Goal: Task Accomplishment & Management: Use online tool/utility

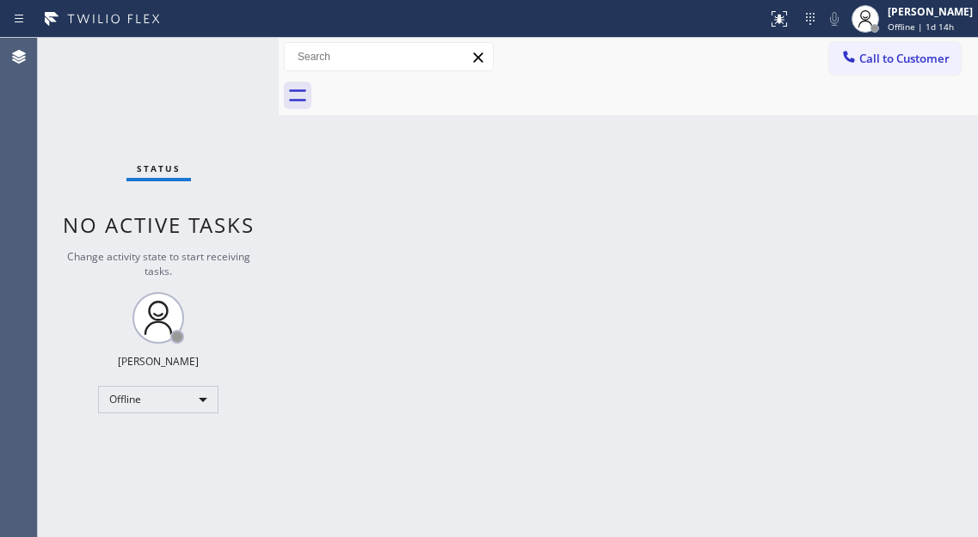
click at [800, 123] on div "Back to Dashboard Change Sender ID Customers Technicians Select a contact Outbo…" at bounding box center [628, 288] width 699 height 500
click at [884, 19] on div at bounding box center [865, 19] width 38 height 38
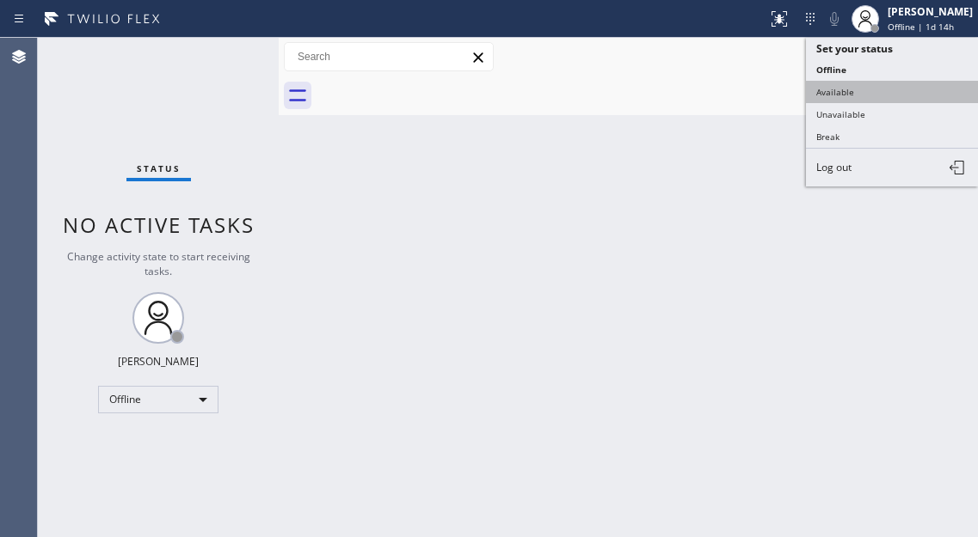
click at [872, 91] on button "Available" at bounding box center [892, 92] width 172 height 22
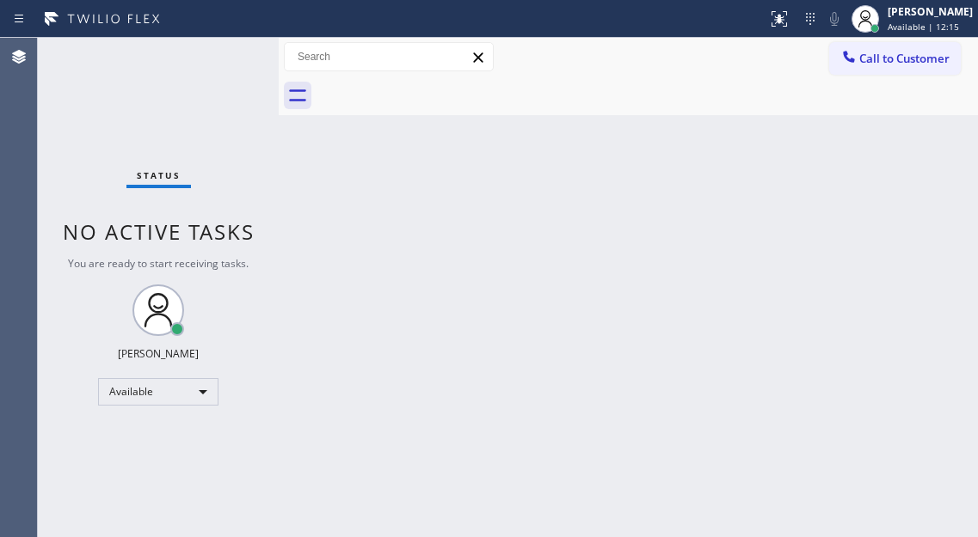
click at [896, 212] on div "Back to Dashboard Change Sender ID Customers Technicians Select a contact Outbo…" at bounding box center [628, 288] width 699 height 500
click at [210, 56] on div "Status No active tasks You are ready to start receiving tasks. [PERSON_NAME]" at bounding box center [158, 288] width 241 height 500
click at [210, 55] on div "Status No active tasks You are ready to start receiving tasks. [PERSON_NAME]" at bounding box center [158, 288] width 241 height 500
click at [900, 165] on div "Back to Dashboard Change Sender ID Customers Technicians Select a contact Outbo…" at bounding box center [628, 288] width 699 height 500
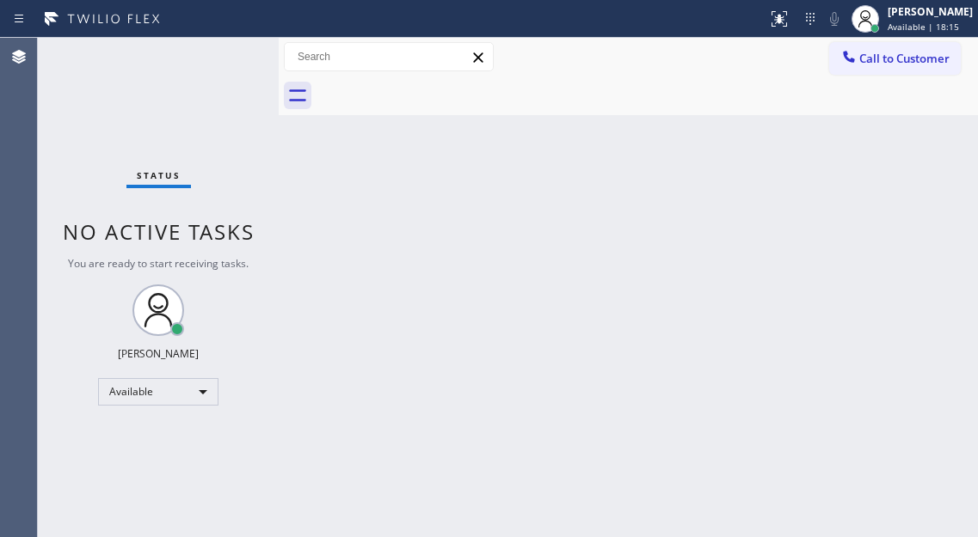
click at [964, 412] on div "Back to Dashboard Change Sender ID Customers Technicians Select a contact Outbo…" at bounding box center [628, 288] width 699 height 500
click at [236, 53] on div "Status No active tasks You are ready to start receiving tasks. [PERSON_NAME]" at bounding box center [158, 288] width 241 height 500
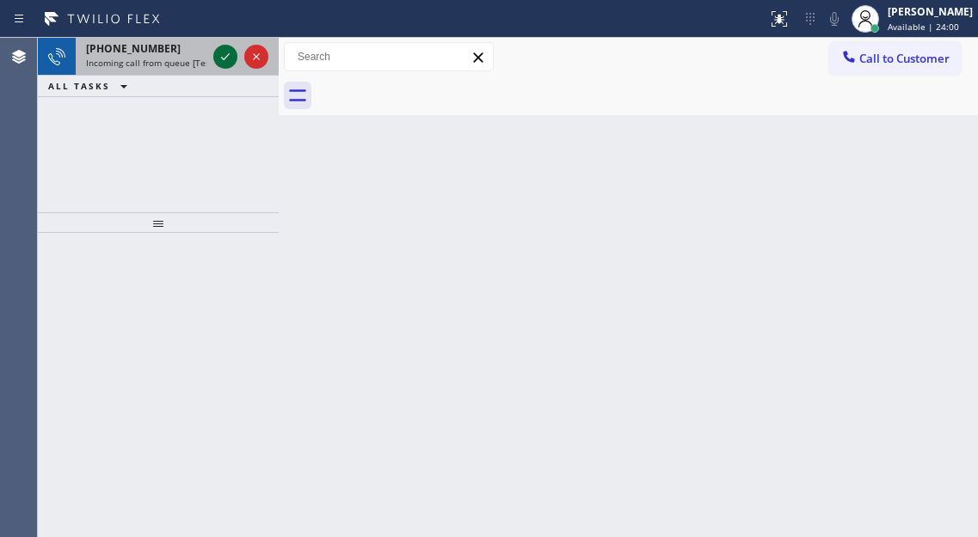
click at [223, 49] on icon at bounding box center [225, 56] width 21 height 21
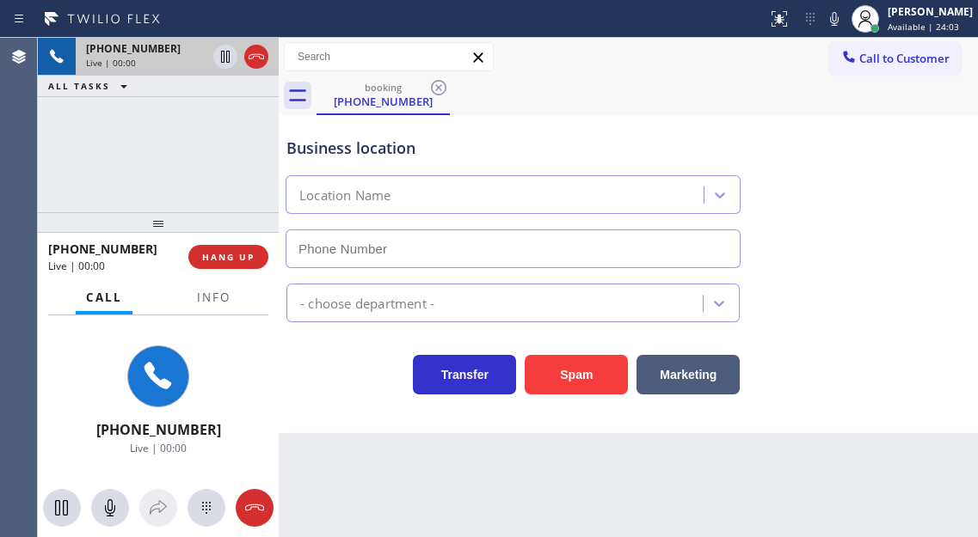
type input "[PHONE_NUMBER]"
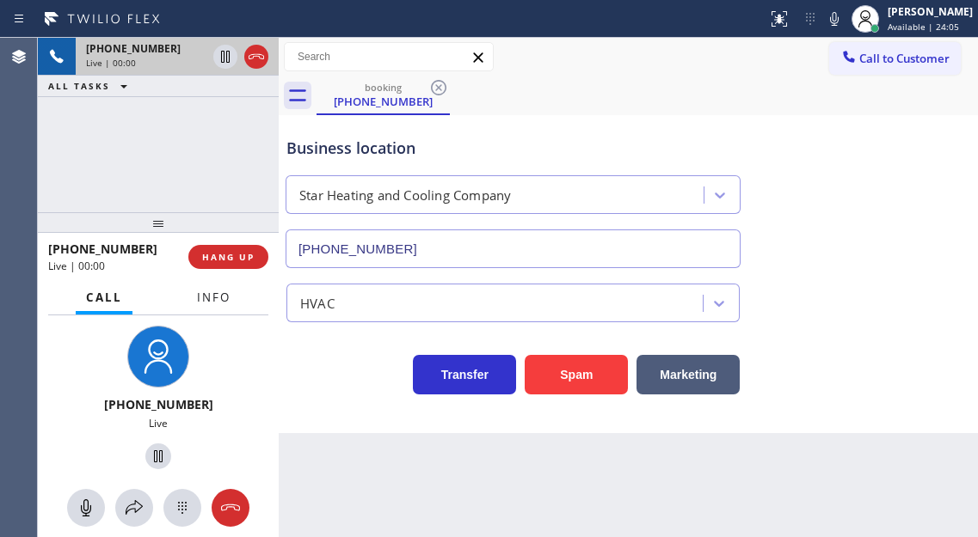
click at [216, 297] on span "Info" at bounding box center [214, 297] width 34 height 15
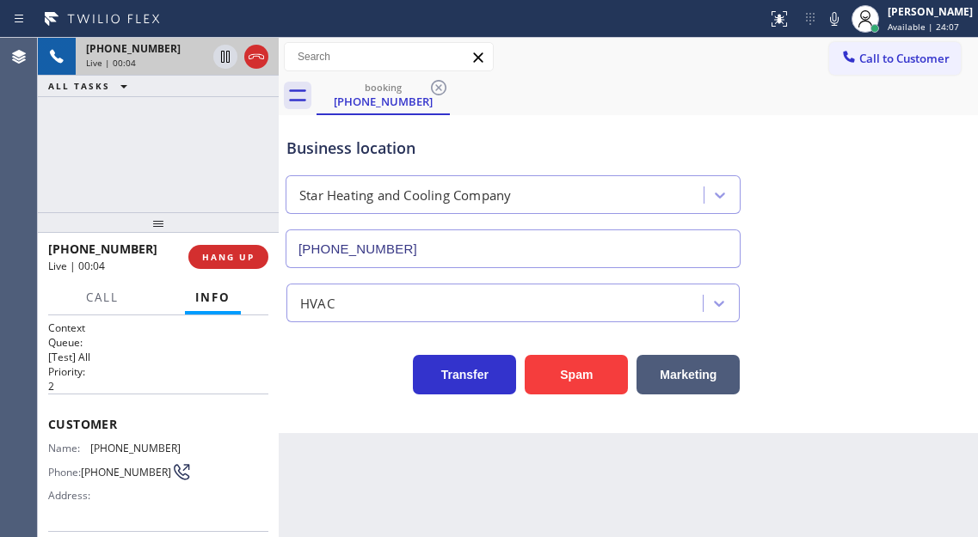
click at [126, 444] on span "[PHONE_NUMBER]" at bounding box center [135, 448] width 90 height 13
copy span "[PHONE_NUMBER]"
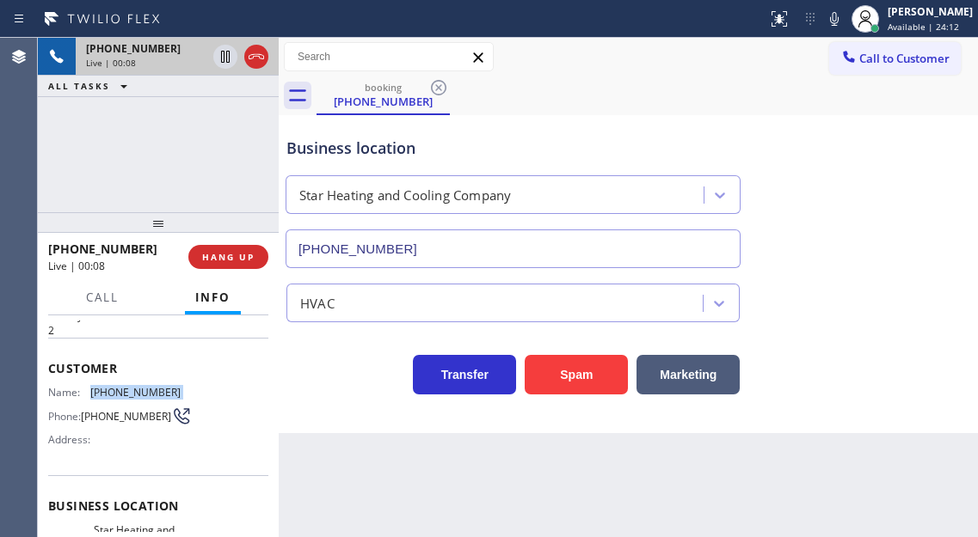
scroll to position [86, 0]
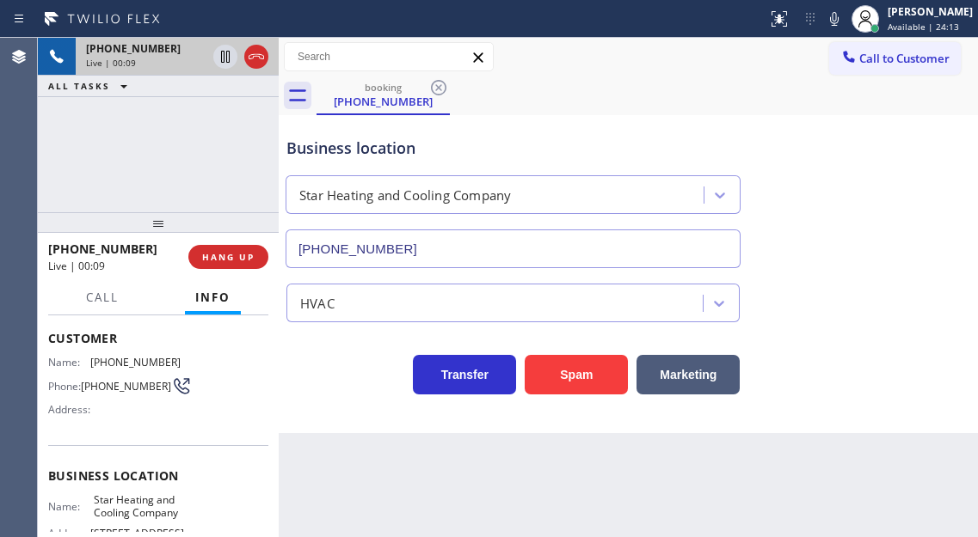
click at [116, 500] on span "Star Heating and Cooling Company" at bounding box center [137, 507] width 86 height 27
copy span "Star Heating and Cooling Company"
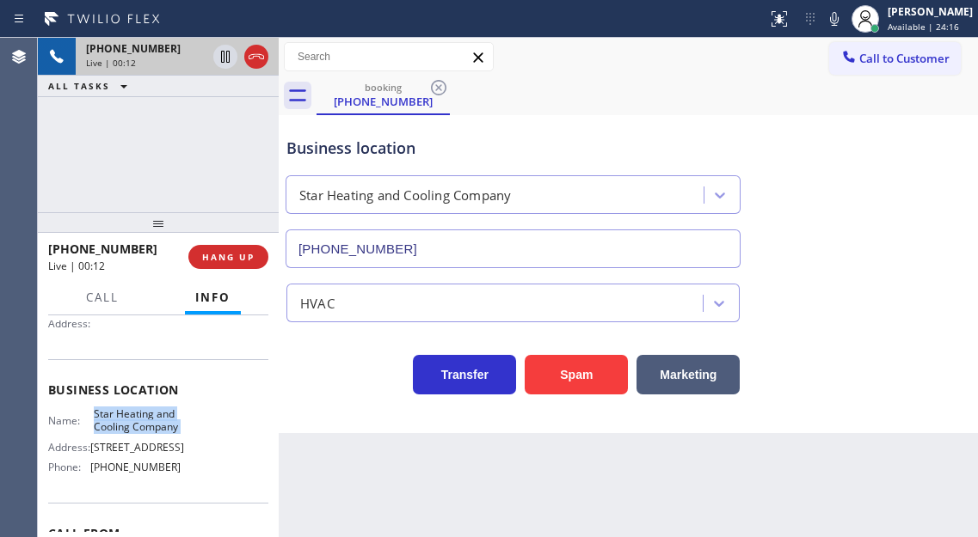
scroll to position [258, 0]
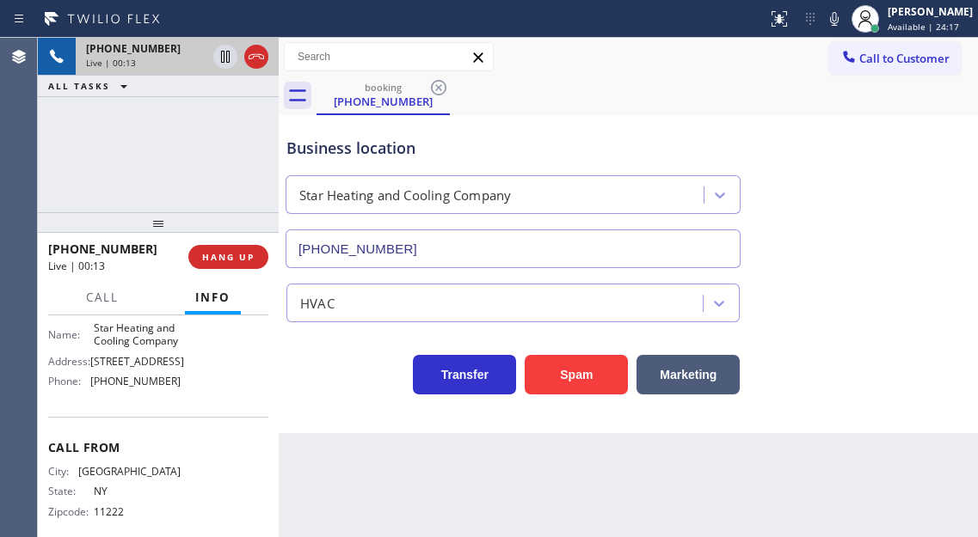
click at [135, 388] on span "[PHONE_NUMBER]" at bounding box center [135, 381] width 90 height 13
copy span "[PHONE_NUMBER]"
click at [224, 59] on icon at bounding box center [225, 57] width 9 height 12
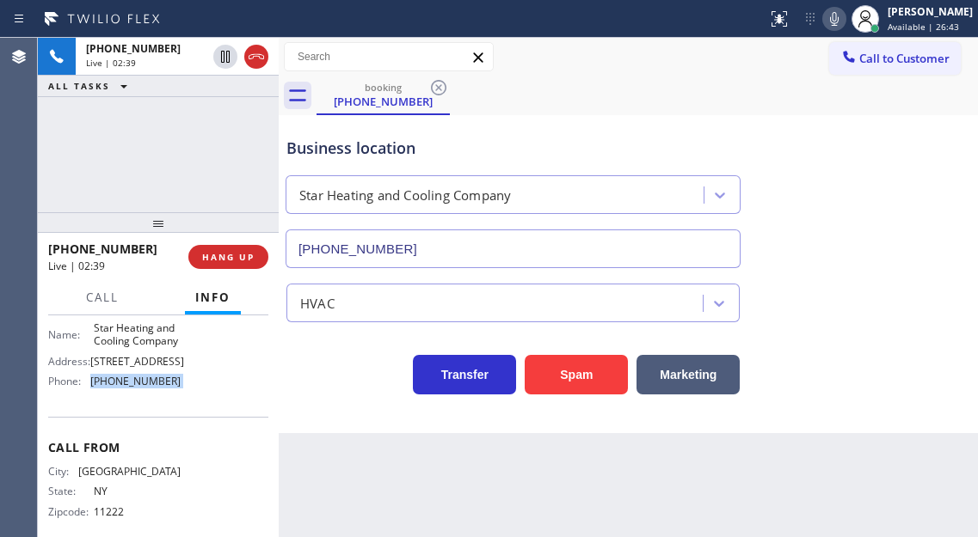
click at [838, 15] on icon at bounding box center [834, 19] width 9 height 14
click at [887, 194] on div "Business location Star Heating and Cooling Company [PHONE_NUMBER]" at bounding box center [628, 191] width 690 height 156
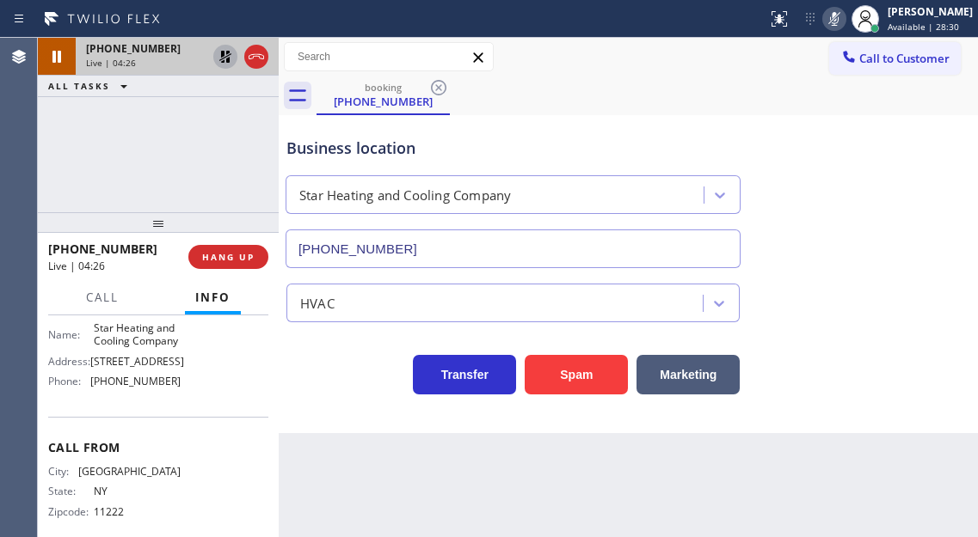
click at [228, 63] on icon at bounding box center [225, 57] width 12 height 12
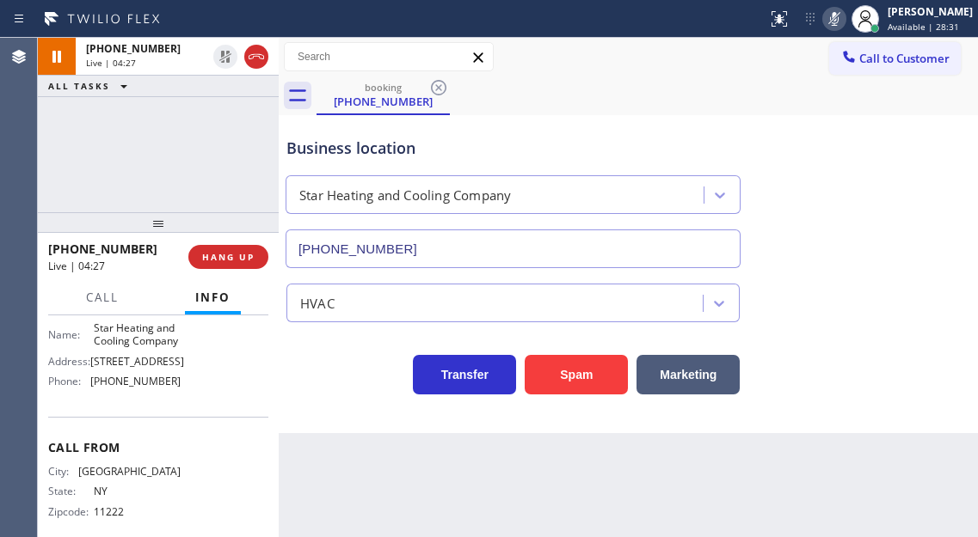
click at [844, 24] on icon at bounding box center [834, 19] width 21 height 21
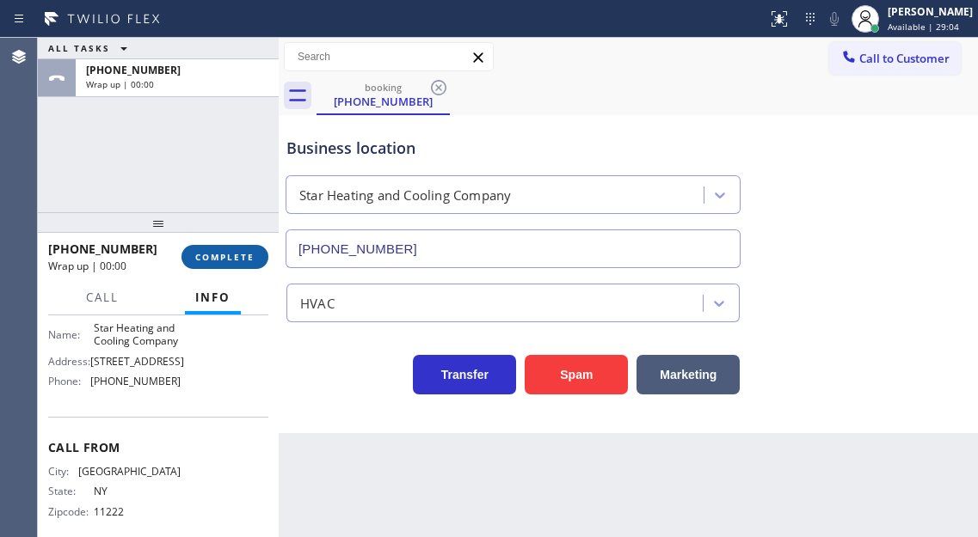
click at [239, 260] on span "COMPLETE" at bounding box center [224, 257] width 59 height 12
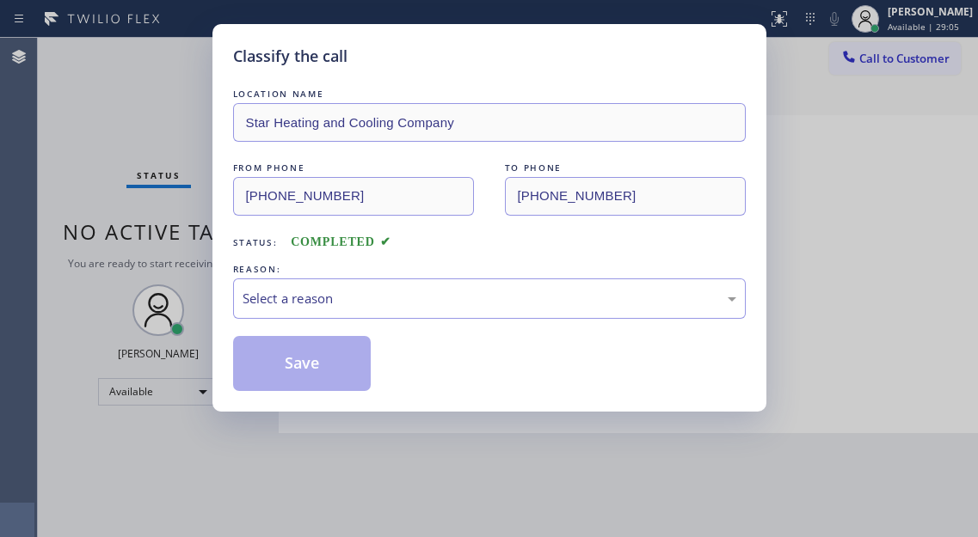
click at [405, 324] on div "LOCATION NAME Star Heating and Cooling Company FROM PHONE [PHONE_NUMBER] TO PHO…" at bounding box center [489, 238] width 512 height 306
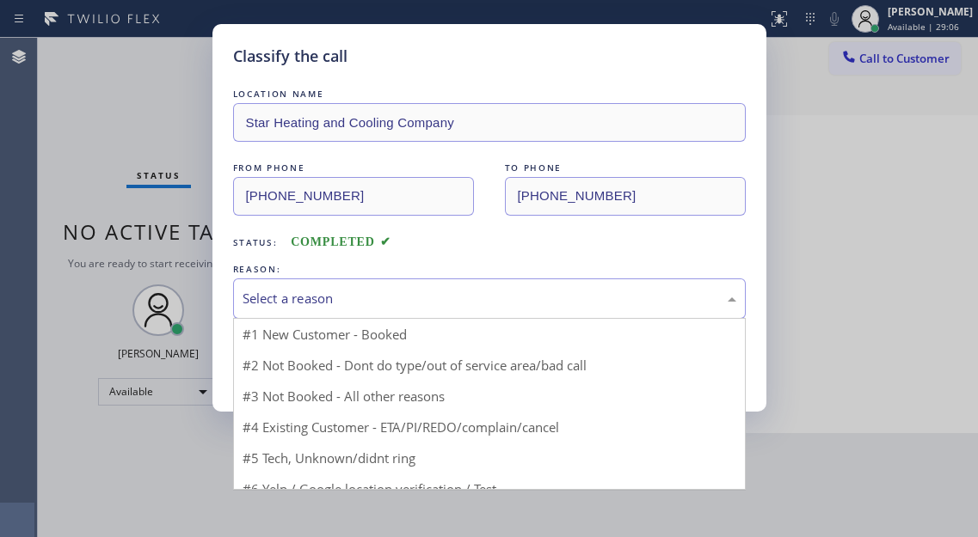
click at [383, 282] on div "Select a reason" at bounding box center [489, 299] width 512 height 40
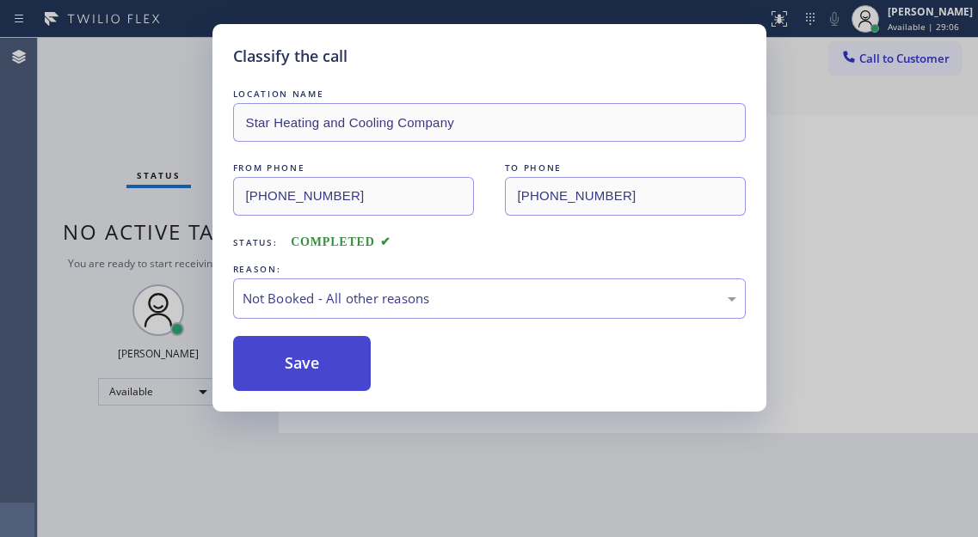
click at [331, 350] on button "Save" at bounding box center [302, 363] width 138 height 55
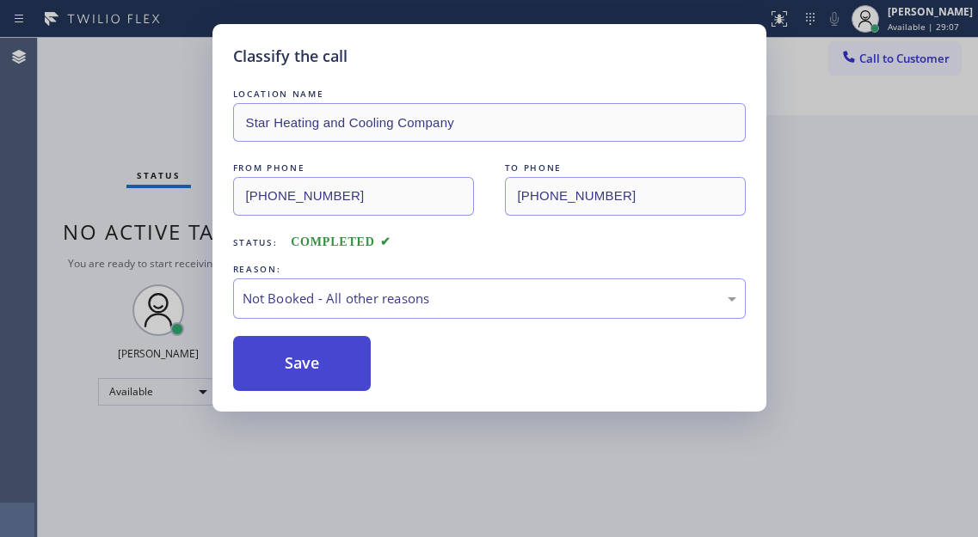
click at [331, 350] on button "Save" at bounding box center [302, 363] width 138 height 55
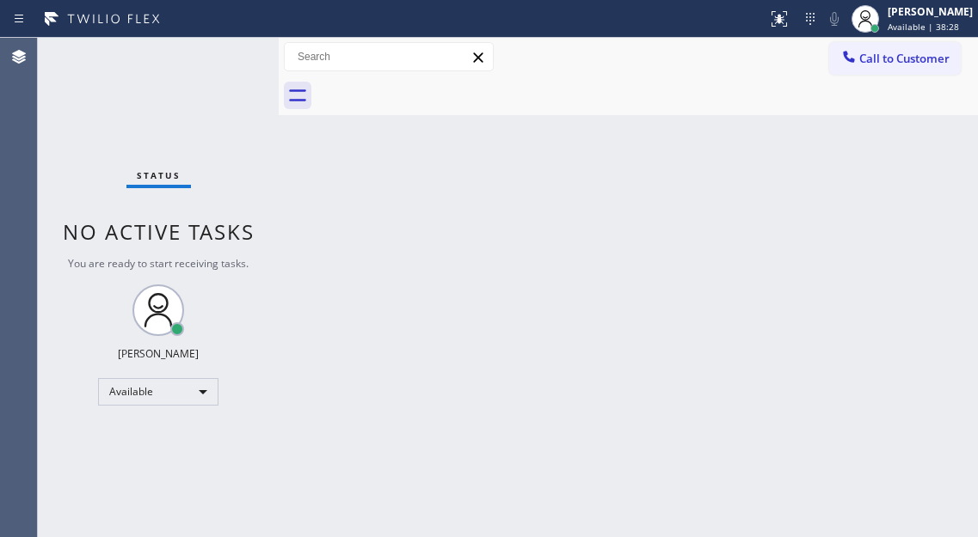
click at [231, 58] on div "Status No active tasks You are ready to start receiving tasks. [PERSON_NAME]" at bounding box center [158, 288] width 241 height 500
click at [916, 193] on div "Back to Dashboard Change Sender ID Customers Technicians Select a contact Outbo…" at bounding box center [628, 288] width 699 height 500
click at [890, 206] on div "Back to Dashboard Change Sender ID Customers Technicians Select a contact Outbo…" at bounding box center [628, 288] width 699 height 500
click at [313, 176] on div "Back to Dashboard Change Sender ID Customers Technicians Select a contact Outbo…" at bounding box center [628, 288] width 699 height 500
click at [427, 391] on div "Back to Dashboard Change Sender ID Customers Technicians Select a contact Outbo…" at bounding box center [628, 288] width 699 height 500
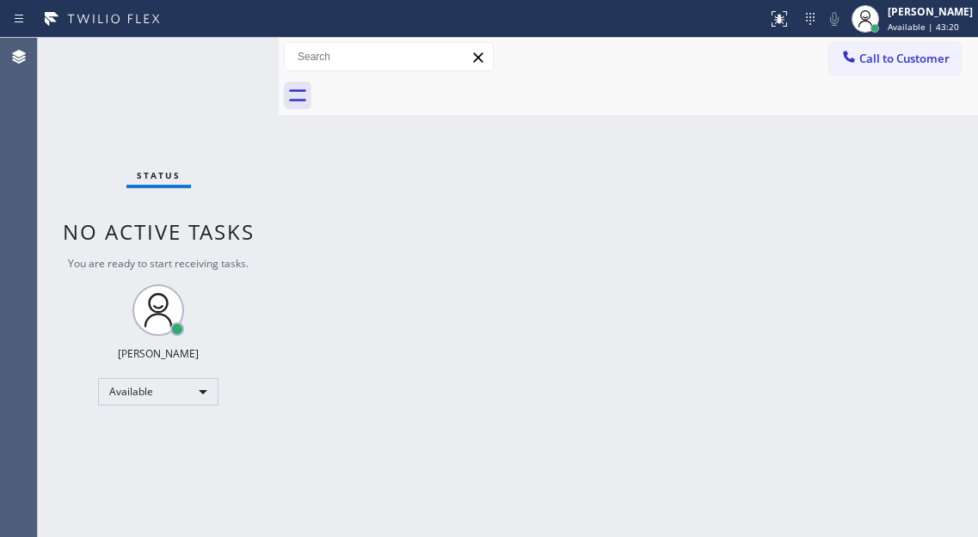
click at [913, 150] on div "Back to Dashboard Change Sender ID Customers Technicians Select a contact Outbo…" at bounding box center [628, 288] width 699 height 500
click at [222, 58] on div "Status No active tasks You are ready to start receiving tasks. [PERSON_NAME]" at bounding box center [158, 288] width 241 height 500
drag, startPoint x: 923, startPoint y: 191, endPoint x: 903, endPoint y: 188, distance: 19.9
click at [923, 191] on div "Back to Dashboard Change Sender ID Customers Technicians Select a contact Outbo…" at bounding box center [628, 288] width 699 height 500
click at [233, 58] on div "Status No active tasks You are ready to start receiving tasks. [PERSON_NAME]" at bounding box center [158, 288] width 241 height 500
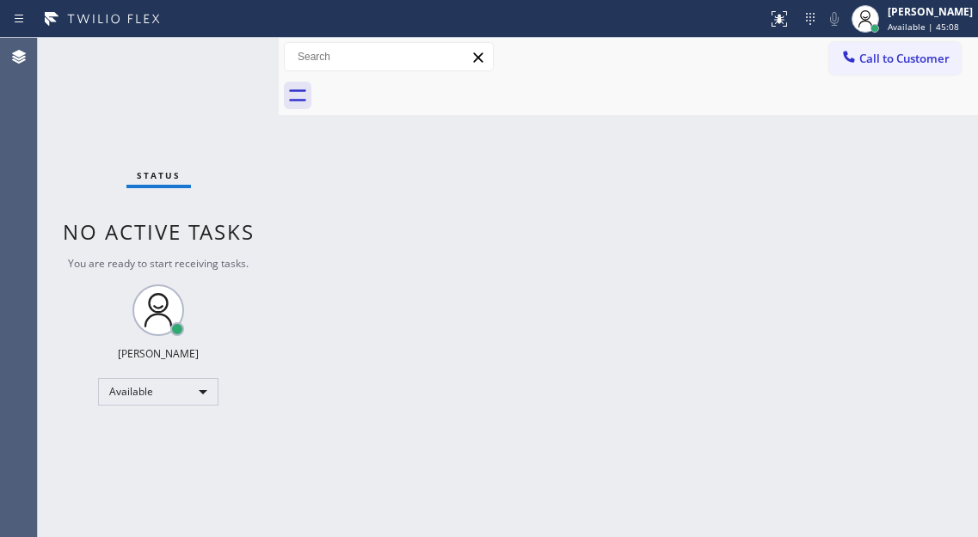
click at [230, 63] on div "Status No active tasks You are ready to start receiving tasks. [PERSON_NAME]" at bounding box center [158, 288] width 241 height 500
click at [231, 63] on div "Status No active tasks You are ready to start receiving tasks. [PERSON_NAME]" at bounding box center [158, 288] width 241 height 500
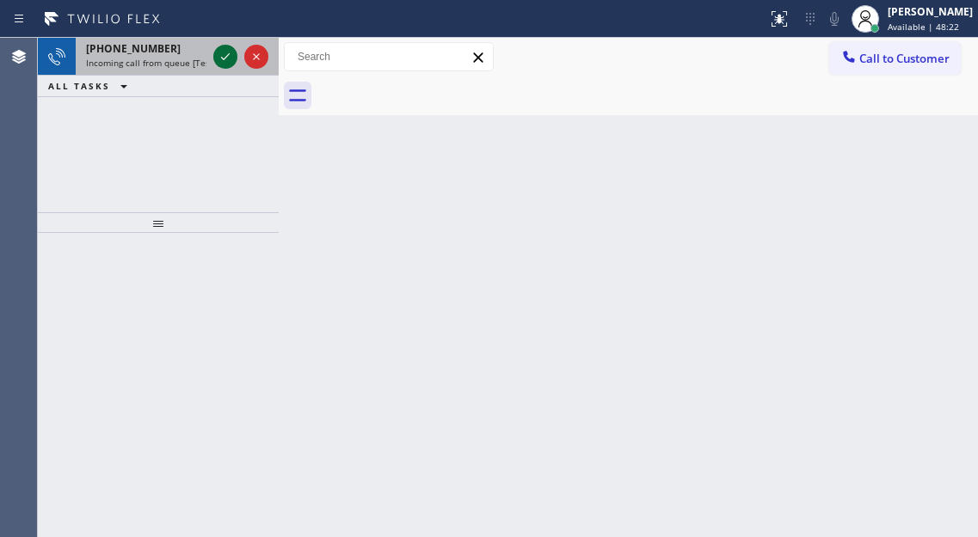
click at [218, 57] on icon at bounding box center [225, 56] width 21 height 21
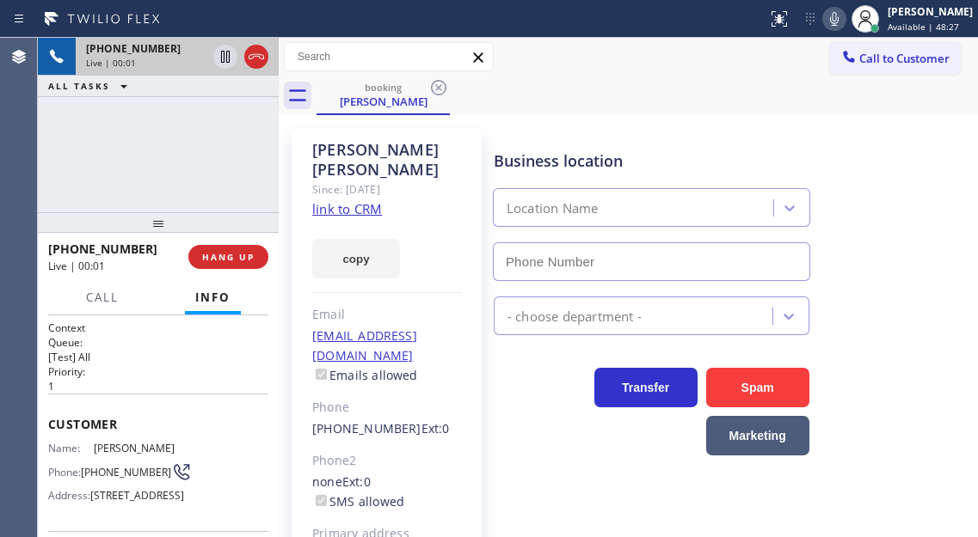
type input "[PHONE_NUMBER]"
click at [333, 212] on link "link to CRM" at bounding box center [347, 208] width 70 height 17
click at [117, 476] on span "[PHONE_NUMBER]" at bounding box center [126, 472] width 90 height 13
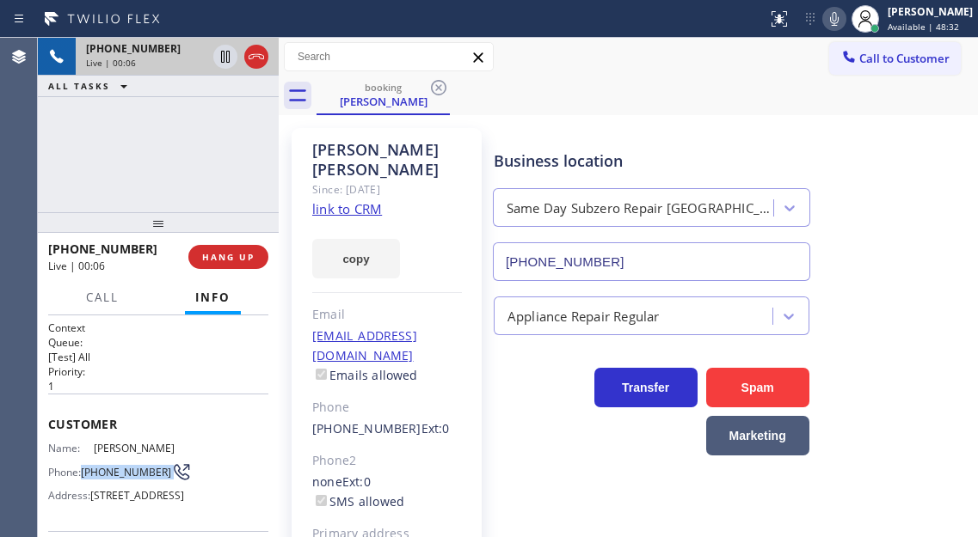
copy div "[PHONE_NUMBER]"
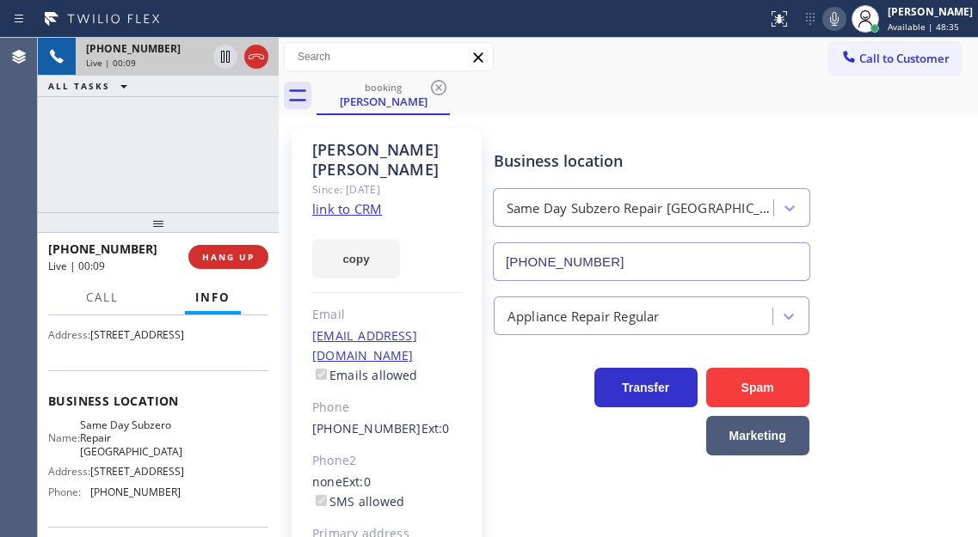
scroll to position [172, 0]
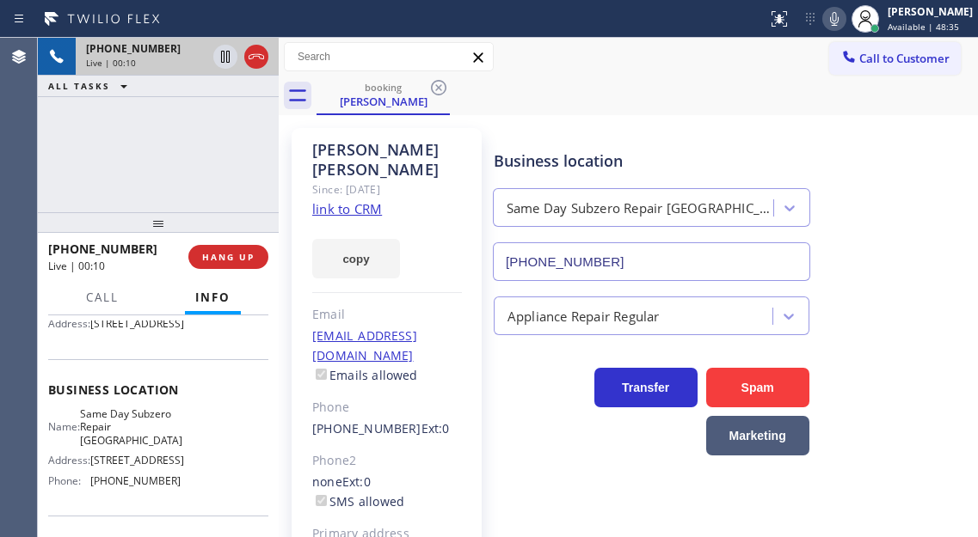
click at [128, 447] on span "Same Day Subzero Repair [GEOGRAPHIC_DATA]" at bounding box center [131, 428] width 102 height 40
copy span "Same Day Subzero Repair [GEOGRAPHIC_DATA]"
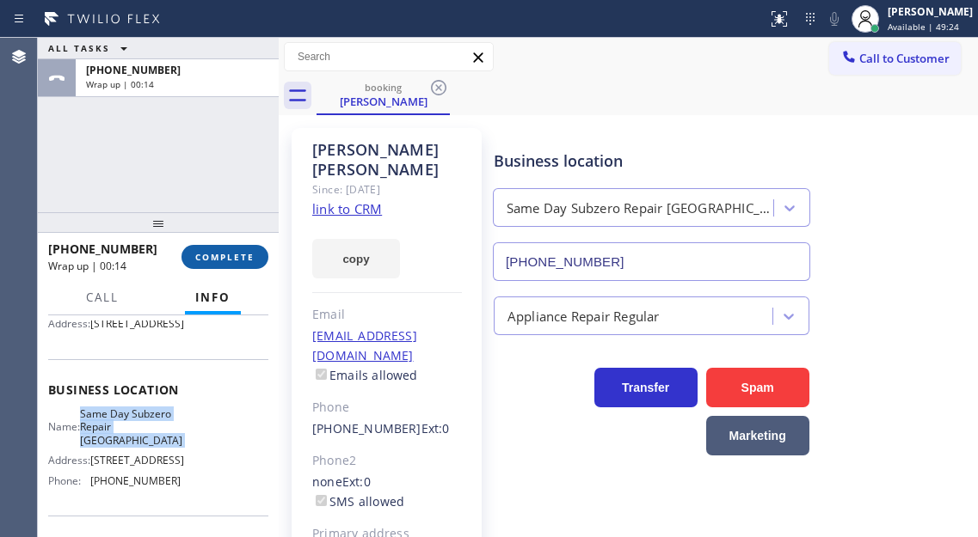
click at [215, 265] on button "COMPLETE" at bounding box center [224, 257] width 87 height 24
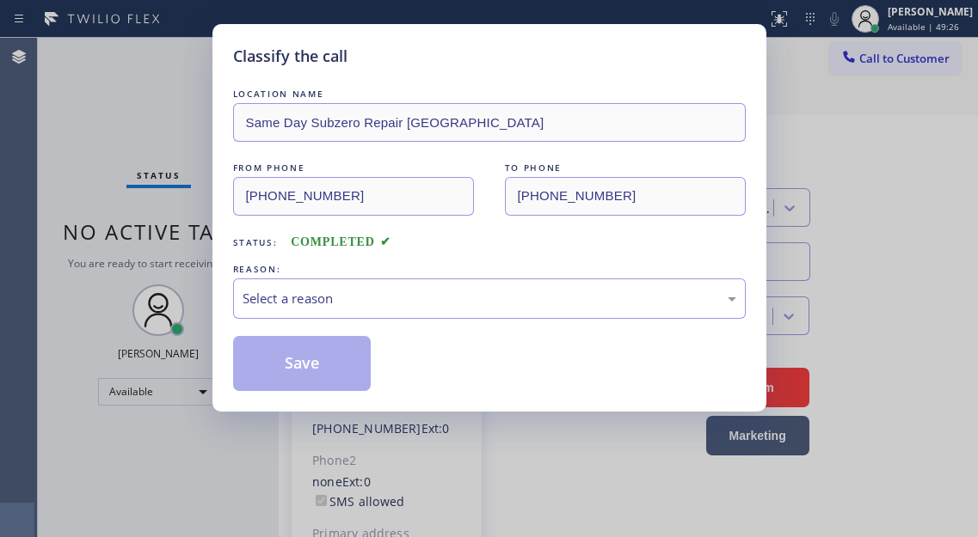
click at [400, 295] on div "Select a reason" at bounding box center [489, 299] width 494 height 20
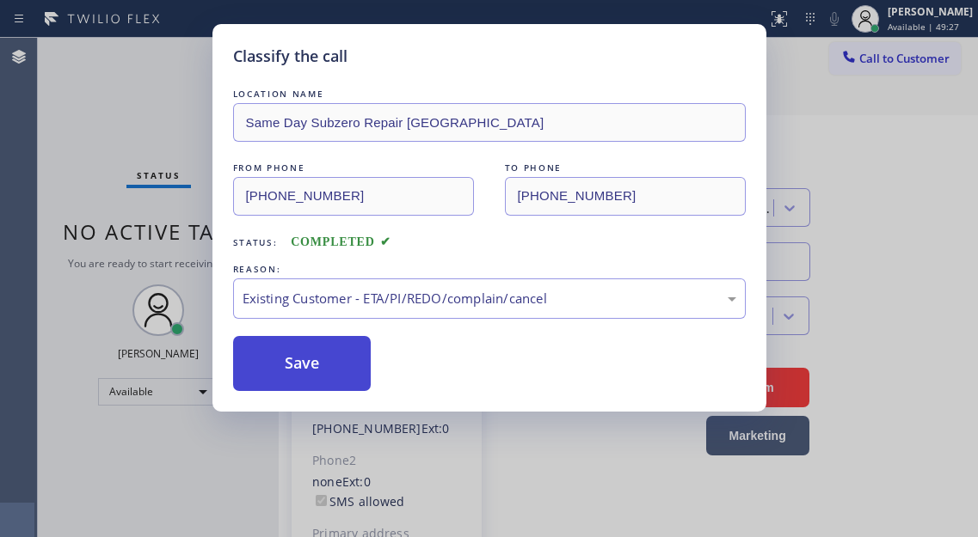
click at [345, 343] on button "Save" at bounding box center [302, 363] width 138 height 55
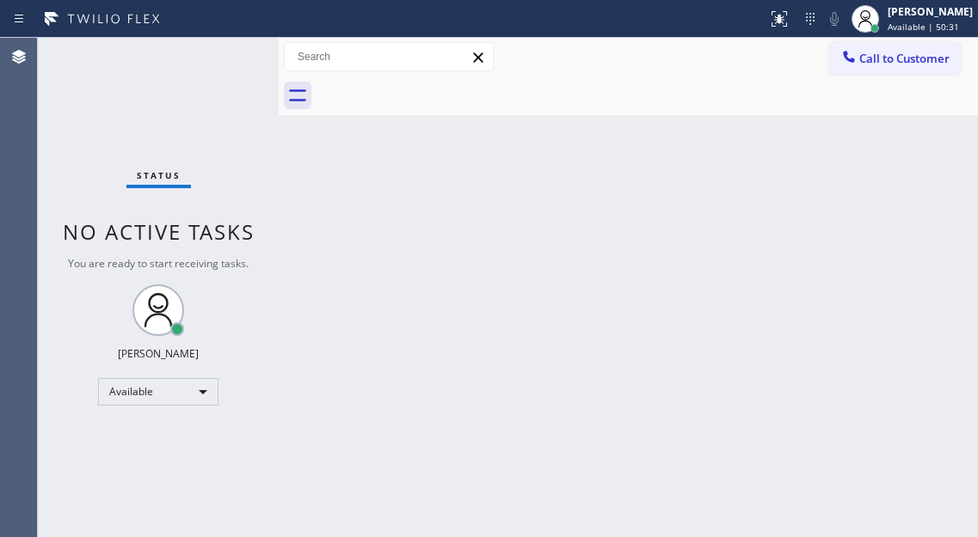
click at [964, 263] on div "Back to Dashboard Change Sender ID Customers Technicians Select a contact Outbo…" at bounding box center [628, 288] width 699 height 500
click at [886, 242] on div "Back to Dashboard Change Sender ID Customers Technicians Select a contact Outbo…" at bounding box center [628, 288] width 699 height 500
click at [198, 59] on div "Status No active tasks You are ready to start receiving tasks. [PERSON_NAME]" at bounding box center [158, 288] width 241 height 500
click at [787, 25] on icon at bounding box center [778, 18] width 15 height 15
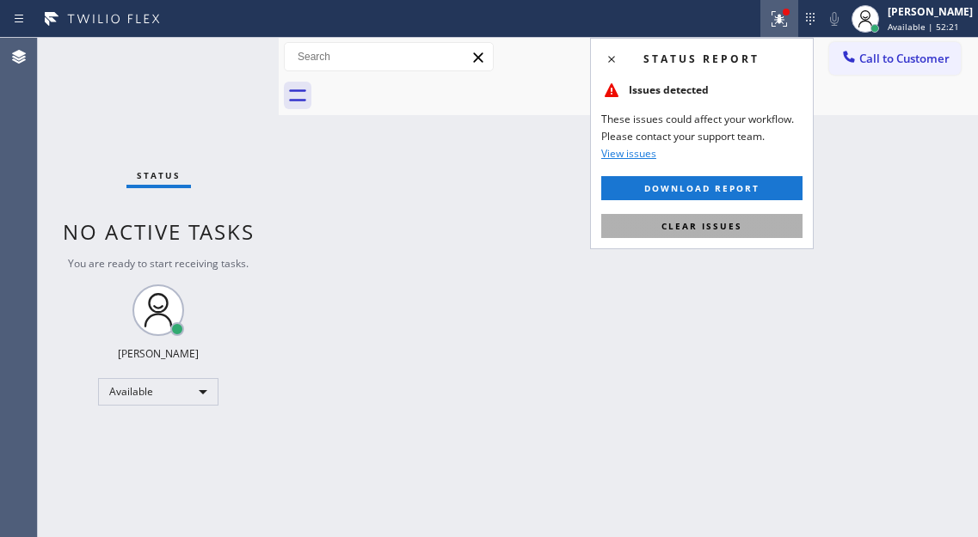
click at [754, 230] on button "Clear issues" at bounding box center [701, 226] width 201 height 24
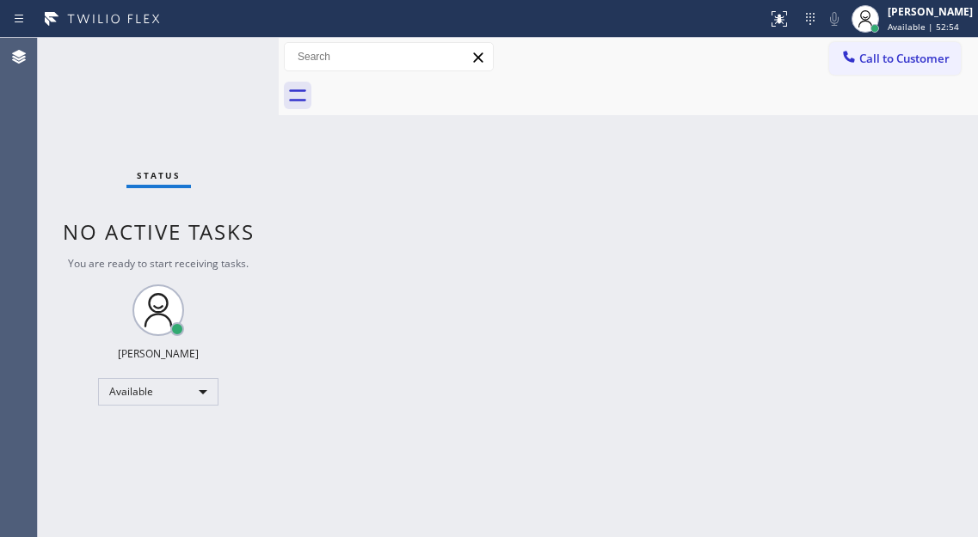
click at [230, 59] on div "Status No active tasks You are ready to start receiving tasks. [PERSON_NAME]" at bounding box center [158, 288] width 241 height 500
click at [209, 58] on div "Status No active tasks You are ready to start receiving tasks. [PERSON_NAME]" at bounding box center [158, 288] width 241 height 500
click at [892, 198] on div "Back to Dashboard Change Sender ID Customers Technicians Select a contact Outbo…" at bounding box center [628, 288] width 699 height 500
click at [244, 64] on div "Status No active tasks You are ready to start receiving tasks. [PERSON_NAME]" at bounding box center [158, 288] width 241 height 500
click at [893, 193] on div "Back to Dashboard Change Sender ID Customers Technicians Select a contact Outbo…" at bounding box center [628, 288] width 699 height 500
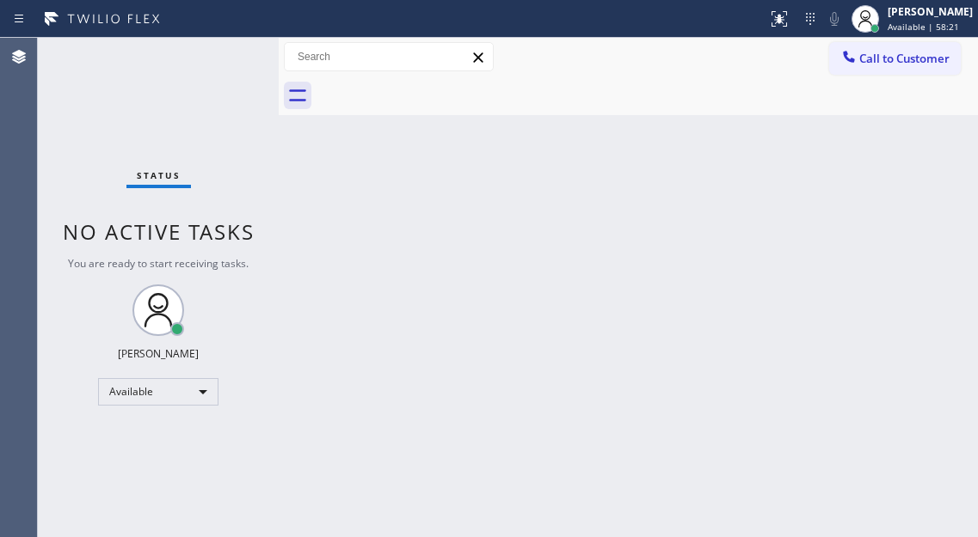
click at [209, 52] on div "Status No active tasks You are ready to start receiving tasks. [PERSON_NAME]" at bounding box center [158, 288] width 241 height 500
click at [230, 53] on div "Status No active tasks You are ready to start receiving tasks. [PERSON_NAME]" at bounding box center [158, 288] width 241 height 500
click at [226, 53] on div "Status No active tasks You are ready to start receiving tasks. [PERSON_NAME]" at bounding box center [158, 288] width 241 height 500
click at [940, 207] on div "Back to Dashboard Change Sender ID Customers Technicians Select a contact Outbo…" at bounding box center [628, 288] width 699 height 500
click at [234, 56] on div "Status No active tasks You are ready to start receiving tasks. [PERSON_NAME]" at bounding box center [158, 288] width 241 height 500
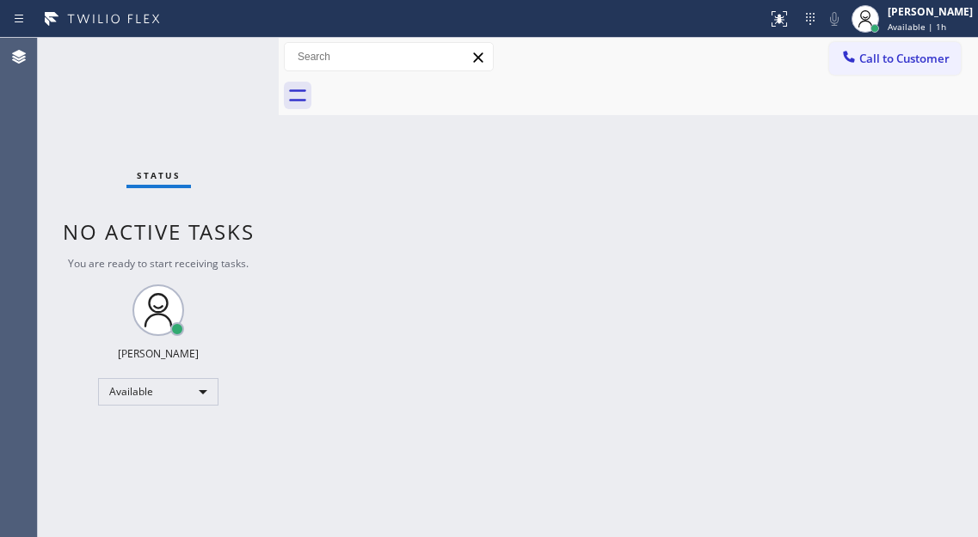
drag, startPoint x: 580, startPoint y: 235, endPoint x: 523, endPoint y: 231, distance: 57.7
click at [580, 235] on div "Back to Dashboard Change Sender ID Customers Technicians Select a contact Outbo…" at bounding box center [628, 288] width 699 height 500
click at [239, 60] on div "Status No active tasks You are ready to start receiving tasks. [PERSON_NAME]" at bounding box center [158, 288] width 241 height 500
click at [231, 59] on div "Status No active tasks You are ready to start receiving tasks. [PERSON_NAME]" at bounding box center [158, 288] width 241 height 500
click at [248, 66] on div "Status No active tasks You are ready to start receiving tasks. [PERSON_NAME]" at bounding box center [158, 288] width 241 height 500
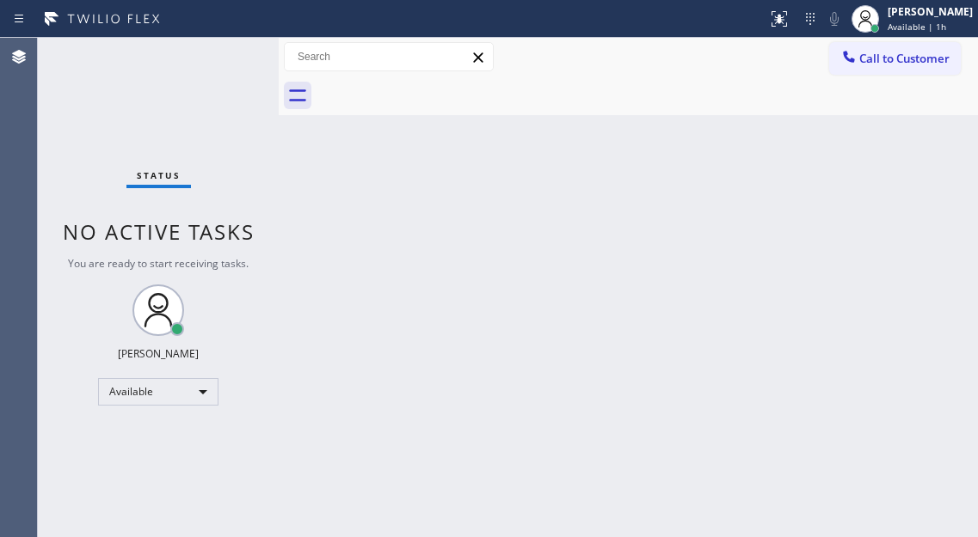
click at [245, 63] on div "Status No active tasks You are ready to start receiving tasks. [PERSON_NAME]" at bounding box center [158, 288] width 241 height 500
click at [219, 47] on div "Status No active tasks You are ready to start receiving tasks. [PERSON_NAME]" at bounding box center [158, 288] width 241 height 500
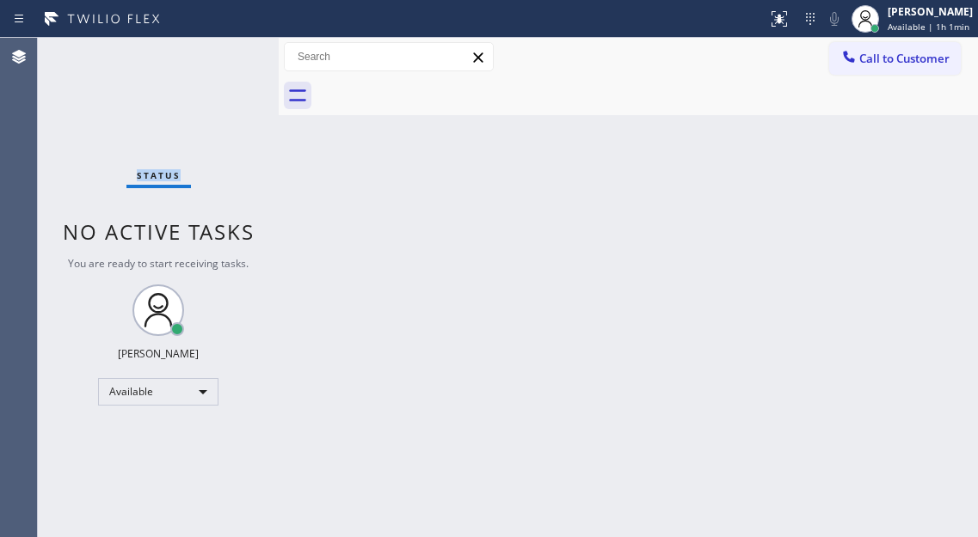
click at [219, 47] on div "Status No active tasks You are ready to start receiving tasks. [PERSON_NAME]" at bounding box center [158, 288] width 241 height 500
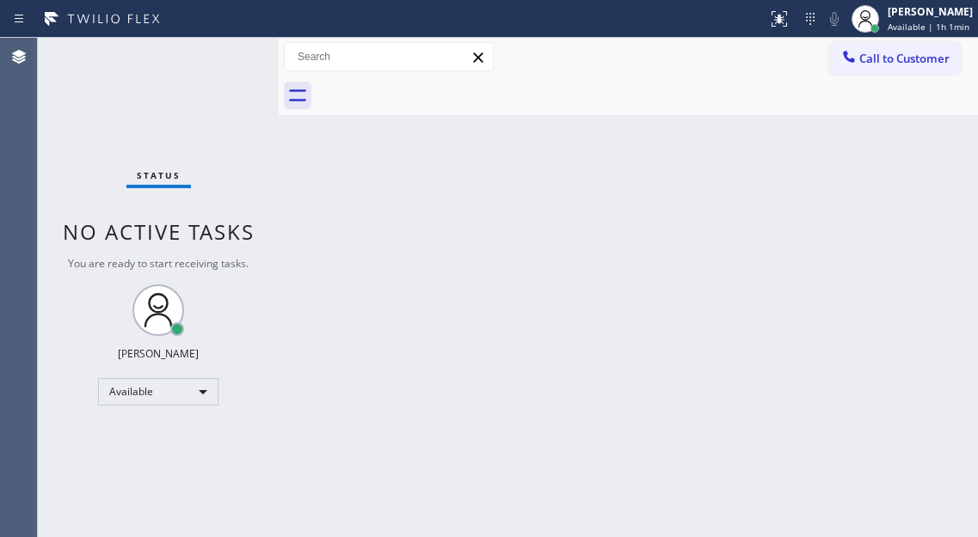
click at [219, 47] on div "Status No active tasks You are ready to start receiving tasks. [PERSON_NAME]" at bounding box center [158, 288] width 241 height 500
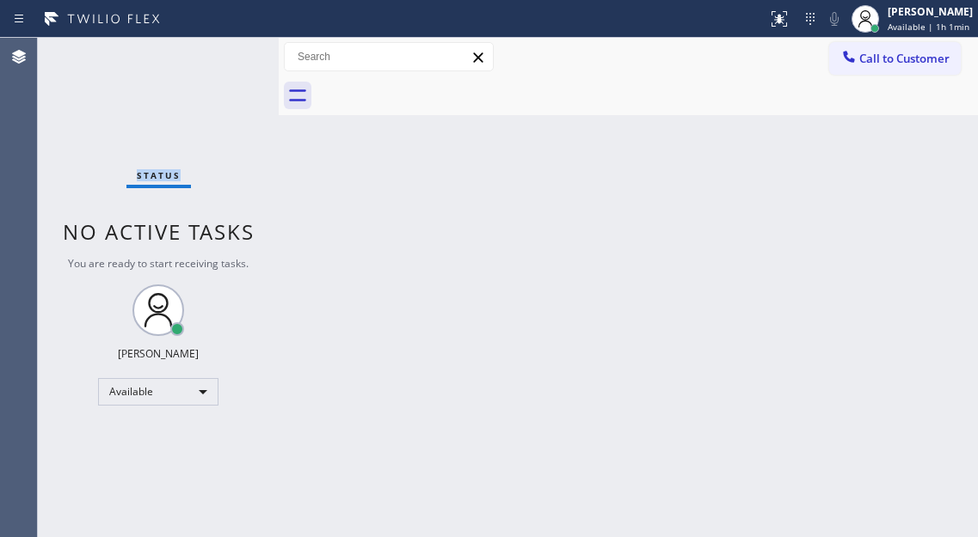
click at [219, 47] on div "Status No active tasks You are ready to start receiving tasks. [PERSON_NAME]" at bounding box center [158, 288] width 241 height 500
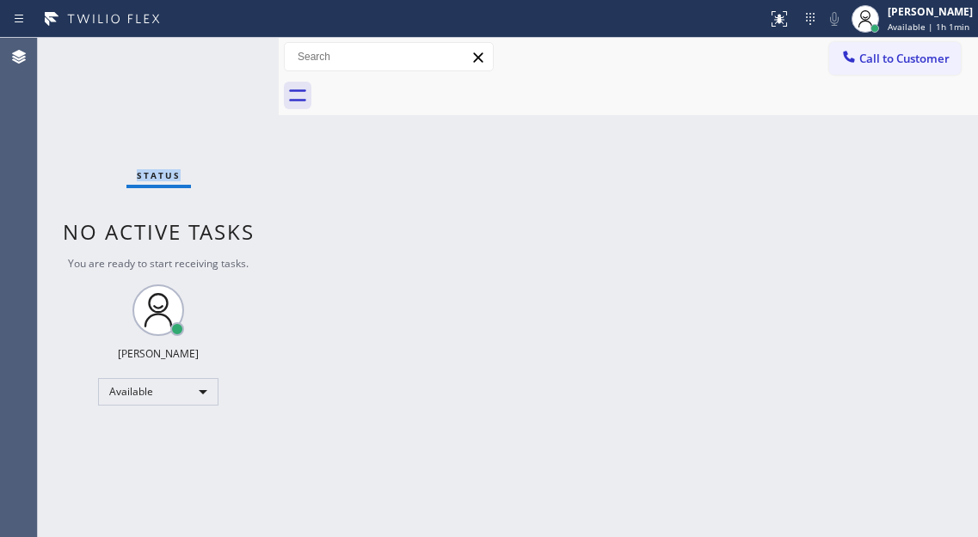
click at [219, 47] on div "Status No active tasks You are ready to start receiving tasks. [PERSON_NAME]" at bounding box center [158, 288] width 241 height 500
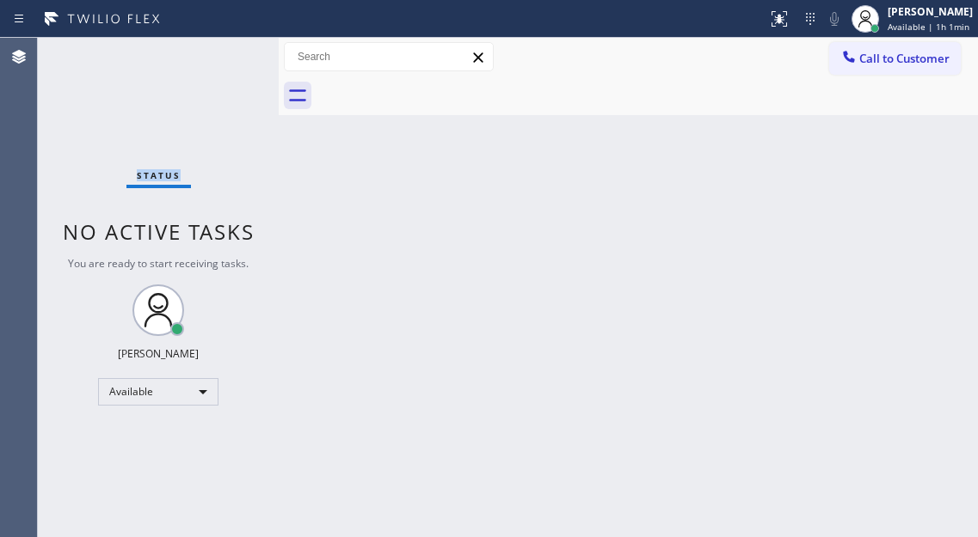
click at [219, 47] on div "Status No active tasks You are ready to start receiving tasks. [PERSON_NAME]" at bounding box center [158, 288] width 241 height 500
click at [905, 15] on div "[PERSON_NAME]" at bounding box center [929, 11] width 85 height 15
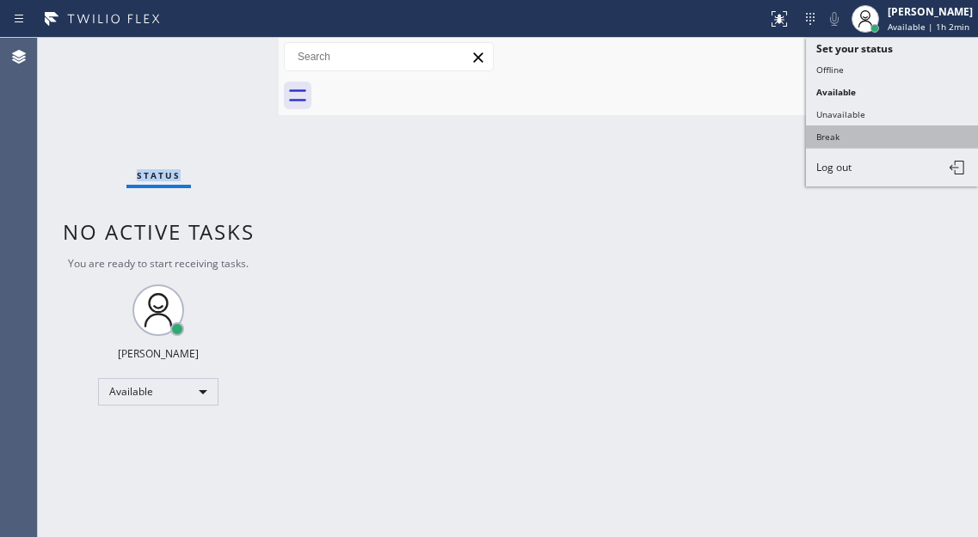
click at [845, 146] on button "Break" at bounding box center [892, 137] width 172 height 22
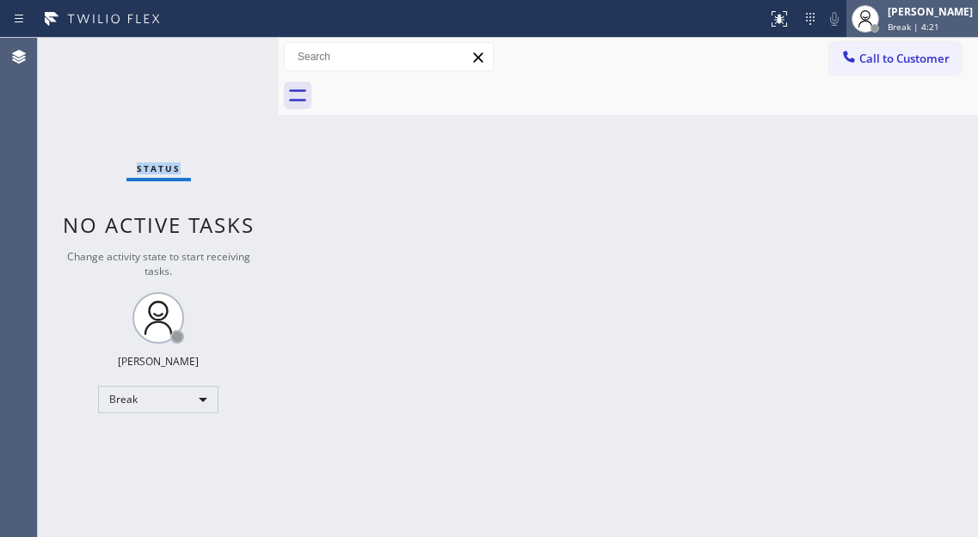
click at [919, 18] on div "[PERSON_NAME]" at bounding box center [929, 11] width 85 height 15
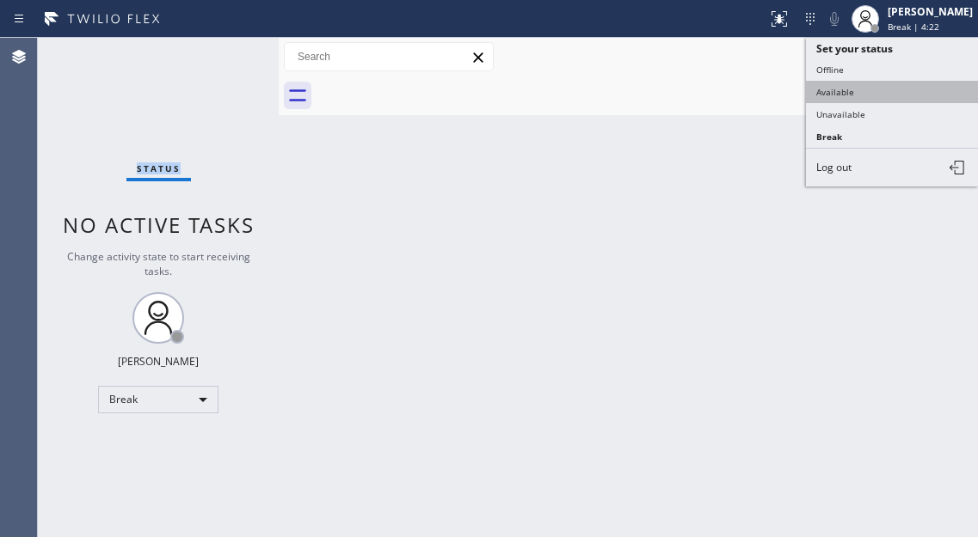
click at [878, 89] on button "Available" at bounding box center [892, 92] width 172 height 22
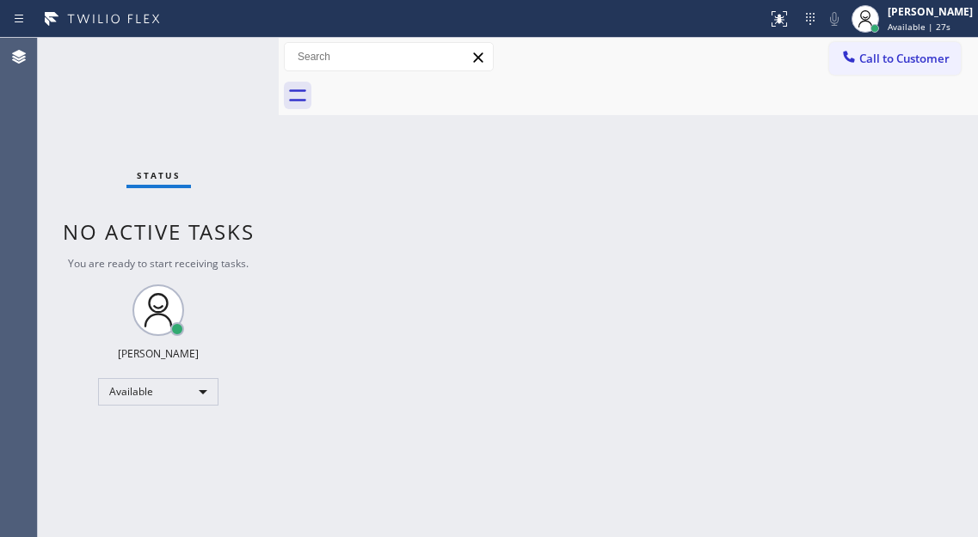
click at [920, 229] on div "Back to Dashboard Change Sender ID Customers Technicians Select a contact Outbo…" at bounding box center [628, 288] width 699 height 500
click at [912, 144] on div "Back to Dashboard Change Sender ID Customers Technicians Select a contact Outbo…" at bounding box center [628, 288] width 699 height 500
click at [237, 58] on div "Status No active tasks You are ready to start receiving tasks. [PERSON_NAME]" at bounding box center [158, 288] width 241 height 500
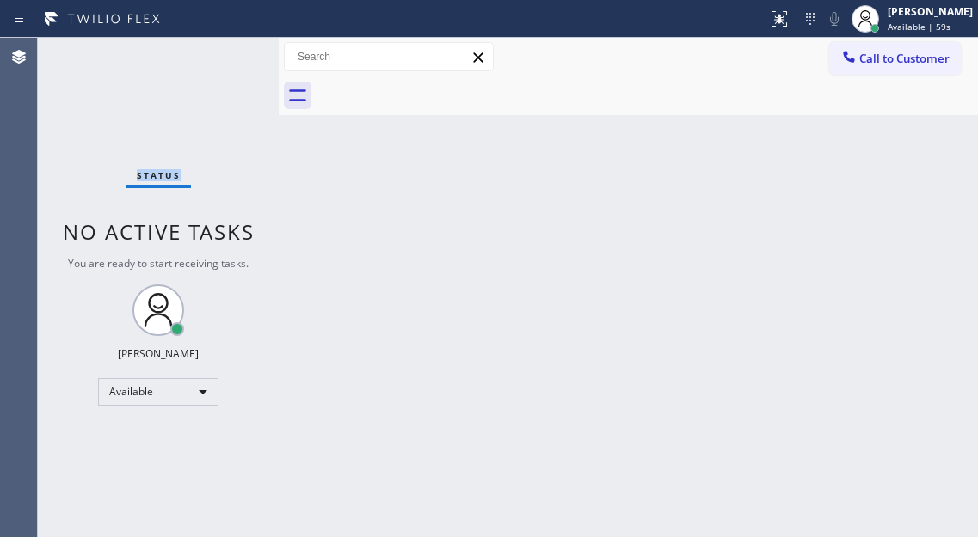
click at [237, 58] on div "Status No active tasks You are ready to start receiving tasks. [PERSON_NAME]" at bounding box center [158, 288] width 241 height 500
click at [208, 71] on div "Status No active tasks You are ready to start receiving tasks. [PERSON_NAME]" at bounding box center [158, 288] width 241 height 500
drag, startPoint x: 928, startPoint y: 189, endPoint x: 527, endPoint y: 105, distance: 409.5
click at [928, 188] on div "Back to Dashboard Change Sender ID Customers Technicians Select a contact Outbo…" at bounding box center [628, 288] width 699 height 500
click at [236, 66] on div "Status No active tasks You are ready to start receiving tasks. [PERSON_NAME]" at bounding box center [158, 288] width 241 height 500
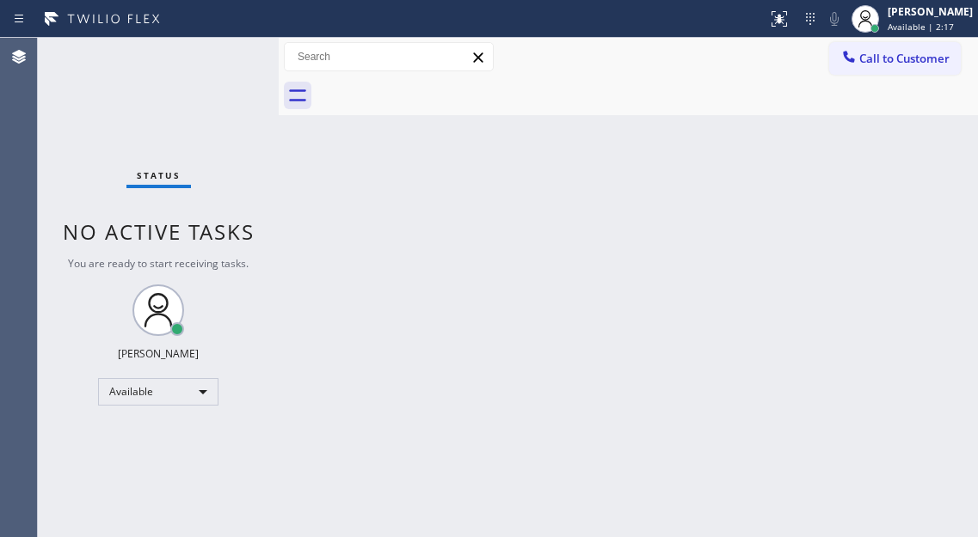
click at [900, 203] on div "Back to Dashboard Change Sender ID Customers Technicians Select a contact Outbo…" at bounding box center [628, 288] width 699 height 500
click at [891, 239] on div "Back to Dashboard Change Sender ID Customers Technicians Select a contact Outbo…" at bounding box center [628, 288] width 699 height 500
click at [247, 54] on div "Status No active tasks You are ready to start receiving tasks. [PERSON_NAME]" at bounding box center [158, 288] width 241 height 500
click at [235, 57] on div "Status No active tasks You are ready to start receiving tasks. [PERSON_NAME]" at bounding box center [158, 288] width 241 height 500
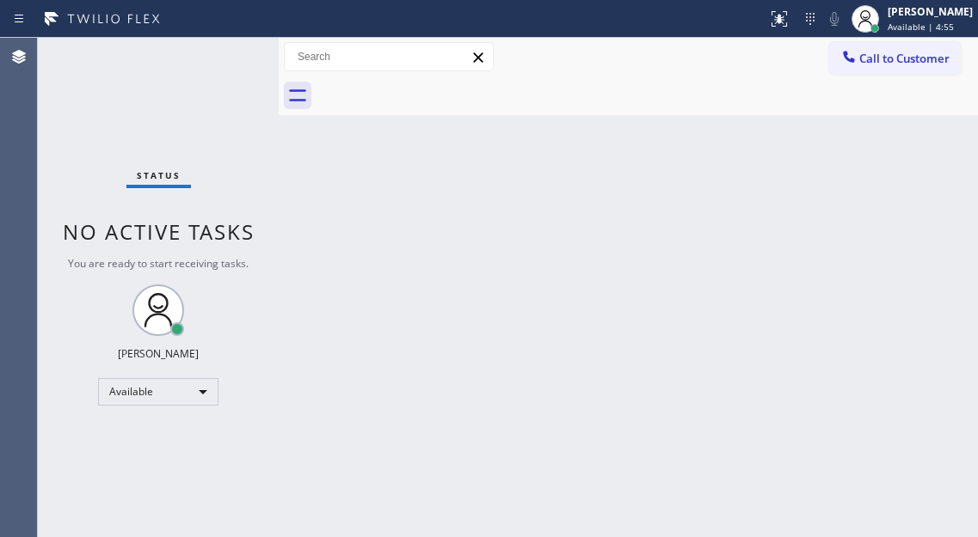
click at [235, 57] on div "Status No active tasks You are ready to start receiving tasks. [PERSON_NAME]" at bounding box center [158, 288] width 241 height 500
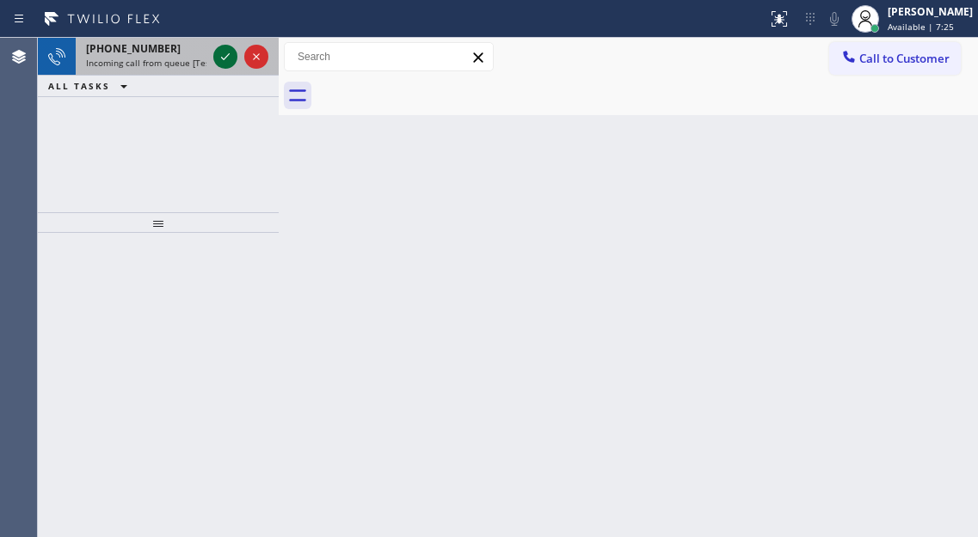
click at [235, 57] on icon at bounding box center [225, 56] width 21 height 21
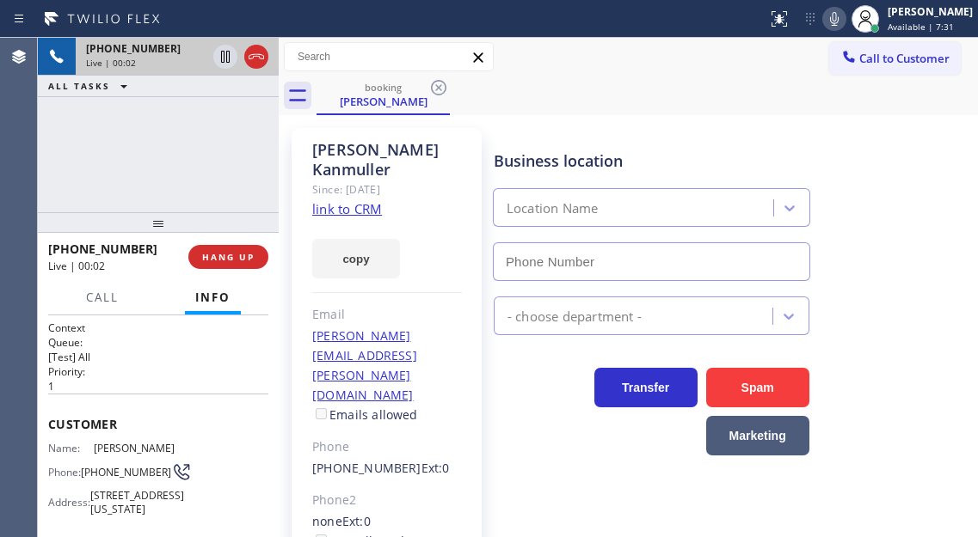
type input "[PHONE_NUMBER]"
click at [98, 466] on span "[PHONE_NUMBER]" at bounding box center [126, 472] width 90 height 13
copy div "[PHONE_NUMBER]"
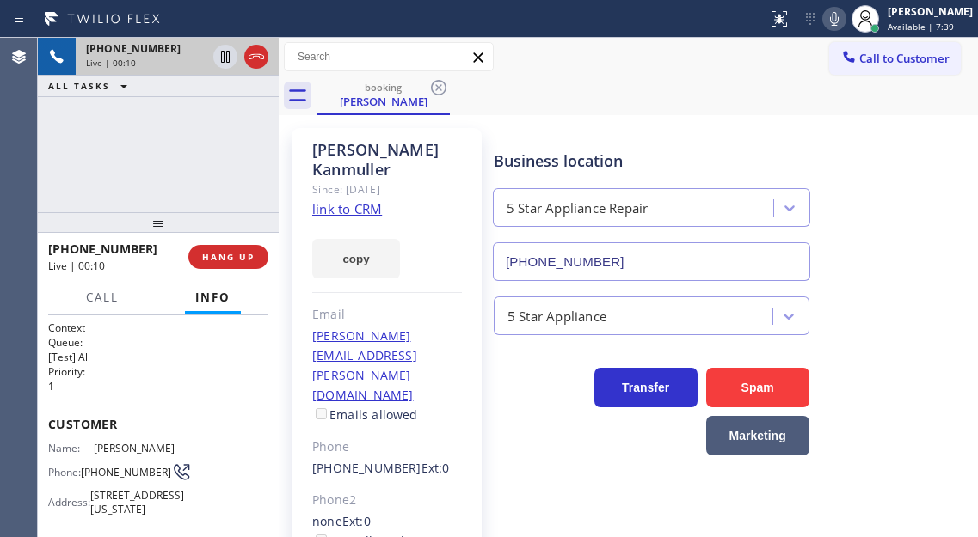
click at [657, 143] on div "Business location 5 Star Appliance Repair [PHONE_NUMBER]" at bounding box center [651, 206] width 322 height 149
click at [357, 200] on link "link to CRM" at bounding box center [347, 208] width 70 height 17
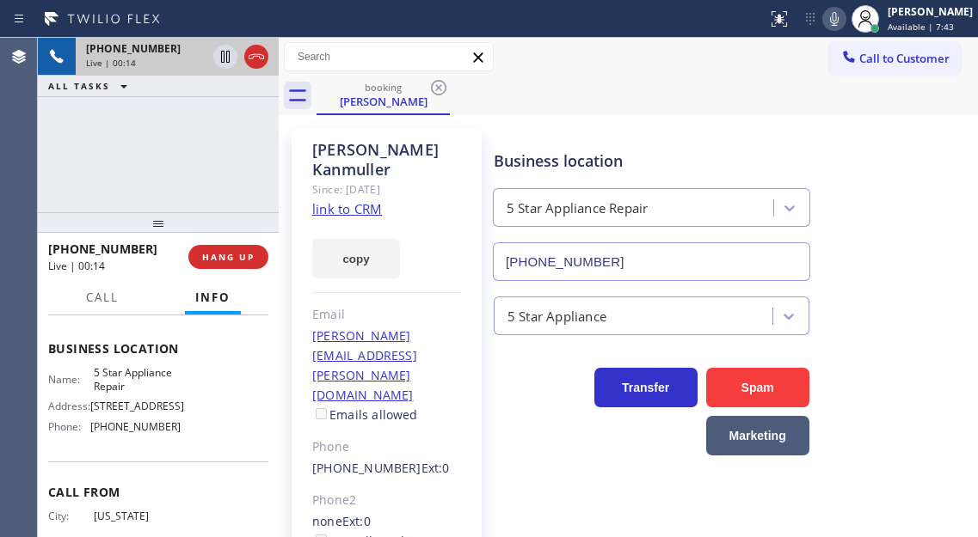
scroll to position [258, 0]
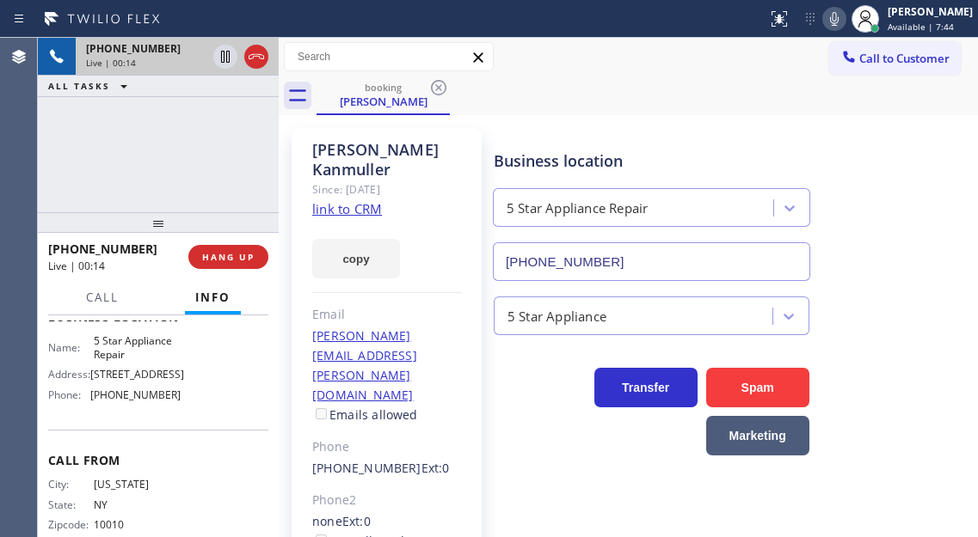
click at [124, 361] on span "5 Star Appliance Repair" at bounding box center [137, 347] width 86 height 27
copy span "5 Star Appliance Repair"
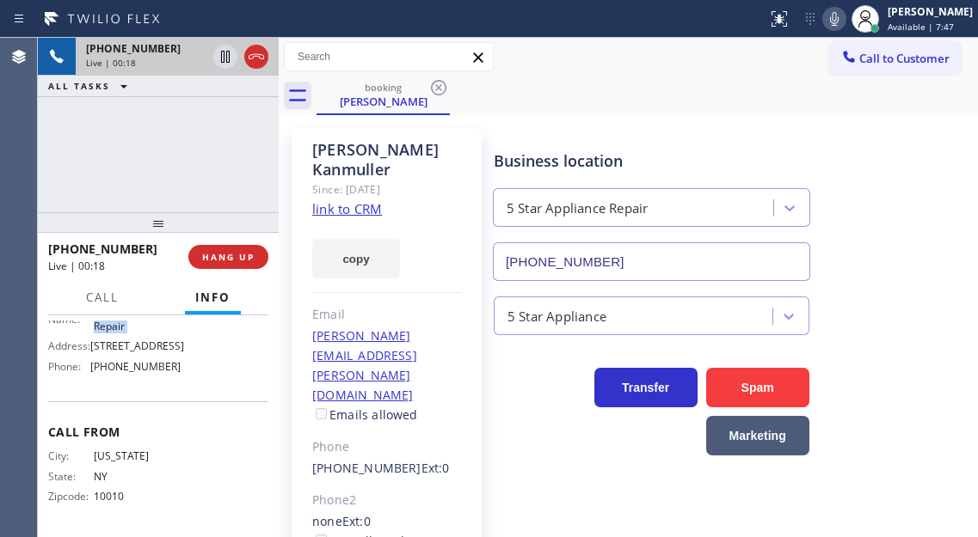
scroll to position [305, 0]
click at [142, 365] on span "[PHONE_NUMBER]" at bounding box center [135, 366] width 90 height 13
copy span "[PHONE_NUMBER]"
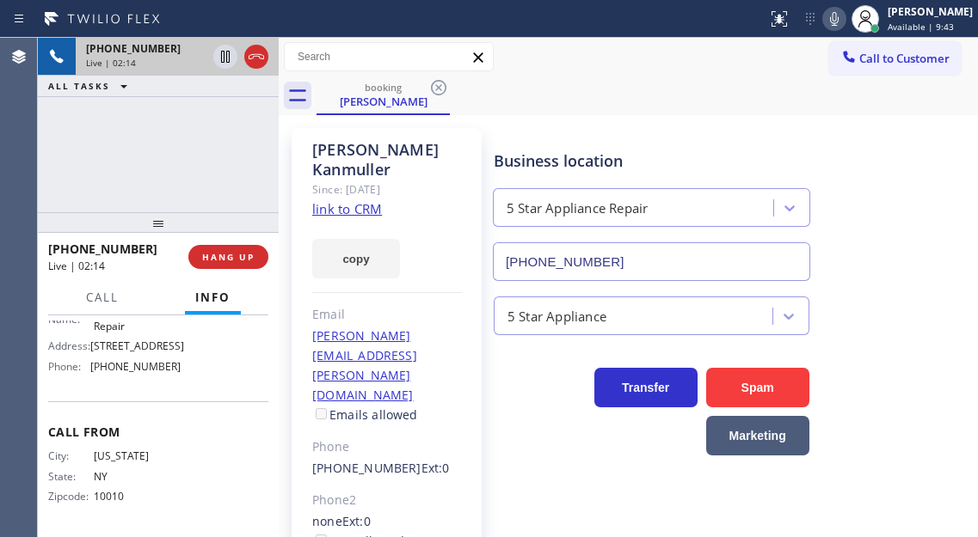
click at [194, 180] on div "[PHONE_NUMBER] Live | 02:14 ALL TASKS ALL TASKS ACTIVE TASKS TASKS IN WRAP UP" at bounding box center [158, 125] width 241 height 175
click at [197, 156] on div "[PHONE_NUMBER] Live | 02:29 ALL TASKS ALL TASKS ACTIVE TASKS TASKS IN WRAP UP" at bounding box center [158, 125] width 241 height 175
click at [224, 60] on icon at bounding box center [225, 57] width 9 height 12
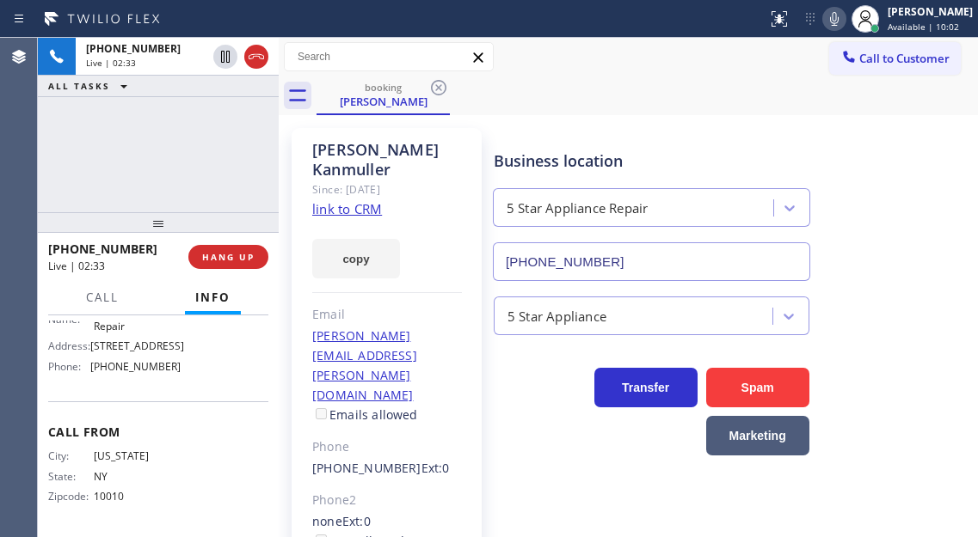
click at [844, 22] on icon at bounding box center [834, 19] width 21 height 21
click at [923, 276] on div "Business location 5 Star Appliance Repair [PHONE_NUMBER]" at bounding box center [731, 204] width 483 height 156
click at [941, 188] on div "Business location 5 Star Appliance Repair [PHONE_NUMBER]" at bounding box center [731, 204] width 483 height 156
click at [885, 174] on div "Business location 5 Star Appliance Repair [PHONE_NUMBER]" at bounding box center [731, 204] width 483 height 156
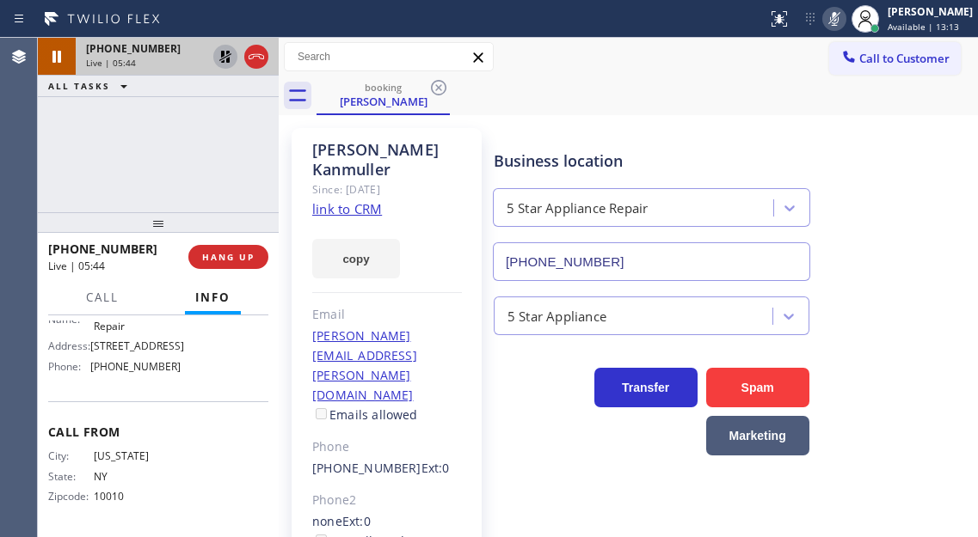
click at [221, 58] on icon at bounding box center [225, 57] width 12 height 12
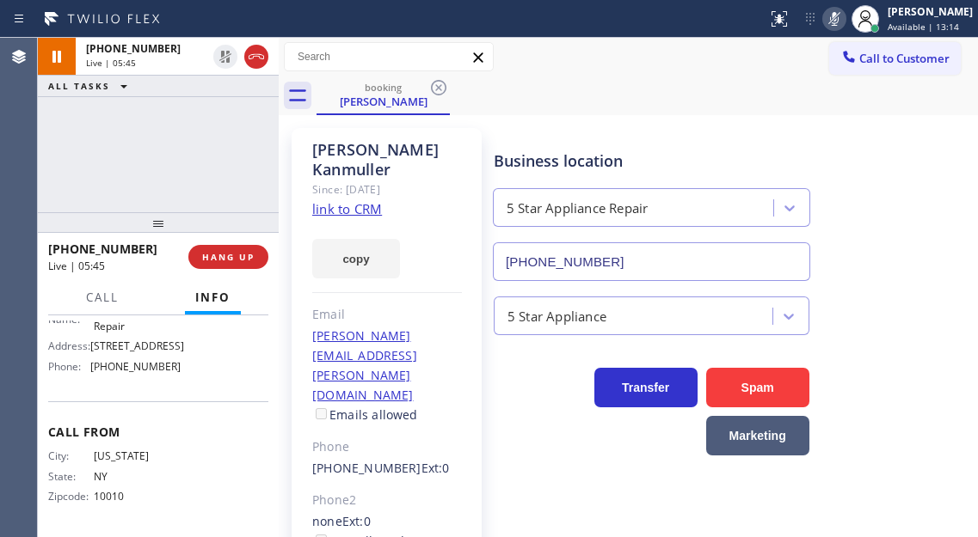
click at [844, 20] on icon at bounding box center [834, 19] width 21 height 21
click at [168, 128] on div "[PHONE_NUMBER] Live | 06:16 ALL TASKS ALL TASKS ACTIVE TASKS TASKS IN WRAP UP" at bounding box center [158, 125] width 241 height 175
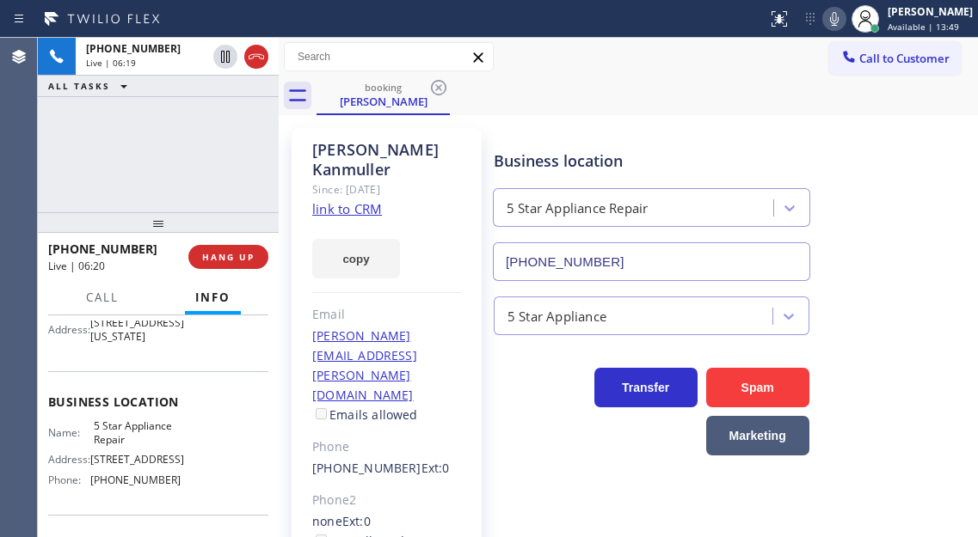
scroll to position [133, 0]
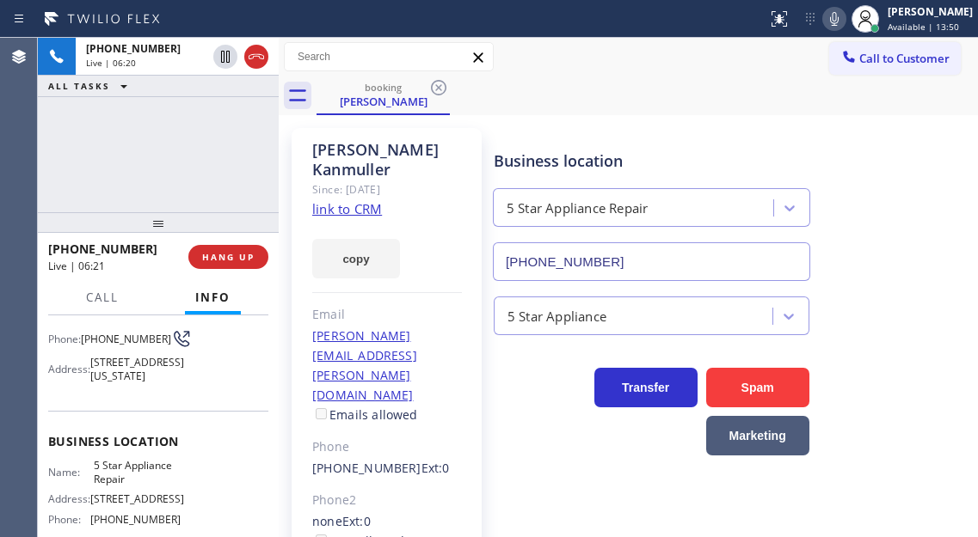
click at [106, 341] on span "[PHONE_NUMBER]" at bounding box center [126, 339] width 90 height 13
click at [150, 163] on div "[PHONE_NUMBER] Live | 06:21 ALL TASKS ALL TASKS ACTIVE TASKS TASKS IN WRAP UP" at bounding box center [158, 125] width 241 height 175
click at [156, 171] on div "[PHONE_NUMBER] Live | 07:16 ALL TASKS ALL TASKS ACTIVE TASKS TASKS IN WRAP UP" at bounding box center [158, 125] width 241 height 175
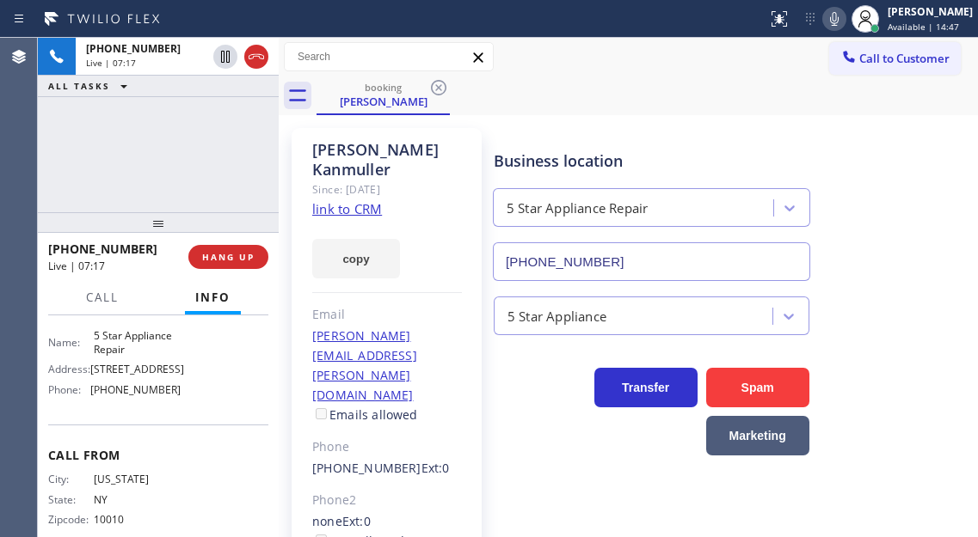
scroll to position [305, 0]
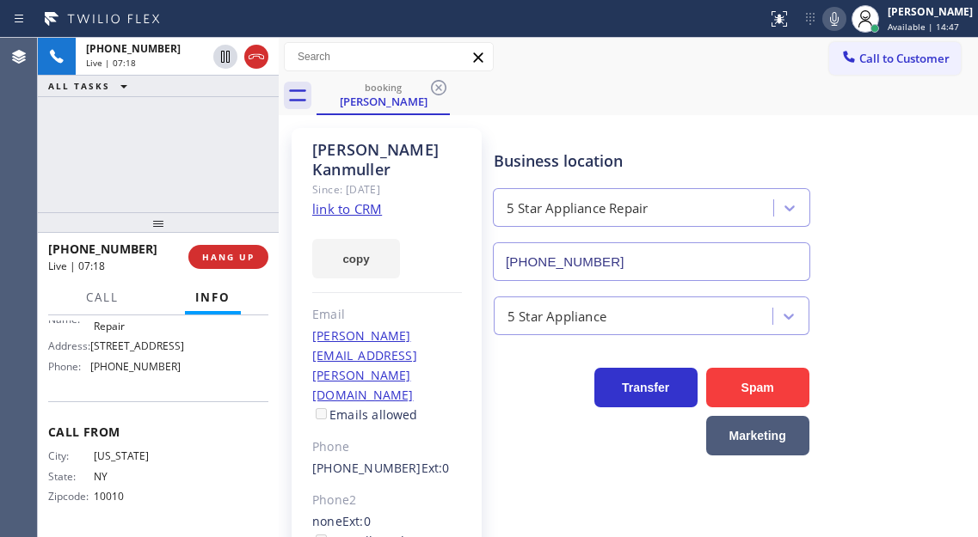
click at [149, 359] on div "Name: 5 Star Appliance Repair Address: [STREET_ADDRESS] Phone: [PHONE_NUMBER]" at bounding box center [114, 343] width 132 height 74
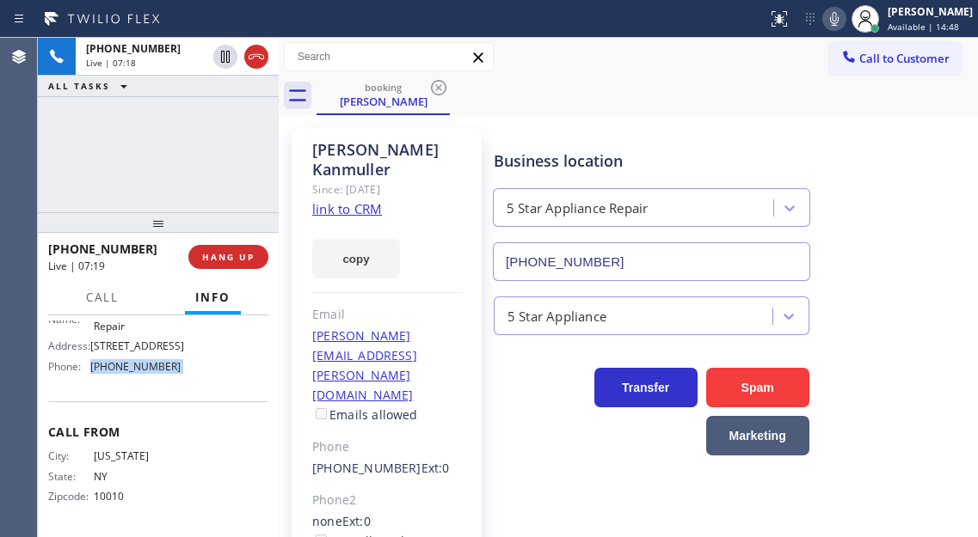
click at [149, 359] on div "Name: 5 Star Appliance Repair Address: [STREET_ADDRESS] Phone: [PHONE_NUMBER]" at bounding box center [114, 343] width 132 height 74
click at [154, 347] on span "[STREET_ADDRESS]" at bounding box center [137, 346] width 94 height 13
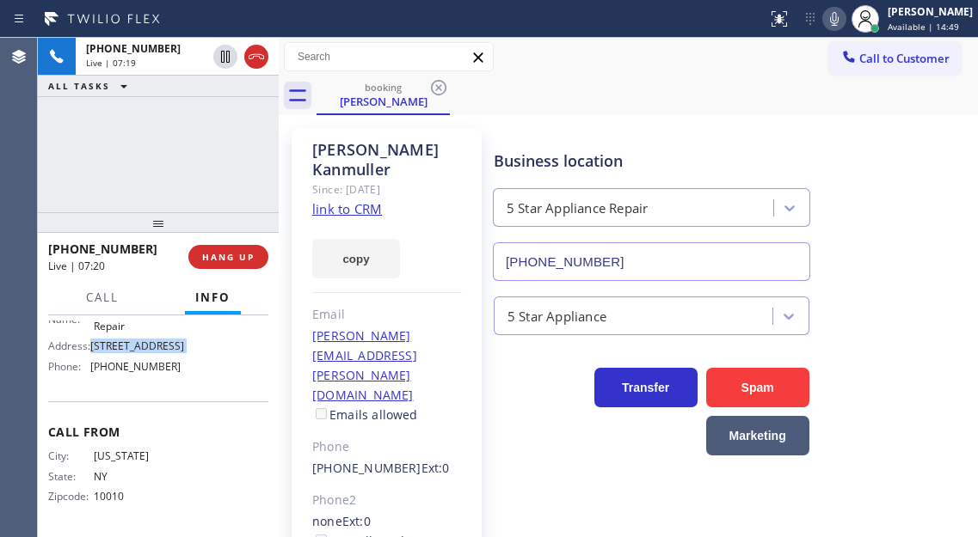
click at [154, 347] on span "[STREET_ADDRESS]" at bounding box center [137, 346] width 94 height 13
click at [243, 120] on div "[PHONE_NUMBER] Live | 07:20 ALL TASKS ALL TASKS ACTIVE TASKS TASKS IN WRAP UP" at bounding box center [158, 125] width 241 height 175
click at [224, 261] on span "HANG UP" at bounding box center [228, 257] width 52 height 12
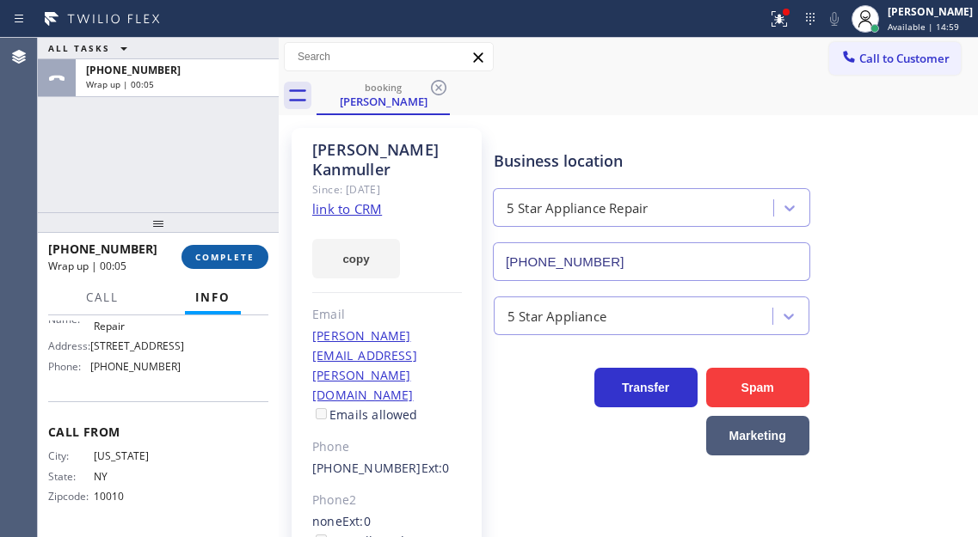
click at [224, 261] on span "COMPLETE" at bounding box center [224, 257] width 59 height 12
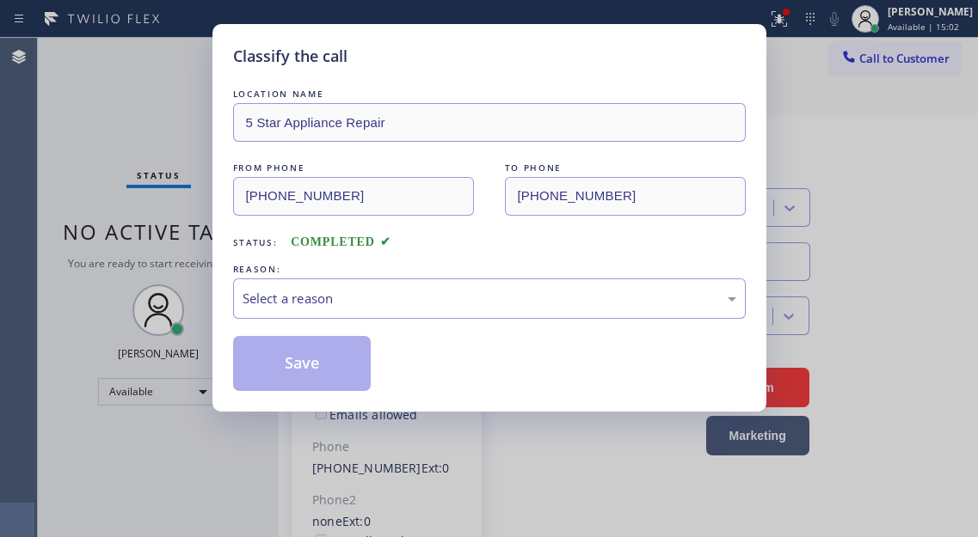
click at [803, 29] on div "Classify the call LOCATION NAME 5 Star Appliance Repair FROM PHONE [PHONE_NUMBE…" at bounding box center [489, 268] width 978 height 537
click at [584, 303] on div "Select a reason" at bounding box center [489, 299] width 494 height 20
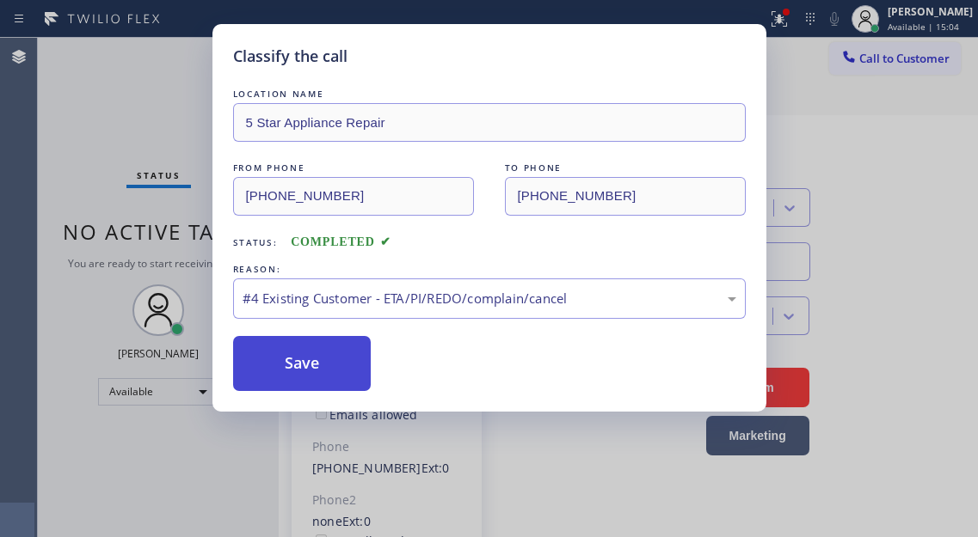
click at [340, 356] on button "Save" at bounding box center [302, 363] width 138 height 55
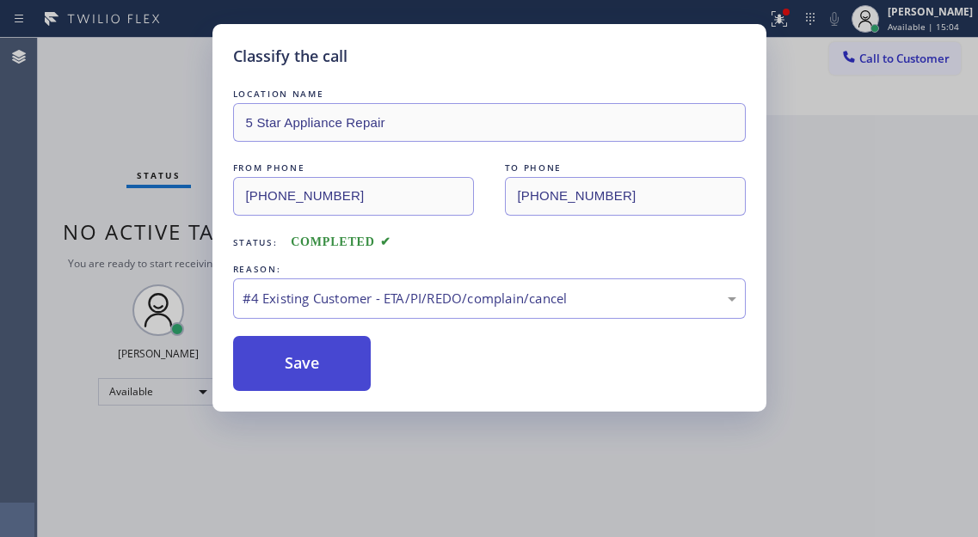
click at [340, 356] on button "Save" at bounding box center [302, 363] width 138 height 55
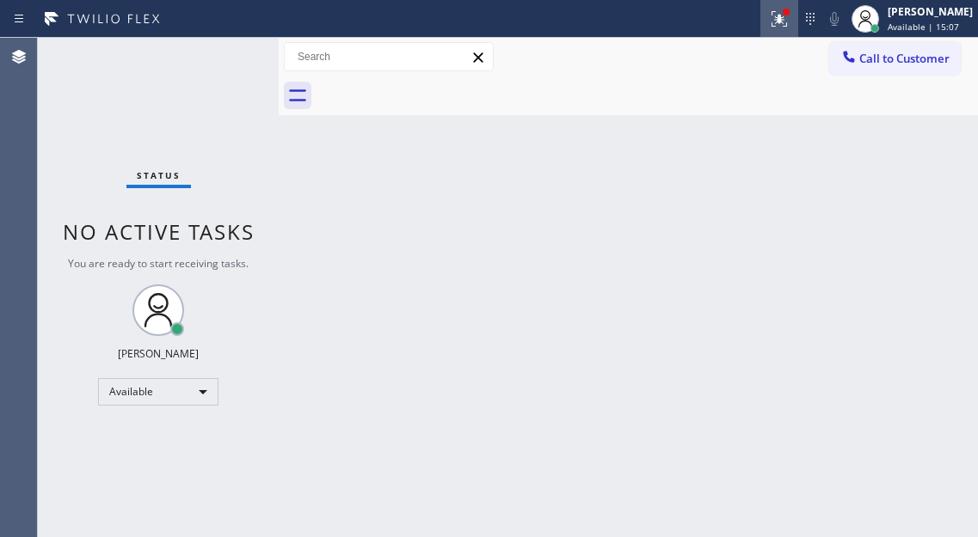
click at [789, 21] on icon at bounding box center [779, 19] width 21 height 21
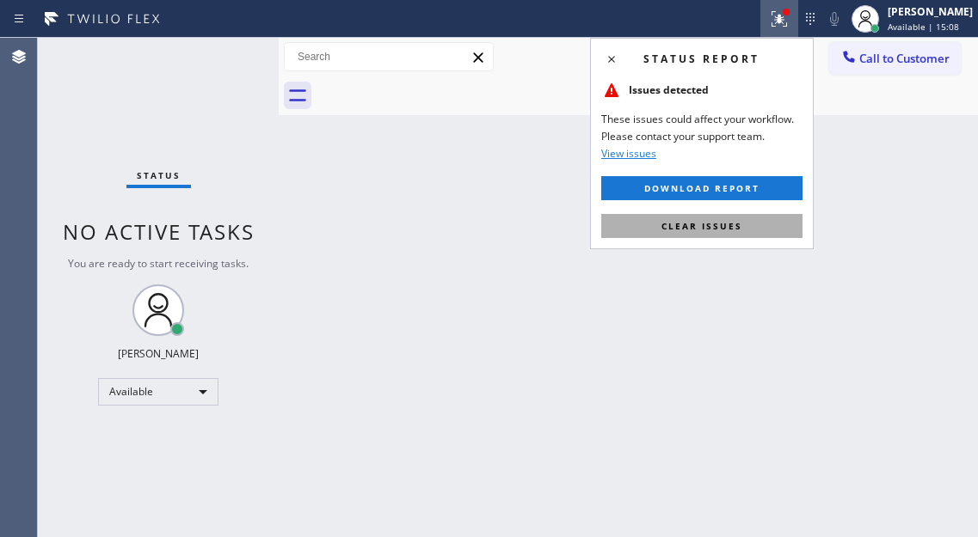
click at [740, 223] on span "Clear issues" at bounding box center [701, 226] width 81 height 12
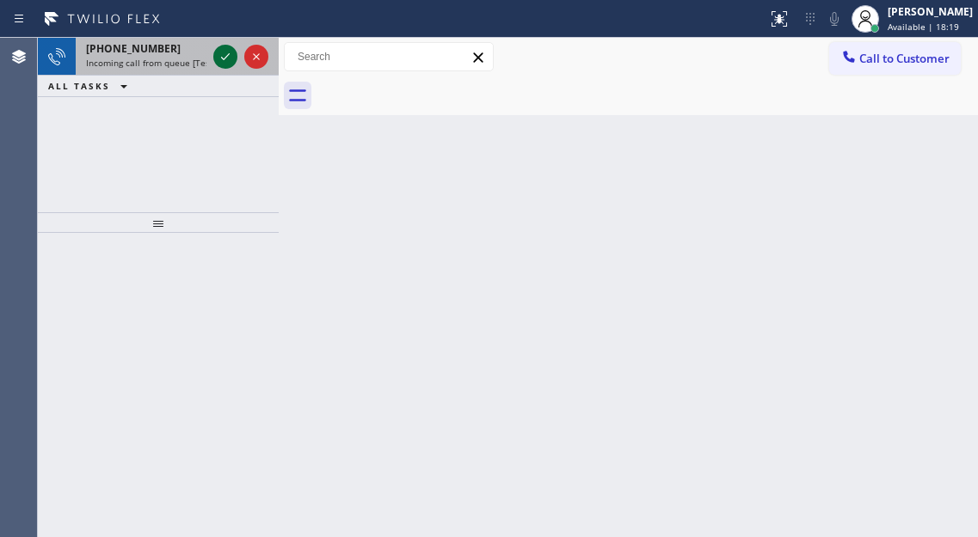
click at [225, 54] on icon at bounding box center [225, 56] width 21 height 21
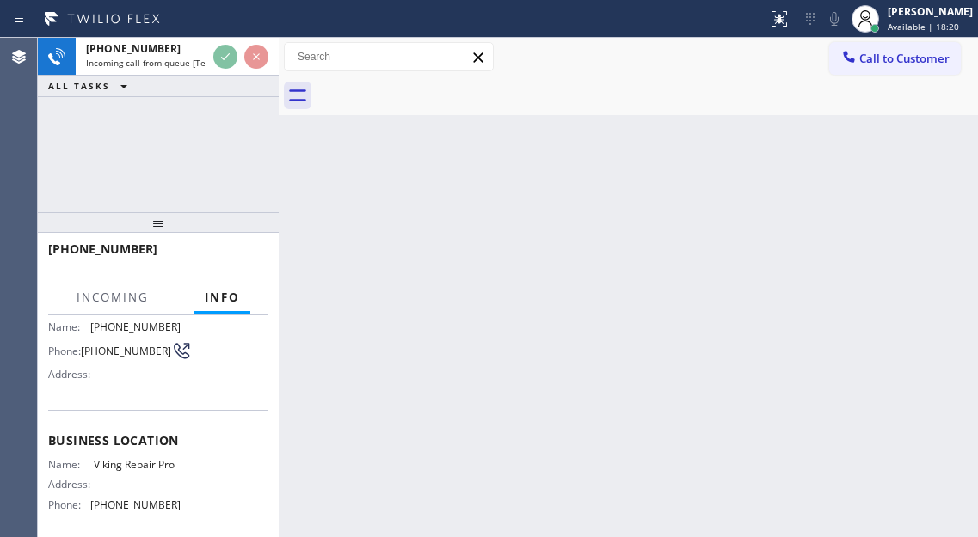
scroll to position [172, 0]
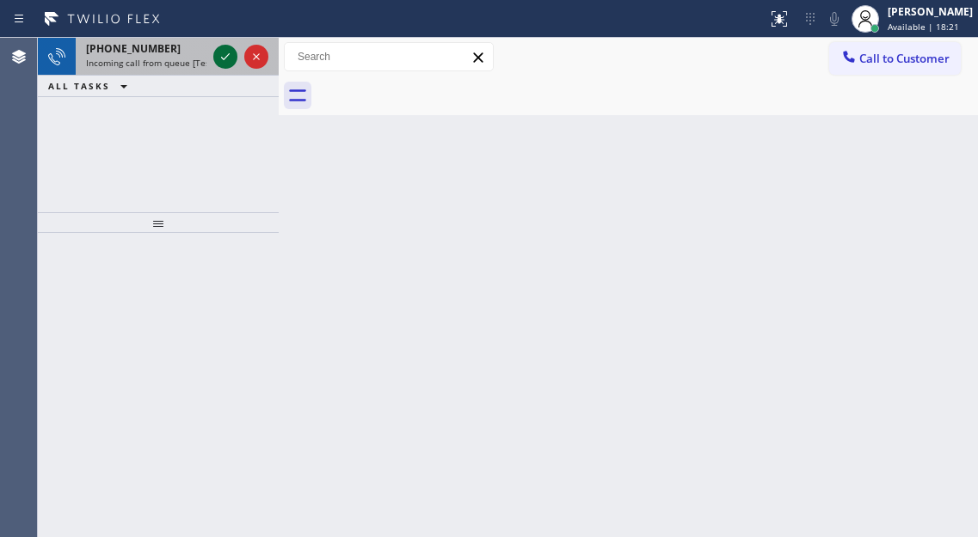
click at [218, 66] on icon at bounding box center [225, 56] width 21 height 21
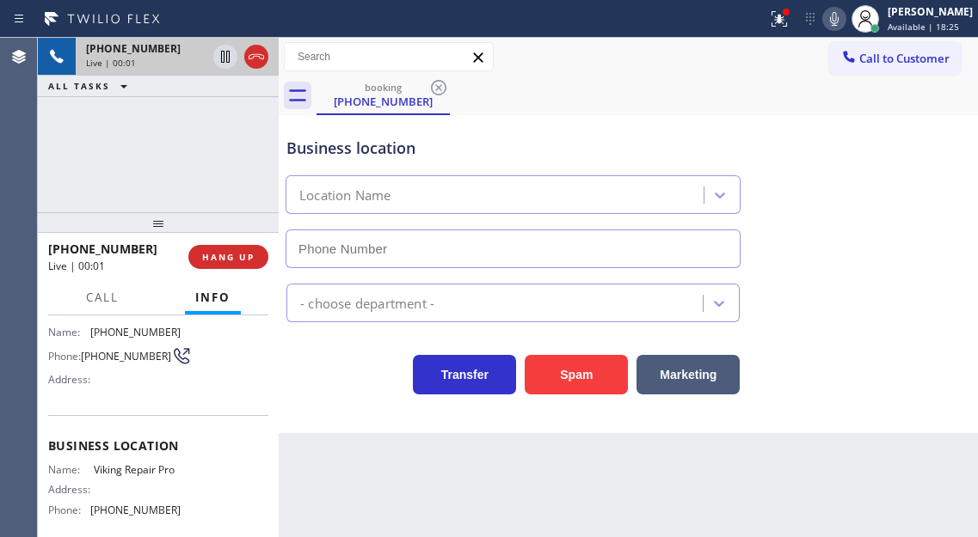
scroll to position [86, 0]
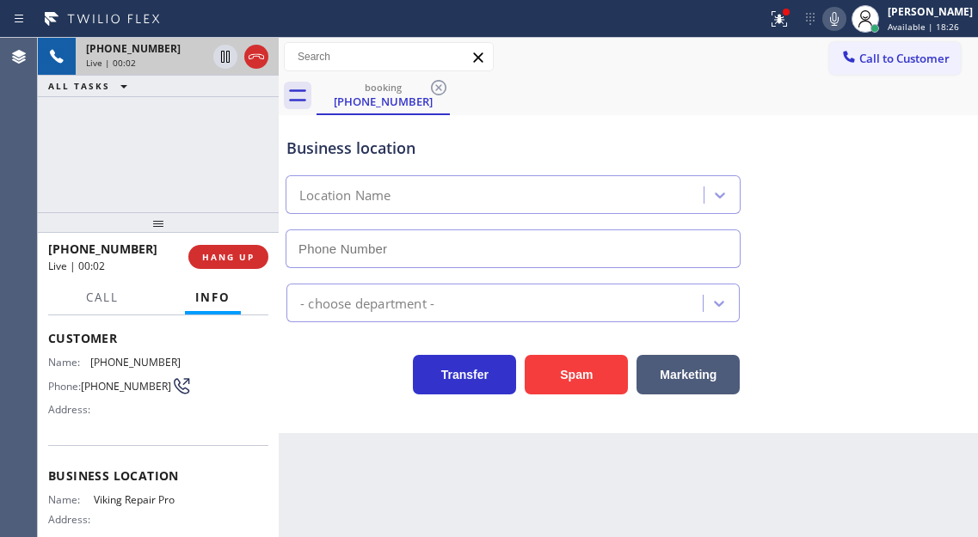
click at [119, 393] on span "[PHONE_NUMBER]" at bounding box center [126, 386] width 90 height 13
copy div "[PHONE_NUMBER]"
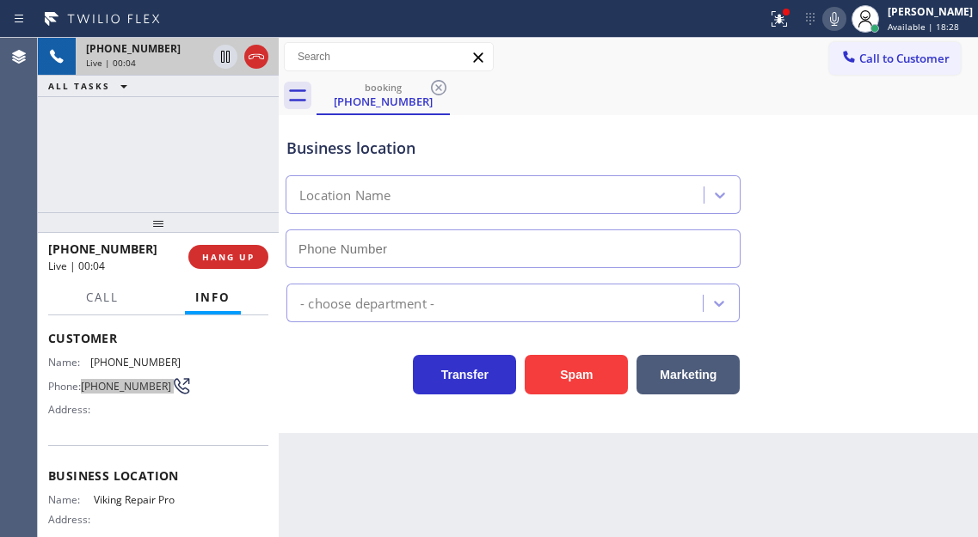
type input "[PHONE_NUMBER]"
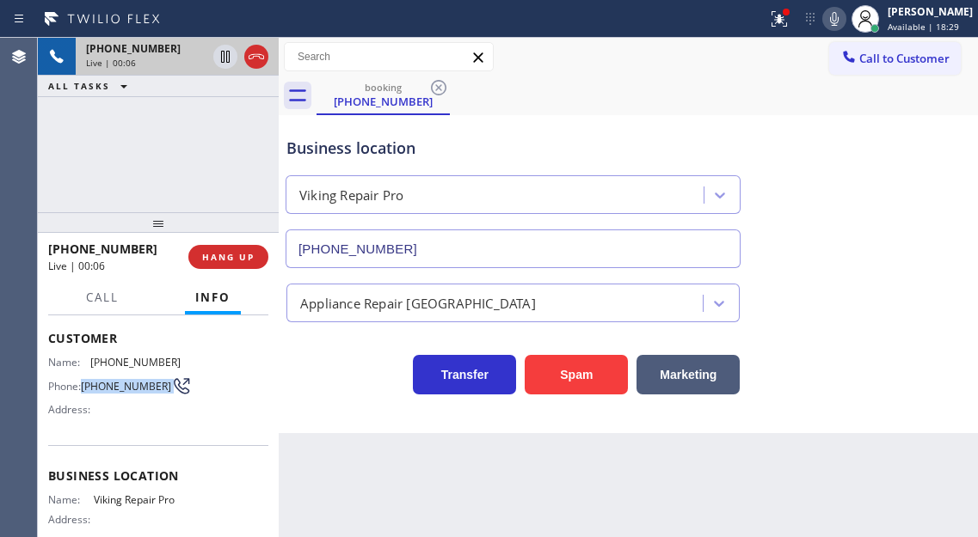
scroll to position [172, 0]
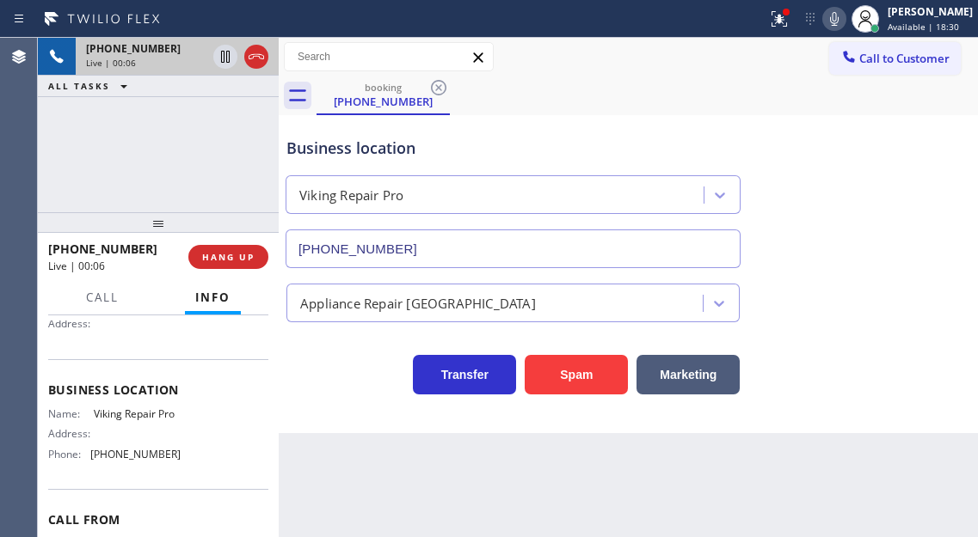
click at [132, 420] on span "Viking Repair Pro" at bounding box center [137, 414] width 86 height 13
copy span "Viking Repair Pro"
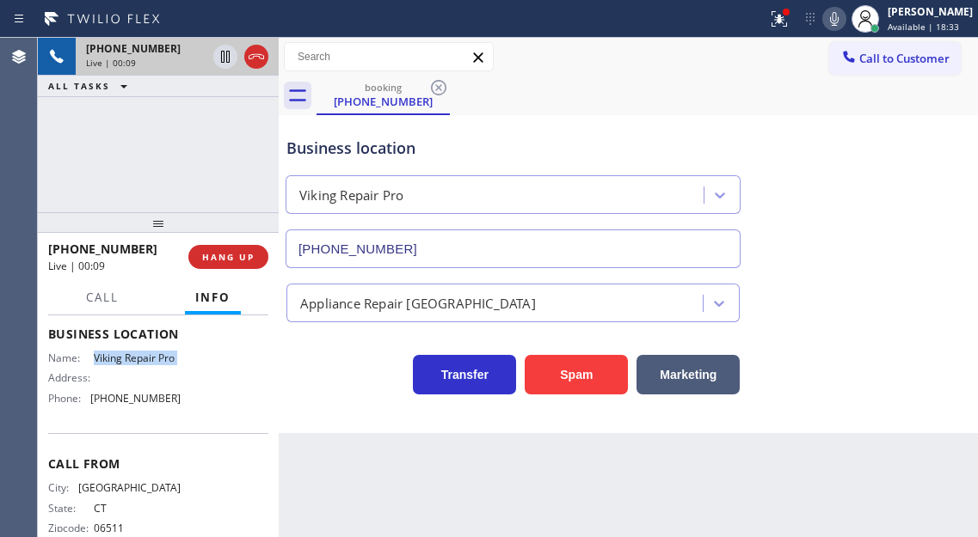
scroll to position [258, 0]
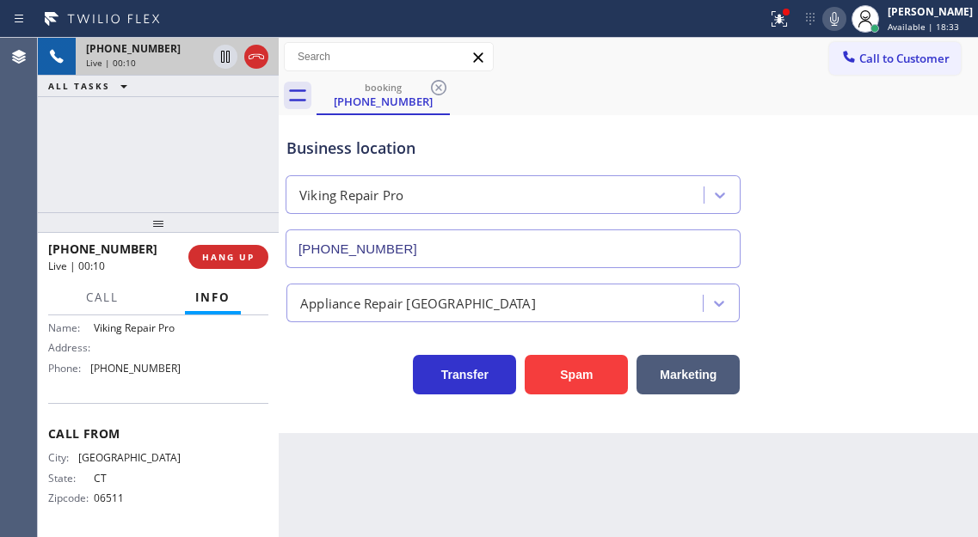
click at [146, 375] on span "[PHONE_NUMBER]" at bounding box center [135, 368] width 90 height 13
click at [926, 184] on div "Business location Viking Repair Pro [PHONE_NUMBER]" at bounding box center [628, 191] width 690 height 156
click at [220, 54] on icon at bounding box center [225, 56] width 21 height 21
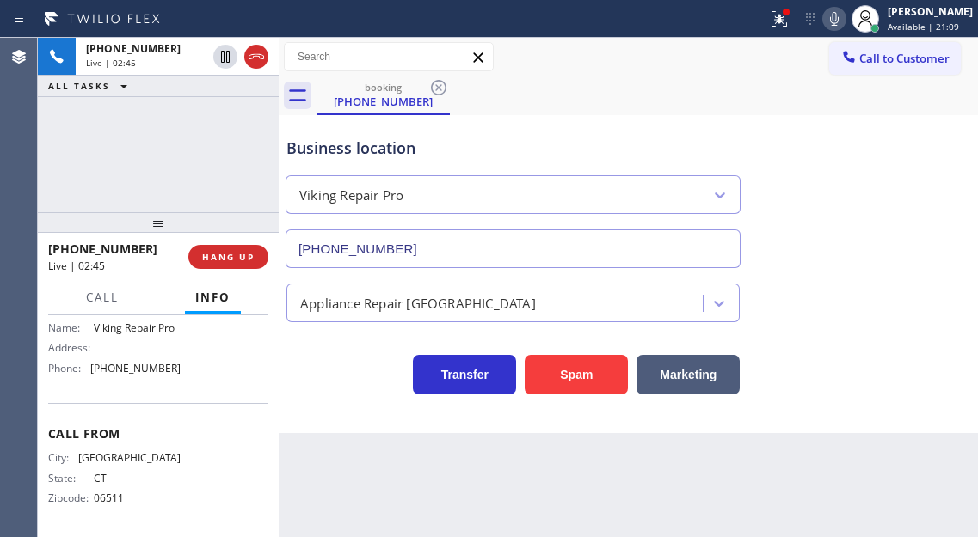
click at [844, 18] on icon at bounding box center [834, 19] width 21 height 21
click at [789, 13] on div at bounding box center [785, 12] width 7 height 7
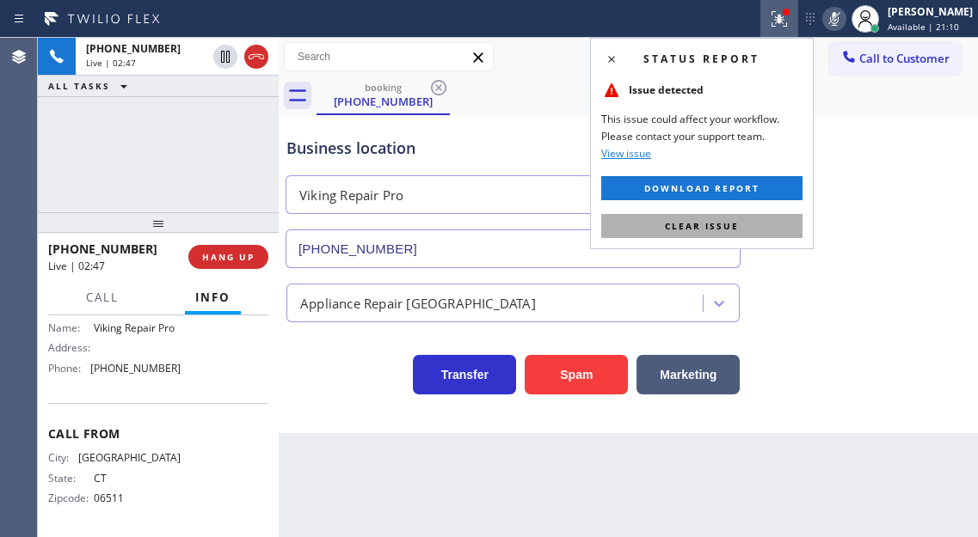
click at [758, 231] on button "Clear issue" at bounding box center [701, 226] width 201 height 24
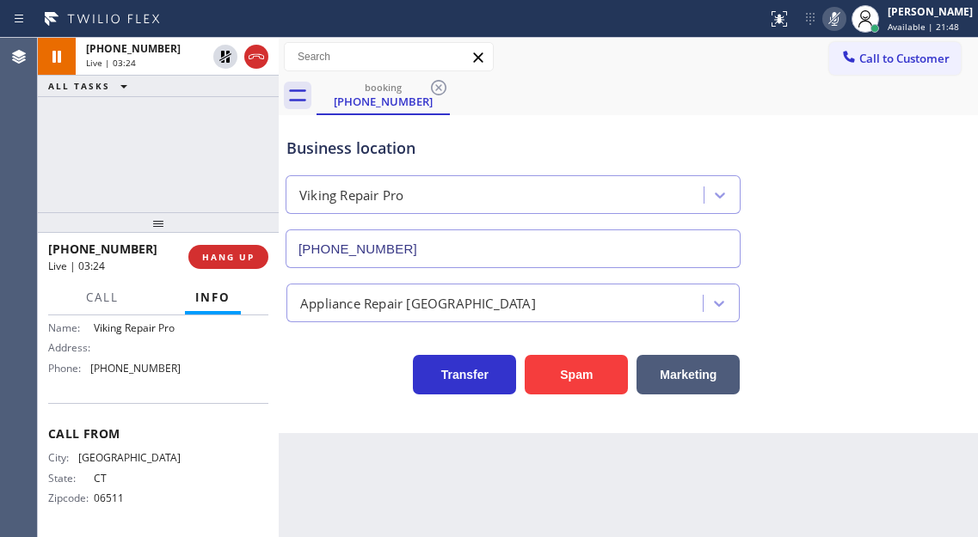
click at [939, 216] on div "Business location Viking Repair Pro [PHONE_NUMBER]" at bounding box center [628, 191] width 690 height 156
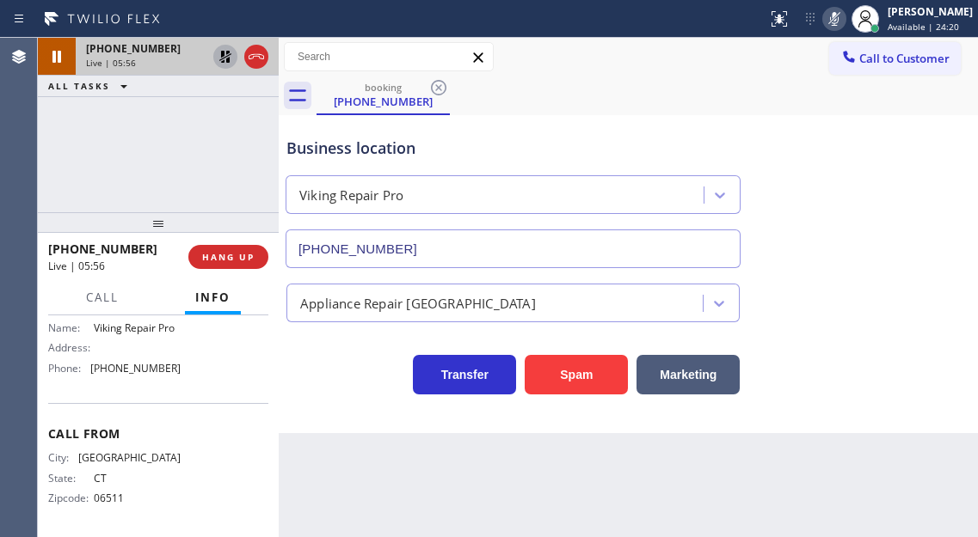
click at [222, 57] on icon at bounding box center [225, 57] width 12 height 12
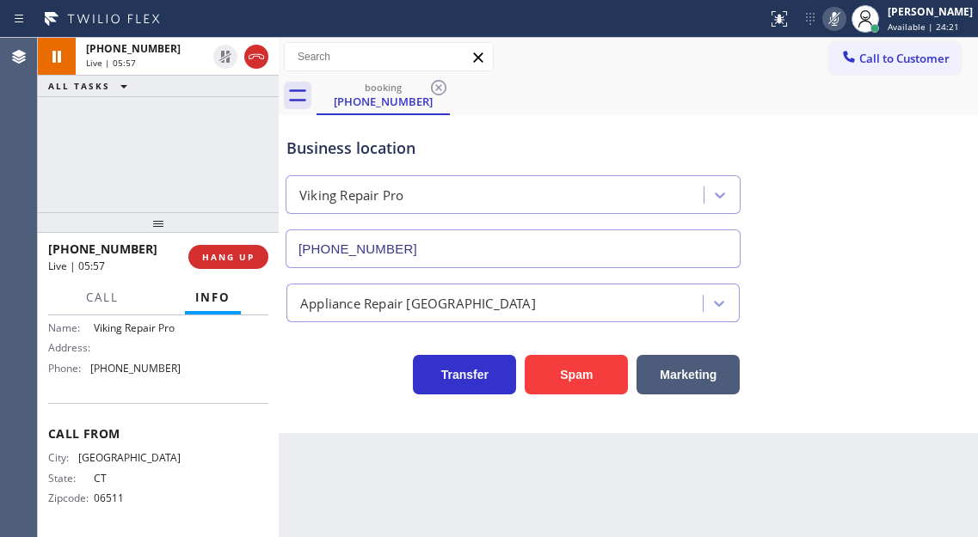
click at [843, 12] on icon at bounding box center [834, 19] width 21 height 21
click at [144, 464] on span "[GEOGRAPHIC_DATA]" at bounding box center [129, 457] width 102 height 13
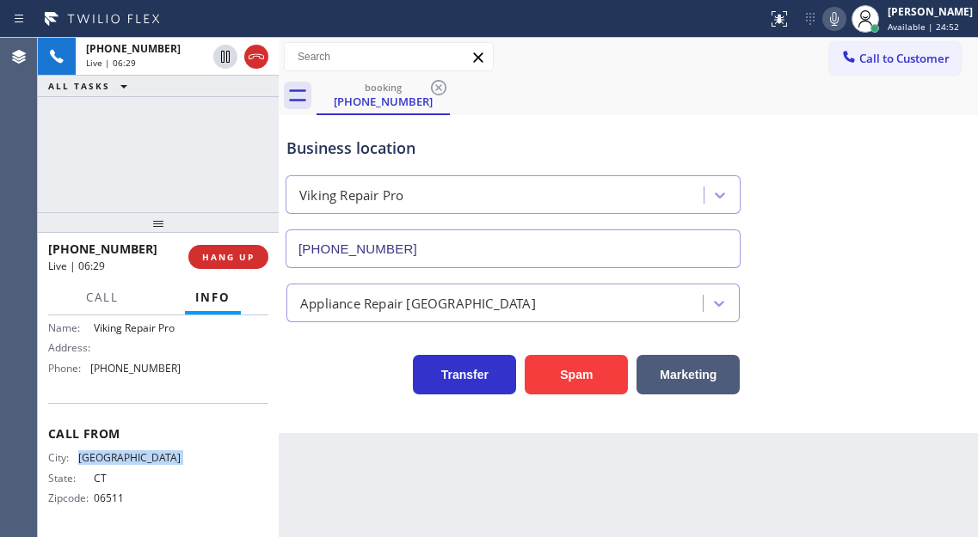
click at [144, 464] on span "[GEOGRAPHIC_DATA]" at bounding box center [129, 457] width 102 height 13
click at [340, 143] on div "Business location" at bounding box center [512, 148] width 453 height 23
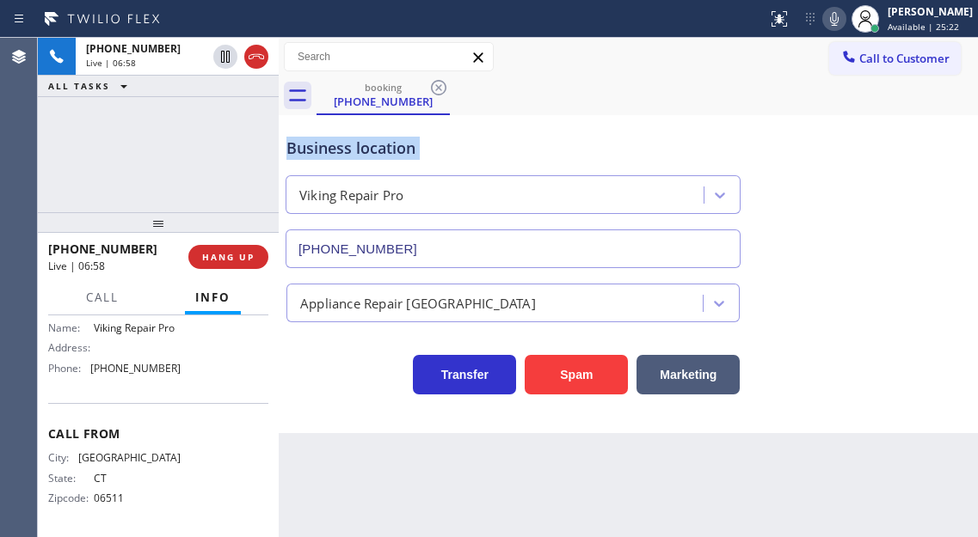
click at [340, 143] on div "Business location" at bounding box center [512, 148] width 453 height 23
click at [248, 154] on div "[PHONE_NUMBER] Live | 06:59 ALL TASKS ALL TASKS ACTIVE TASKS TASKS IN WRAP UP" at bounding box center [158, 125] width 241 height 175
click at [255, 257] on button "HANG UP" at bounding box center [228, 257] width 80 height 24
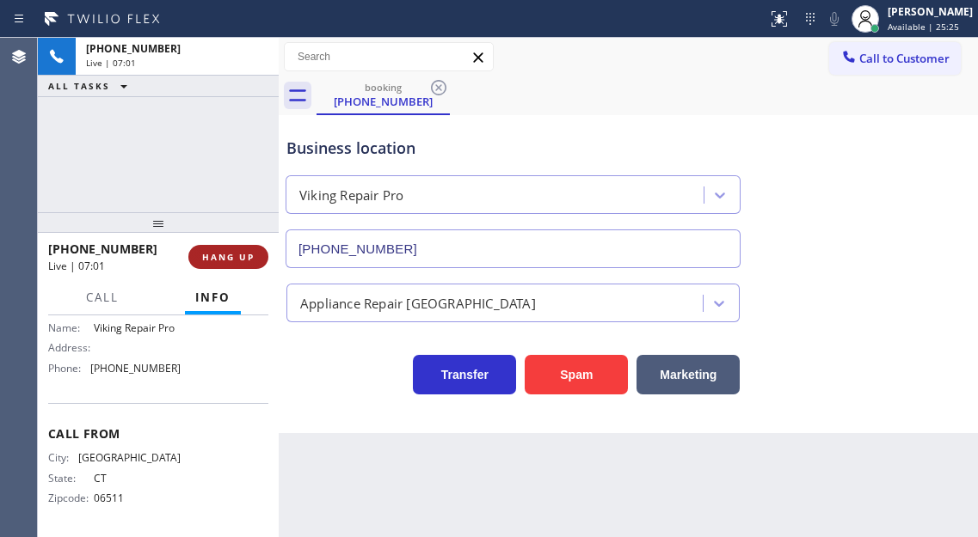
click at [255, 257] on button "HANG UP" at bounding box center [228, 257] width 80 height 24
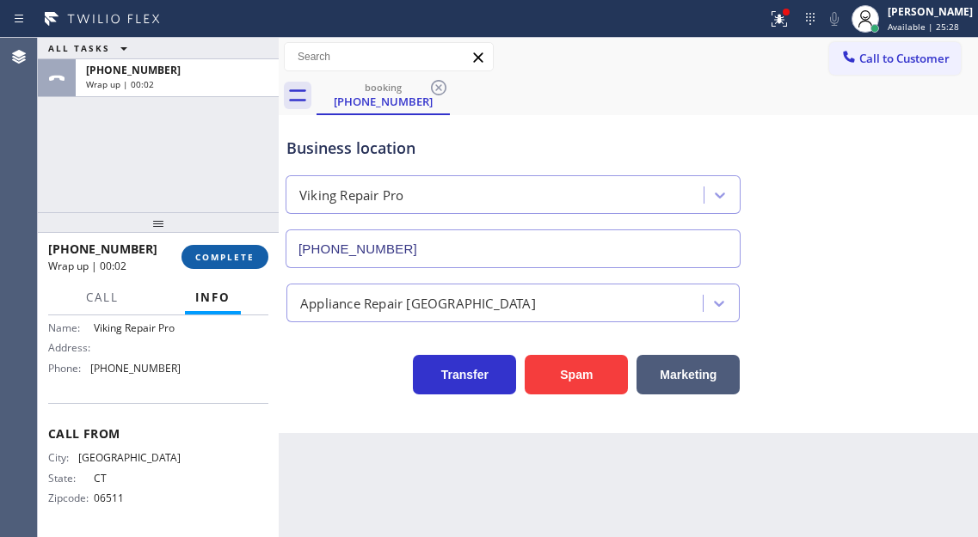
click at [251, 256] on span "COMPLETE" at bounding box center [224, 257] width 59 height 12
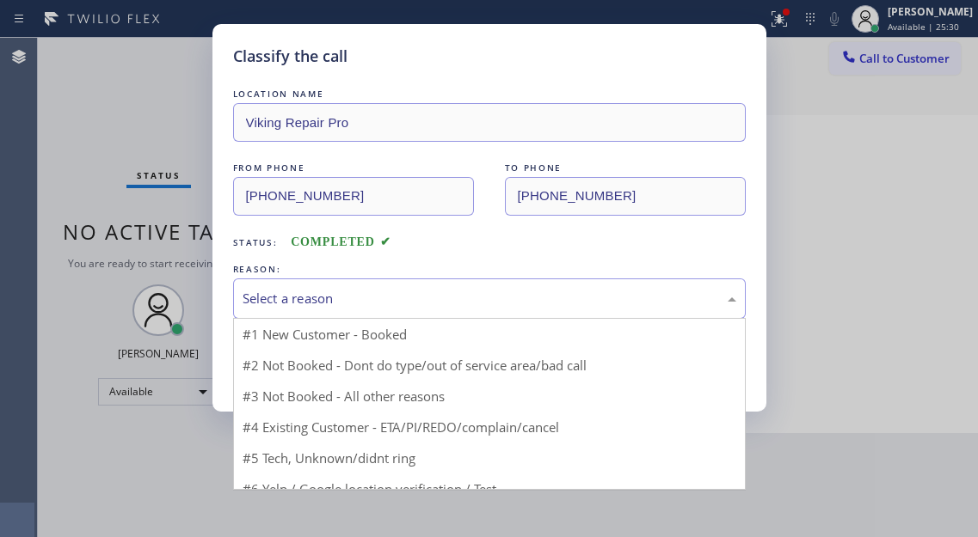
click at [378, 279] on div "Select a reason" at bounding box center [489, 299] width 512 height 40
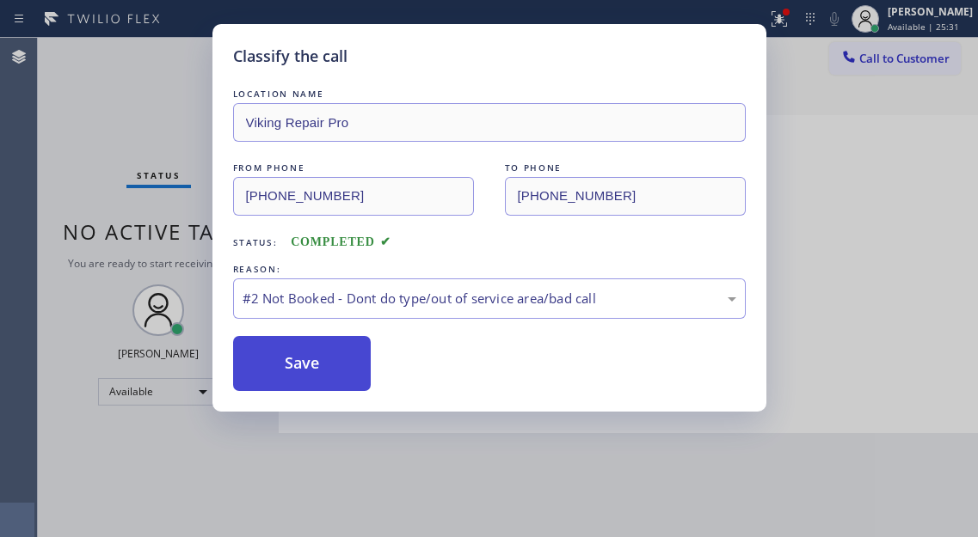
click at [355, 366] on button "Save" at bounding box center [302, 363] width 138 height 55
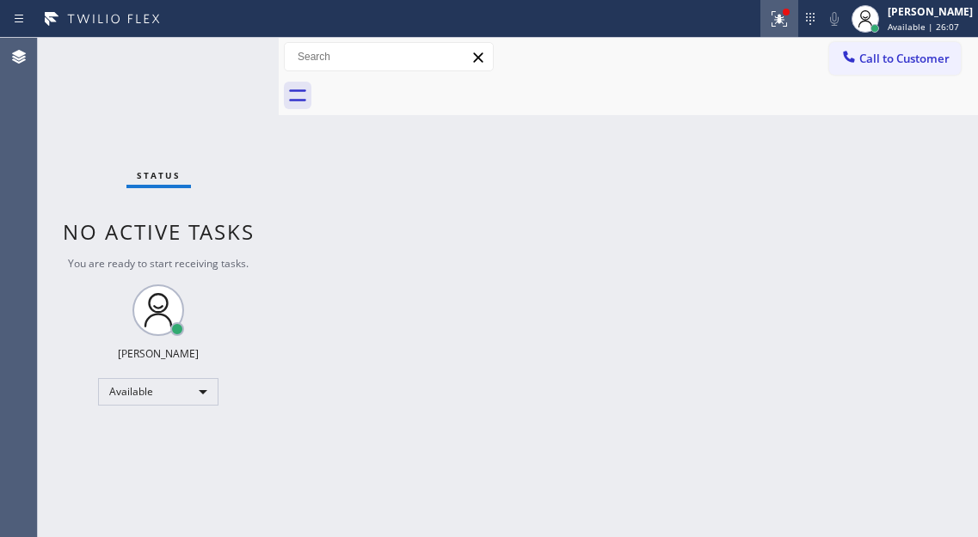
click at [787, 28] on icon at bounding box center [779, 19] width 21 height 21
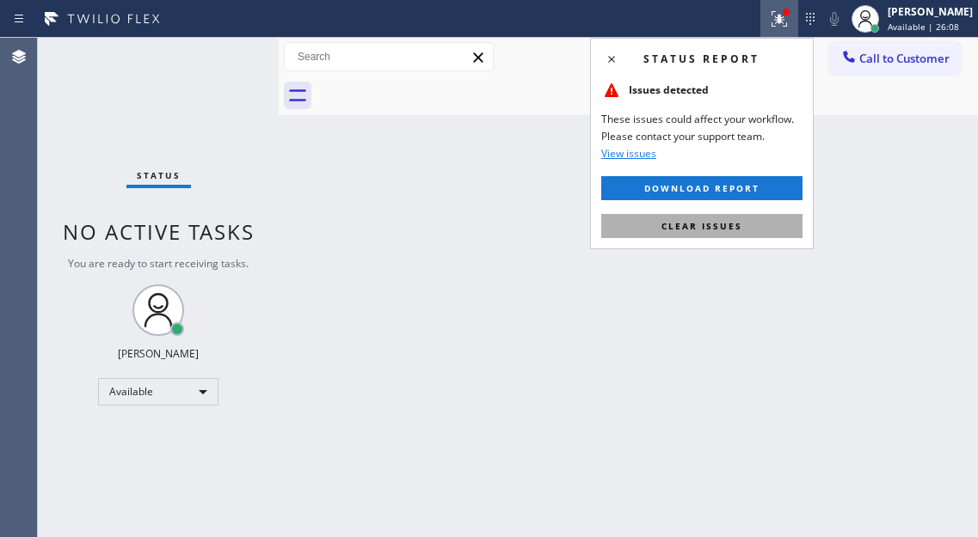
click at [754, 225] on button "Clear issues" at bounding box center [701, 226] width 201 height 24
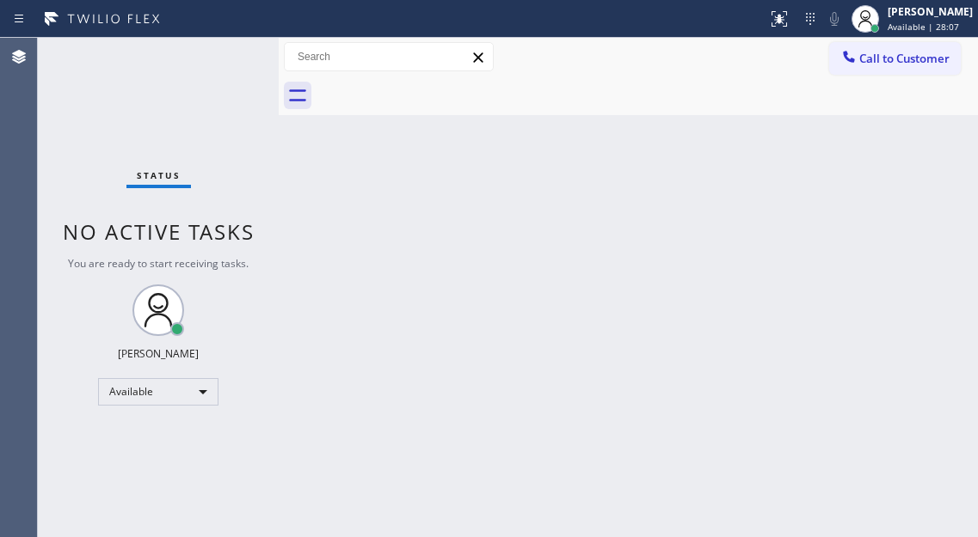
click at [235, 71] on div "Status No active tasks You are ready to start receiving tasks. [PERSON_NAME]" at bounding box center [158, 288] width 241 height 500
click at [912, 245] on div "Back to Dashboard Change Sender ID Customers Technicians Select a contact Outbo…" at bounding box center [628, 288] width 699 height 500
click at [228, 63] on div "Status No active tasks You are ready to start receiving tasks. [PERSON_NAME]" at bounding box center [158, 288] width 241 height 500
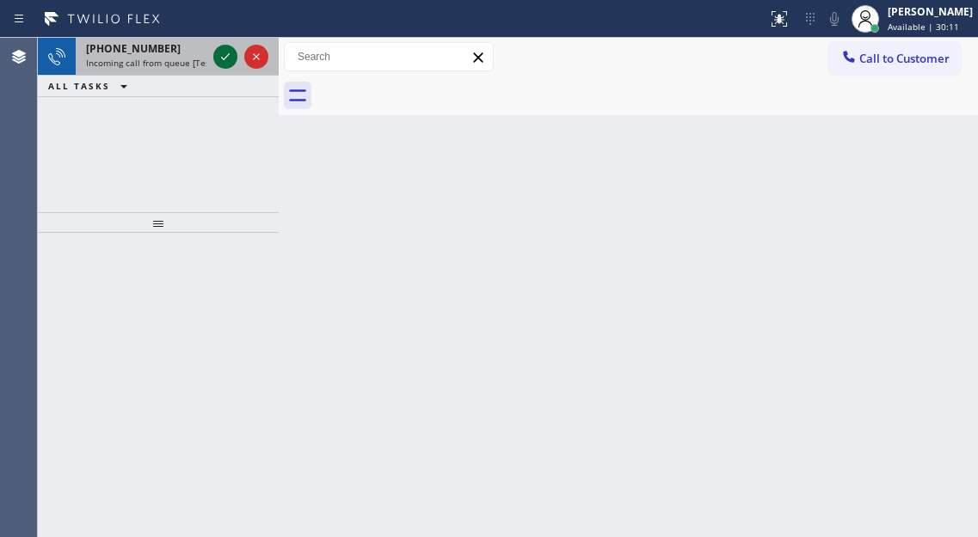
click at [221, 55] on icon at bounding box center [225, 56] width 21 height 21
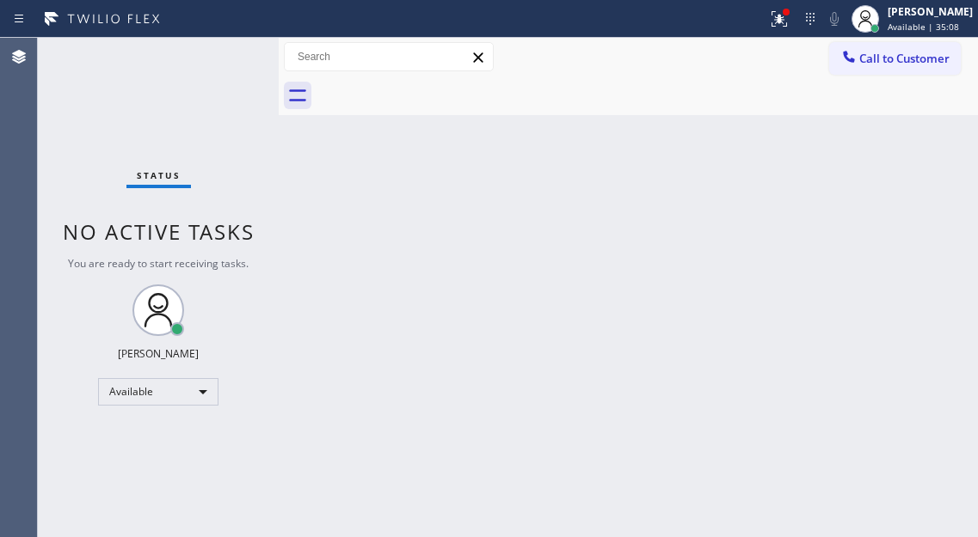
click at [932, 213] on div "Back to Dashboard Change Sender ID Customers Technicians Select a contact Outbo…" at bounding box center [628, 288] width 699 height 500
click at [782, 13] on icon at bounding box center [776, 17] width 10 height 12
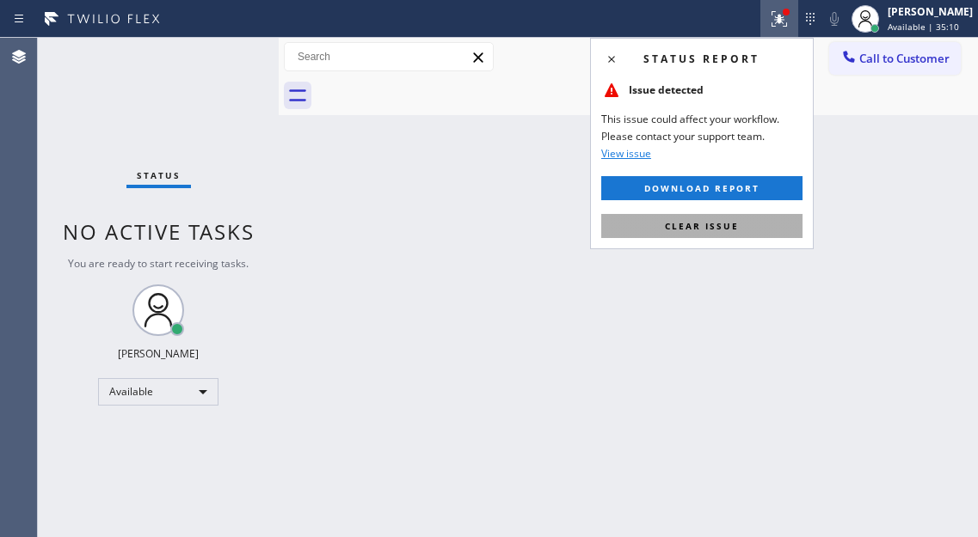
click at [773, 235] on button "Clear issue" at bounding box center [701, 226] width 201 height 24
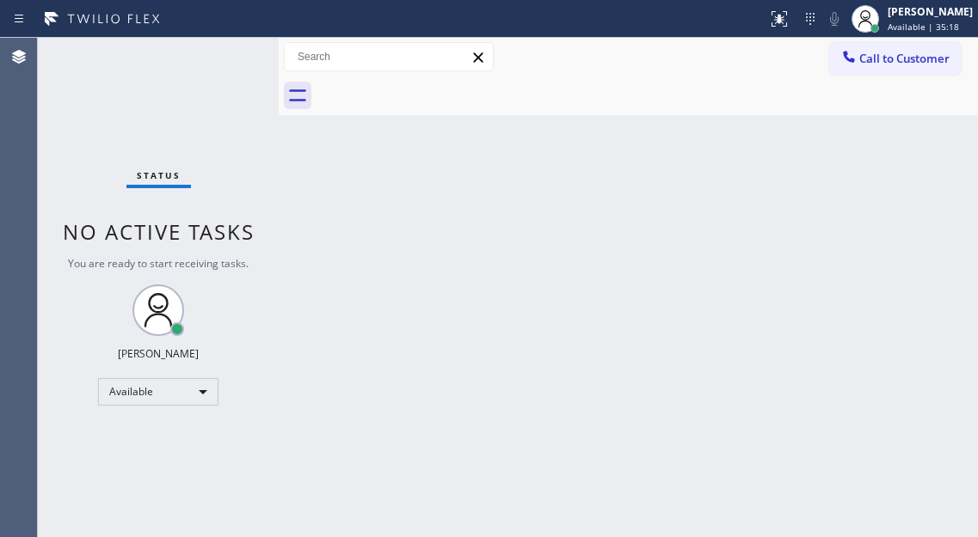
click at [911, 163] on div "Back to Dashboard Change Sender ID Customers Technicians Select a contact Outbo…" at bounding box center [628, 288] width 699 height 500
click at [230, 59] on div "Status No active tasks You are ready to start receiving tasks. [PERSON_NAME]" at bounding box center [158, 288] width 241 height 500
click at [934, 169] on div "Back to Dashboard Change Sender ID Customers Technicians Select a contact Outbo…" at bounding box center [628, 288] width 699 height 500
click at [233, 57] on div "Status No active tasks You are ready to start receiving tasks. [PERSON_NAME]" at bounding box center [158, 288] width 241 height 500
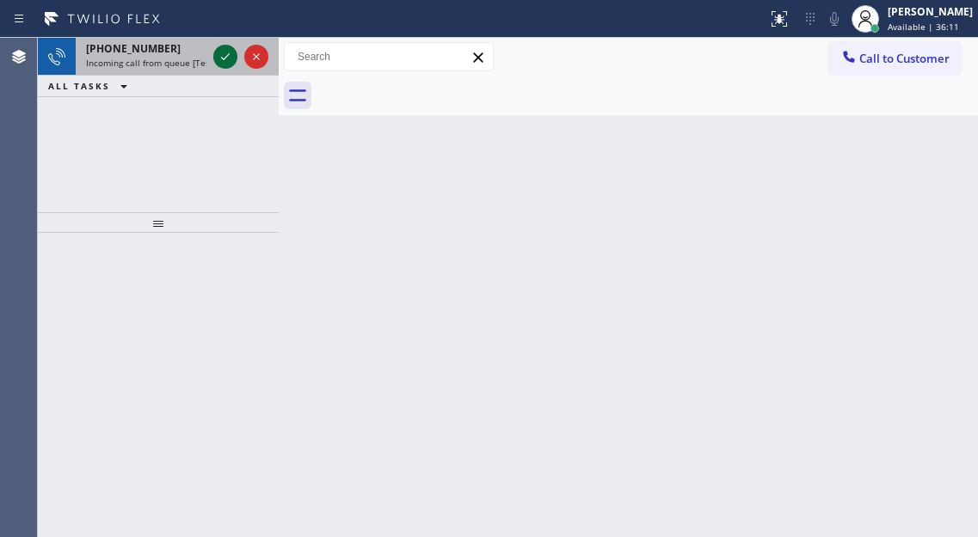
click at [233, 57] on icon at bounding box center [225, 56] width 21 height 21
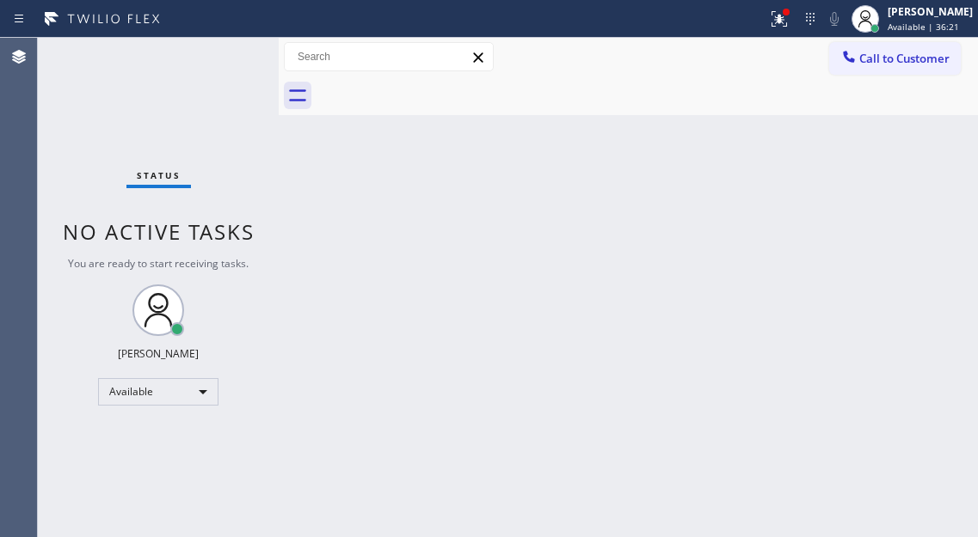
click at [910, 153] on div "Back to Dashboard Change Sender ID Customers Technicians Select a contact Outbo…" at bounding box center [628, 288] width 699 height 500
click at [788, 31] on button at bounding box center [779, 19] width 38 height 38
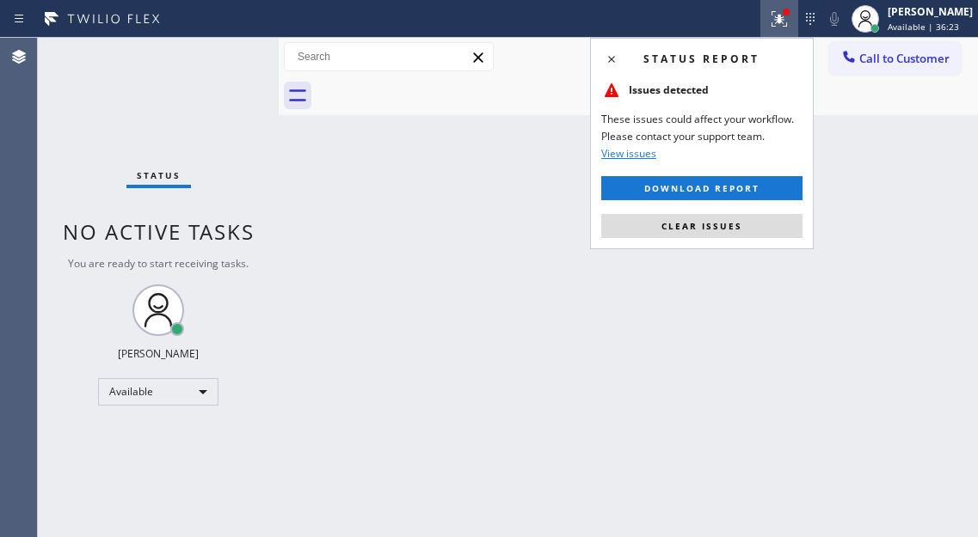
click at [750, 240] on div "Status report Issues detected These issues could affect your workflow. Please c…" at bounding box center [702, 144] width 224 height 212
click at [745, 232] on button "Clear issues" at bounding box center [701, 226] width 201 height 24
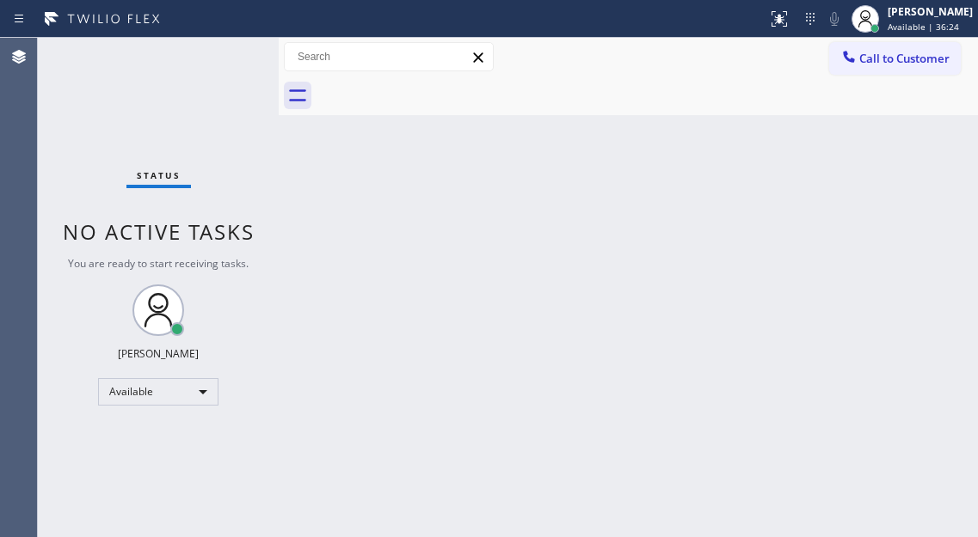
click at [212, 48] on div "Status No active tasks You are ready to start receiving tasks. [PERSON_NAME]" at bounding box center [158, 288] width 241 height 500
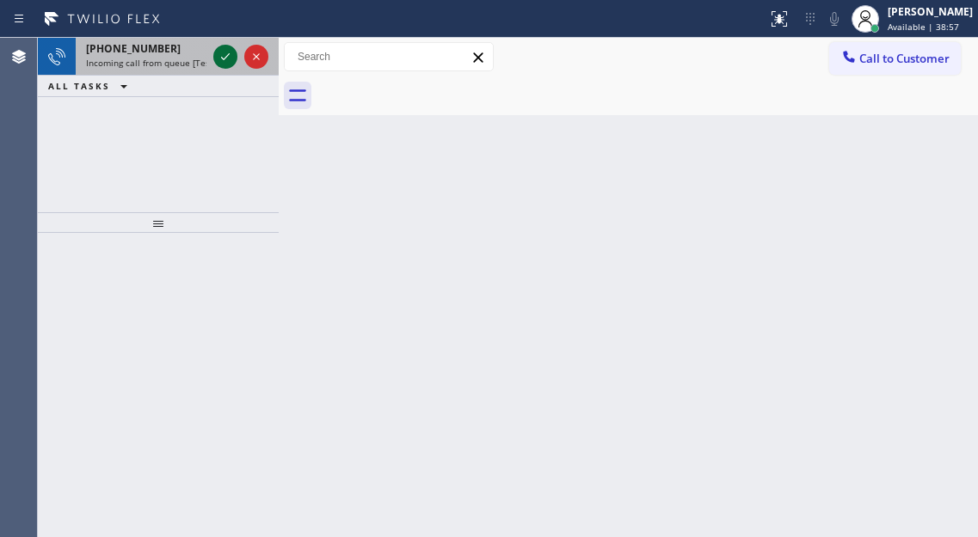
click at [223, 58] on icon at bounding box center [225, 56] width 21 height 21
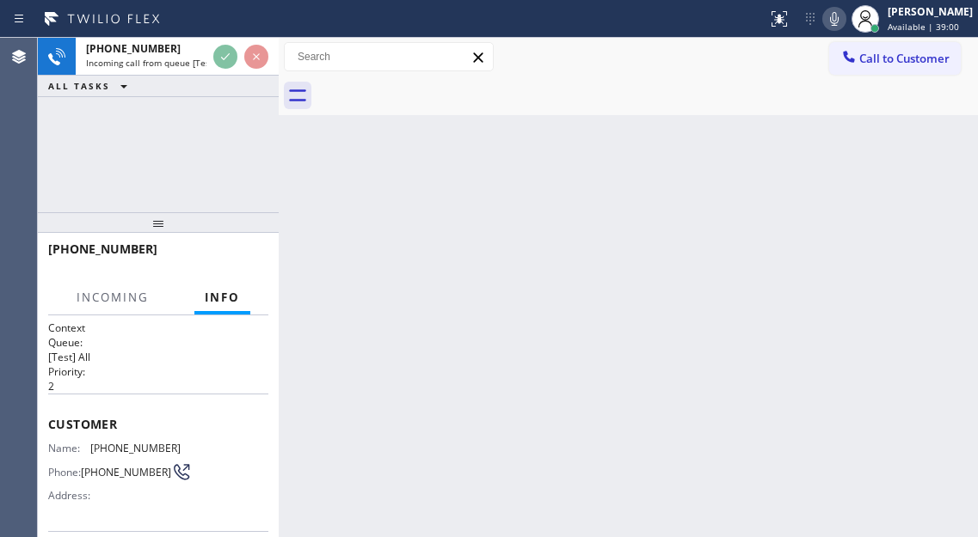
click at [129, 448] on span "[PHONE_NUMBER]" at bounding box center [135, 448] width 90 height 13
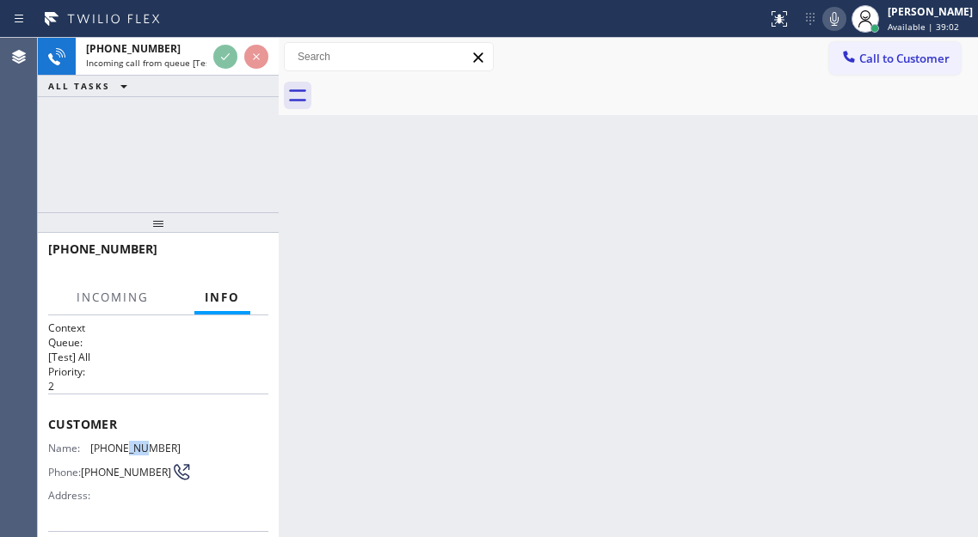
click at [129, 448] on span "[PHONE_NUMBER]" at bounding box center [135, 448] width 90 height 13
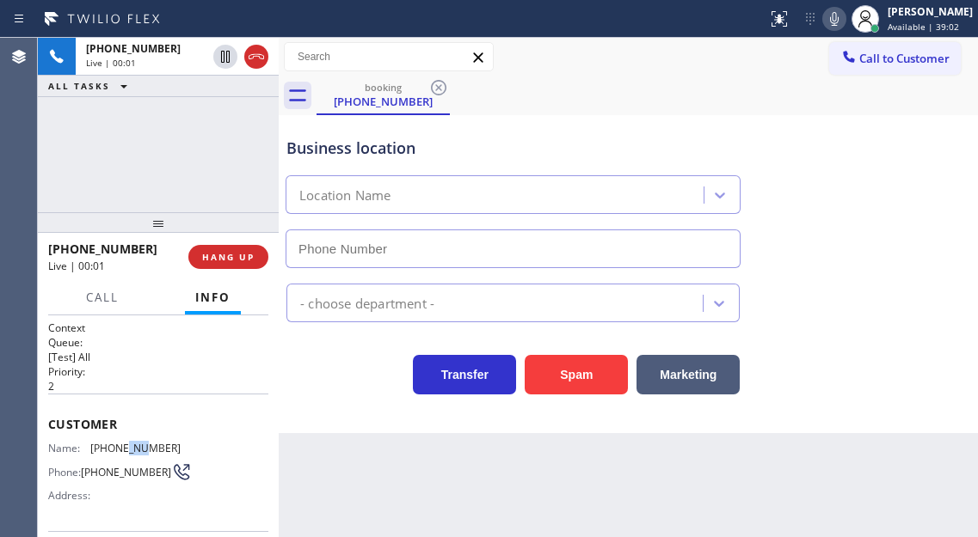
click at [129, 448] on span "[PHONE_NUMBER]" at bounding box center [135, 448] width 90 height 13
type input "[PHONE_NUMBER]"
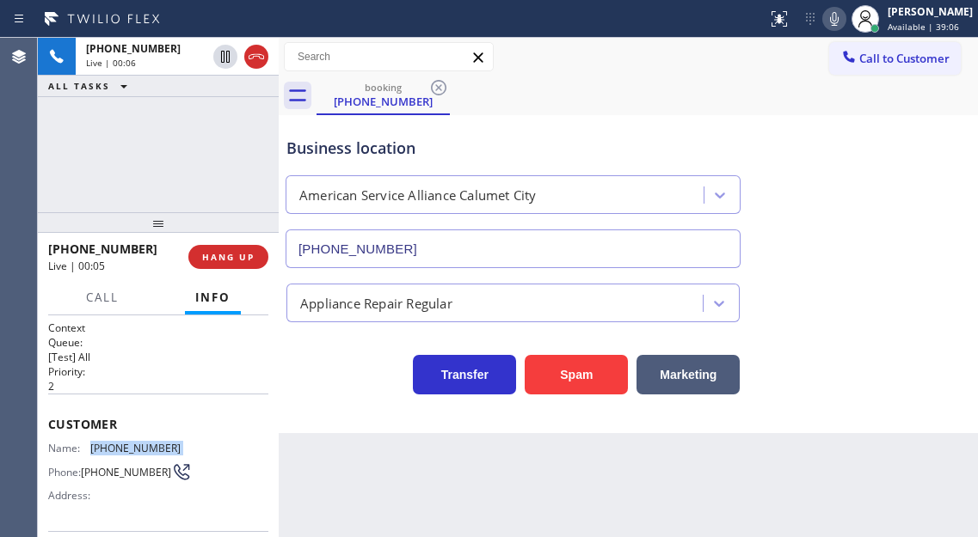
click at [255, 392] on p "2" at bounding box center [158, 386] width 220 height 15
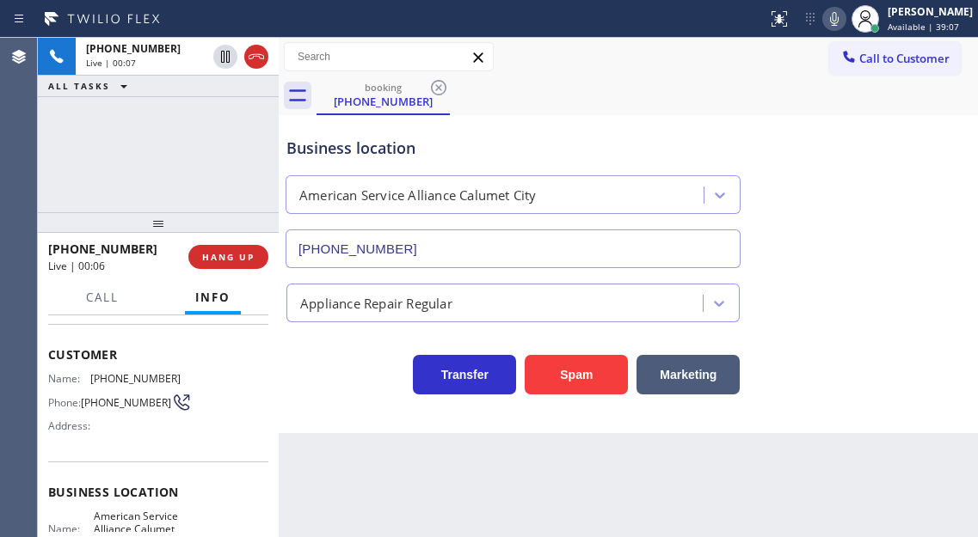
scroll to position [86, 0]
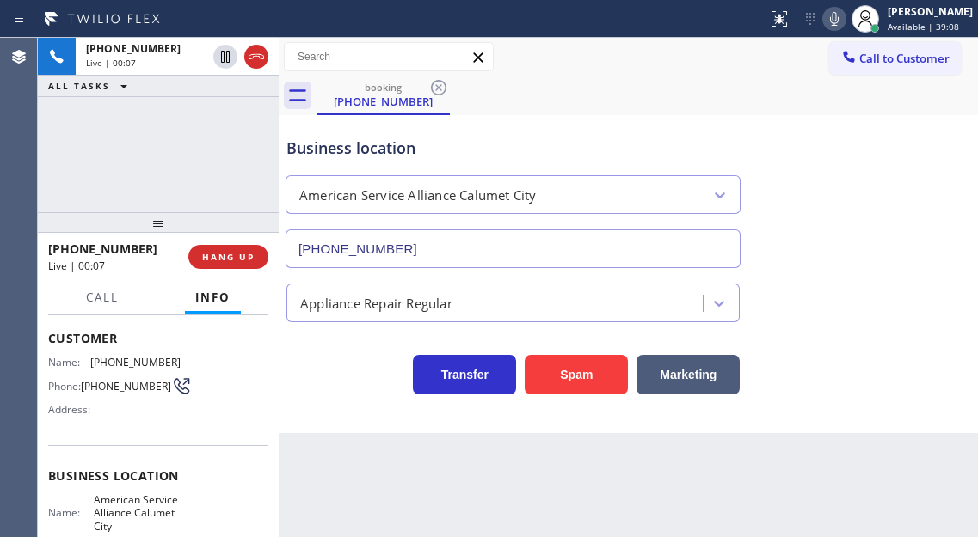
click at [138, 513] on span "American Service Alliance Calumet City" at bounding box center [137, 514] width 86 height 40
click at [250, 408] on div "Name: [PHONE_NUMBER] Phone: [PHONE_NUMBER] Address:" at bounding box center [158, 390] width 220 height 68
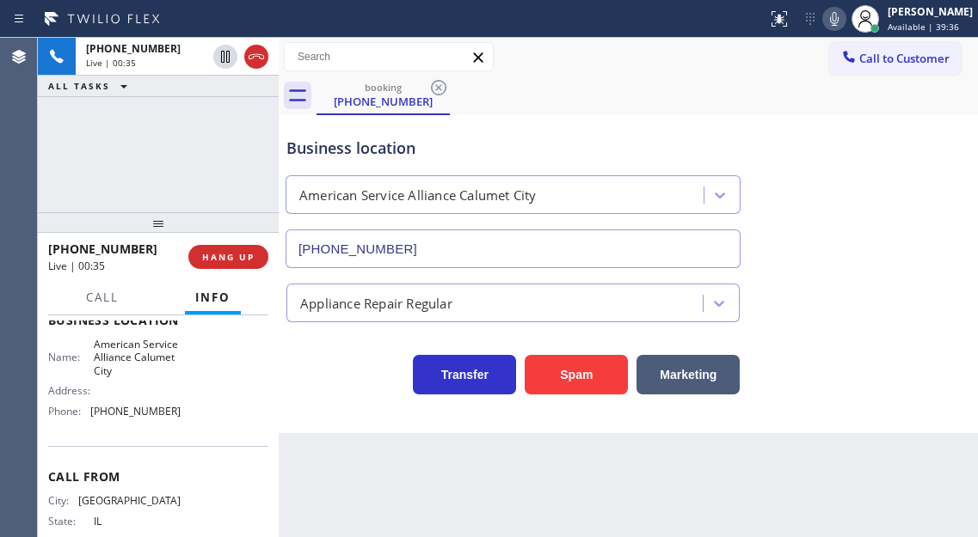
scroll to position [258, 0]
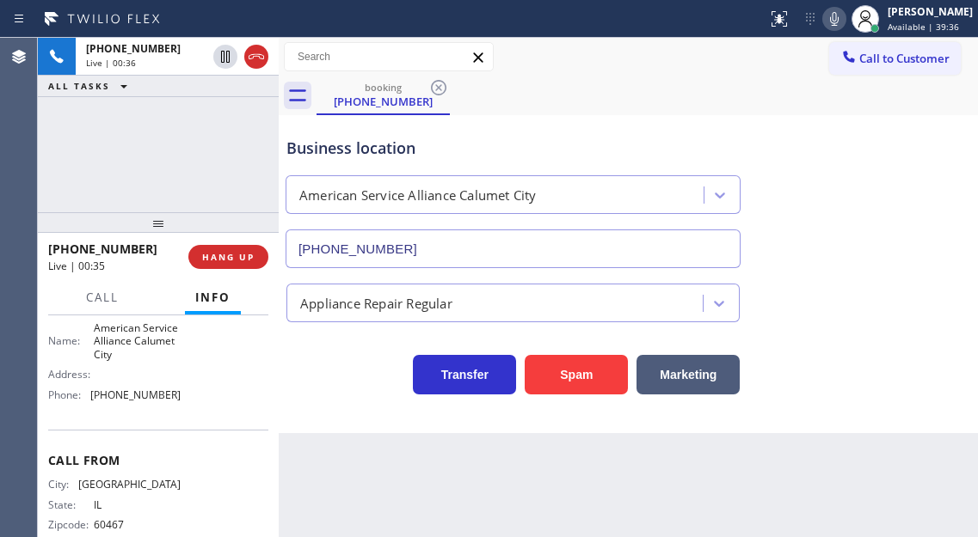
click at [124, 402] on span "[PHONE_NUMBER]" at bounding box center [135, 395] width 90 height 13
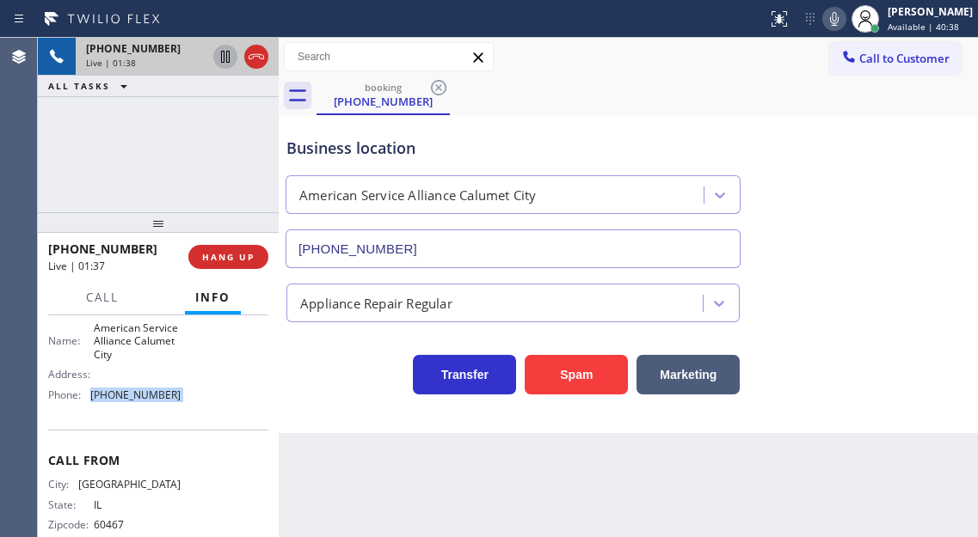
click at [224, 63] on icon at bounding box center [225, 57] width 9 height 12
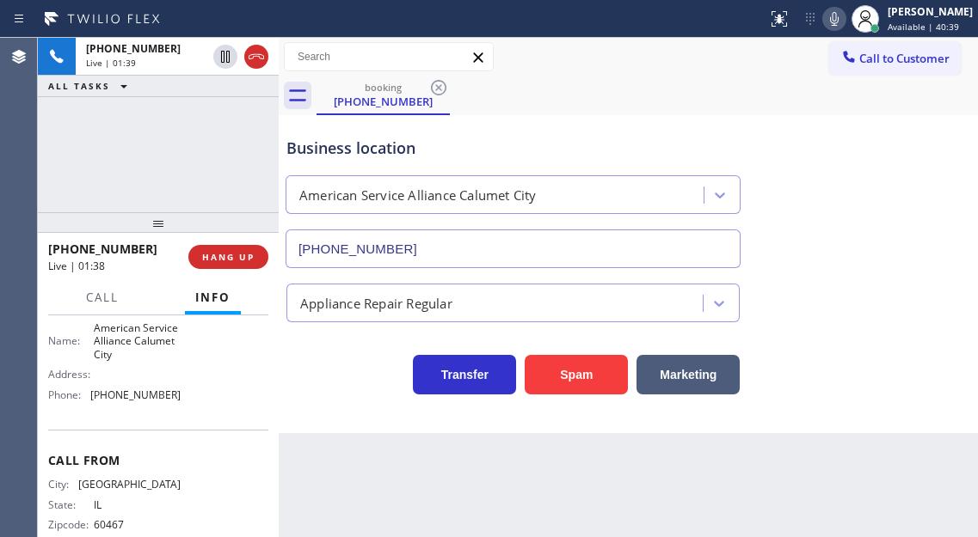
click at [841, 30] on div "Status report No issues detected If you experience an issue, please download th…" at bounding box center [869, 19] width 218 height 38
click at [838, 25] on icon at bounding box center [834, 19] width 9 height 14
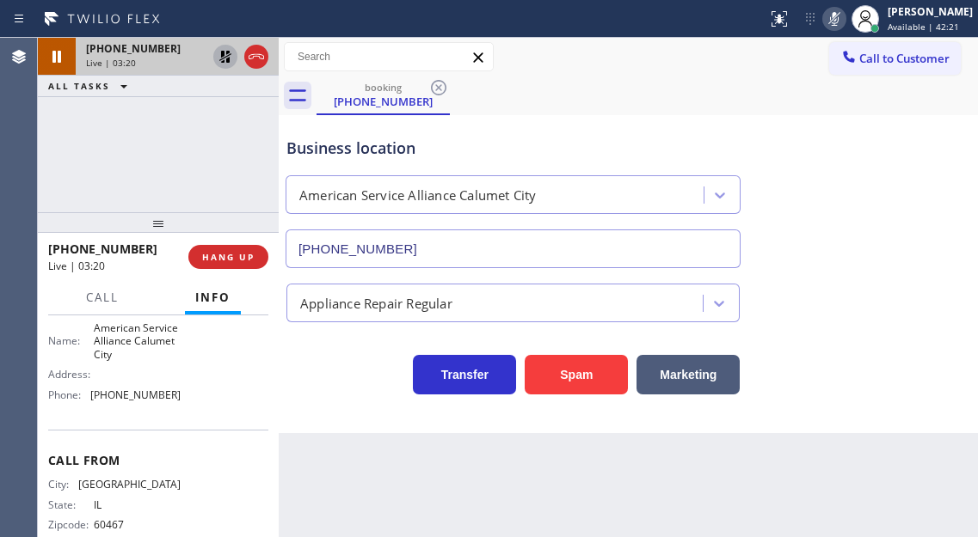
click at [218, 58] on icon at bounding box center [225, 56] width 21 height 21
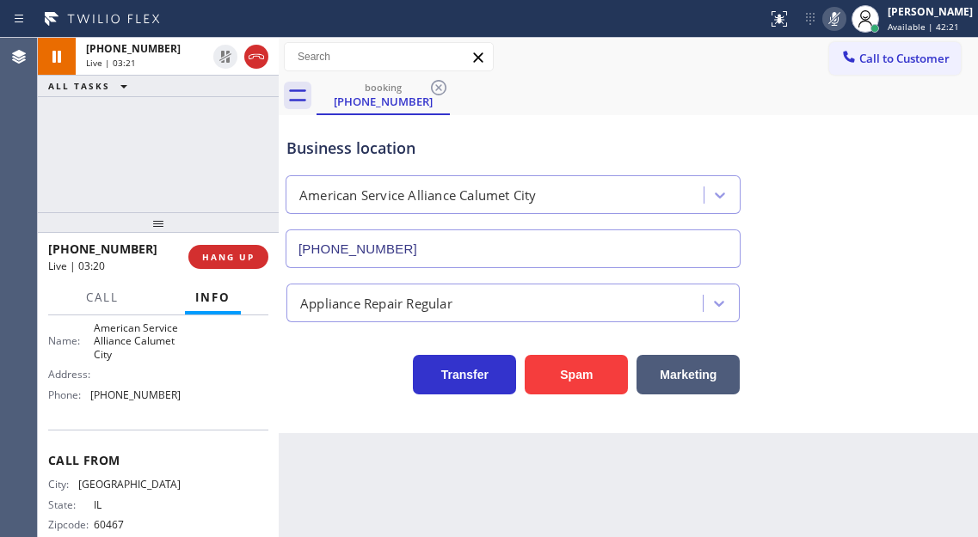
click at [844, 21] on icon at bounding box center [834, 19] width 21 height 21
click at [250, 258] on span "HANG UP" at bounding box center [228, 257] width 52 height 12
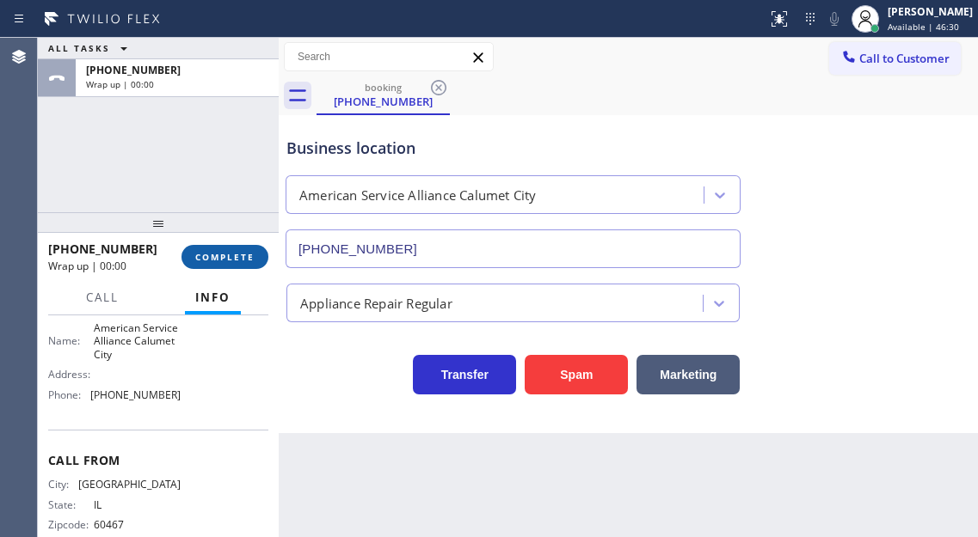
click at [250, 258] on span "COMPLETE" at bounding box center [224, 257] width 59 height 12
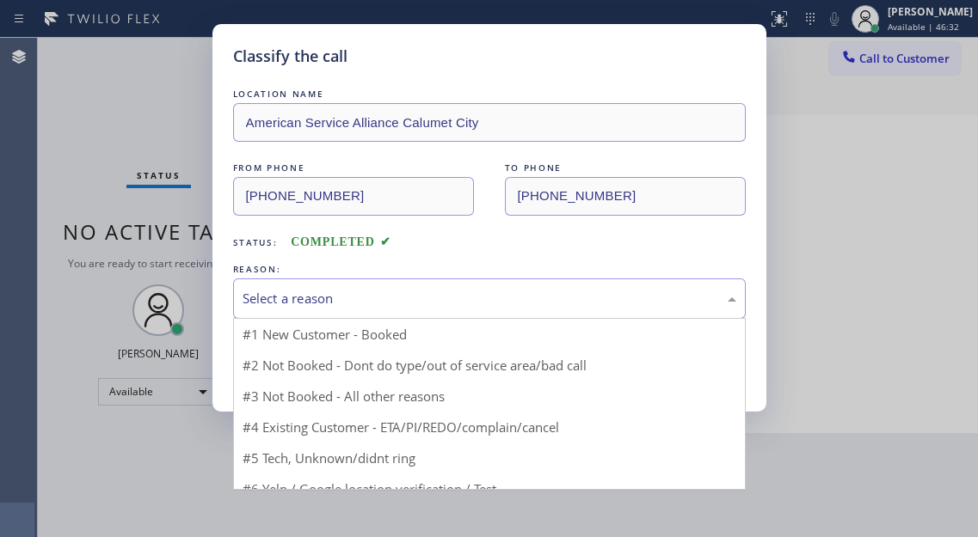
click at [362, 280] on div "Select a reason" at bounding box center [489, 299] width 512 height 40
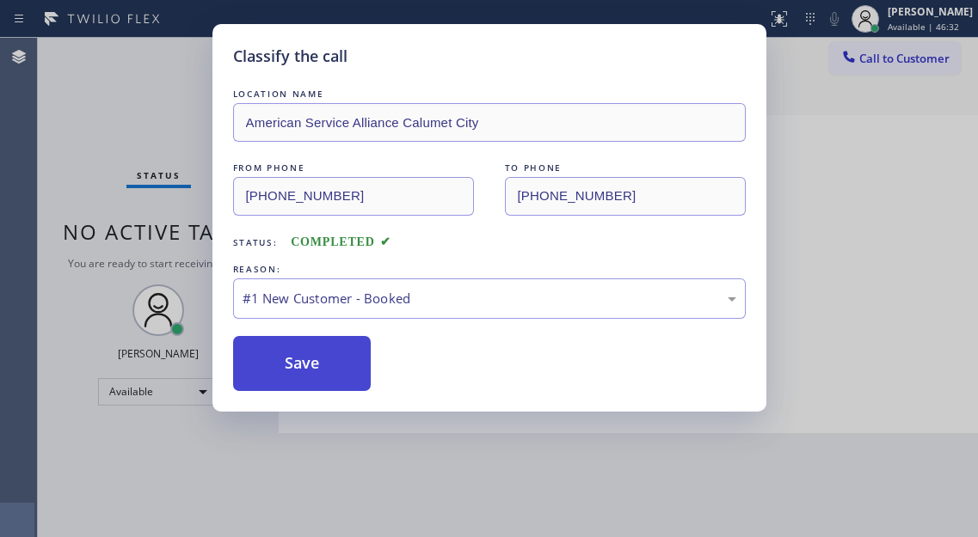
click at [332, 356] on button "Save" at bounding box center [302, 363] width 138 height 55
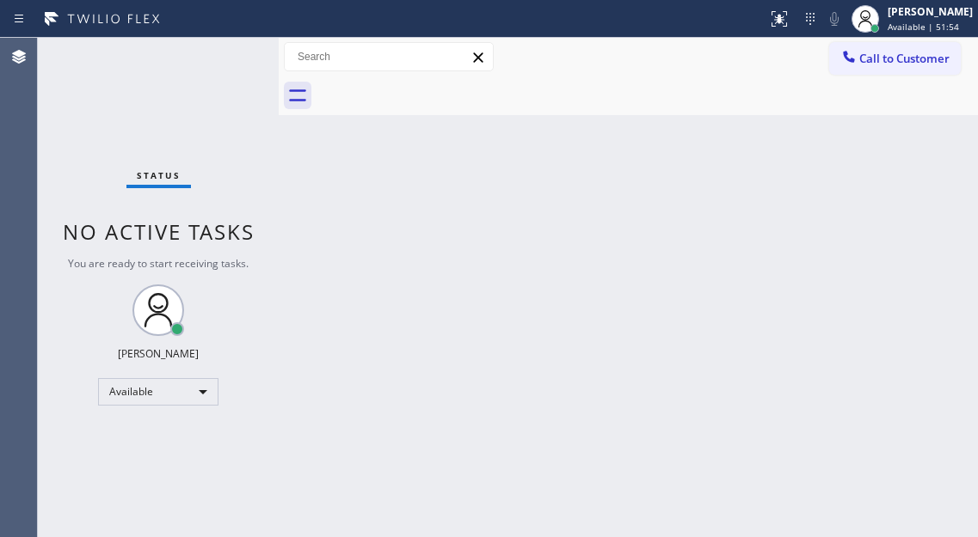
click at [888, 261] on div "Back to Dashboard Change Sender ID Customers Technicians Select a contact Outbo…" at bounding box center [628, 288] width 699 height 500
click at [884, 25] on div at bounding box center [865, 19] width 38 height 38
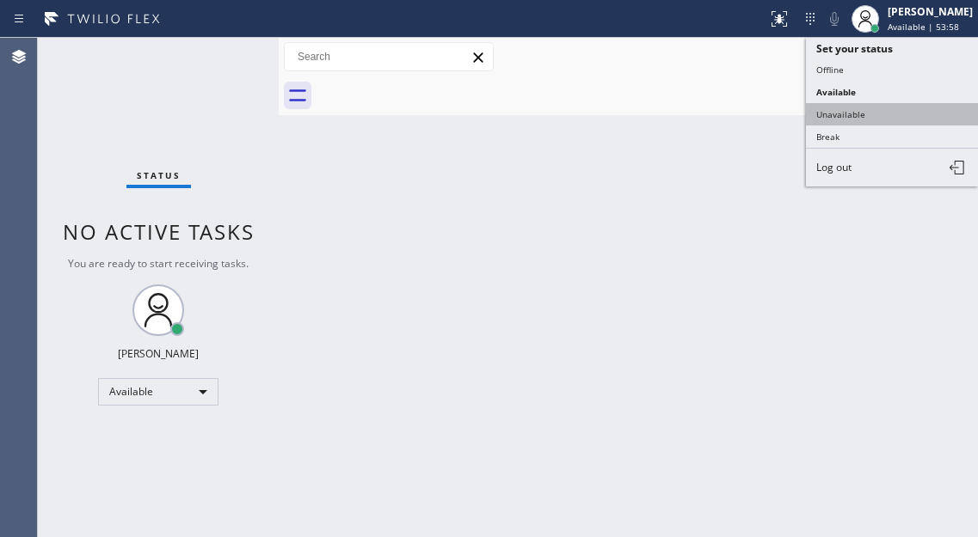
click at [857, 106] on button "Unavailable" at bounding box center [892, 114] width 172 height 22
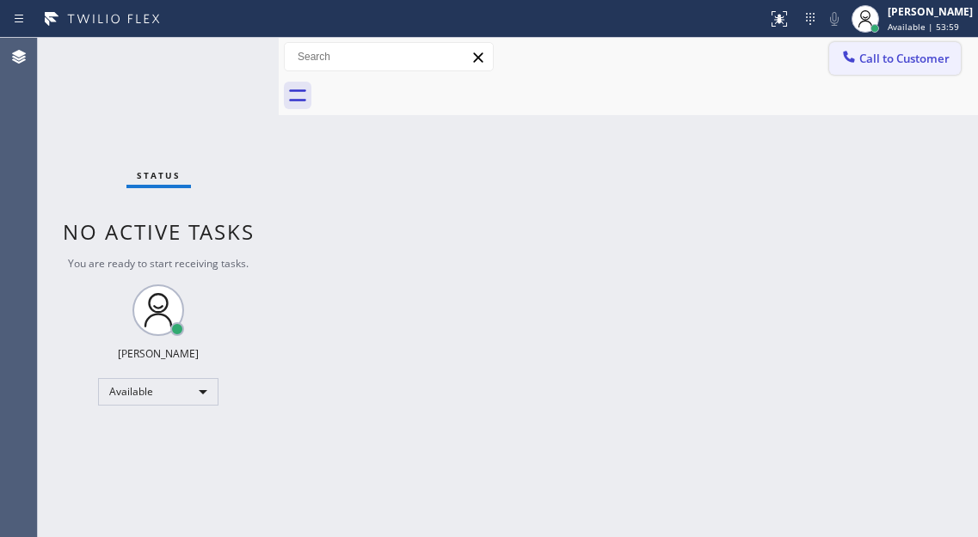
click at [907, 60] on span "Call to Customer" at bounding box center [904, 58] width 90 height 15
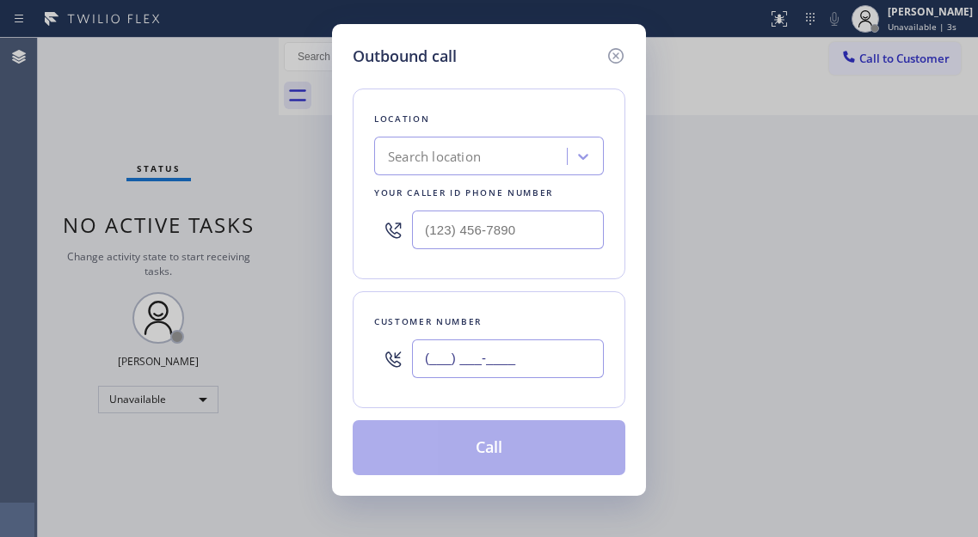
click at [458, 360] on input "(___) ___-____" at bounding box center [508, 359] width 192 height 39
paste input "203) 605-3925"
type input "[PHONE_NUMBER]"
click at [545, 233] on input "text" at bounding box center [508, 230] width 192 height 39
paste input "844) 988-0068"
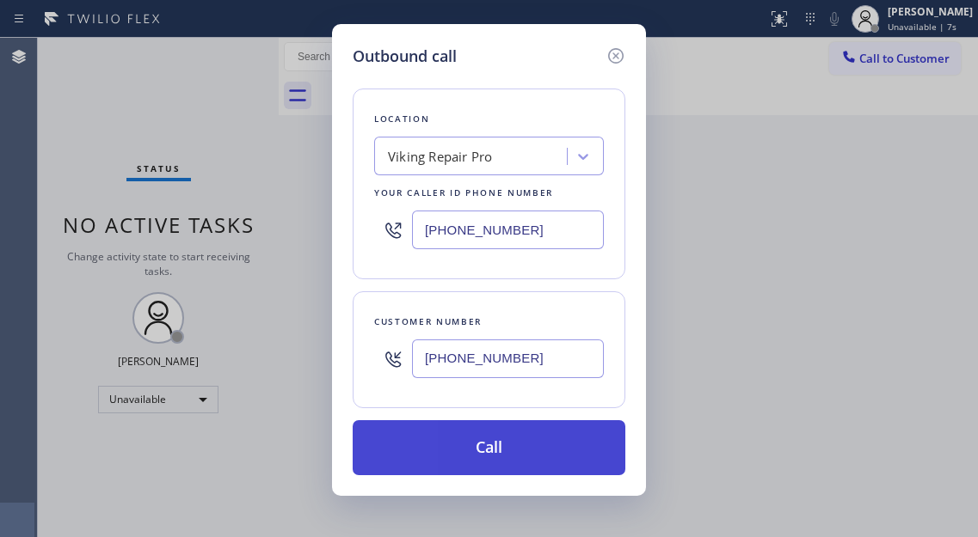
type input "[PHONE_NUMBER]"
click at [507, 457] on button "Call" at bounding box center [489, 447] width 273 height 55
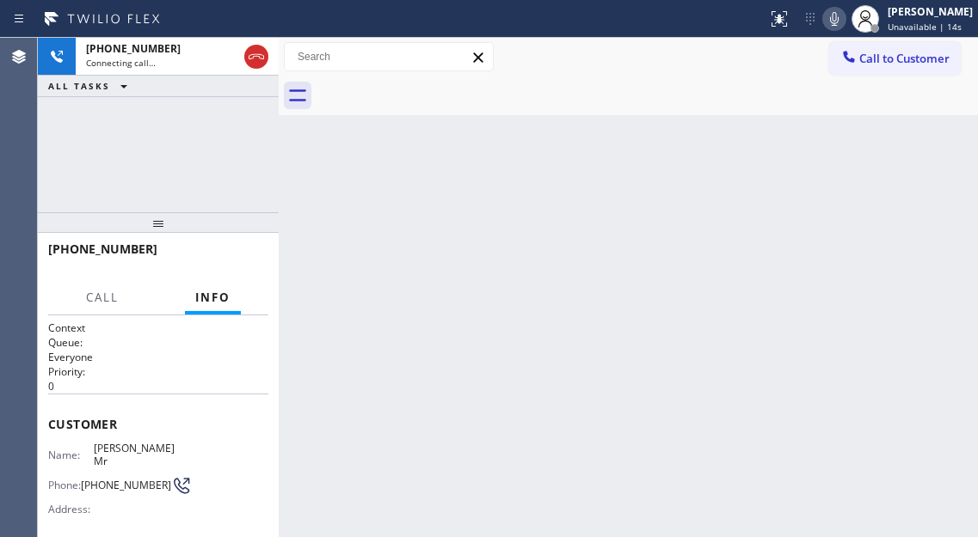
click at [192, 178] on div "[PHONE_NUMBER] Connecting call… ALL TASKS ALL TASKS ACTIVE TASKS TASKS IN WRAP …" at bounding box center [158, 125] width 241 height 175
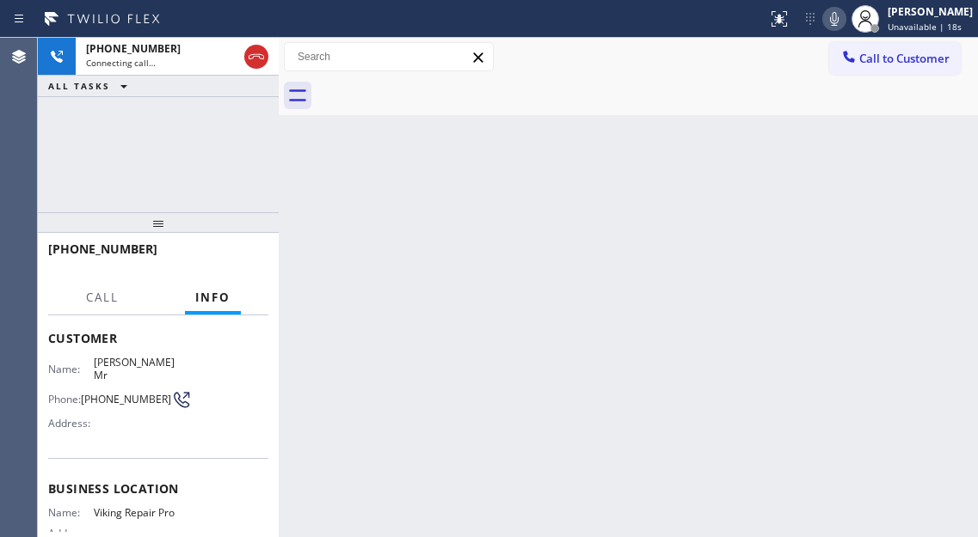
click at [172, 147] on div "[PHONE_NUMBER] Connecting call… ALL TASKS ALL TASKS ACTIVE TASKS TASKS IN WRAP …" at bounding box center [158, 125] width 241 height 175
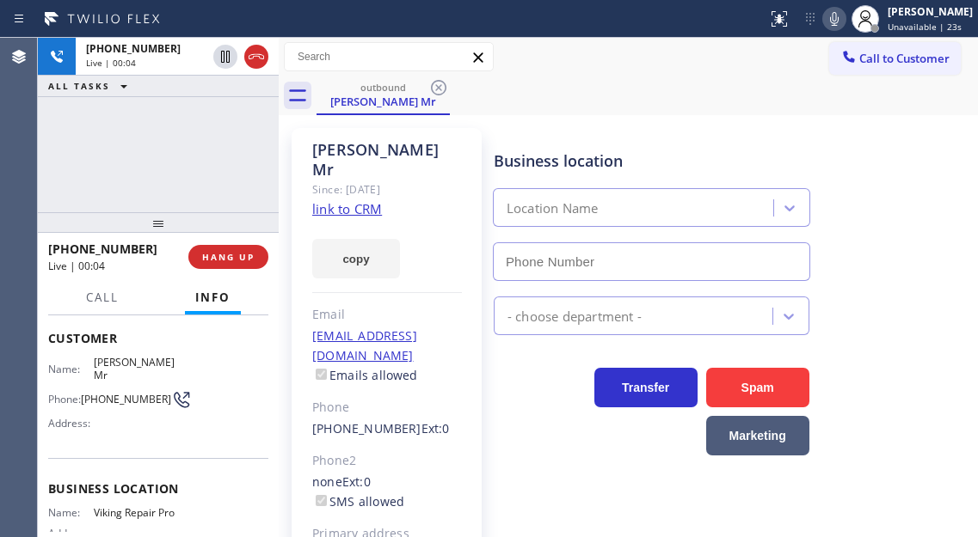
type input "[PHONE_NUMBER]"
click at [347, 200] on link "link to CRM" at bounding box center [347, 208] width 70 height 17
click at [911, 221] on div "Business location Viking Repair Pro [PHONE_NUMBER]" at bounding box center [731, 204] width 483 height 156
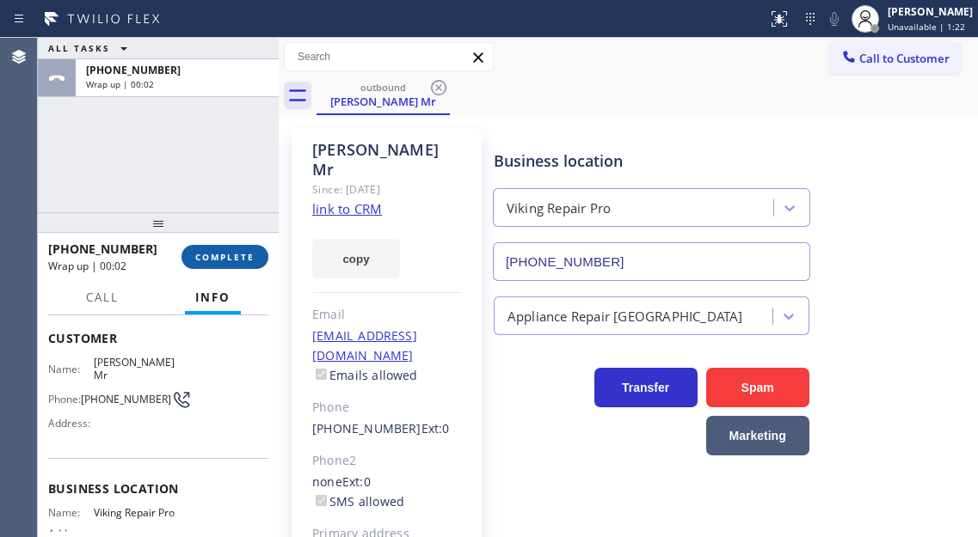
click at [233, 259] on span "COMPLETE" at bounding box center [224, 257] width 59 height 12
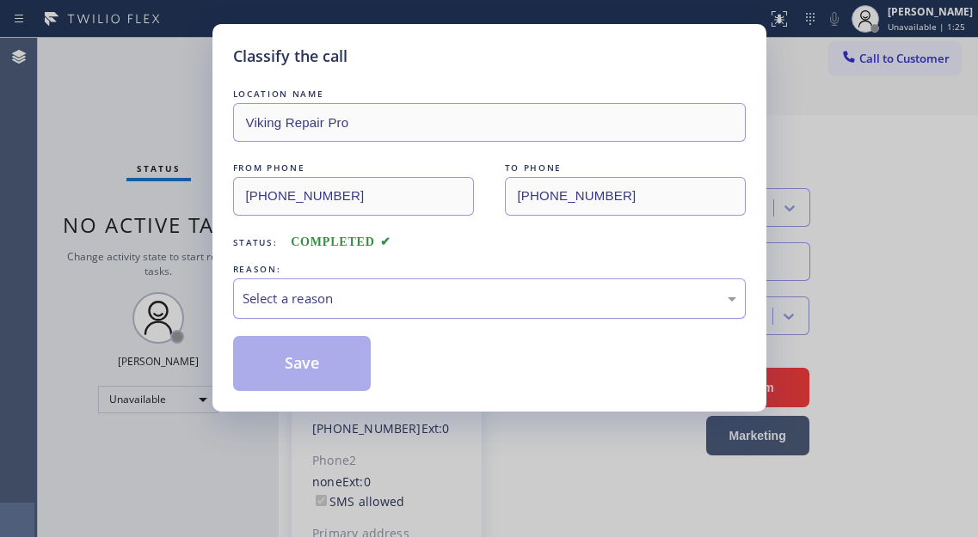
click at [367, 298] on div "Select a reason" at bounding box center [489, 299] width 494 height 20
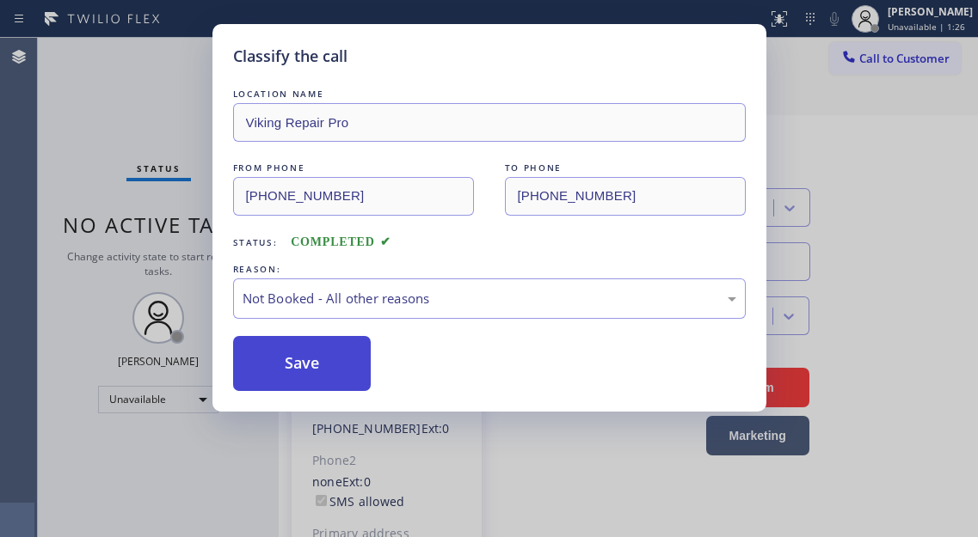
click at [328, 367] on button "Save" at bounding box center [302, 363] width 138 height 55
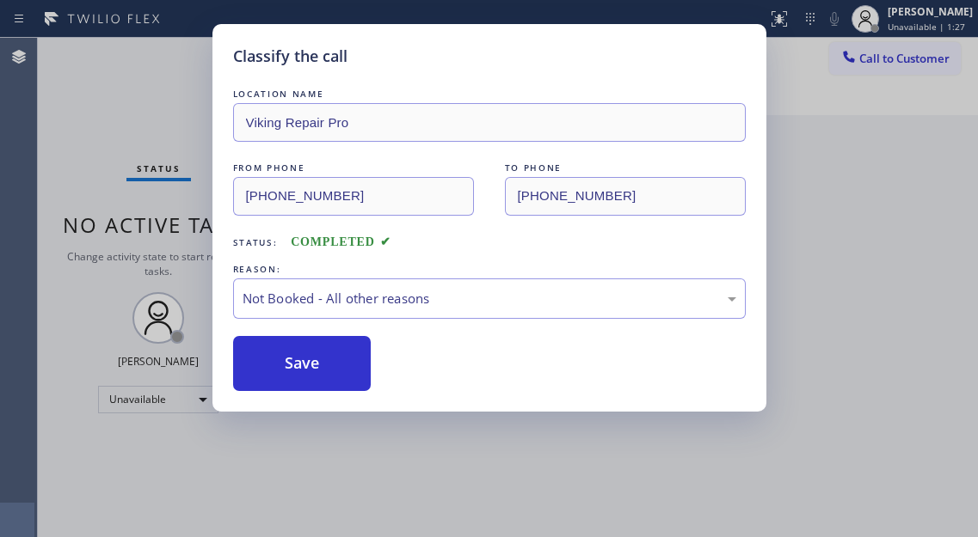
click at [908, 28] on div "Classify the call LOCATION NAME Viking Repair Pro FROM PHONE [PHONE_NUMBER] TO …" at bounding box center [489, 268] width 978 height 537
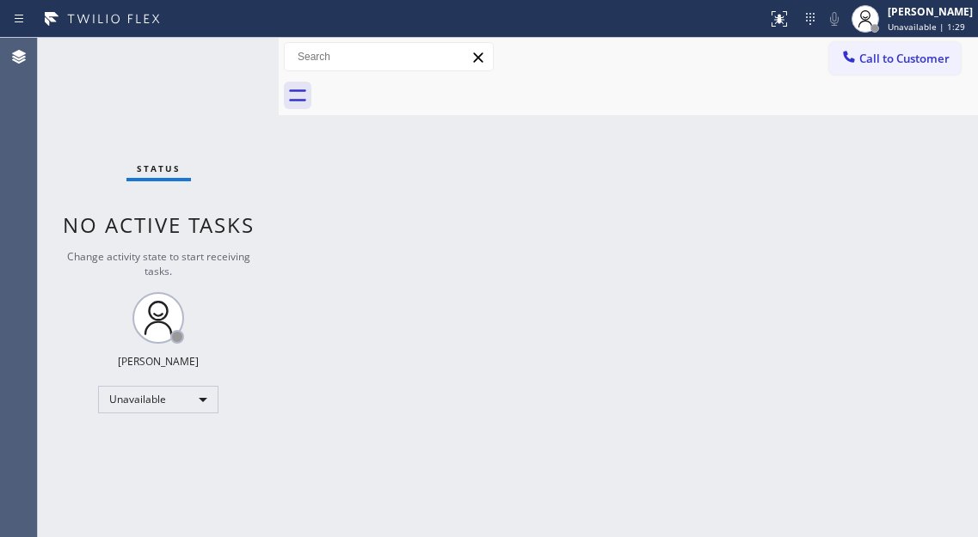
click at [316, 355] on div "Back to Dashboard Change Sender ID Customers Technicians Select a contact Outbo…" at bounding box center [628, 288] width 699 height 500
click at [905, 38] on div "Call to Customer Outbound call Location Viking Repair Pro Your caller id phone …" at bounding box center [628, 57] width 699 height 39
click at [906, 29] on span "Unavailable | 1:30" at bounding box center [925, 27] width 77 height 12
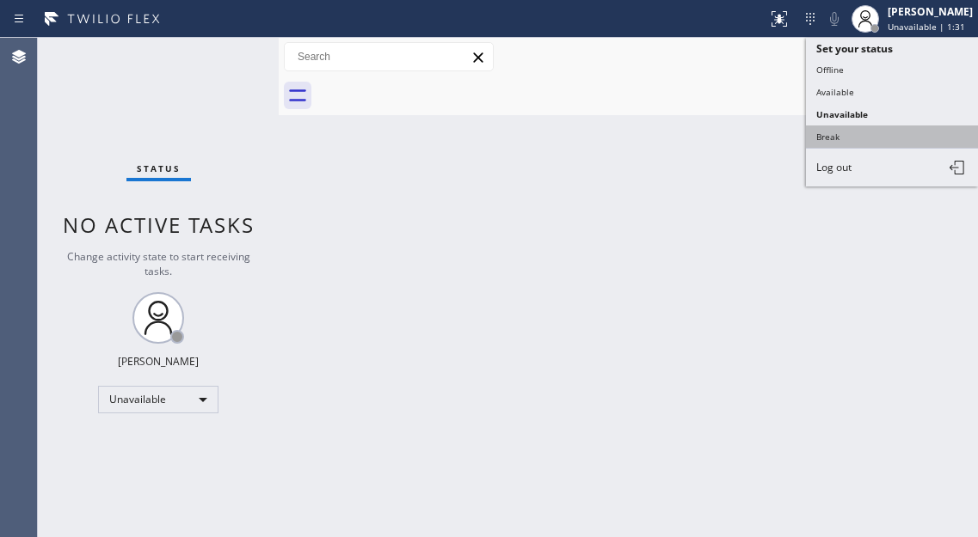
click at [847, 147] on button "Break" at bounding box center [892, 137] width 172 height 22
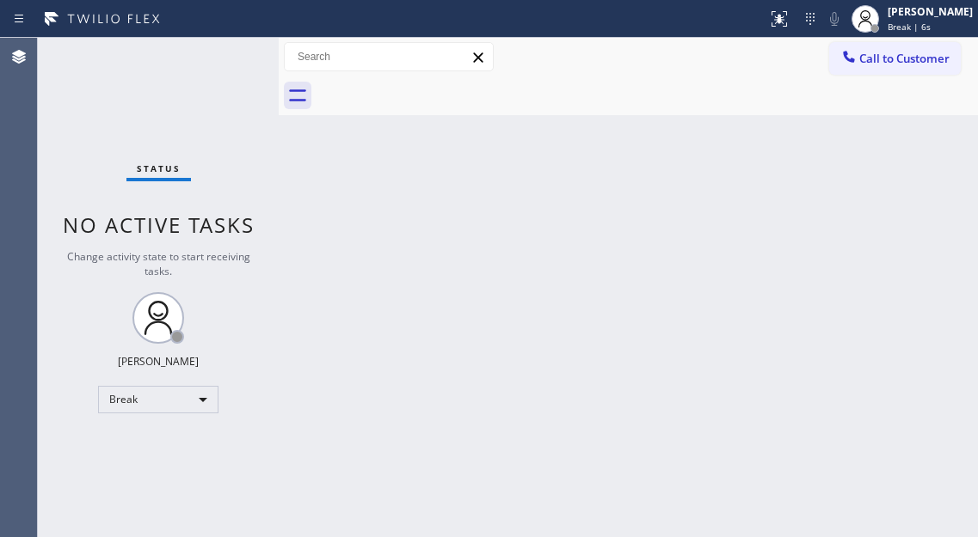
drag, startPoint x: 918, startPoint y: 146, endPoint x: 654, endPoint y: 26, distance: 290.1
click at [918, 146] on div "Back to Dashboard Change Sender ID Customers Technicians Select a contact Outbo…" at bounding box center [628, 288] width 699 height 500
drag, startPoint x: 907, startPoint y: 181, endPoint x: 770, endPoint y: 73, distance: 175.1
click at [907, 181] on div "Back to Dashboard Change Sender ID Customers Technicians Select a contact Outbo…" at bounding box center [628, 288] width 699 height 500
click at [932, 233] on div "Back to Dashboard Change Sender ID Customers Technicians Select a contact Outbo…" at bounding box center [628, 288] width 699 height 500
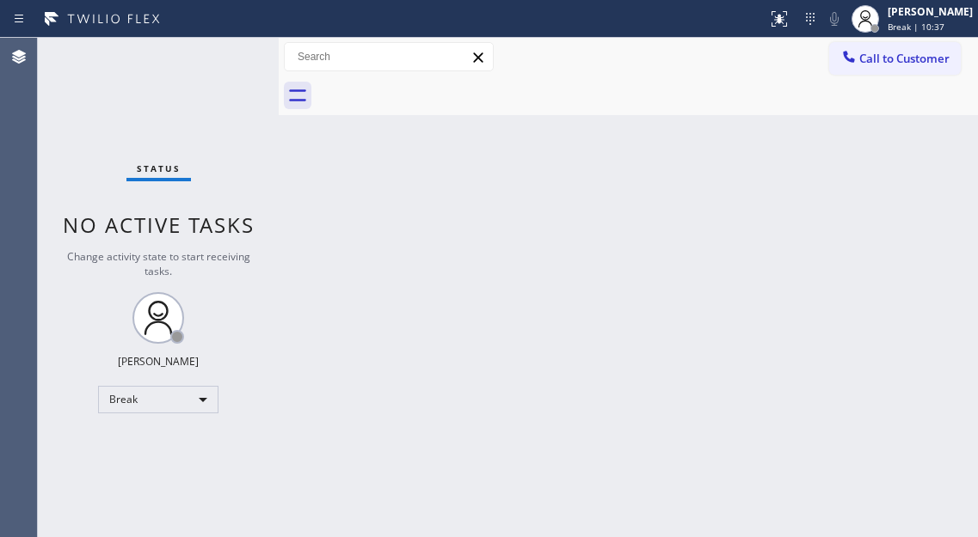
click at [232, 52] on div "Status No active tasks Change activity state to start receiving tasks. [PERSON_…" at bounding box center [158, 288] width 241 height 500
click at [926, 14] on div "[PERSON_NAME]" at bounding box center [929, 11] width 85 height 15
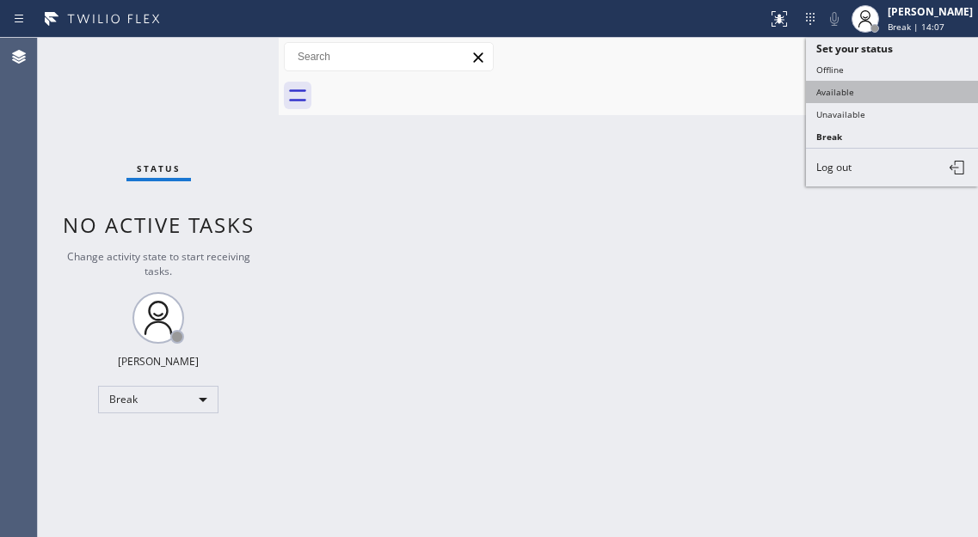
click at [878, 89] on button "Available" at bounding box center [892, 92] width 172 height 22
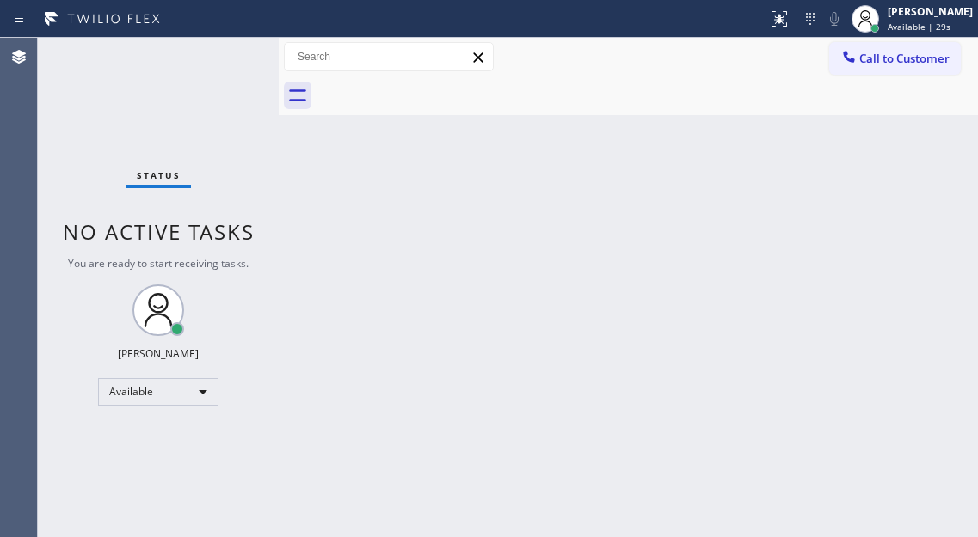
drag, startPoint x: 926, startPoint y: 167, endPoint x: 8, endPoint y: 360, distance: 938.5
click at [926, 167] on div "Back to Dashboard Change Sender ID Customers Technicians Select a contact Outbo…" at bounding box center [628, 288] width 699 height 500
click at [181, 76] on div "Status No active tasks You are ready to start receiving tasks. [PERSON_NAME]" at bounding box center [158, 288] width 241 height 500
click at [228, 63] on div "Status No active tasks You are ready to start receiving tasks. [PERSON_NAME]" at bounding box center [158, 288] width 241 height 500
click at [216, 52] on div "Status No active tasks You are ready to start receiving tasks. [PERSON_NAME]" at bounding box center [158, 288] width 241 height 500
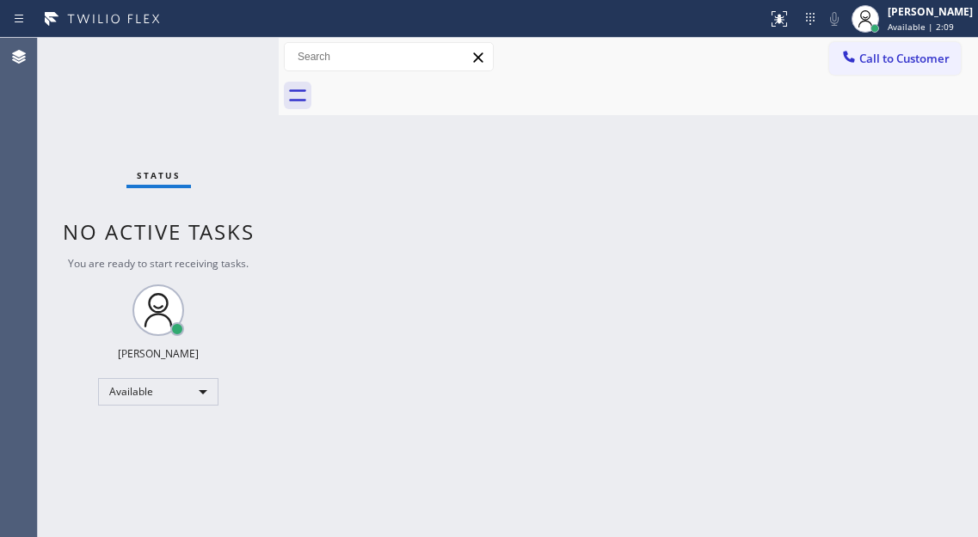
drag, startPoint x: 916, startPoint y: 206, endPoint x: 739, endPoint y: 9, distance: 264.9
click at [916, 206] on div "Back to Dashboard Change Sender ID Customers Technicians Select a contact Outbo…" at bounding box center [628, 288] width 699 height 500
click at [210, 58] on div "Status No active tasks You are ready to start receiving tasks. [PERSON_NAME]" at bounding box center [158, 288] width 241 height 500
click at [893, 203] on div "Back to Dashboard Change Sender ID Customers Technicians Select a contact Outbo…" at bounding box center [628, 288] width 699 height 500
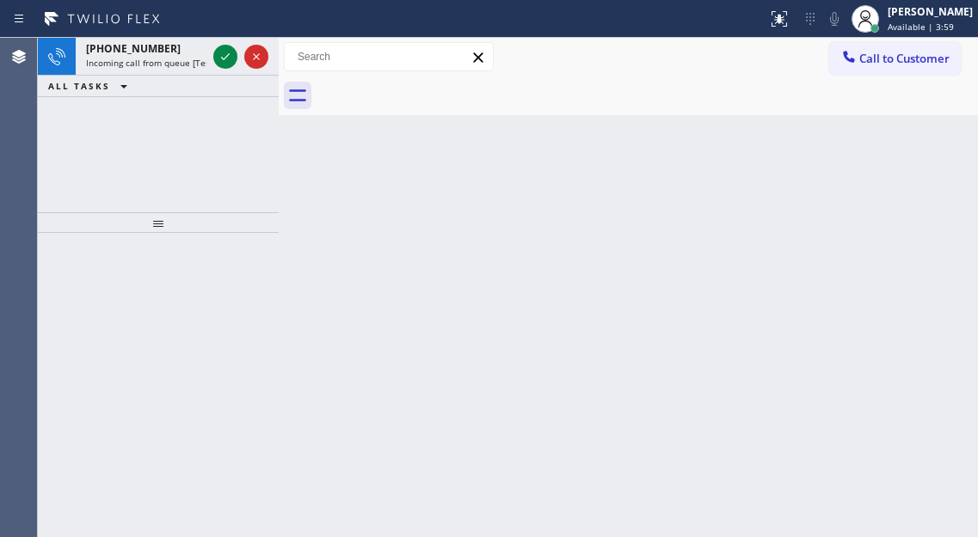
click at [909, 193] on div "Back to Dashboard Change Sender ID Customers Technicians Select a contact Outbo…" at bounding box center [628, 288] width 699 height 500
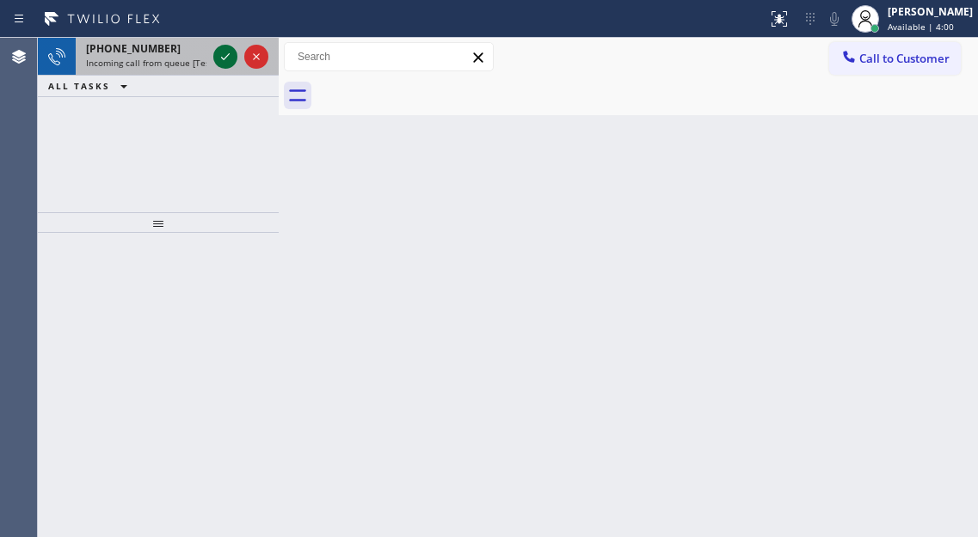
click at [221, 56] on icon at bounding box center [225, 56] width 21 height 21
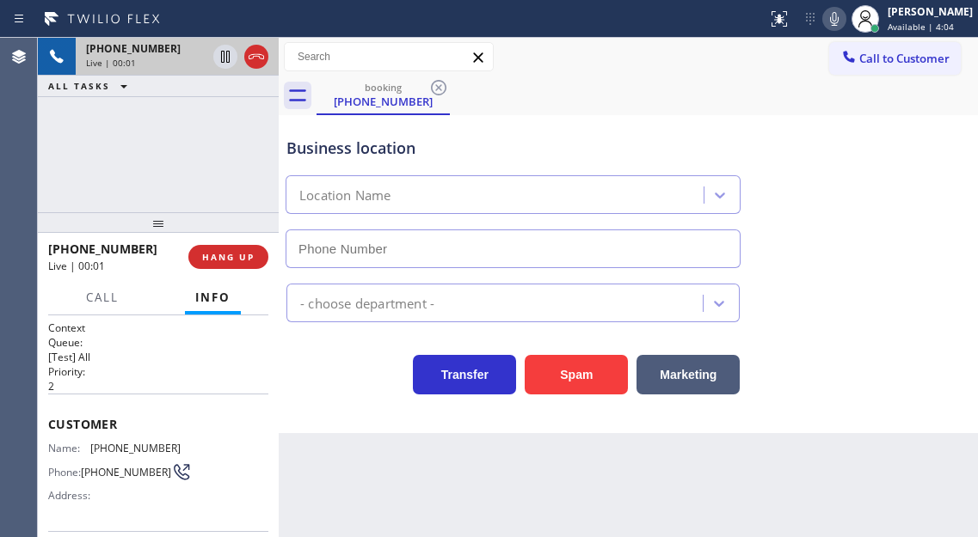
type input "[PHONE_NUMBER]"
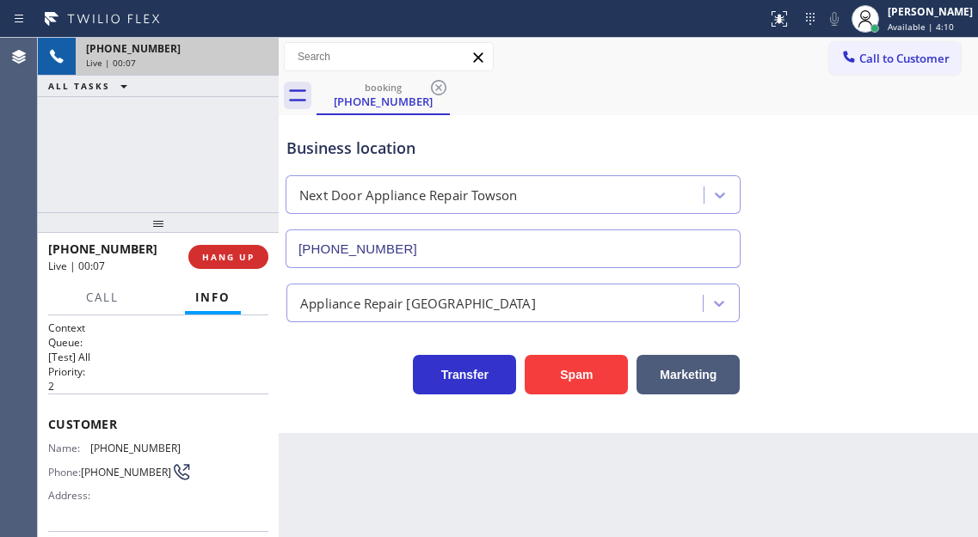
click at [187, 130] on div "[PHONE_NUMBER] Live | 00:07 ALL TASKS ALL TASKS ACTIVE TASKS TASKS IN WRAP UP" at bounding box center [158, 125] width 241 height 175
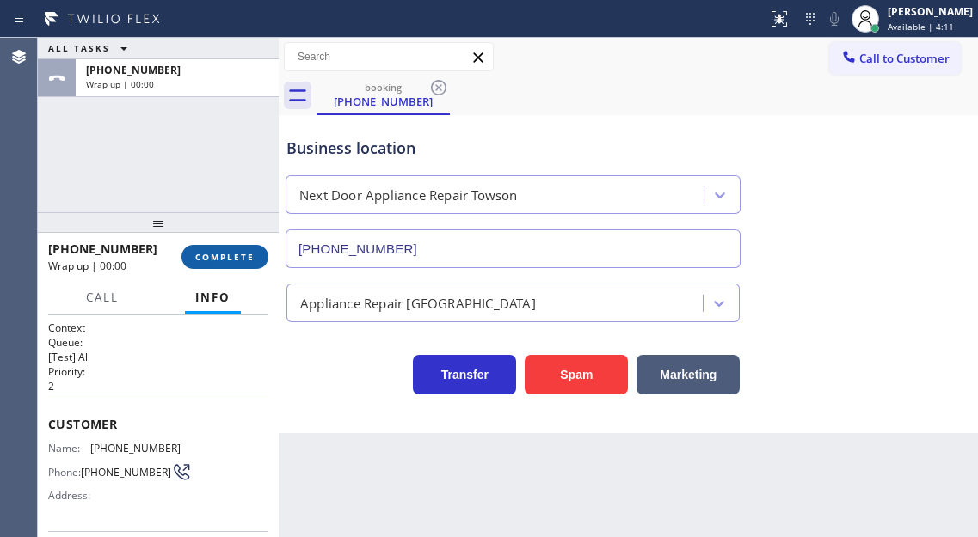
click at [238, 254] on span "COMPLETE" at bounding box center [224, 257] width 59 height 12
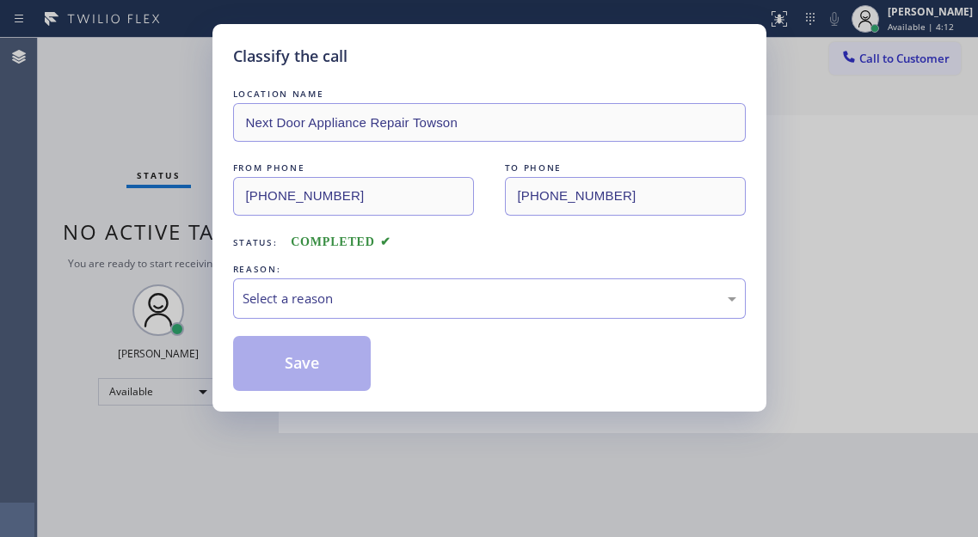
click at [238, 254] on div "LOCATION NAME Next Door Appliance Repair Towson FROM PHONE [PHONE_NUMBER] TO PH…" at bounding box center [489, 238] width 512 height 306
click at [363, 299] on div "Select a reason" at bounding box center [489, 299] width 494 height 20
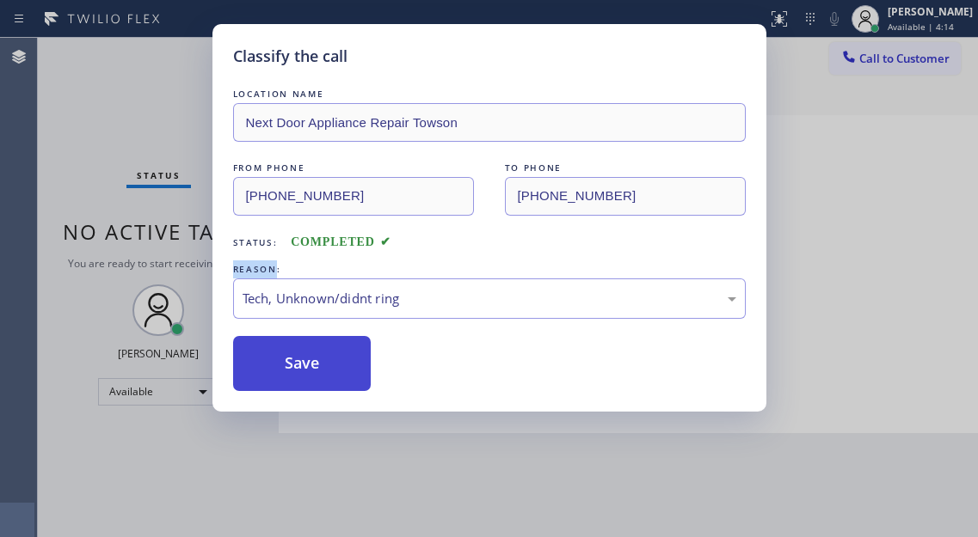
click at [340, 361] on button "Save" at bounding box center [302, 363] width 138 height 55
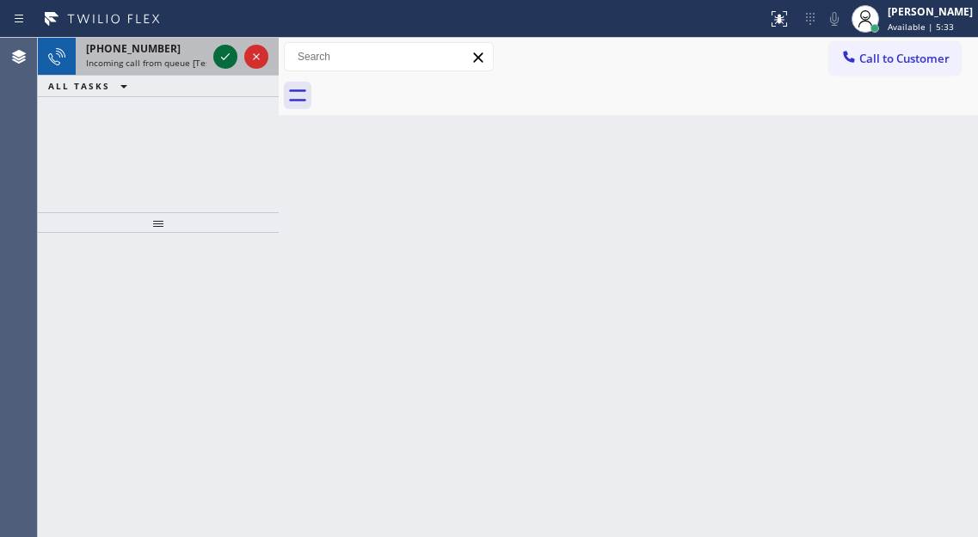
click at [221, 67] on button at bounding box center [225, 57] width 24 height 24
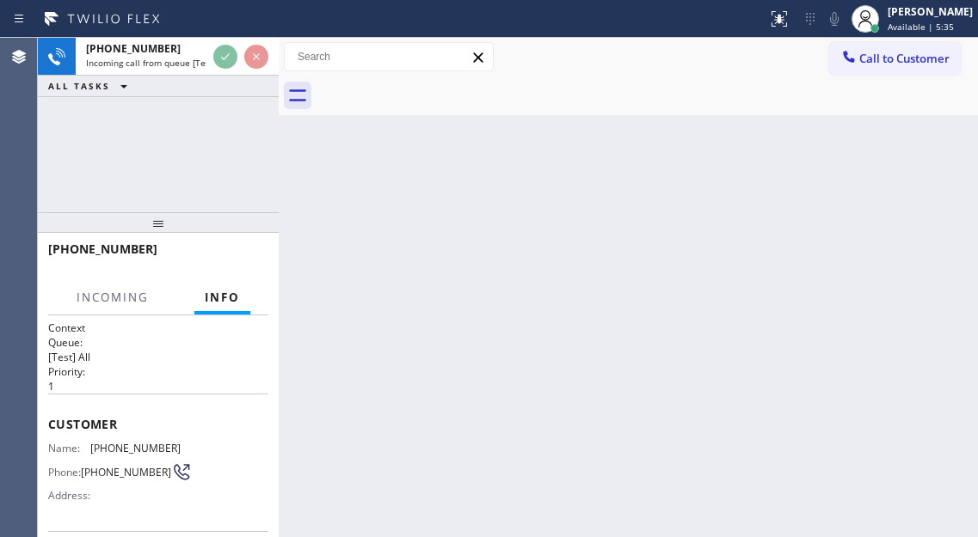
scroll to position [86, 0]
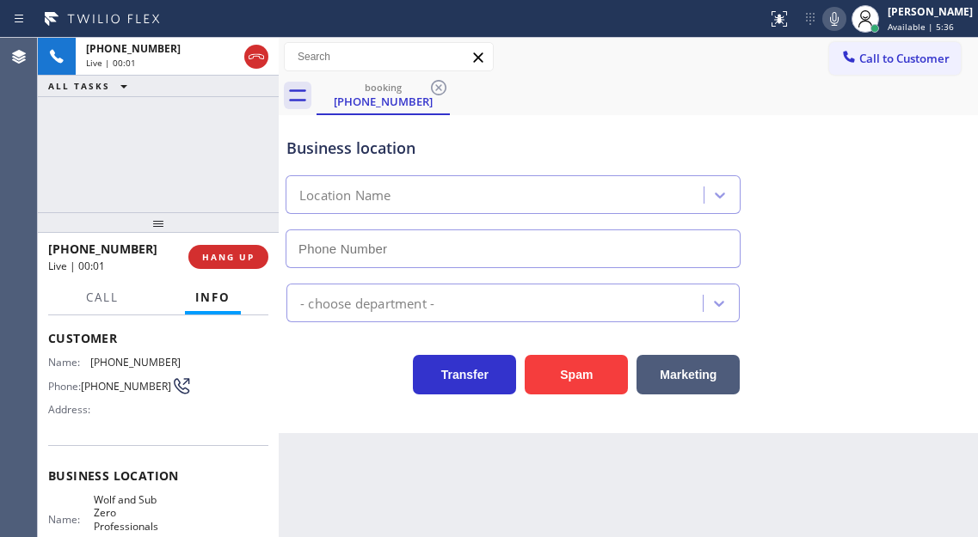
type input "[PHONE_NUMBER]"
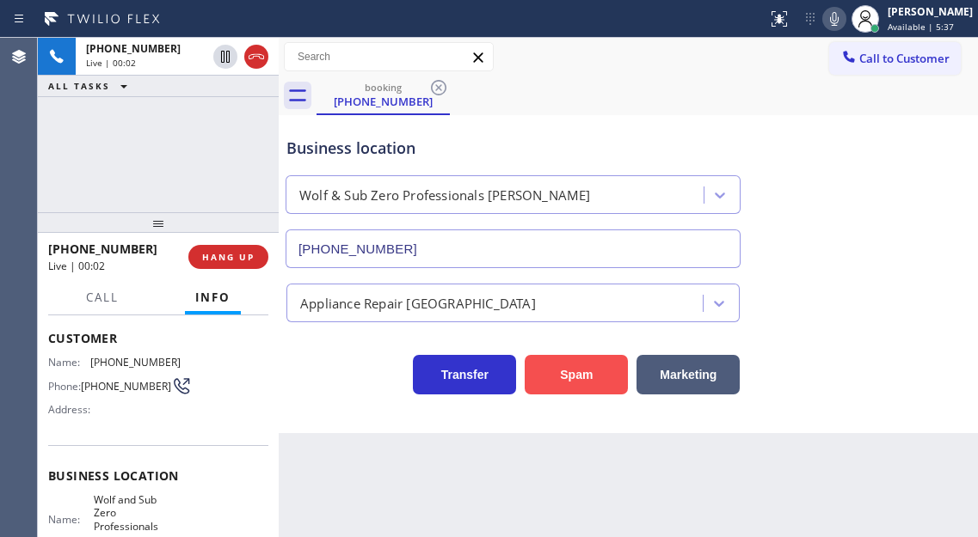
click at [587, 375] on button "Spam" at bounding box center [576, 375] width 103 height 40
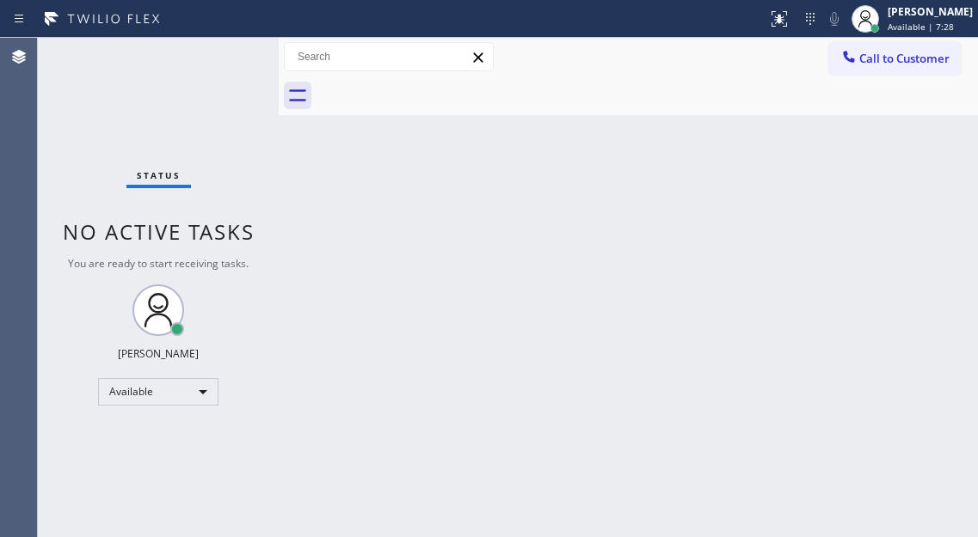
click at [904, 209] on div "Back to Dashboard Change Sender ID Customers Technicians Select a contact Outbo…" at bounding box center [628, 288] width 699 height 500
click at [231, 52] on div "Status No active tasks You are ready to start receiving tasks. [PERSON_NAME]" at bounding box center [158, 288] width 241 height 500
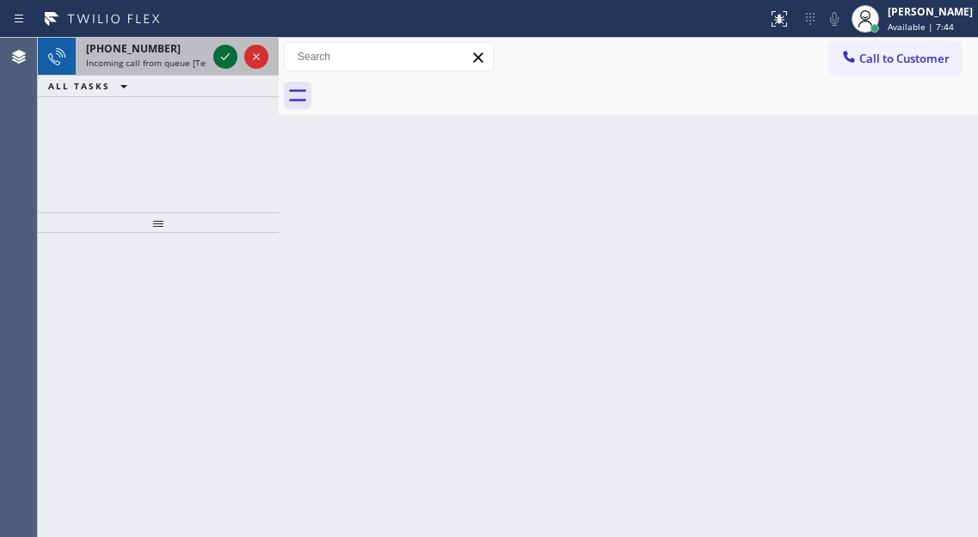
click at [231, 52] on icon at bounding box center [225, 56] width 21 height 21
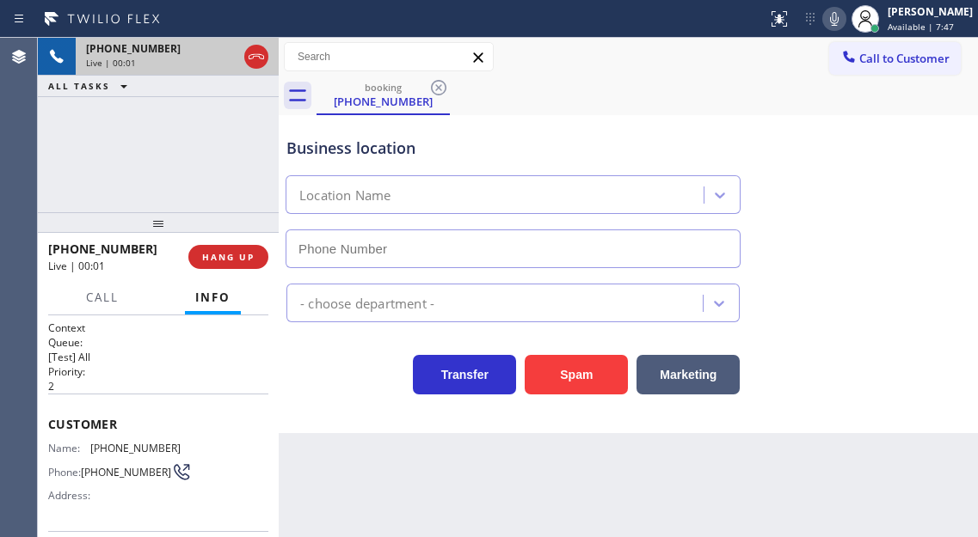
type input "[PHONE_NUMBER]"
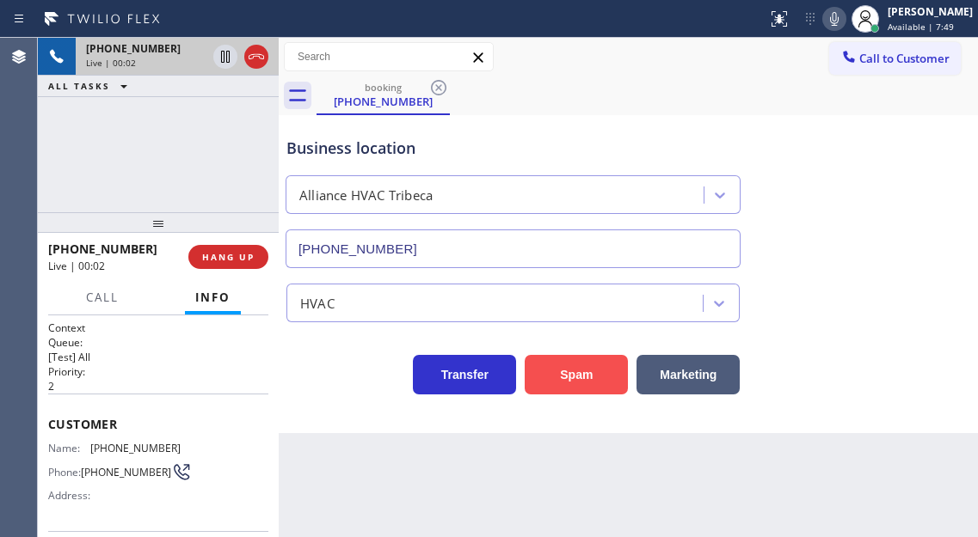
click at [578, 367] on button "Spam" at bounding box center [576, 375] width 103 height 40
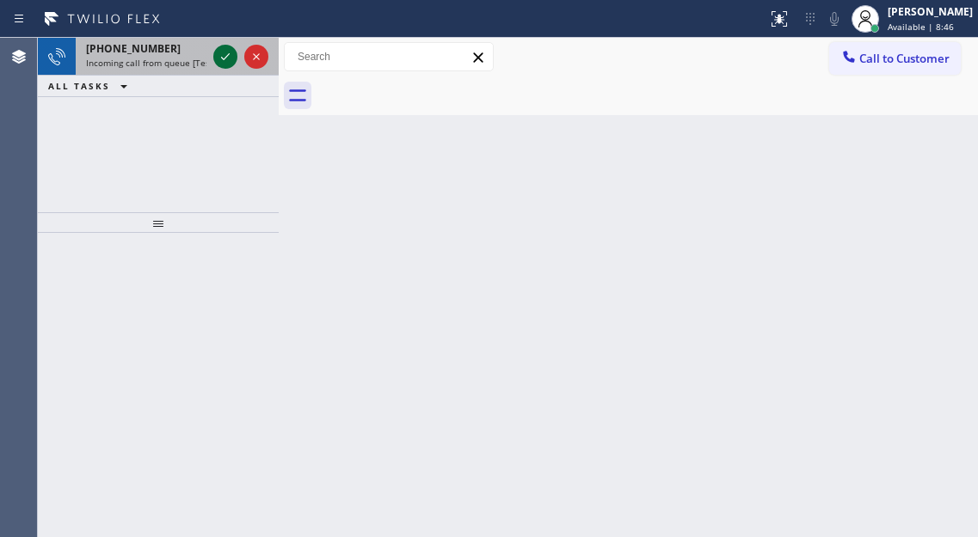
click at [222, 58] on icon at bounding box center [225, 56] width 9 height 7
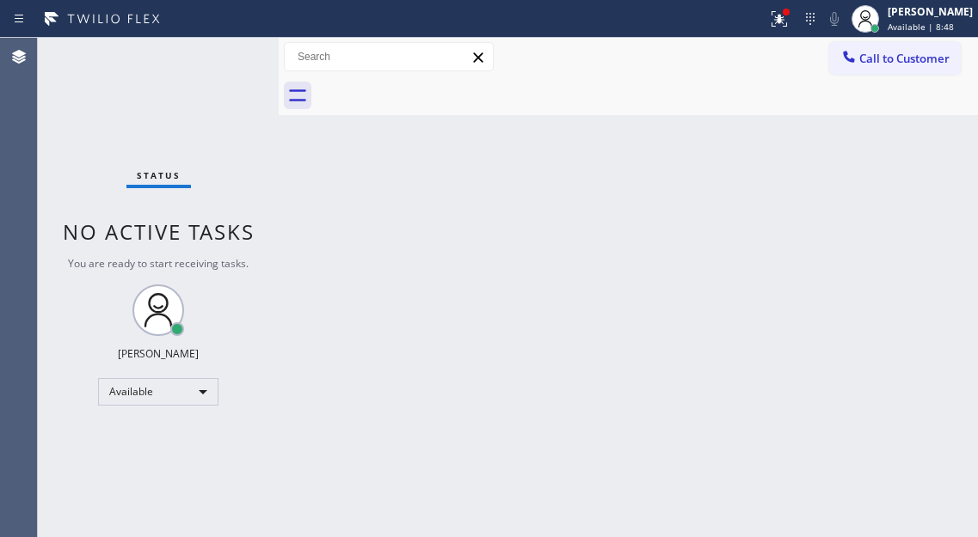
click at [222, 58] on div "Status No active tasks You are ready to start receiving tasks. [PERSON_NAME]" at bounding box center [158, 288] width 241 height 500
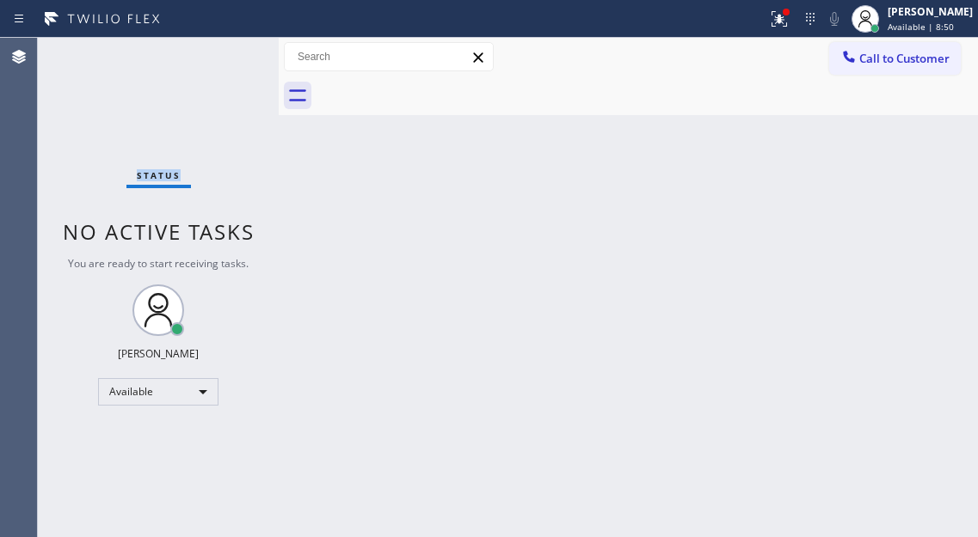
click at [232, 69] on div "Status No active tasks You are ready to start receiving tasks. [PERSON_NAME]" at bounding box center [158, 288] width 241 height 500
click at [220, 52] on div "Status No active tasks You are ready to start receiving tasks. [PERSON_NAME]" at bounding box center [158, 288] width 241 height 500
click at [226, 54] on div "Status No active tasks You are ready to start receiving tasks. [PERSON_NAME]" at bounding box center [158, 288] width 241 height 500
click at [229, 53] on div "Status No active tasks You are ready to start receiving tasks. [PERSON_NAME]" at bounding box center [158, 288] width 241 height 500
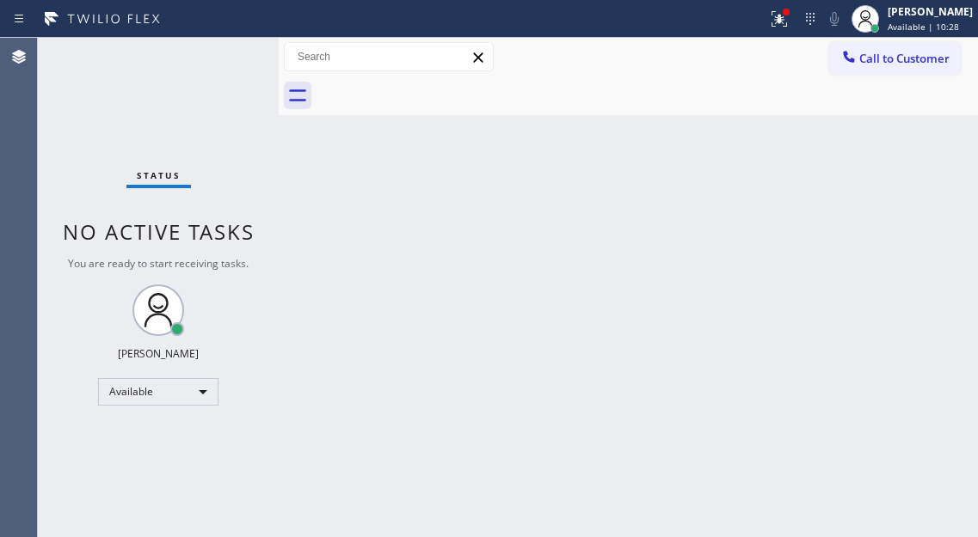
click at [229, 53] on div "Status No active tasks You are ready to start receiving tasks. [PERSON_NAME]" at bounding box center [158, 288] width 241 height 500
drag, startPoint x: 918, startPoint y: 169, endPoint x: 773, endPoint y: 151, distance: 146.3
click at [918, 169] on div "Back to Dashboard Change Sender ID Customers Technicians Select a contact Outbo…" at bounding box center [628, 288] width 699 height 500
drag, startPoint x: 785, startPoint y: 31, endPoint x: 797, endPoint y: 85, distance: 55.5
click at [786, 30] on button at bounding box center [779, 19] width 38 height 38
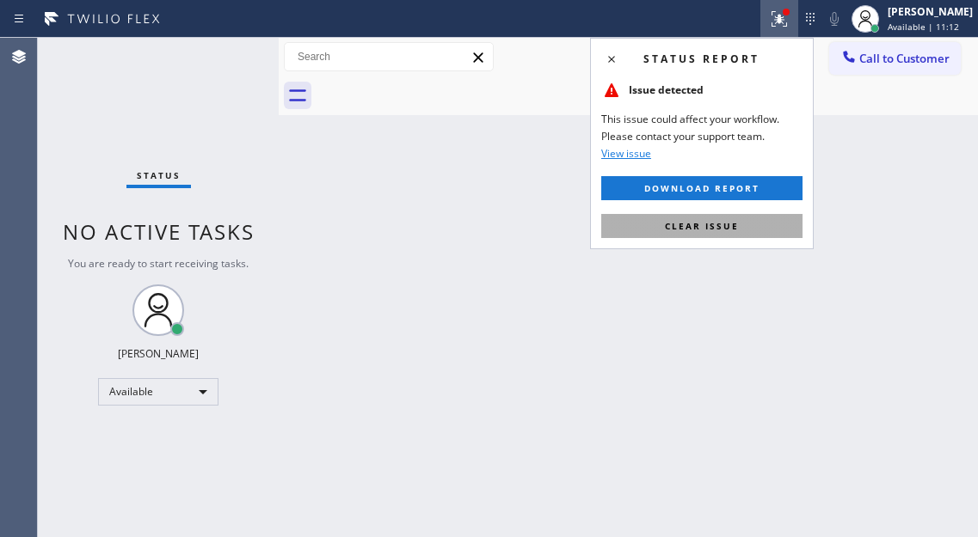
click at [745, 219] on button "Clear issue" at bounding box center [701, 226] width 201 height 24
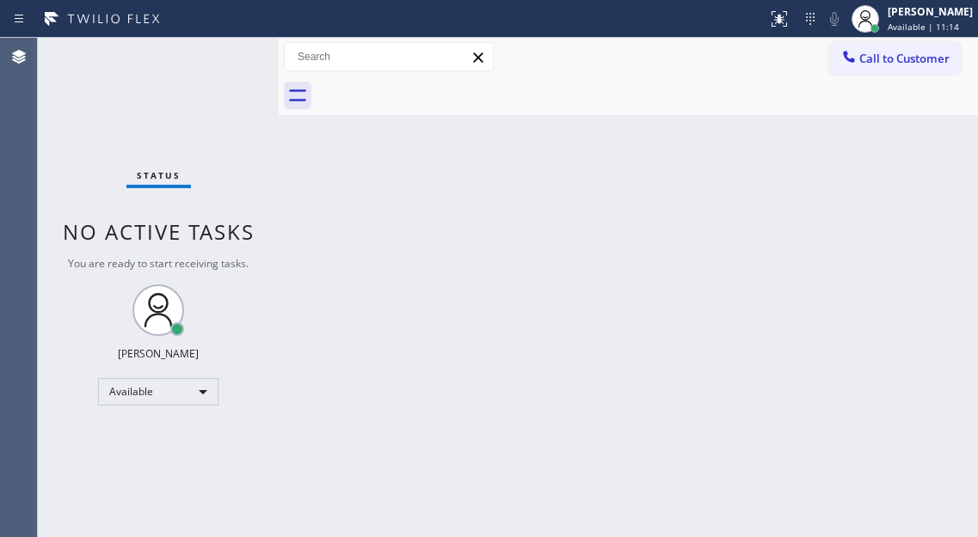
click at [230, 67] on div "Status No active tasks You are ready to start receiving tasks. [PERSON_NAME]" at bounding box center [158, 288] width 241 height 500
click at [221, 49] on div "Status No active tasks You are ready to start receiving tasks. [PERSON_NAME]" at bounding box center [158, 288] width 241 height 500
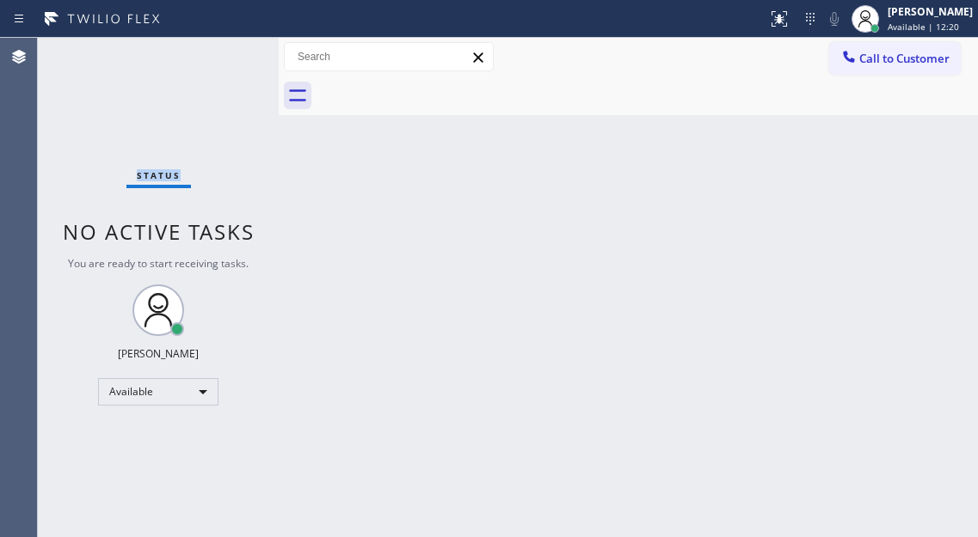
click at [221, 49] on div "Status No active tasks You are ready to start receiving tasks. [PERSON_NAME]" at bounding box center [158, 288] width 241 height 500
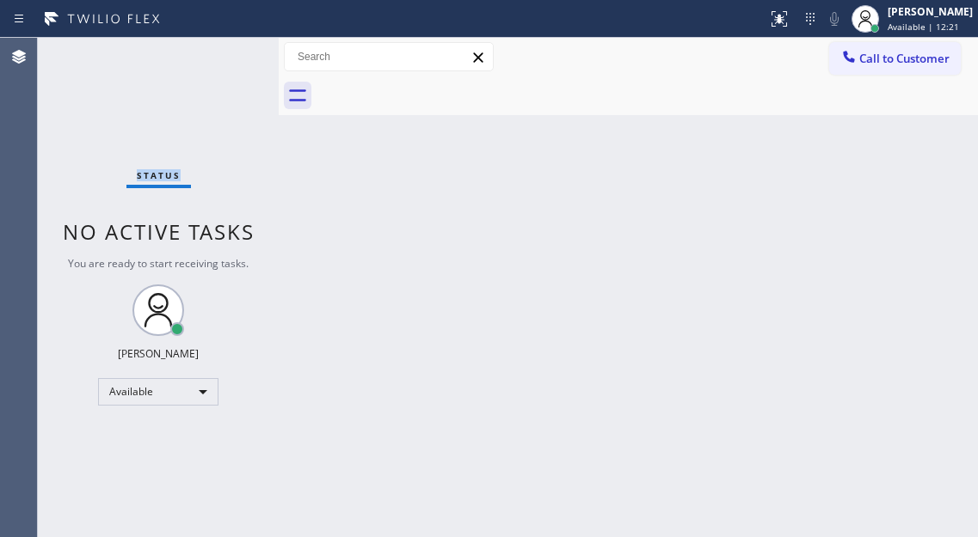
click at [221, 49] on div "Status No active tasks You are ready to start receiving tasks. [PERSON_NAME]" at bounding box center [158, 288] width 241 height 500
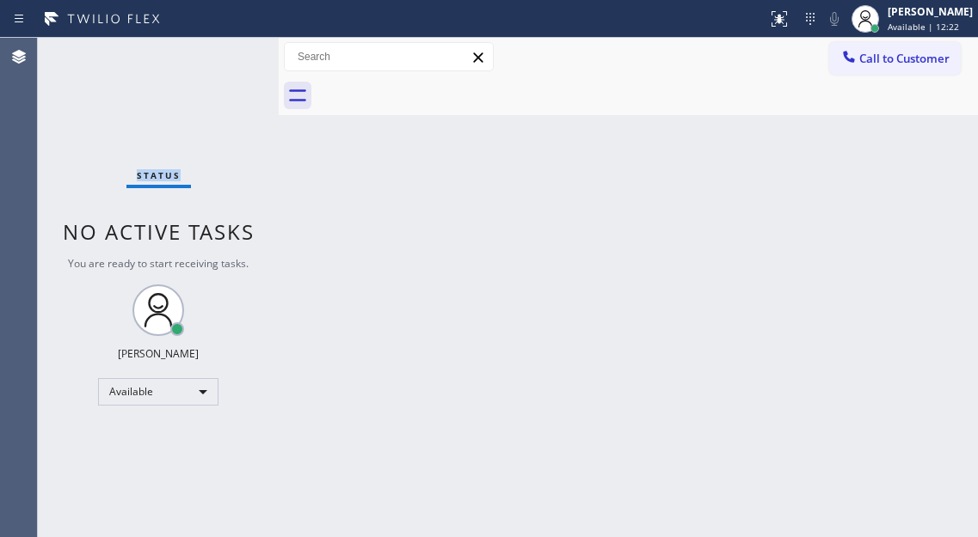
click at [221, 49] on div "Status No active tasks You are ready to start receiving tasks. [PERSON_NAME]" at bounding box center [158, 288] width 241 height 500
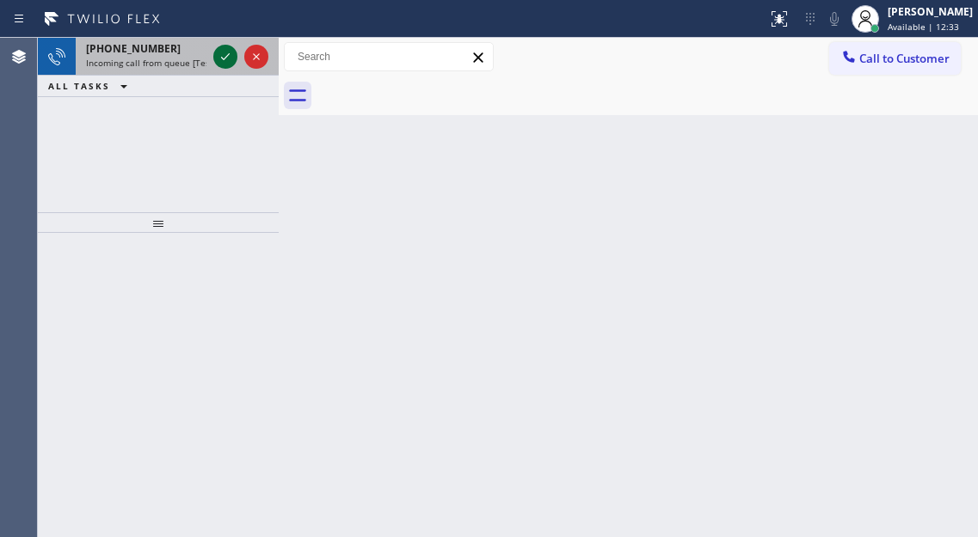
click at [221, 49] on icon at bounding box center [225, 56] width 21 height 21
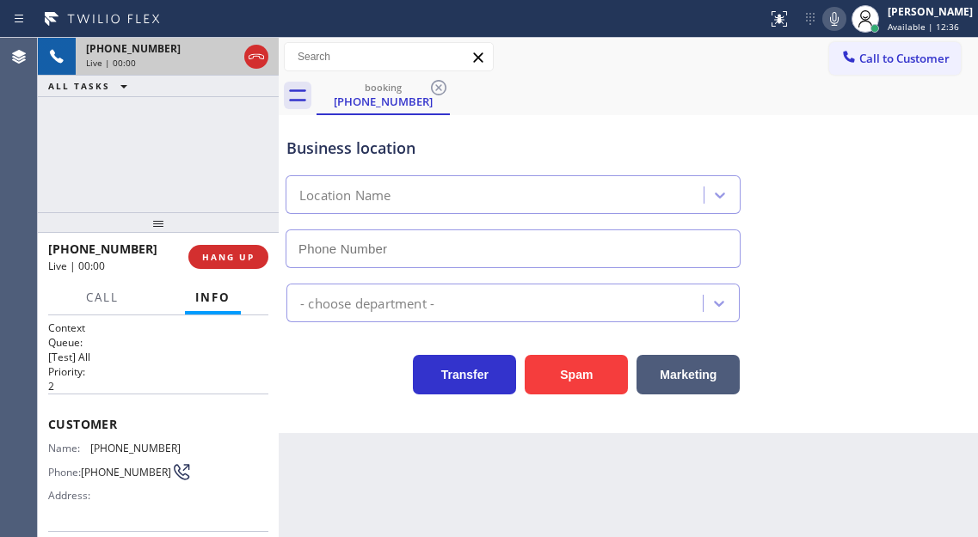
type input "[PHONE_NUMBER]"
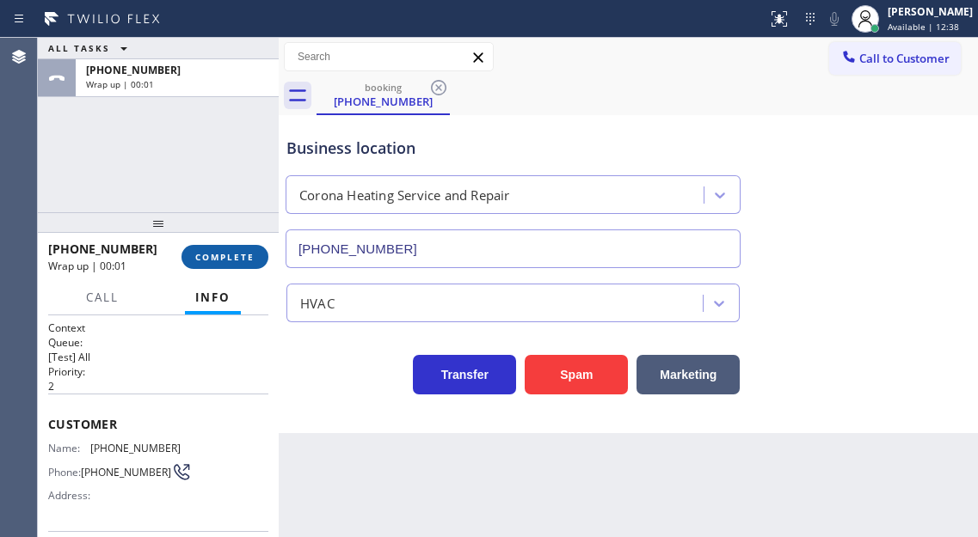
click at [228, 255] on span "COMPLETE" at bounding box center [224, 257] width 59 height 12
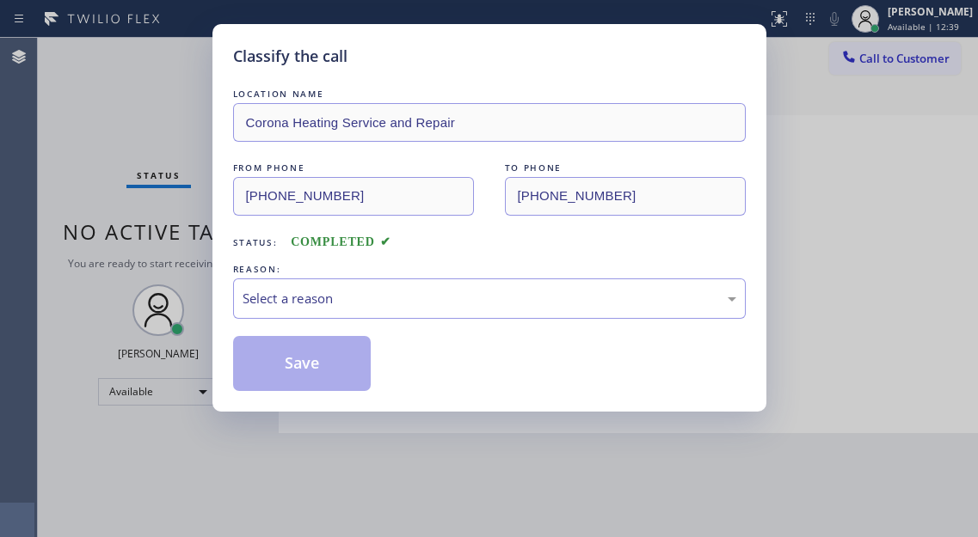
click at [228, 255] on div "Classify the call LOCATION NAME Corona Heating Service and Repair FROM PHONE [P…" at bounding box center [489, 218] width 554 height 388
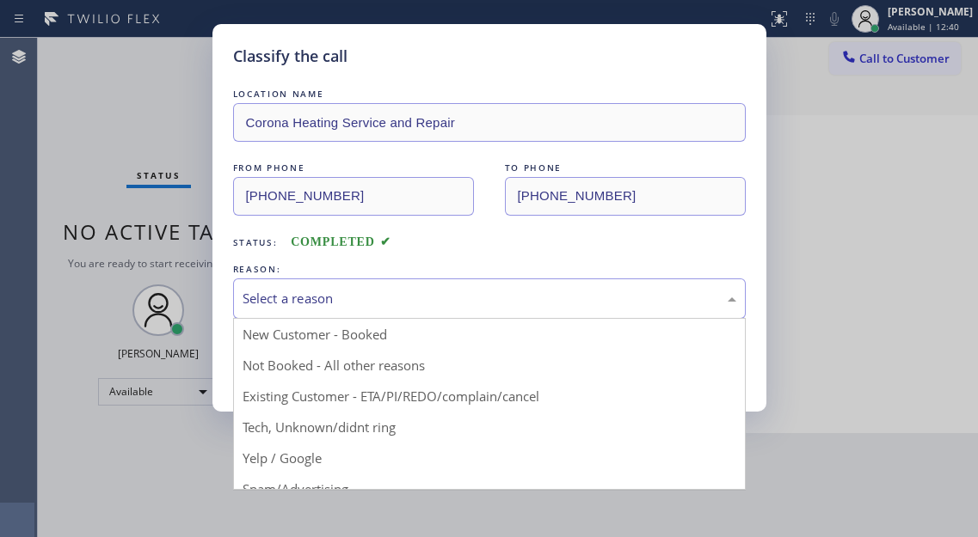
click at [359, 312] on div "Select a reason" at bounding box center [489, 299] width 512 height 40
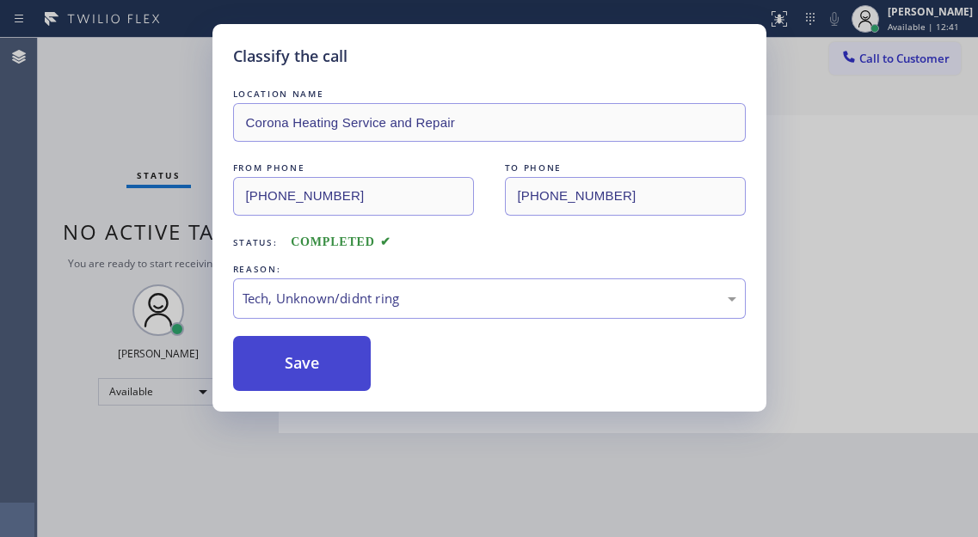
click at [332, 359] on button "Save" at bounding box center [302, 363] width 138 height 55
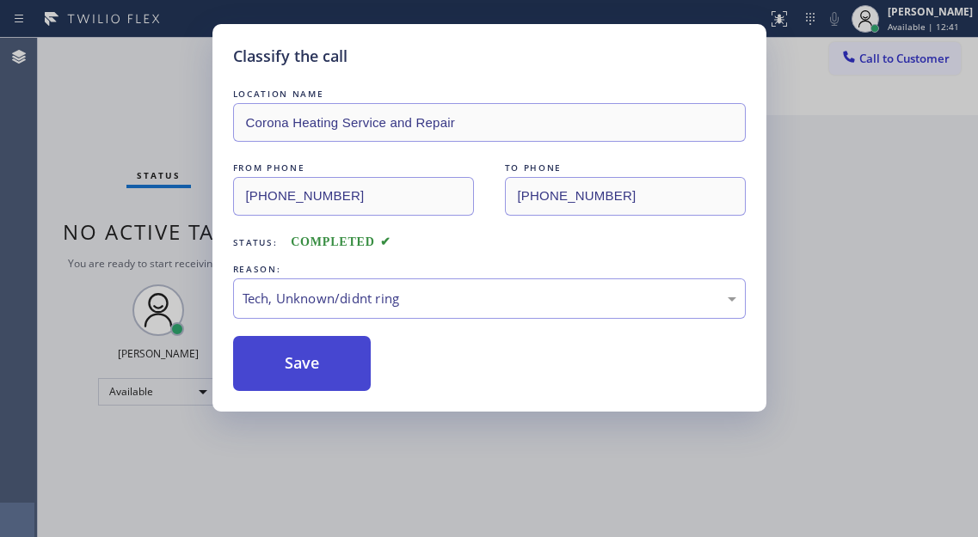
click at [332, 359] on button "Save" at bounding box center [302, 363] width 138 height 55
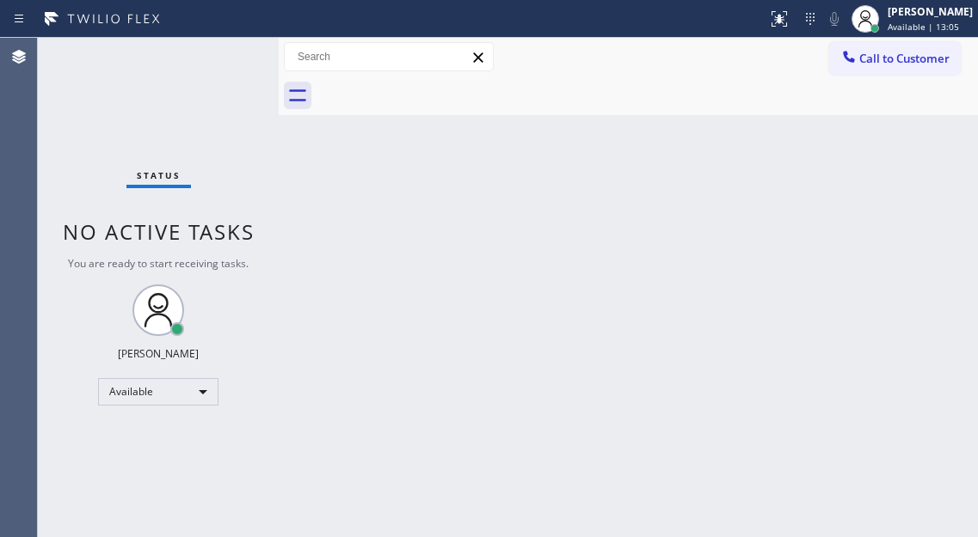
click at [212, 60] on div "Status No active tasks You are ready to start receiving tasks. [PERSON_NAME]" at bounding box center [158, 288] width 241 height 500
click at [221, 51] on div "Status No active tasks You are ready to start receiving tasks. [PERSON_NAME]" at bounding box center [158, 288] width 241 height 500
click at [224, 52] on div "Status No active tasks You are ready to start receiving tasks. [PERSON_NAME]" at bounding box center [158, 288] width 241 height 500
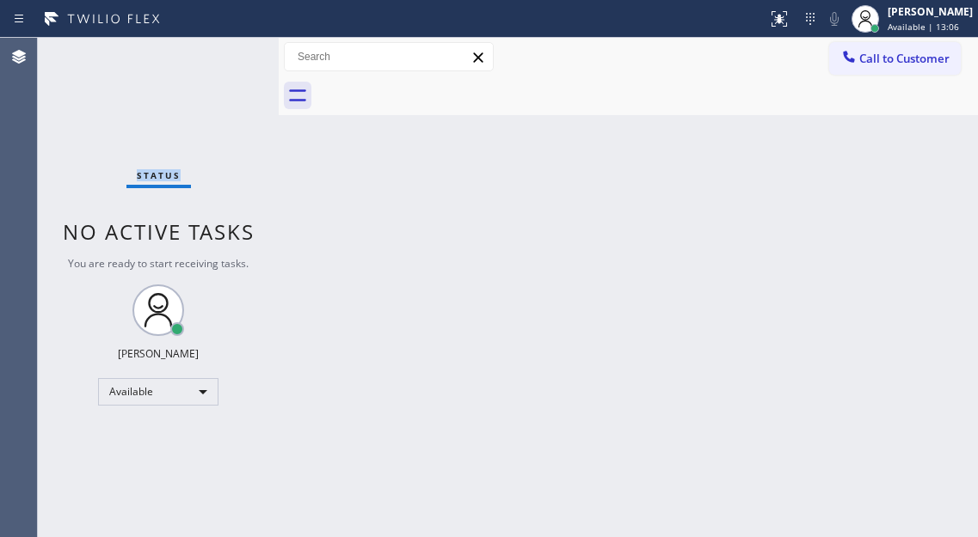
click at [224, 52] on div "Status No active tasks You are ready to start receiving tasks. [PERSON_NAME]" at bounding box center [158, 288] width 241 height 500
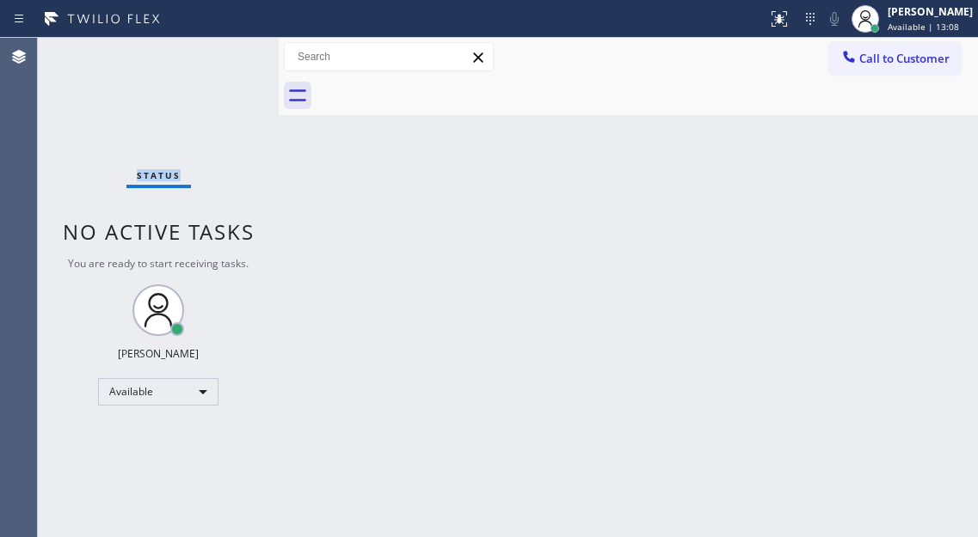
click at [224, 52] on div "Status No active tasks You are ready to start receiving tasks. [PERSON_NAME]" at bounding box center [158, 288] width 241 height 500
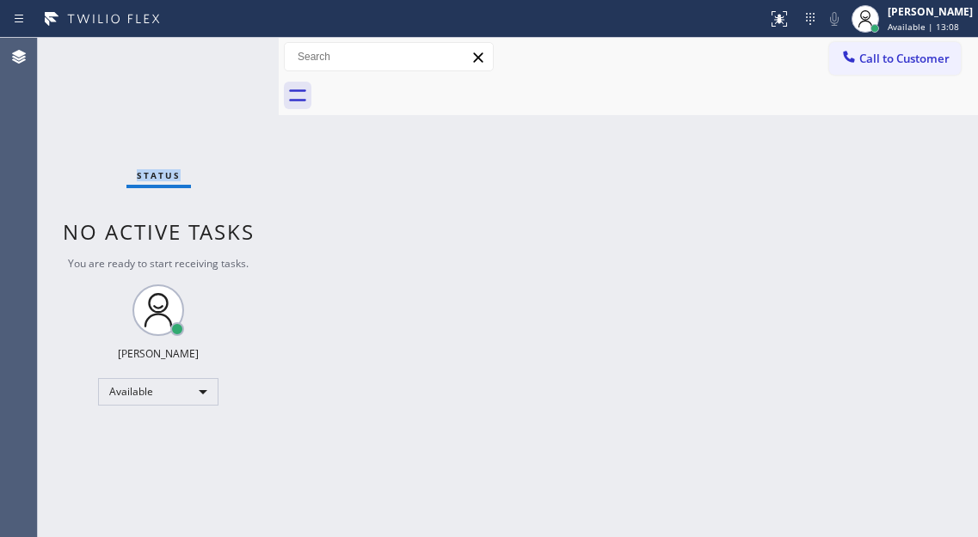
click at [224, 52] on div "Status No active tasks You are ready to start receiving tasks. [PERSON_NAME]" at bounding box center [158, 288] width 241 height 500
click at [224, 51] on div "Status No active tasks You are ready to start receiving tasks. [PERSON_NAME]" at bounding box center [158, 288] width 241 height 500
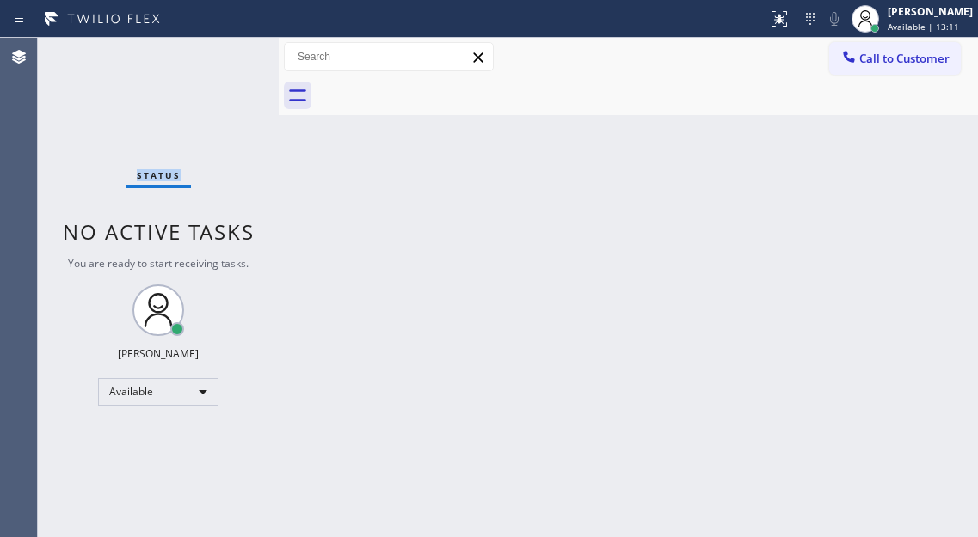
click at [224, 51] on div "Status No active tasks You are ready to start receiving tasks. [PERSON_NAME]" at bounding box center [158, 288] width 241 height 500
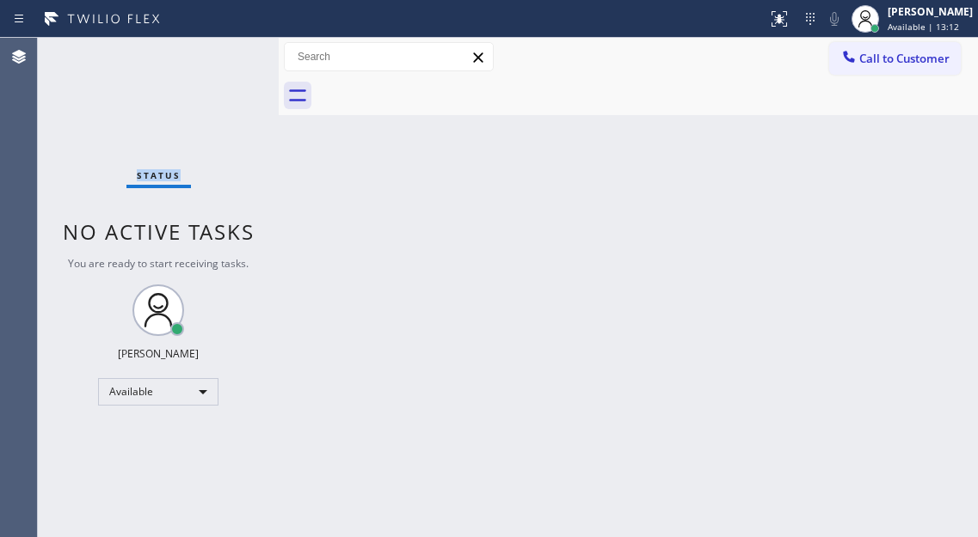
click at [224, 51] on div "Status No active tasks You are ready to start receiving tasks. [PERSON_NAME]" at bounding box center [158, 288] width 241 height 500
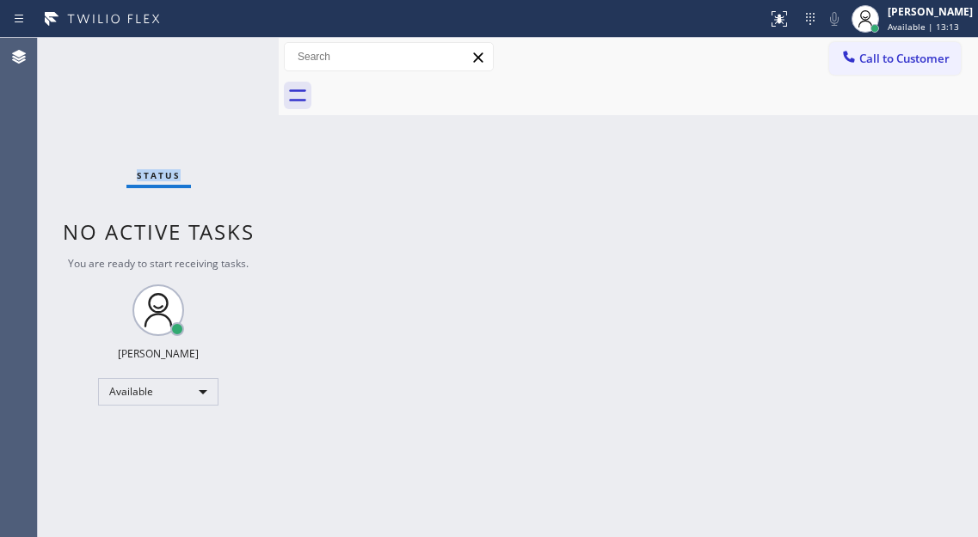
click at [224, 51] on div "Status No active tasks You are ready to start receiving tasks. [PERSON_NAME]" at bounding box center [158, 288] width 241 height 500
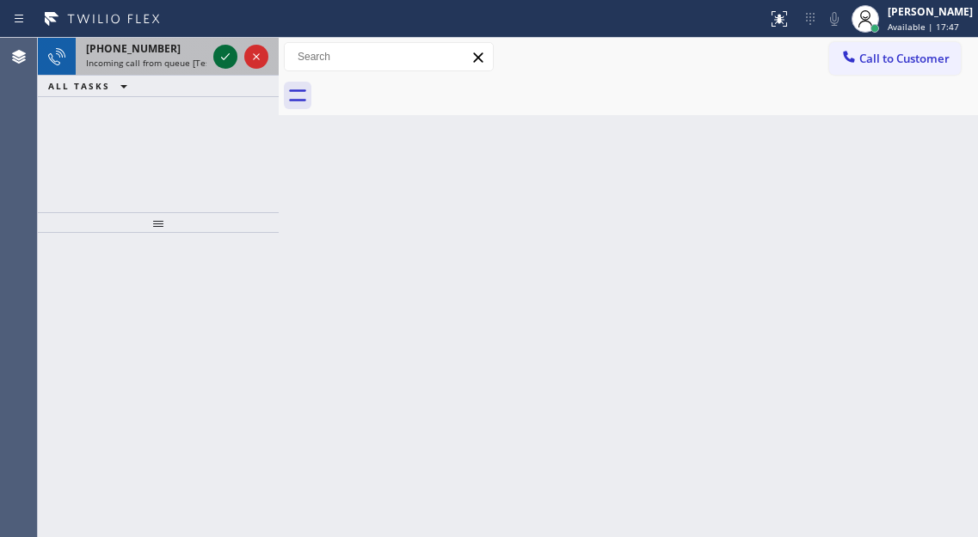
click at [224, 51] on icon at bounding box center [225, 56] width 21 height 21
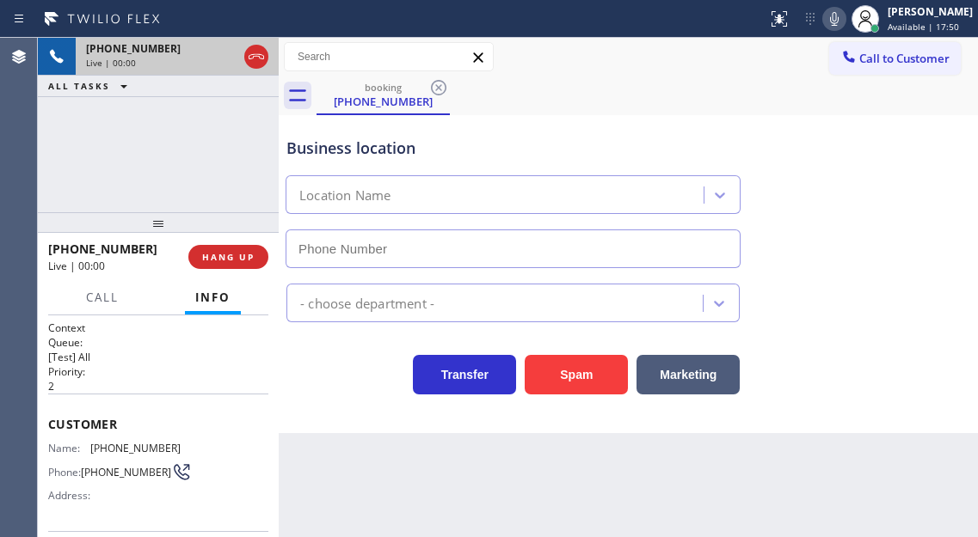
type input "[PHONE_NUMBER]"
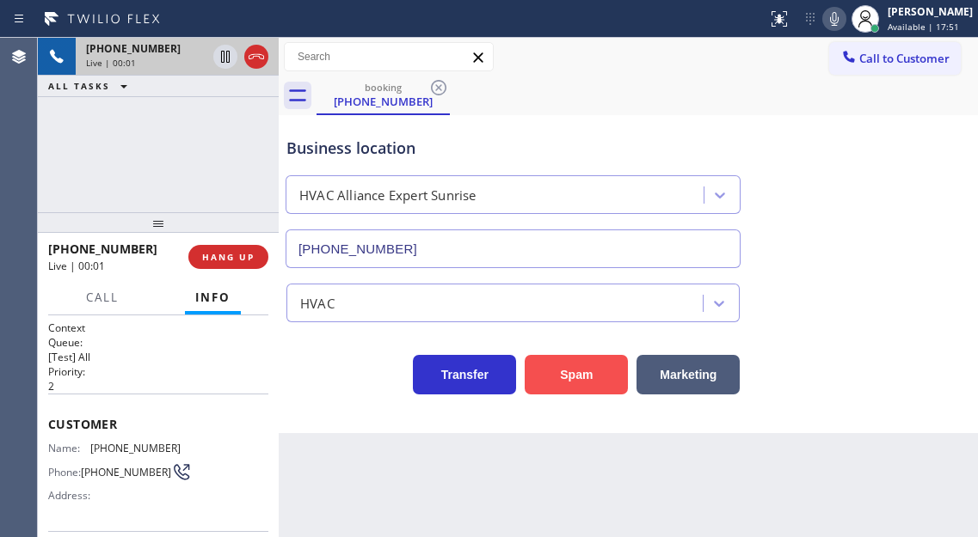
click at [586, 375] on button "Spam" at bounding box center [576, 375] width 103 height 40
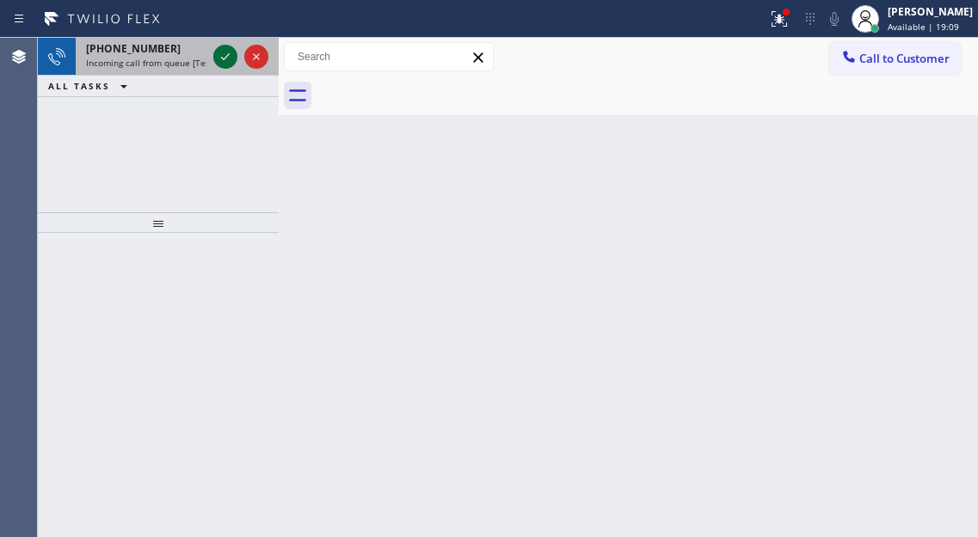
click at [222, 56] on icon at bounding box center [225, 56] width 21 height 21
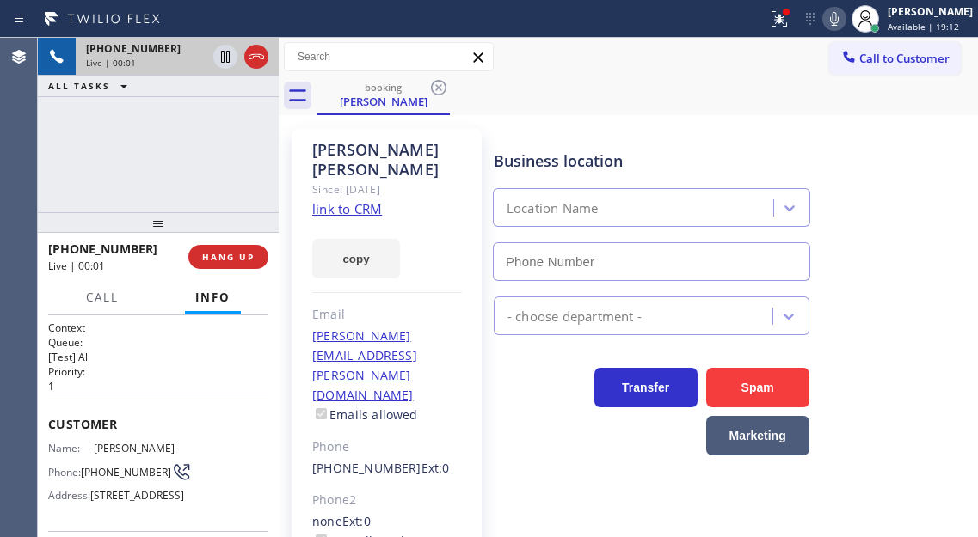
type input "[PHONE_NUMBER]"
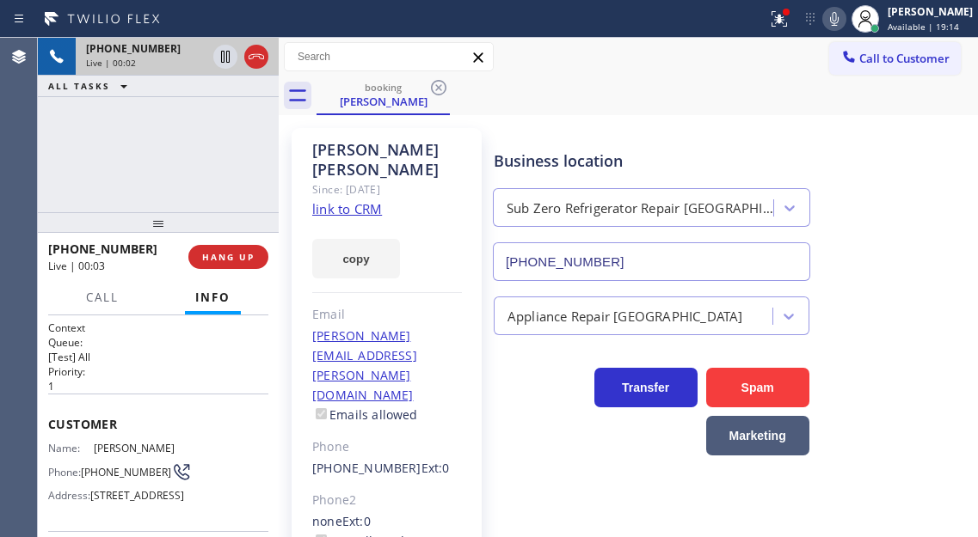
click at [362, 200] on link "link to CRM" at bounding box center [347, 208] width 70 height 17
click at [98, 479] on span "[PHONE_NUMBER]" at bounding box center [126, 472] width 90 height 13
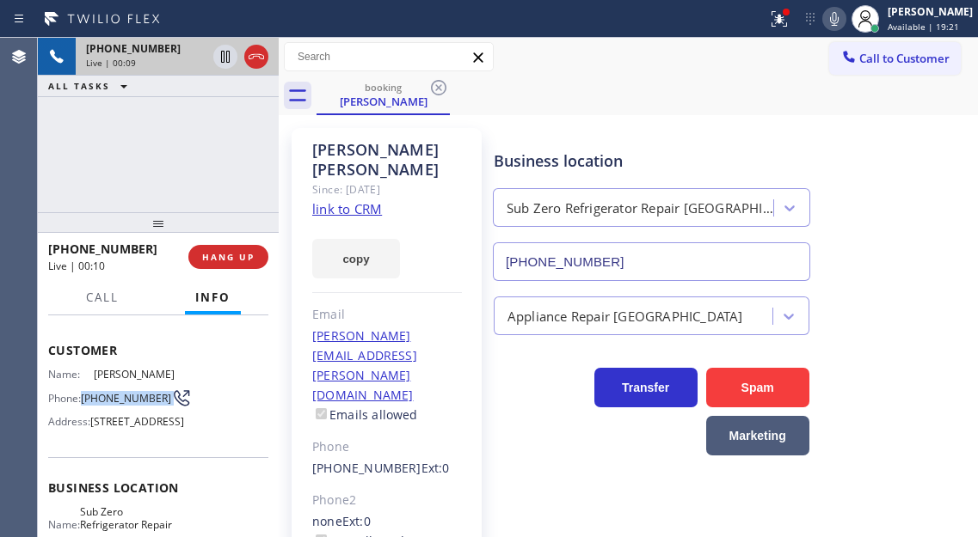
scroll to position [172, 0]
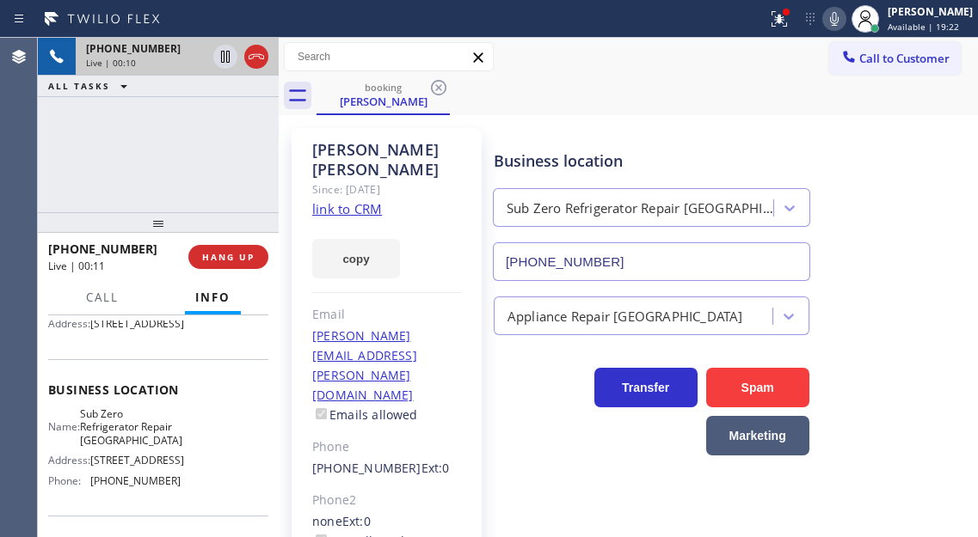
click at [120, 447] on span "Sub Zero Refrigerator Repair [GEOGRAPHIC_DATA]" at bounding box center [131, 428] width 102 height 40
click at [269, 422] on div "Context Queue: [Test] All Priority: 1 Customer Name: [PERSON_NAME] Phone: [PHON…" at bounding box center [158, 427] width 241 height 222
click at [906, 132] on div "Business location Sub Zero Refrigerator Repair [GEOGRAPHIC_DATA] [PHONE_NUMBER]" at bounding box center [731, 204] width 483 height 156
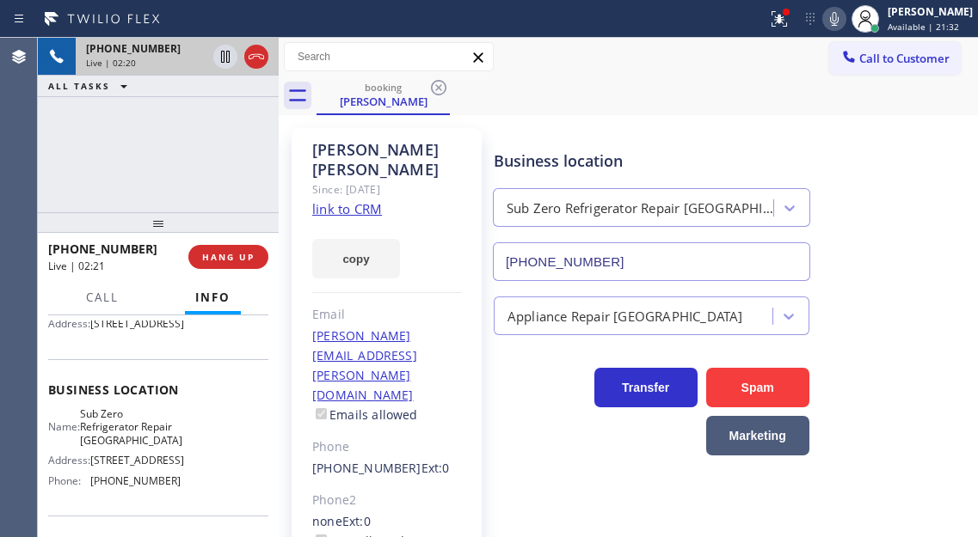
click at [881, 186] on div "Business location Sub Zero Refrigerator Repair [GEOGRAPHIC_DATA] [PHONE_NUMBER]" at bounding box center [731, 204] width 483 height 156
click at [236, 251] on span "HANG UP" at bounding box center [228, 257] width 52 height 12
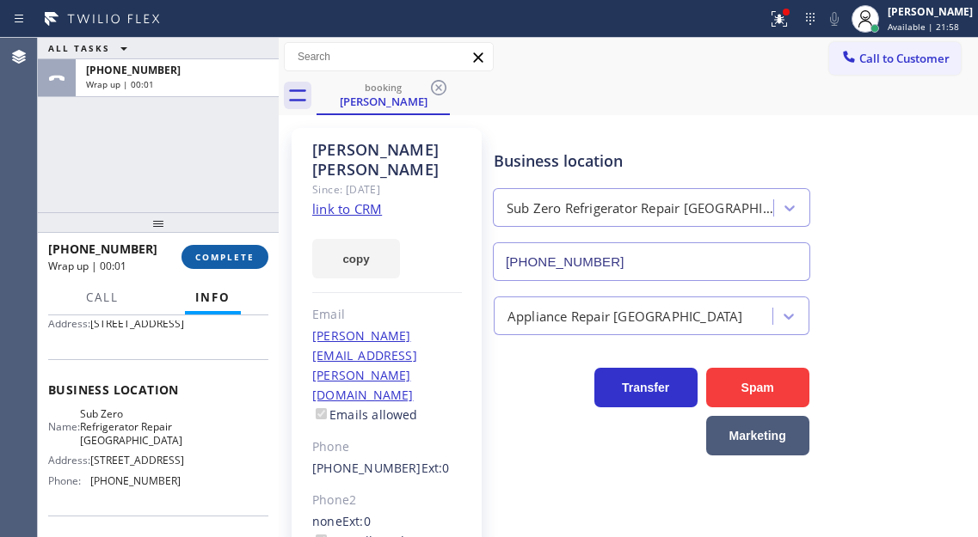
click at [245, 256] on span "COMPLETE" at bounding box center [224, 257] width 59 height 12
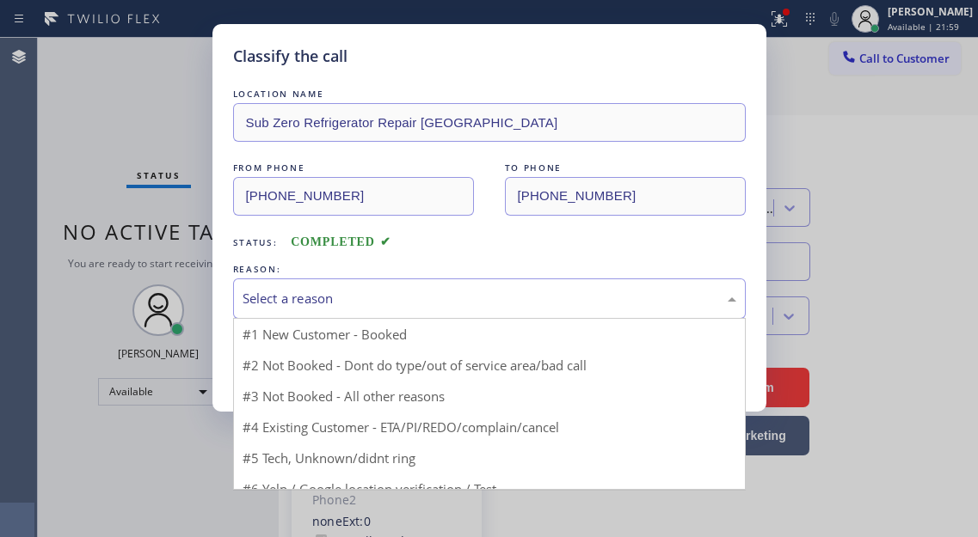
click at [426, 298] on div "Select a reason" at bounding box center [489, 299] width 494 height 20
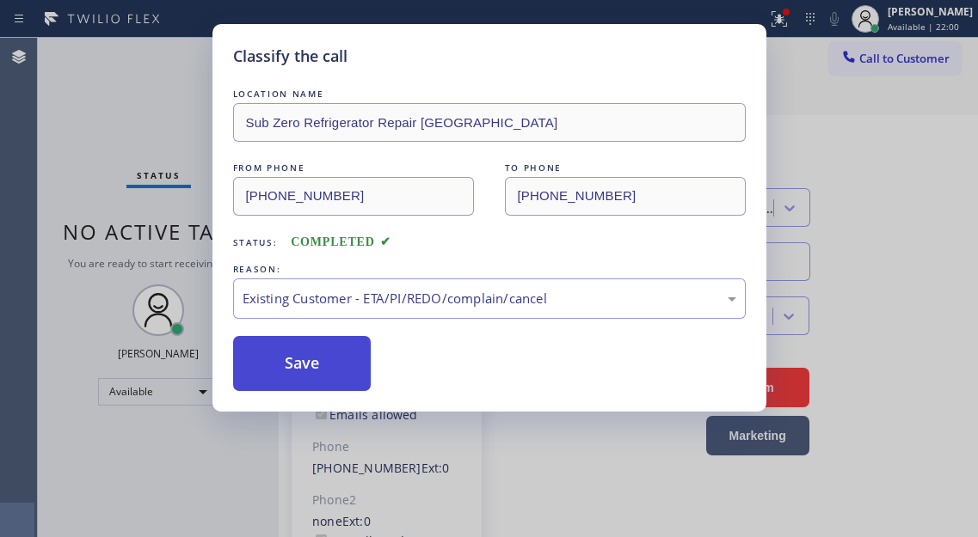
click at [335, 341] on button "Save" at bounding box center [302, 363] width 138 height 55
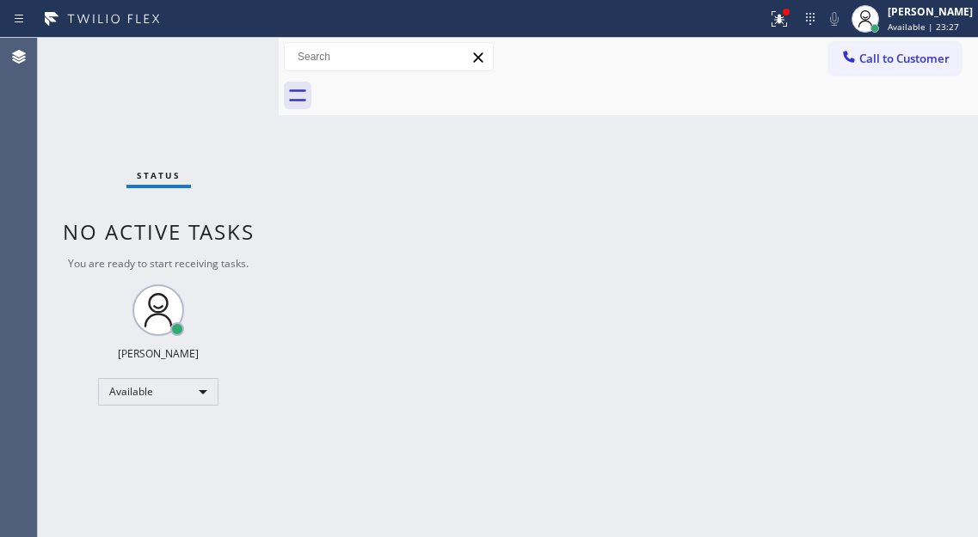
click at [907, 142] on div "Back to Dashboard Change Sender ID Customers Technicians Select a contact Outbo…" at bounding box center [628, 288] width 699 height 500
click at [231, 52] on div "Status No active tasks You are ready to start receiving tasks. [PERSON_NAME]" at bounding box center [158, 288] width 241 height 500
click at [887, 222] on div "Back to Dashboard Change Sender ID Customers Technicians Select a contact Outbo…" at bounding box center [628, 288] width 699 height 500
click at [206, 56] on div "Status No active tasks You are ready to start receiving tasks. [PERSON_NAME]" at bounding box center [158, 288] width 241 height 500
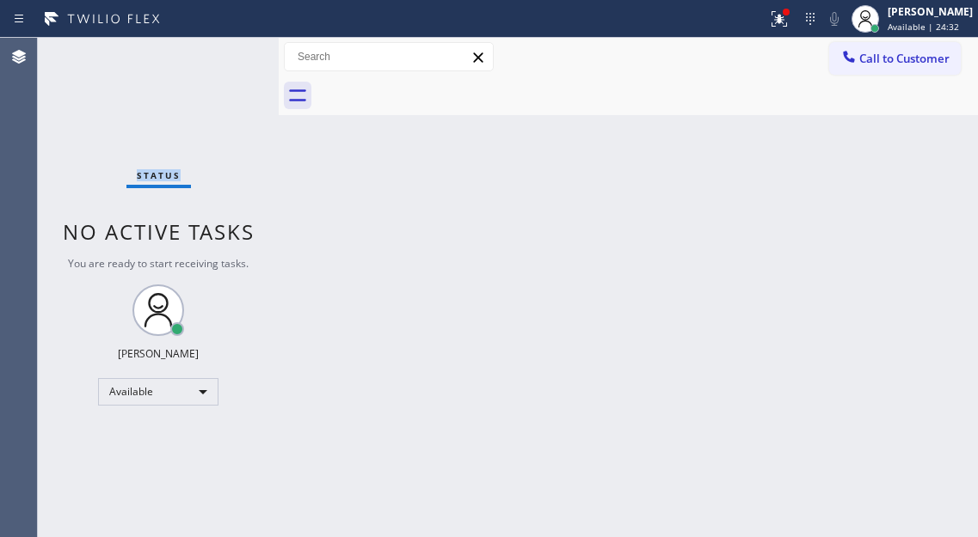
click at [206, 56] on div "Status No active tasks You are ready to start receiving tasks. [PERSON_NAME]" at bounding box center [158, 288] width 241 height 500
click at [789, 28] on icon at bounding box center [779, 19] width 21 height 21
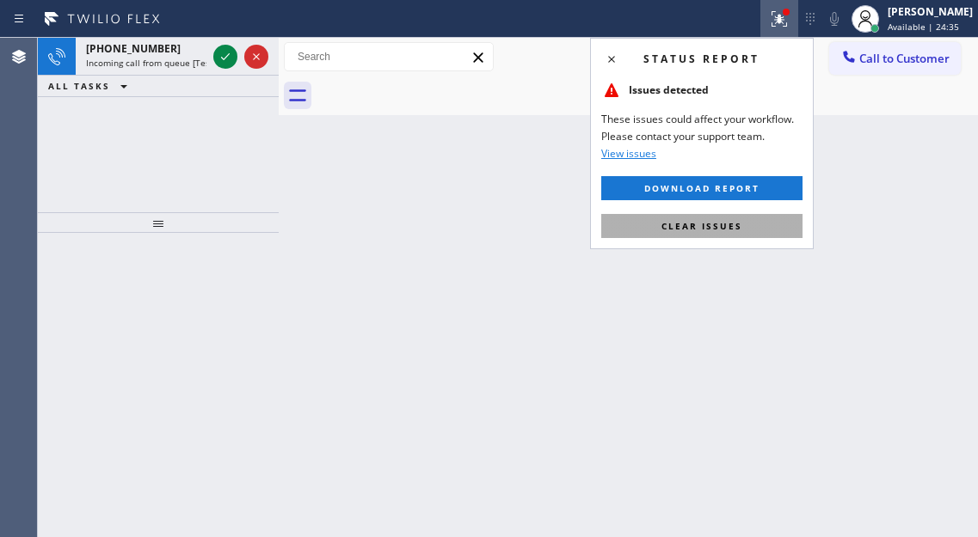
click at [760, 222] on button "Clear issues" at bounding box center [701, 226] width 201 height 24
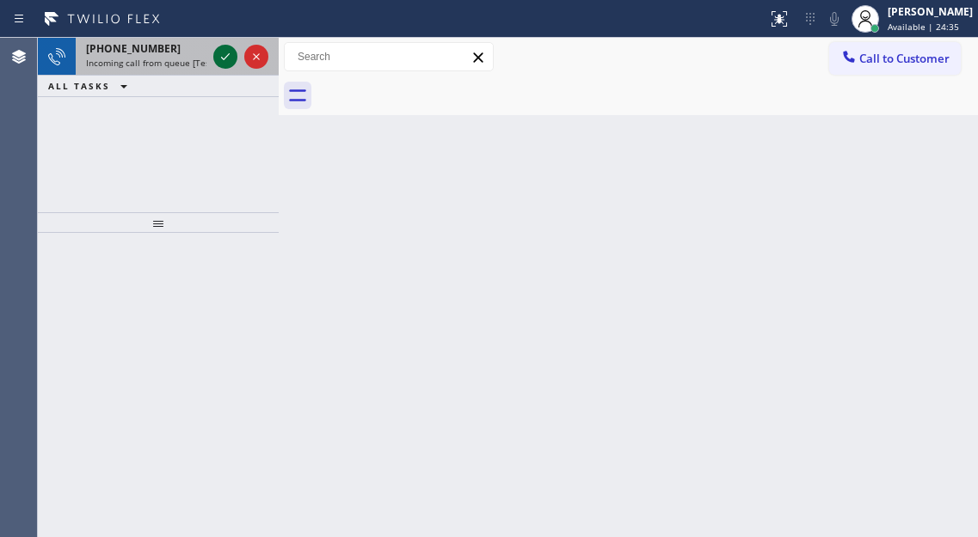
click at [230, 58] on icon at bounding box center [225, 56] width 21 height 21
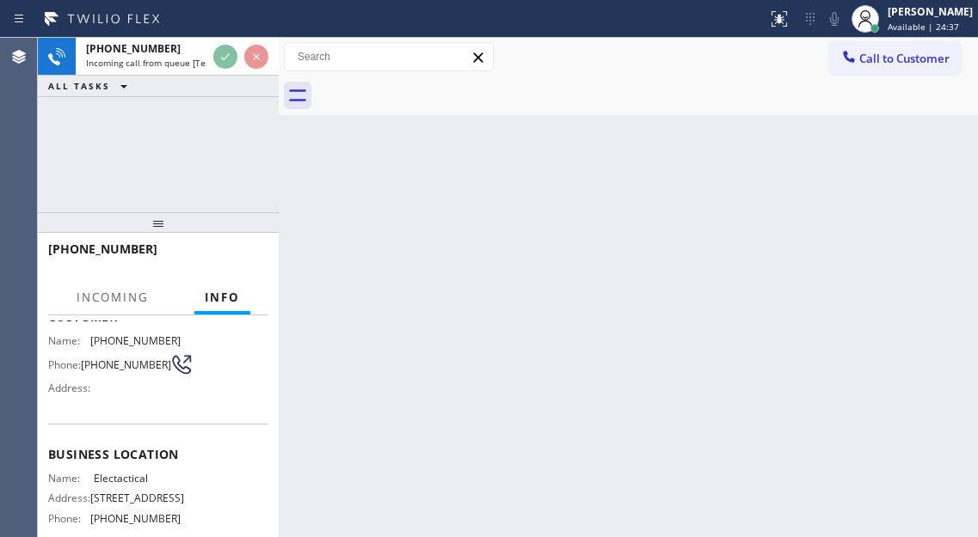
scroll to position [172, 0]
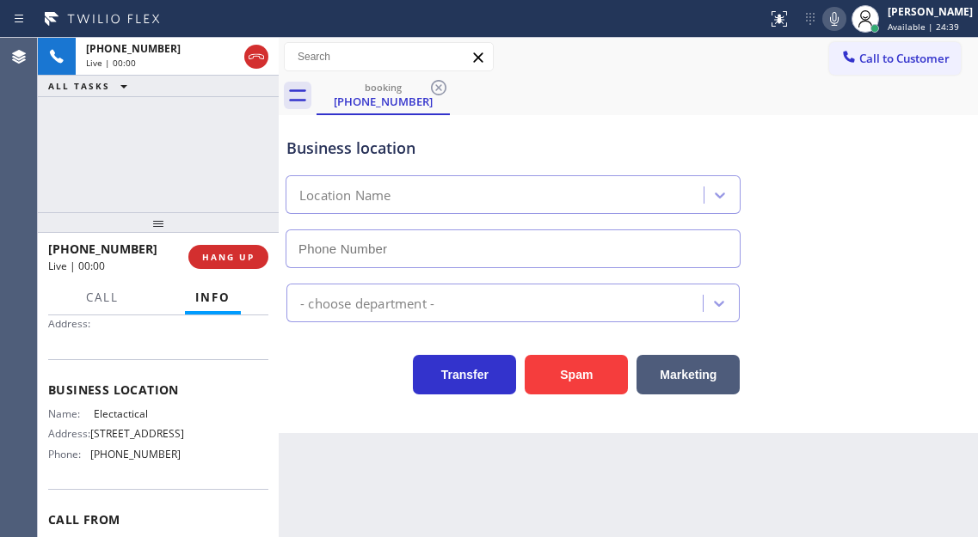
type input "[PHONE_NUMBER]"
click at [164, 417] on span "Electactical" at bounding box center [137, 414] width 86 height 13
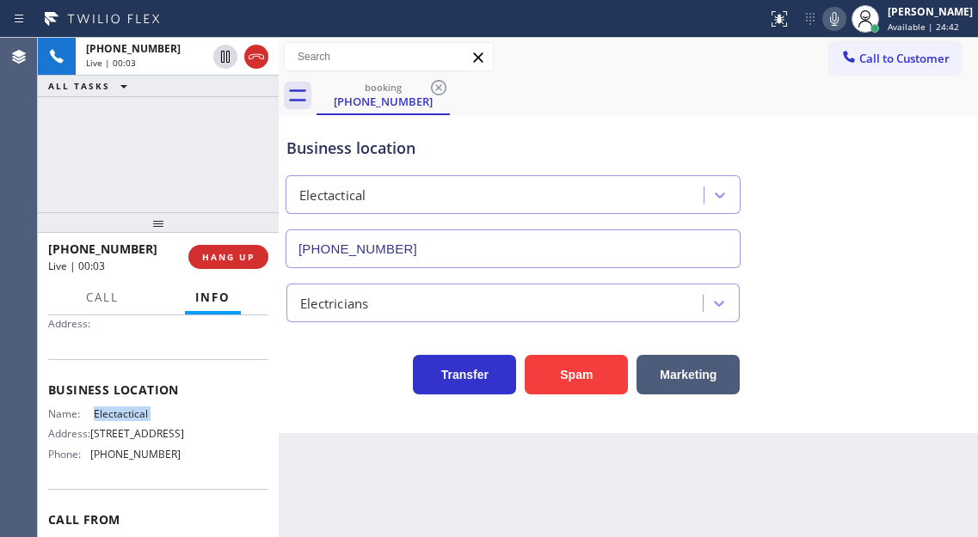
click at [164, 417] on span "Electactical" at bounding box center [137, 414] width 86 height 13
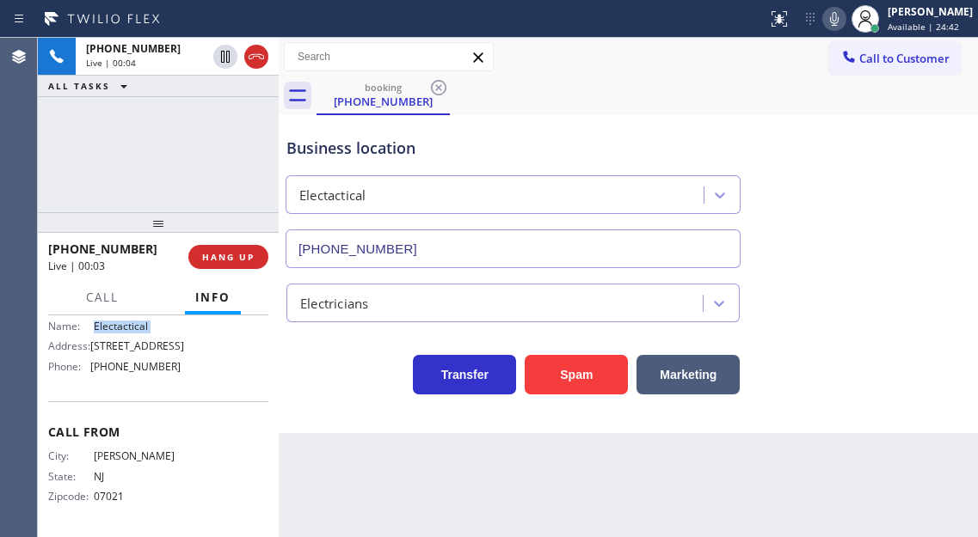
scroll to position [266, 0]
click at [125, 349] on span "[STREET_ADDRESS]" at bounding box center [137, 346] width 94 height 13
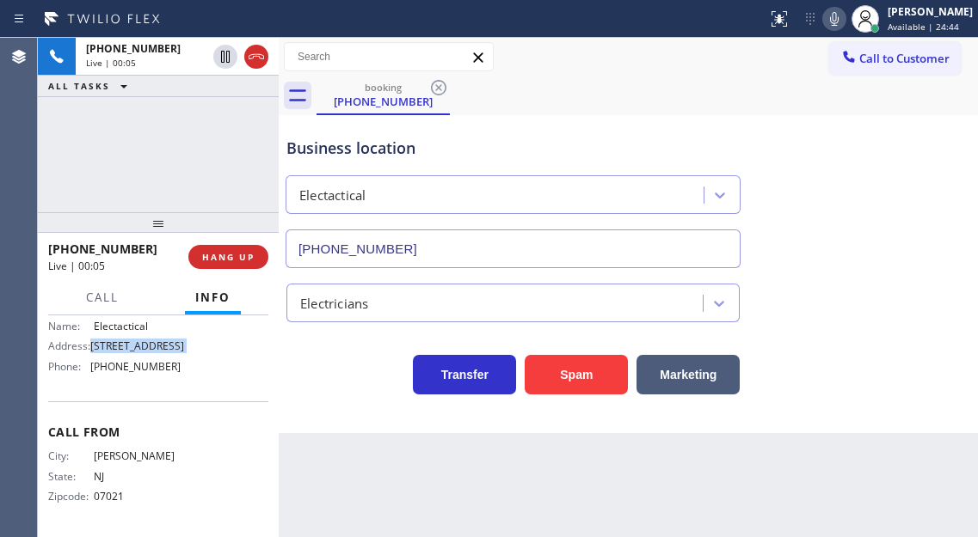
click at [125, 349] on span "[STREET_ADDRESS]" at bounding box center [137, 346] width 94 height 13
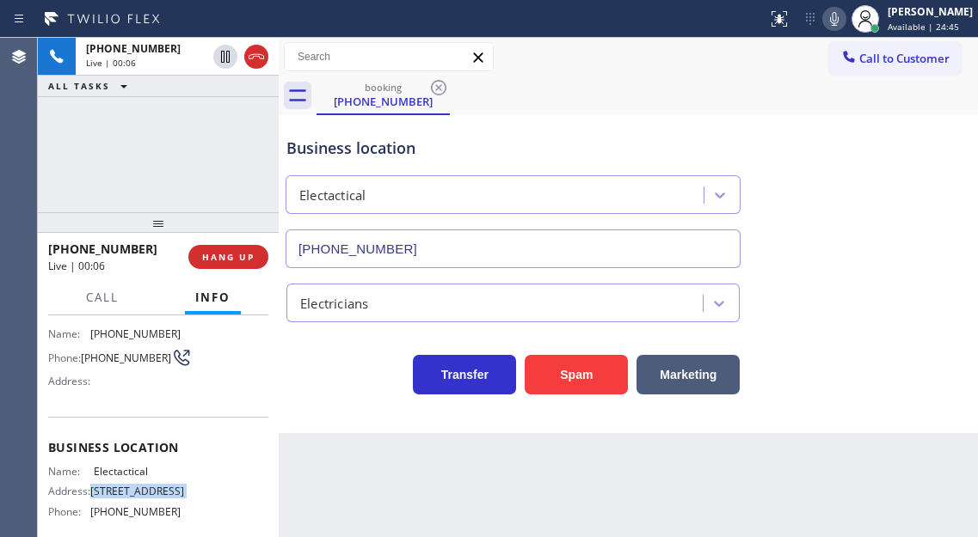
scroll to position [94, 0]
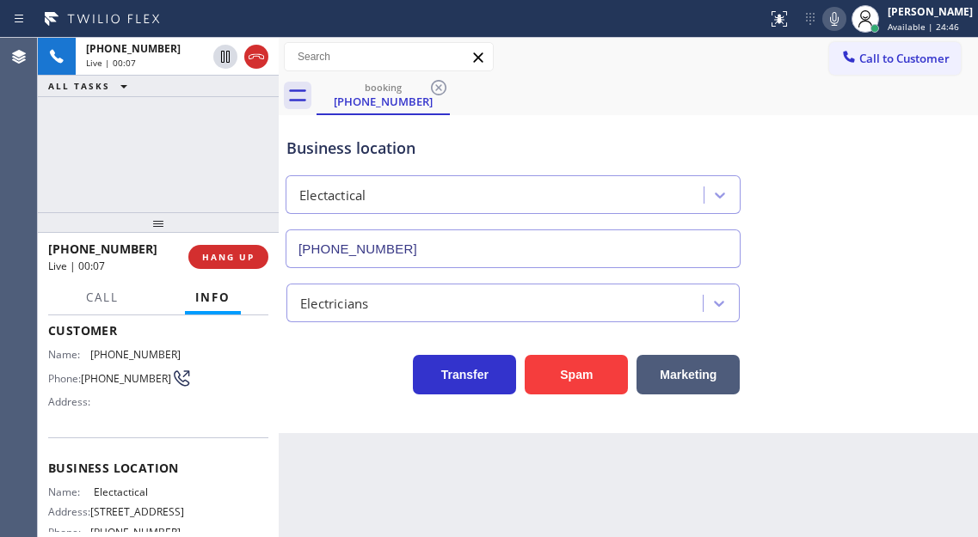
click at [130, 359] on span "[PHONE_NUMBER]" at bounding box center [135, 354] width 90 height 13
click at [945, 186] on div "Business location Electactical [PHONE_NUMBER]" at bounding box center [628, 191] width 690 height 156
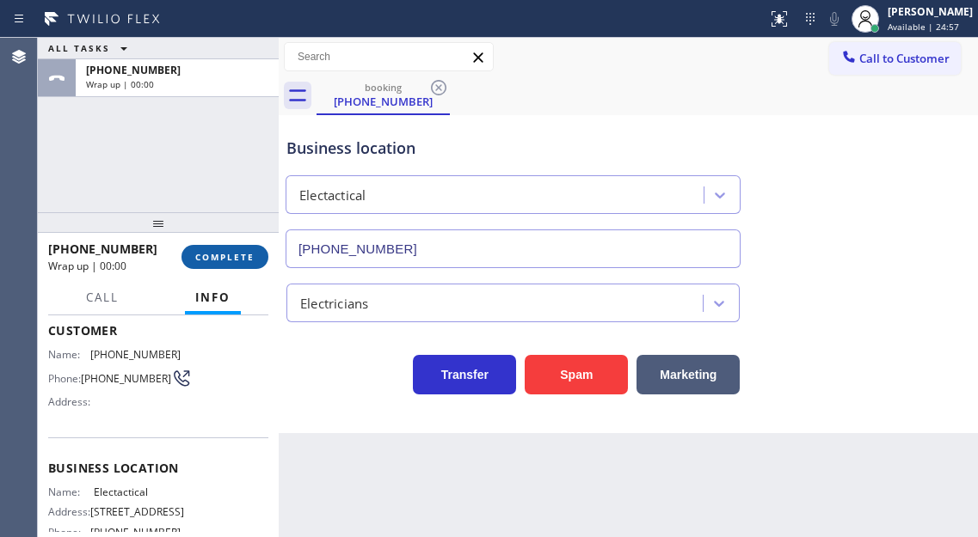
click at [251, 256] on span "COMPLETE" at bounding box center [224, 257] width 59 height 12
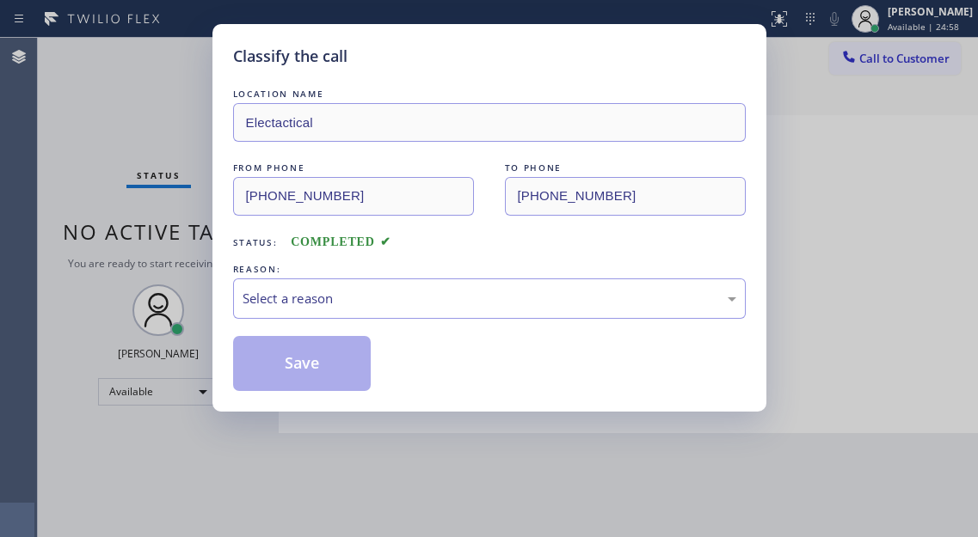
click at [251, 256] on div "LOCATION NAME Electactical FROM PHONE [PHONE_NUMBER] TO PHONE [PHONE_NUMBER] St…" at bounding box center [489, 238] width 512 height 306
click at [354, 295] on div "Select a reason" at bounding box center [489, 299] width 494 height 20
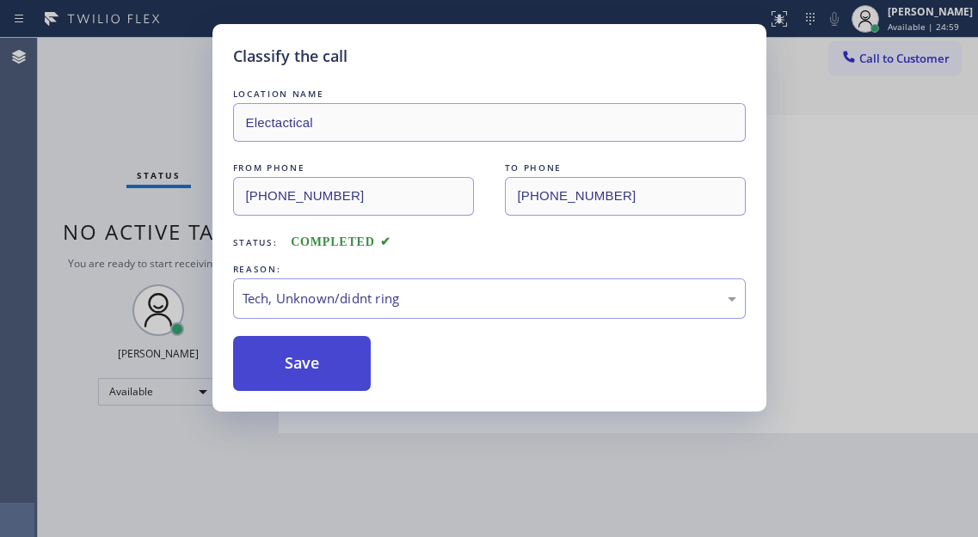
click at [353, 353] on button "Save" at bounding box center [302, 363] width 138 height 55
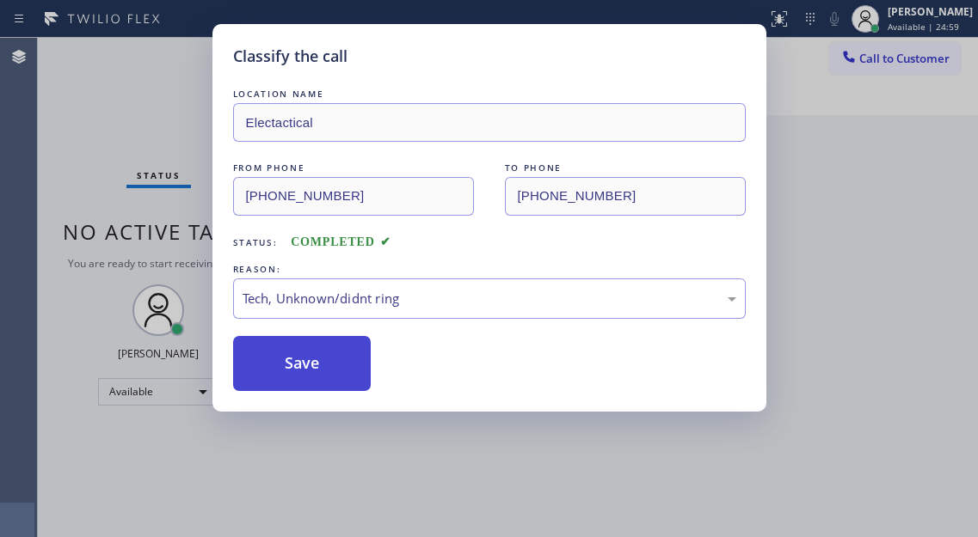
click at [353, 353] on button "Save" at bounding box center [302, 363] width 138 height 55
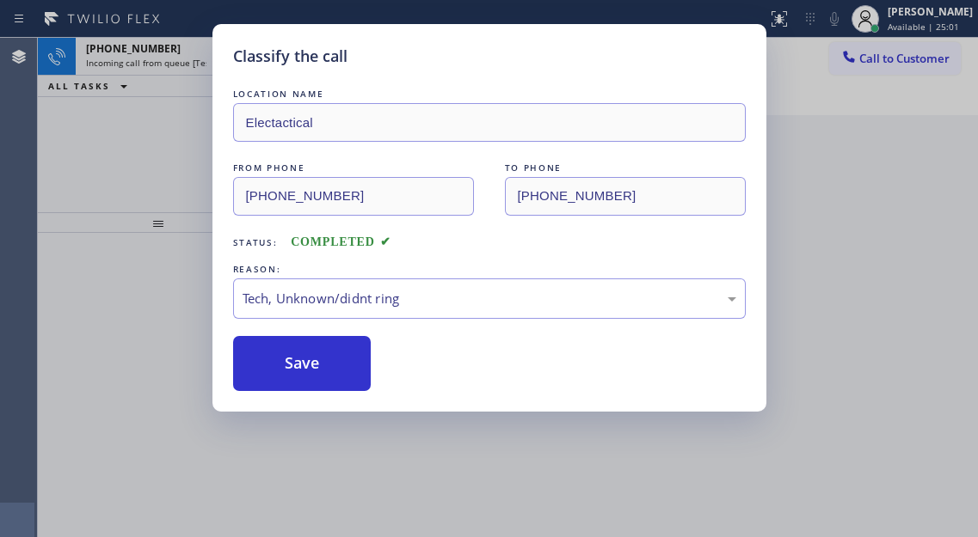
click at [165, 100] on div "Classify the call LOCATION NAME Electactical FROM PHONE [PHONE_NUMBER] TO PHONE…" at bounding box center [489, 268] width 978 height 537
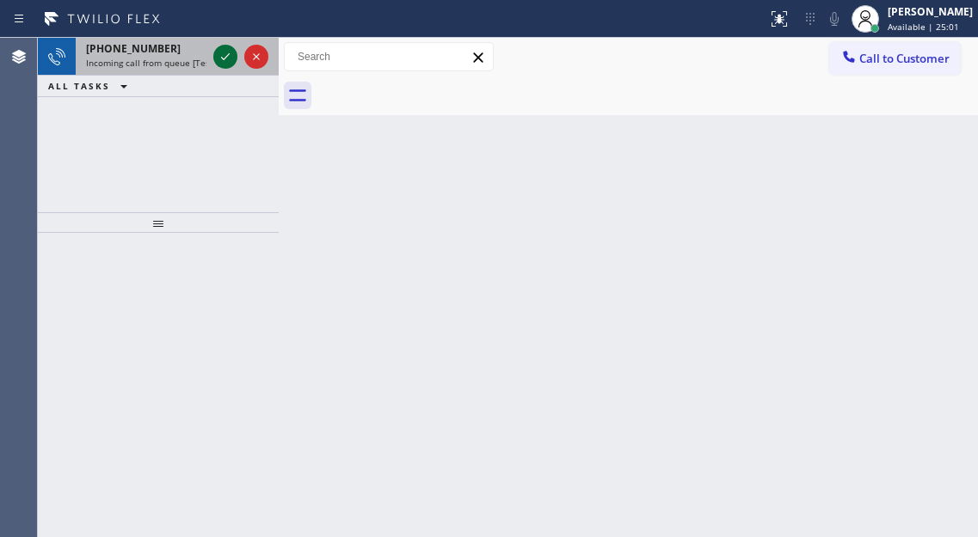
click at [224, 59] on icon at bounding box center [225, 56] width 9 height 7
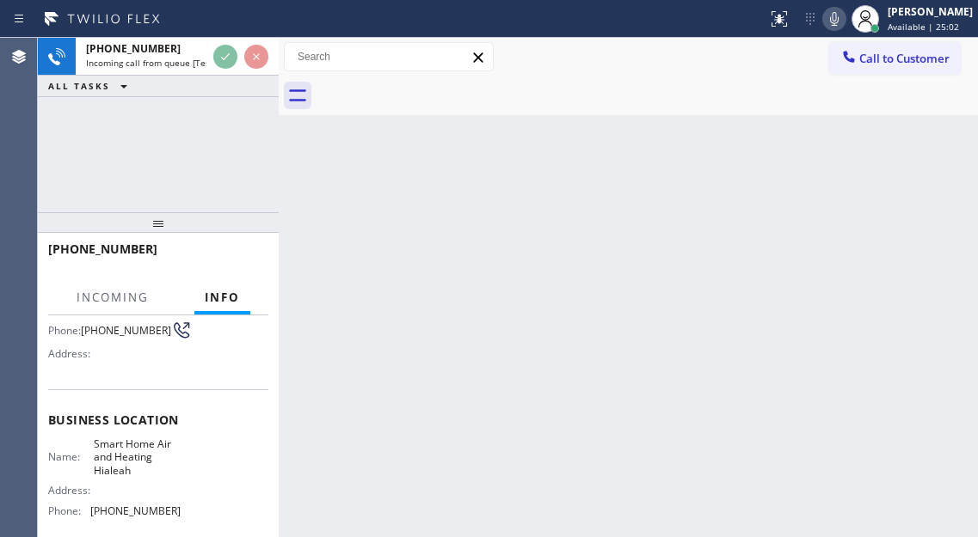
scroll to position [172, 0]
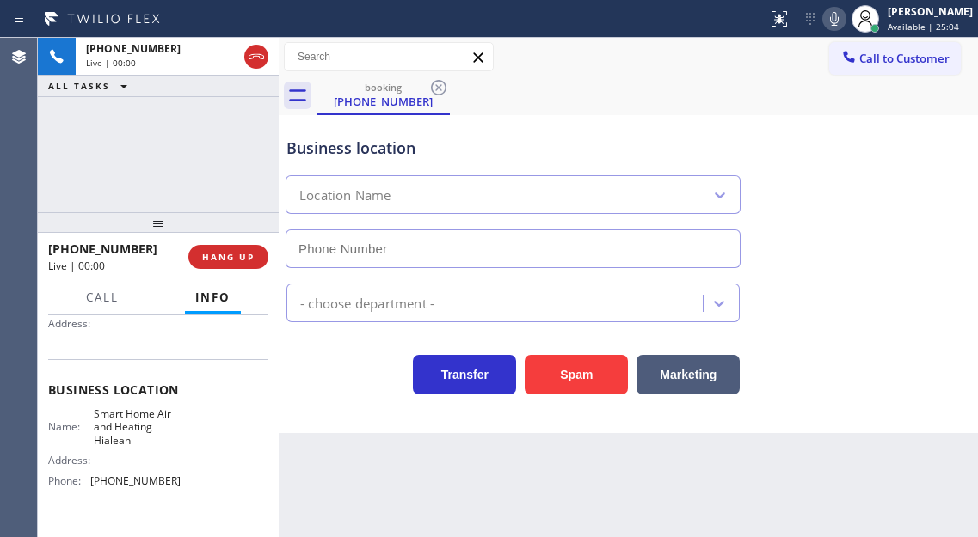
click at [127, 433] on span "Smart Home Air and Heating Hialeah" at bounding box center [137, 428] width 86 height 40
type input "[PHONE_NUMBER]"
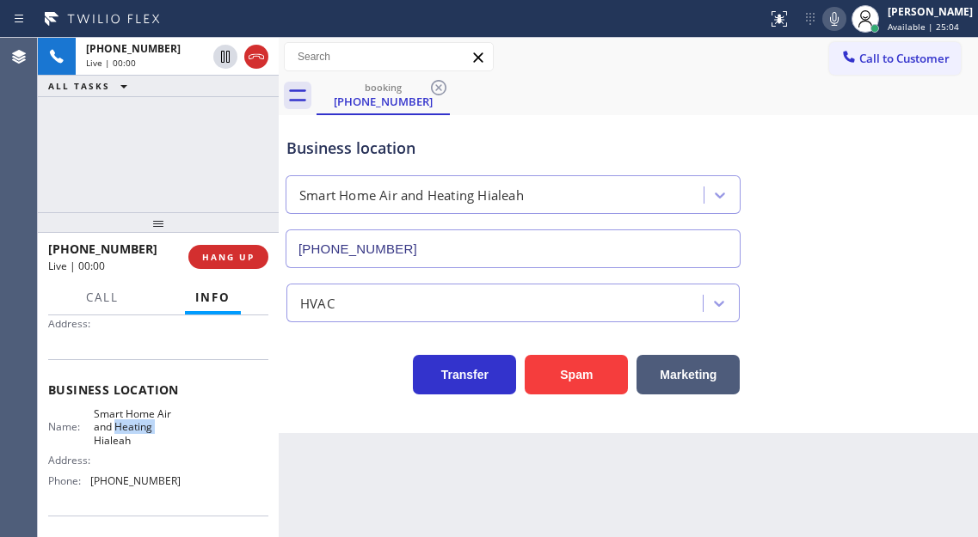
click at [127, 433] on span "Smart Home Air and Heating Hialeah" at bounding box center [137, 428] width 86 height 40
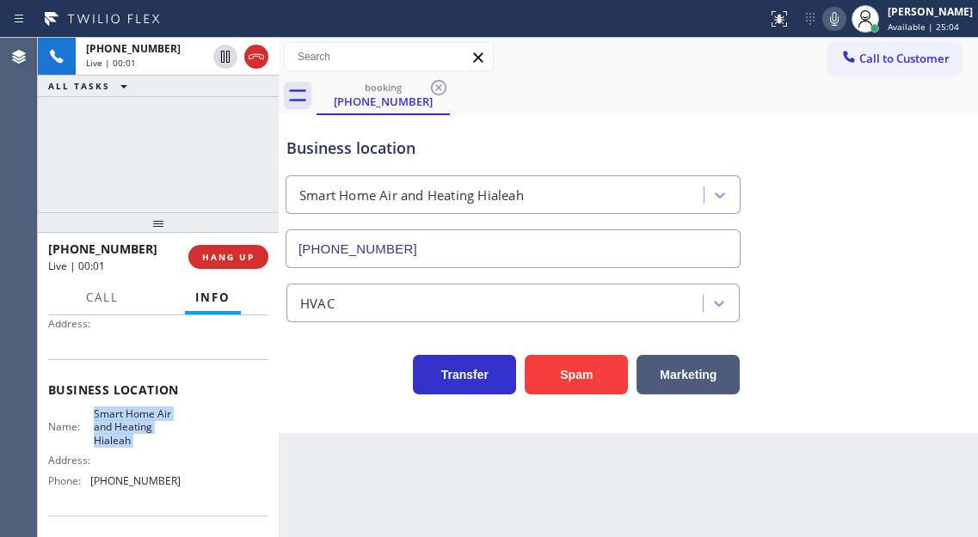
click at [127, 433] on span "Smart Home Air and Heating Hialeah" at bounding box center [137, 428] width 86 height 40
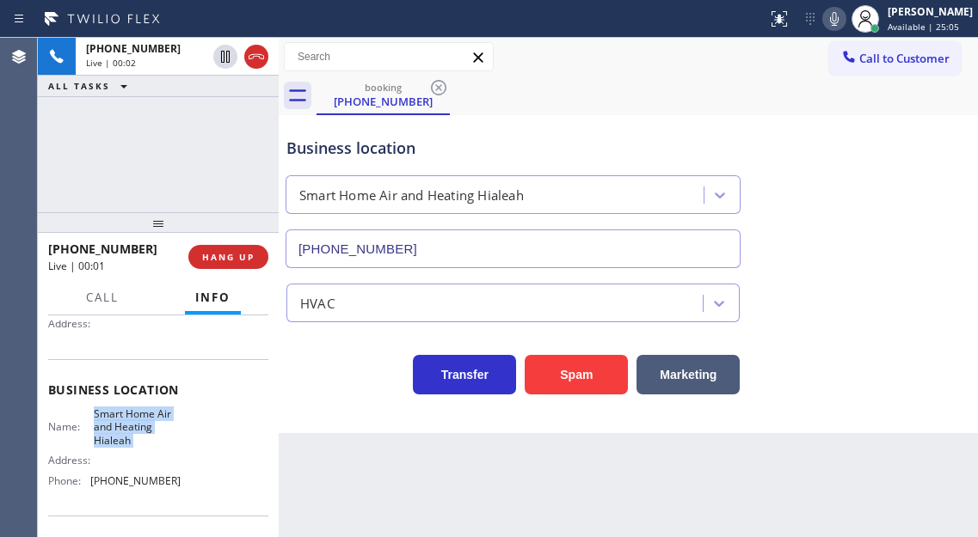
click at [127, 433] on span "Smart Home Air and Heating Hialeah" at bounding box center [137, 428] width 86 height 40
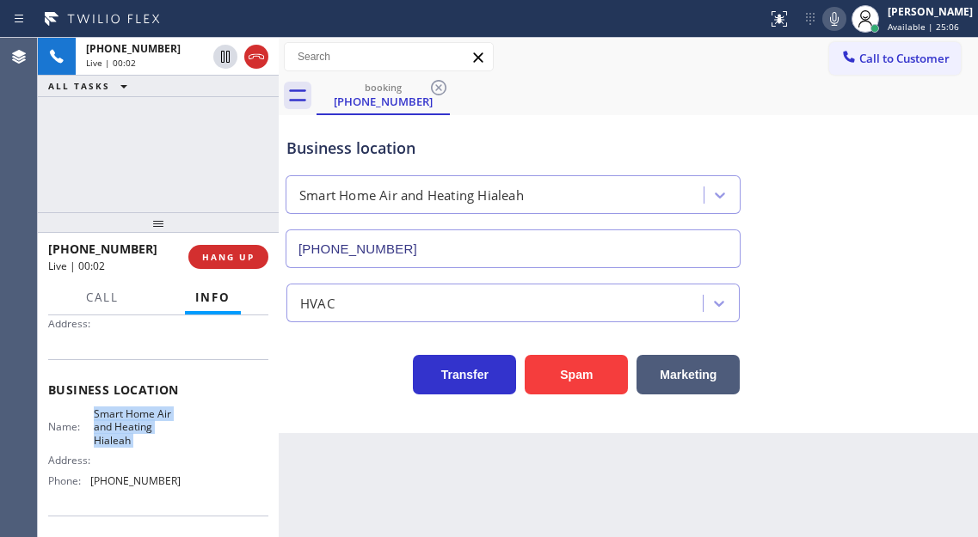
click at [127, 433] on span "Smart Home Air and Heating Hialeah" at bounding box center [137, 428] width 86 height 40
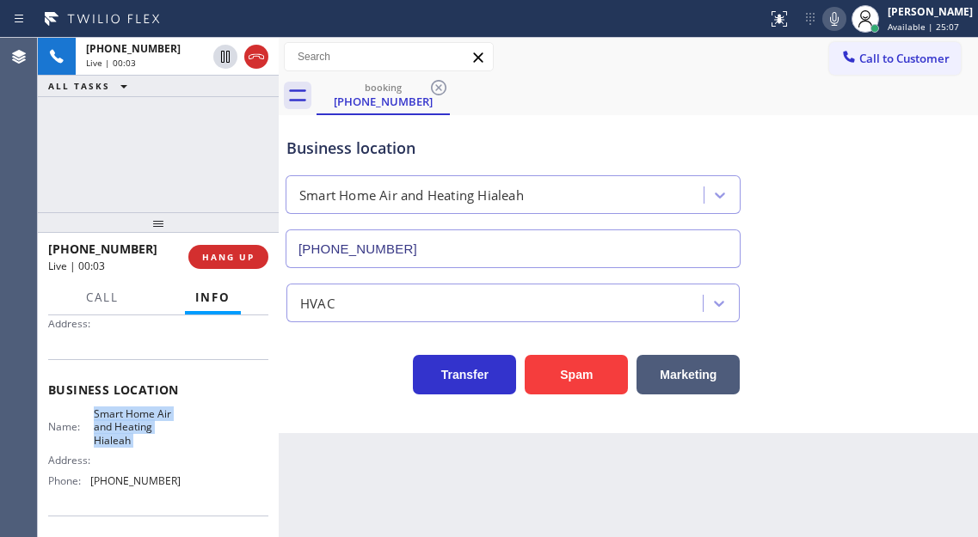
click at [127, 433] on span "Smart Home Air and Heating Hialeah" at bounding box center [137, 428] width 86 height 40
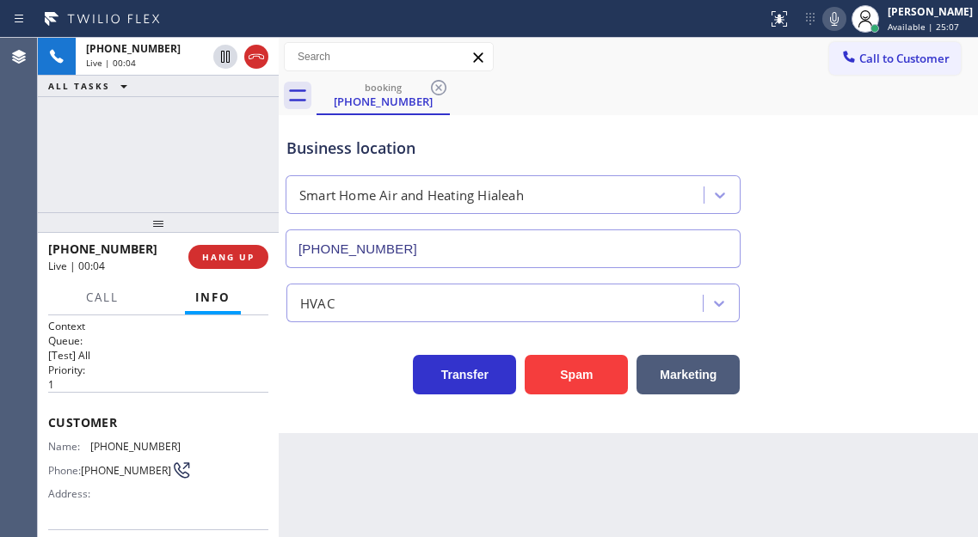
scroll to position [0, 0]
click at [111, 454] on span "[PHONE_NUMBER]" at bounding box center [135, 448] width 90 height 13
click at [574, 378] on button "Spam" at bounding box center [576, 375] width 103 height 40
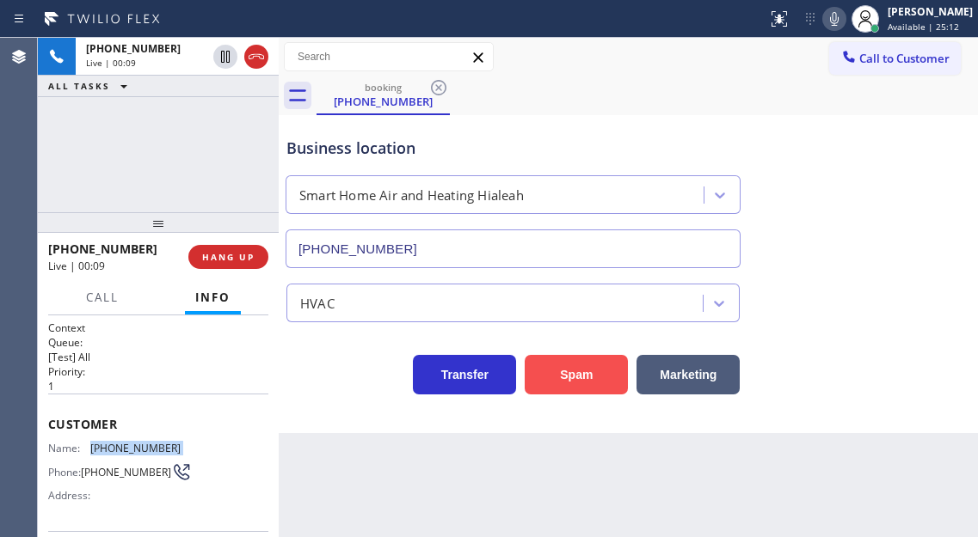
click at [574, 378] on button "Spam" at bounding box center [576, 375] width 103 height 40
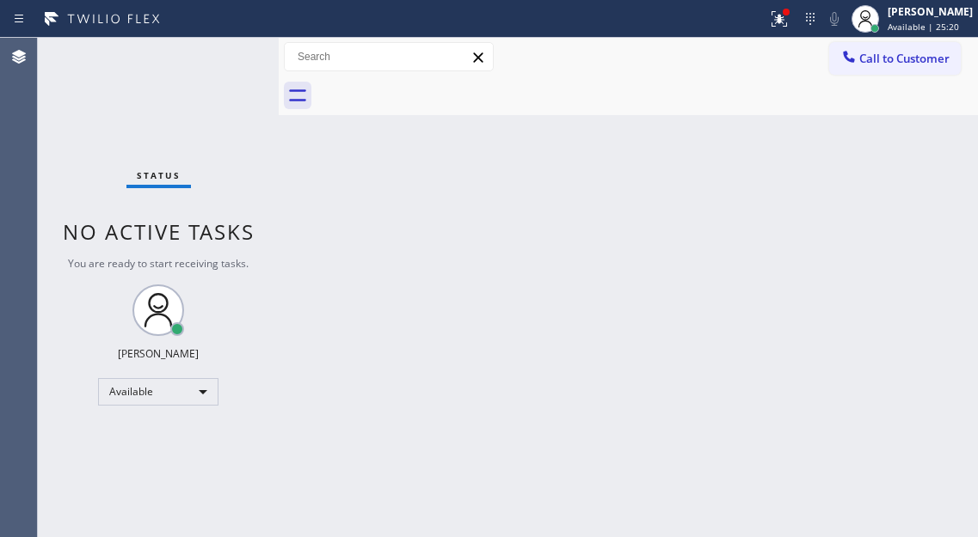
click at [224, 56] on div "Status No active tasks You are ready to start receiving tasks. [PERSON_NAME]" at bounding box center [158, 288] width 241 height 500
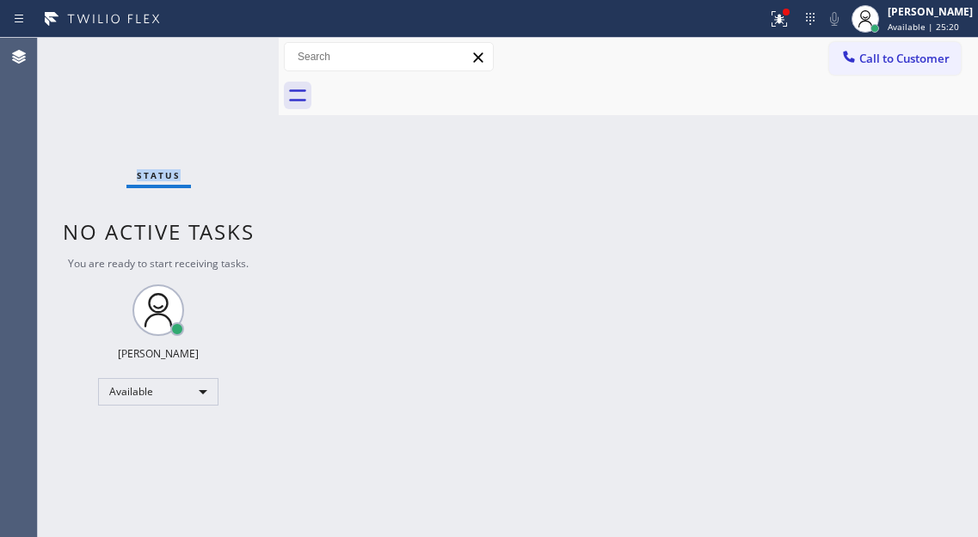
click at [224, 56] on div "Status No active tasks You are ready to start receiving tasks. [PERSON_NAME]" at bounding box center [158, 288] width 241 height 500
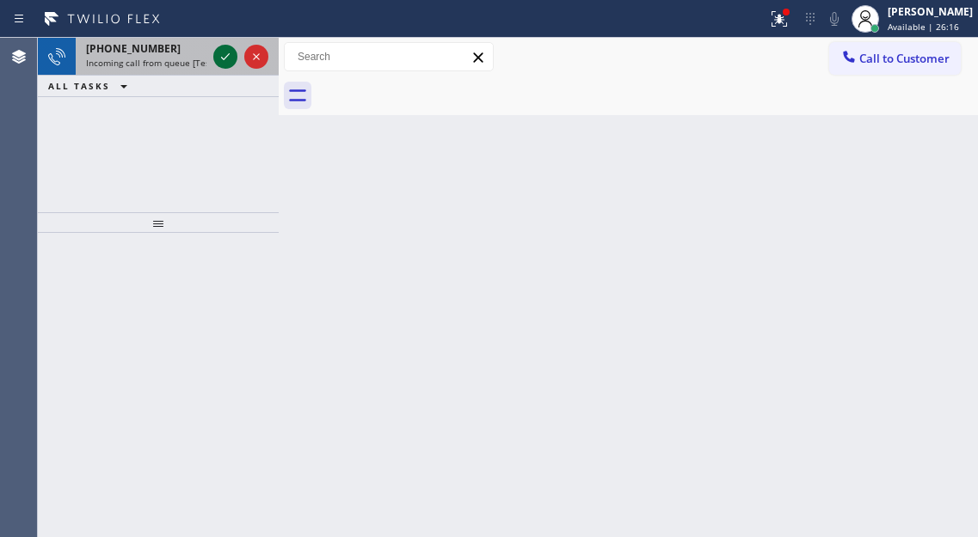
click at [224, 56] on icon at bounding box center [225, 56] width 21 height 21
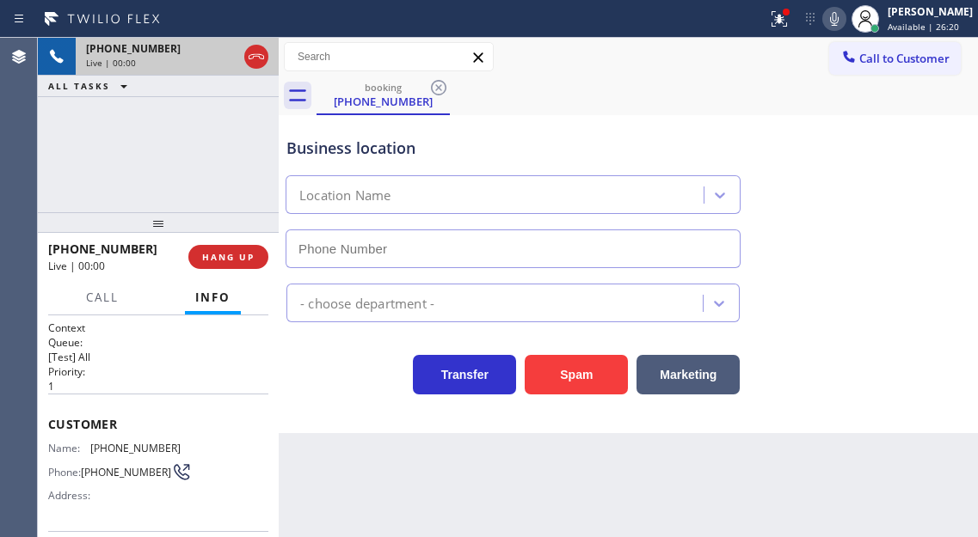
type input "[PHONE_NUMBER]"
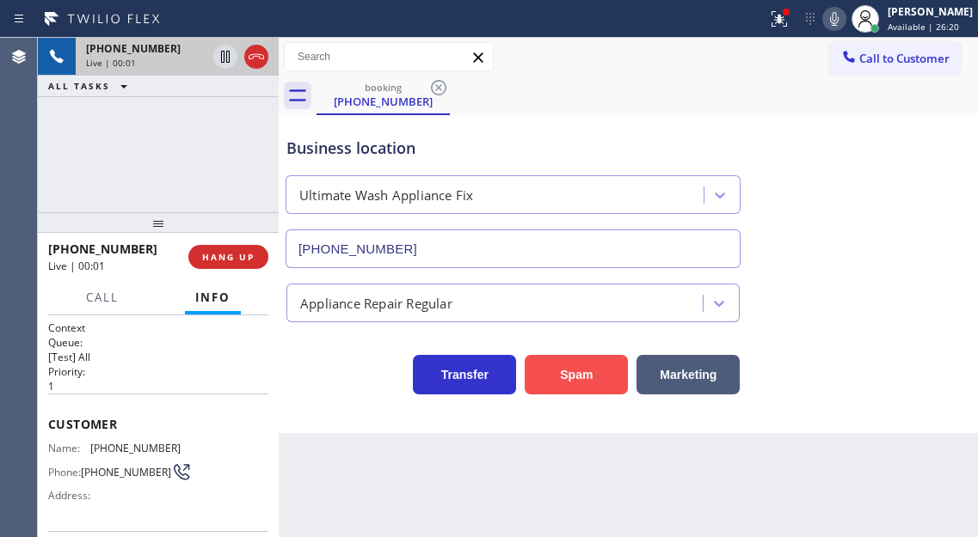
click at [590, 383] on button "Spam" at bounding box center [576, 375] width 103 height 40
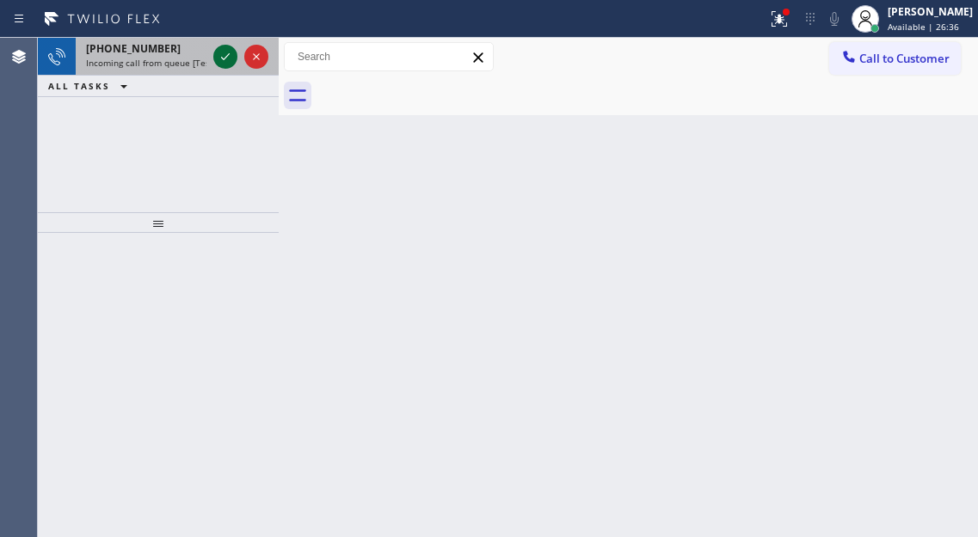
click at [220, 60] on icon at bounding box center [225, 56] width 21 height 21
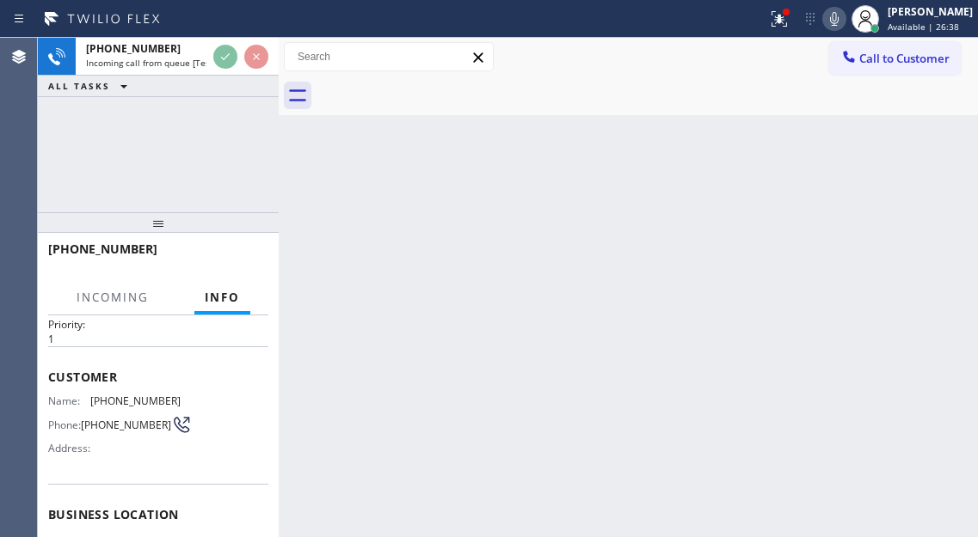
scroll to position [86, 0]
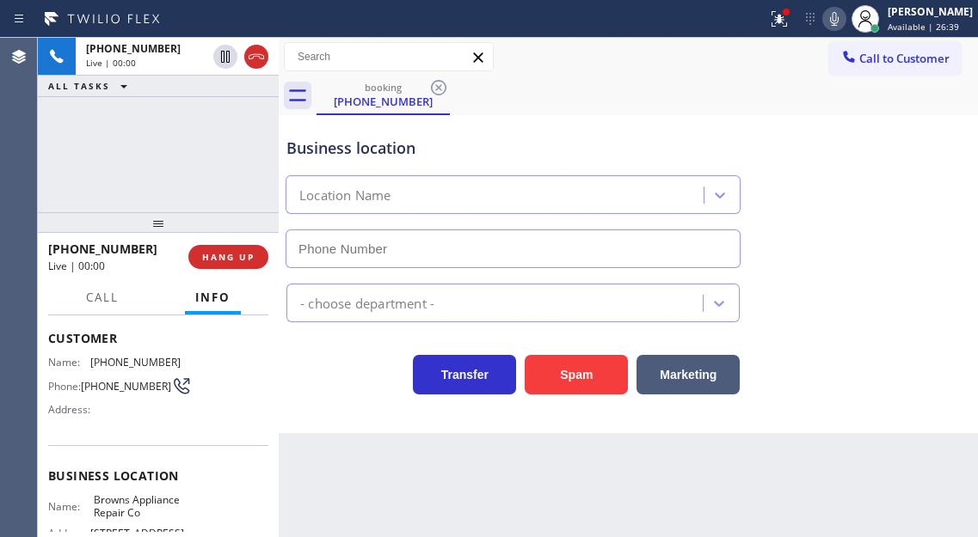
type input "[PHONE_NUMBER]"
click at [328, 156] on div "Business location" at bounding box center [512, 148] width 453 height 23
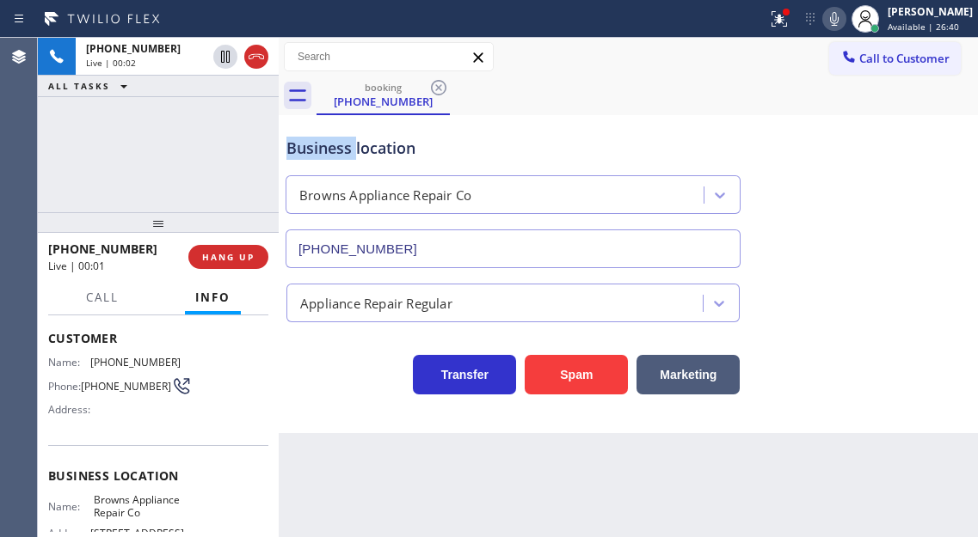
click at [328, 156] on div "Business location" at bounding box center [512, 148] width 453 height 23
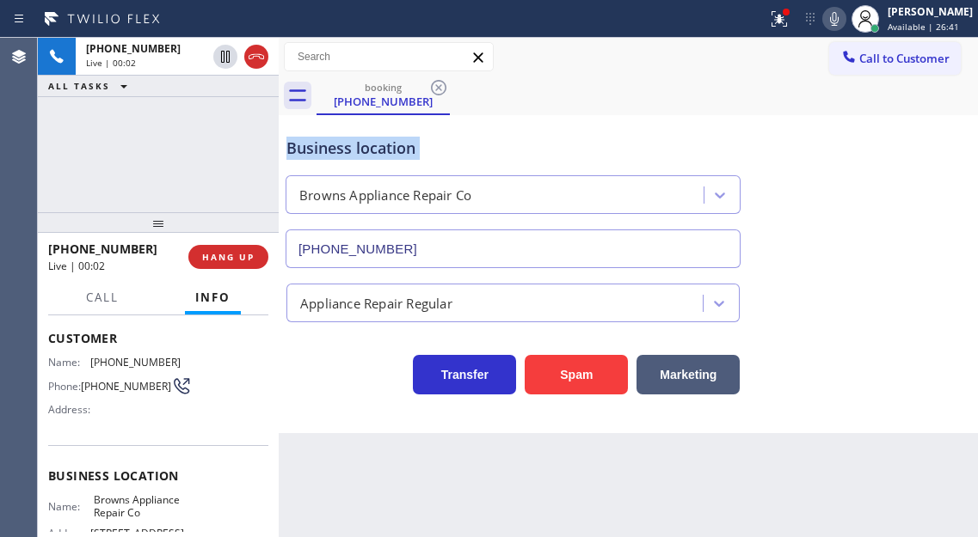
click at [328, 156] on div "Business location" at bounding box center [512, 148] width 453 height 23
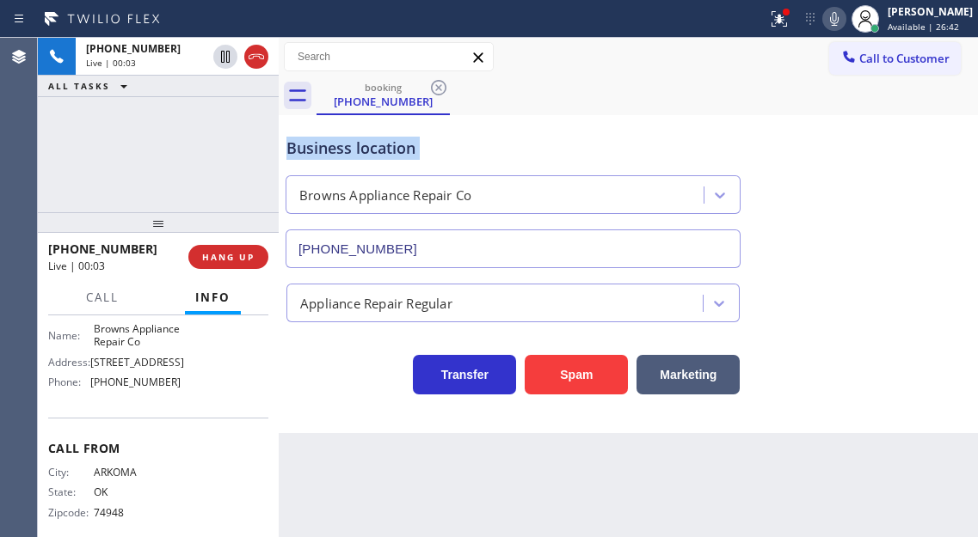
scroll to position [258, 0]
click at [136, 368] on span "[STREET_ADDRESS]" at bounding box center [137, 361] width 94 height 13
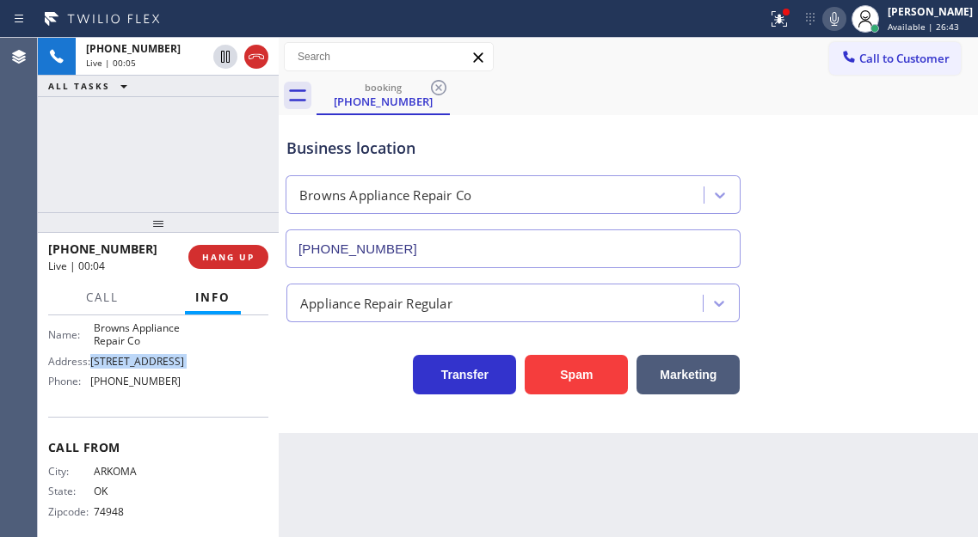
click at [136, 368] on span "[STREET_ADDRESS]" at bounding box center [137, 361] width 94 height 13
click at [173, 182] on div "[PHONE_NUMBER] Live | 00:06 ALL TASKS ALL TASKS ACTIVE TASKS TASKS IN WRAP UP" at bounding box center [158, 125] width 241 height 175
click at [363, 153] on div "Business location" at bounding box center [512, 148] width 453 height 23
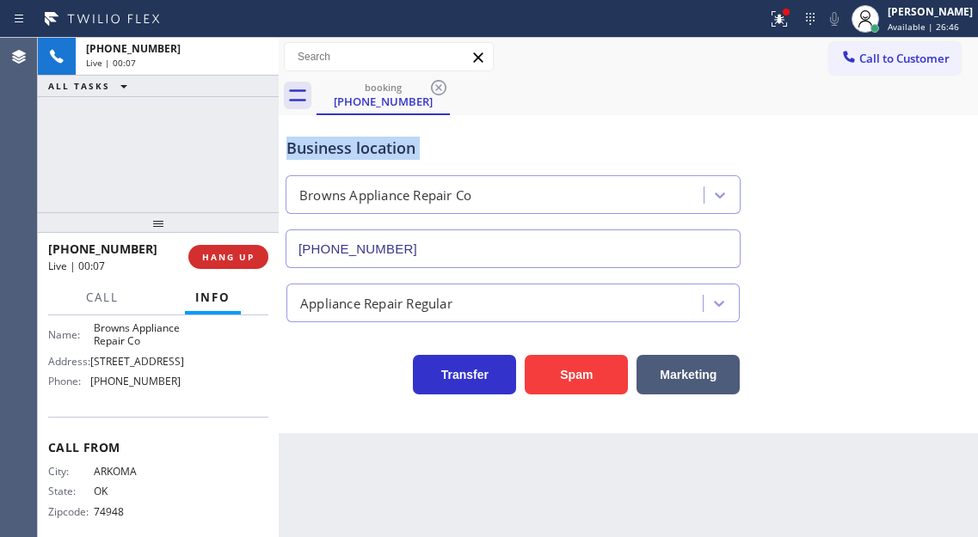
click at [363, 153] on div "Business location" at bounding box center [512, 148] width 453 height 23
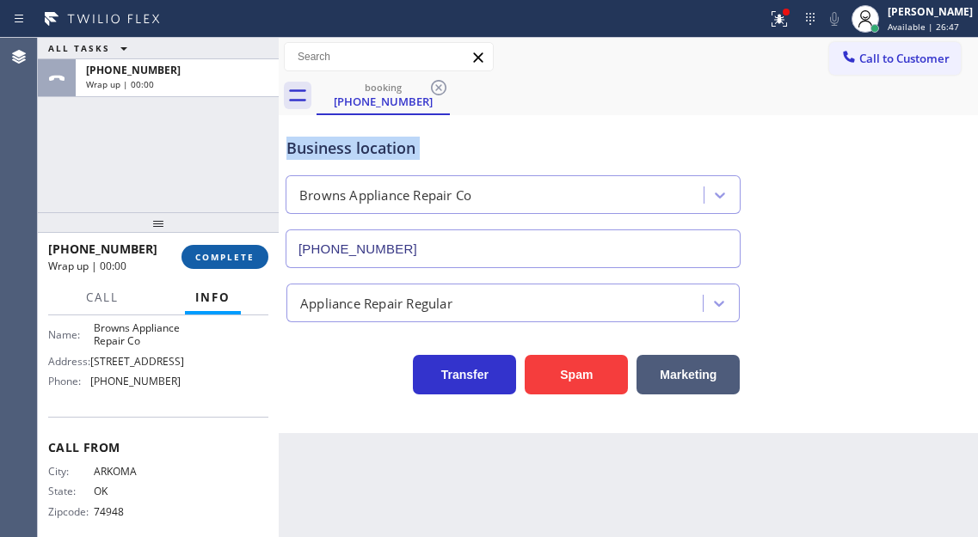
click at [248, 258] on span "COMPLETE" at bounding box center [224, 257] width 59 height 12
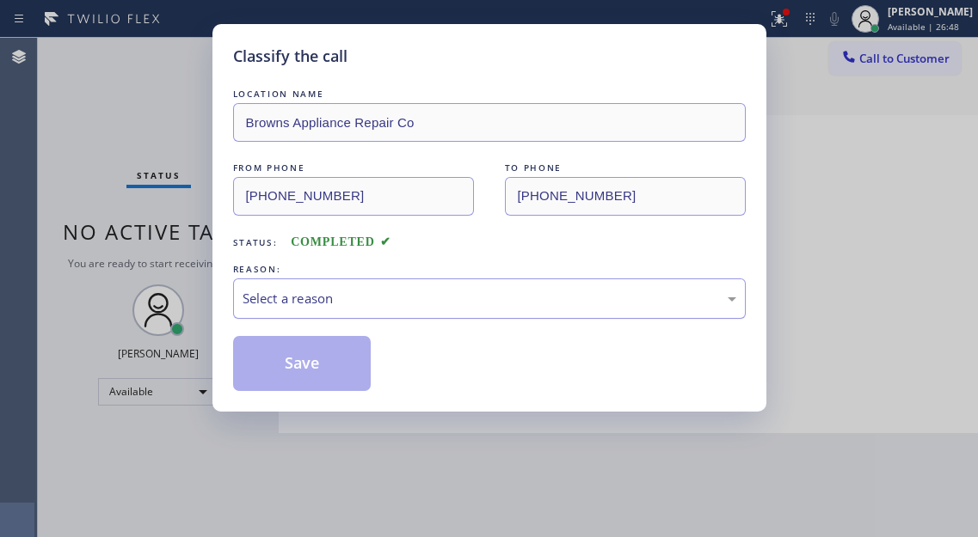
click at [354, 303] on div "Select a reason" at bounding box center [489, 299] width 494 height 20
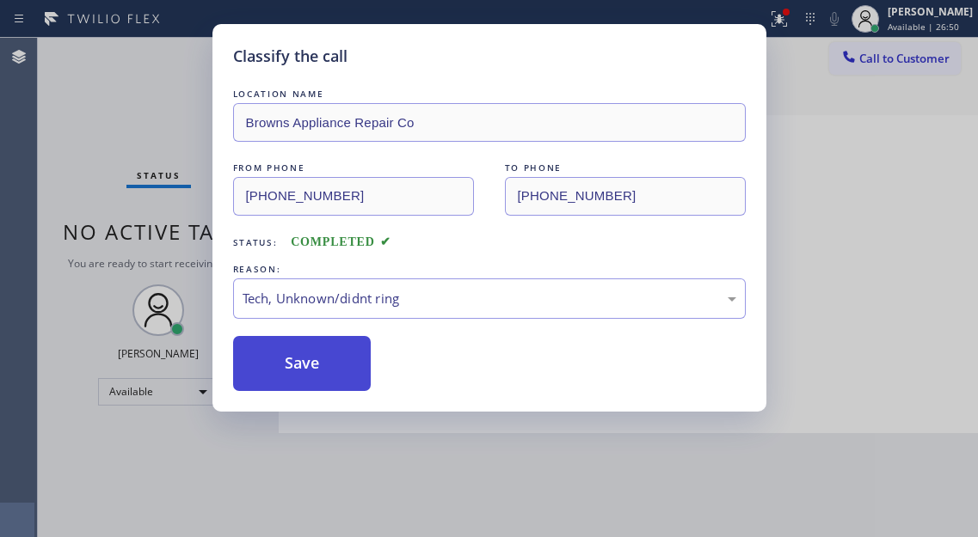
click at [333, 364] on button "Save" at bounding box center [302, 363] width 138 height 55
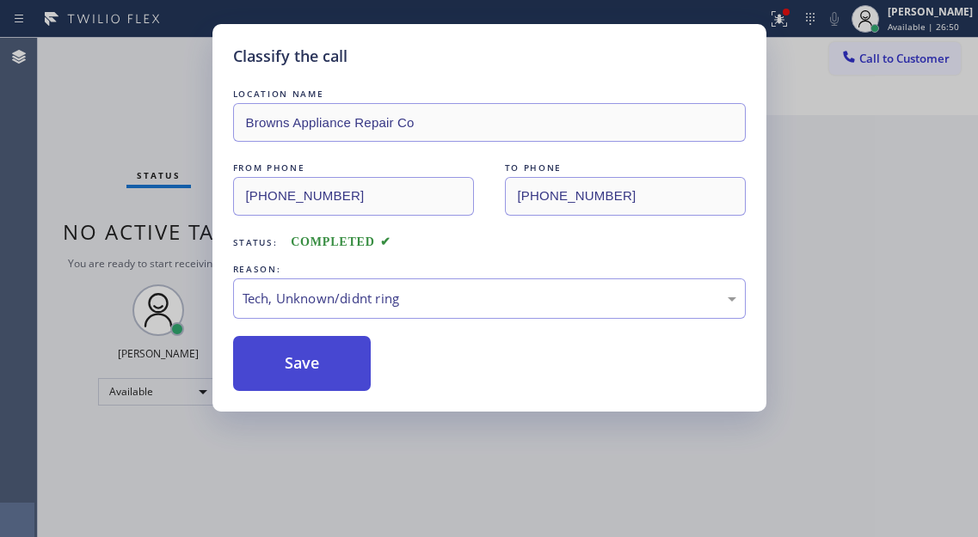
click at [333, 364] on button "Save" at bounding box center [302, 363] width 138 height 55
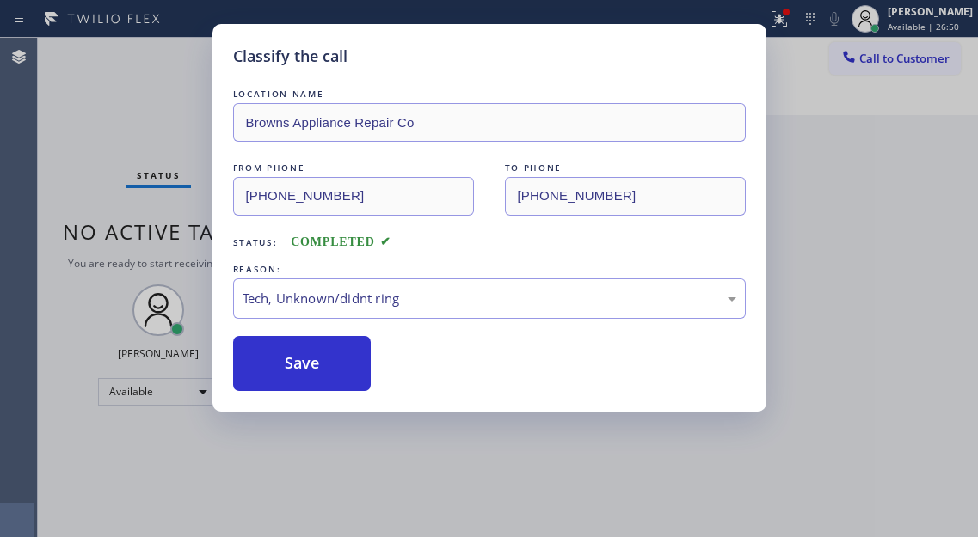
click at [165, 88] on div "Classify the call LOCATION NAME Browns Appliance Repair Co FROM PHONE [PHONE_NU…" at bounding box center [489, 268] width 978 height 537
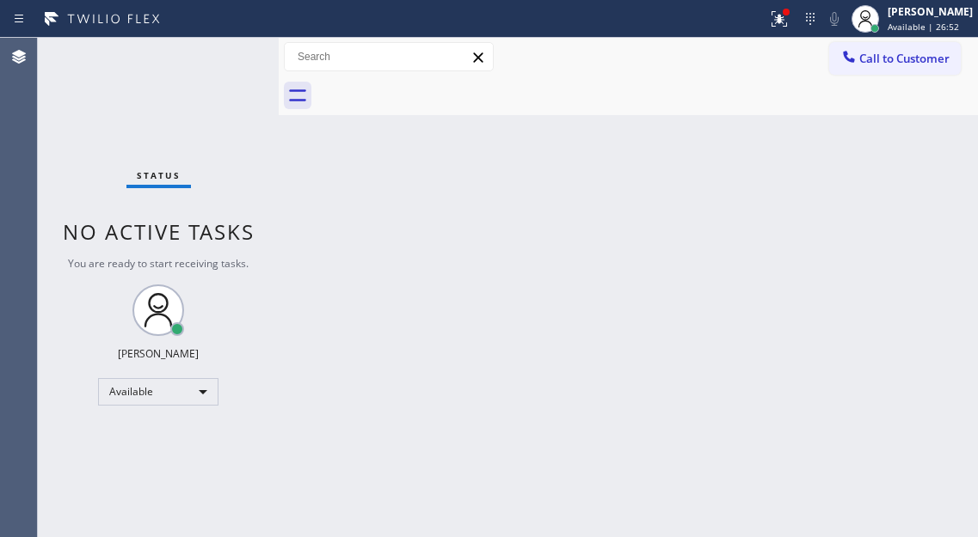
click at [226, 50] on div "Status No active tasks You are ready to start receiving tasks. [PERSON_NAME]" at bounding box center [158, 288] width 241 height 500
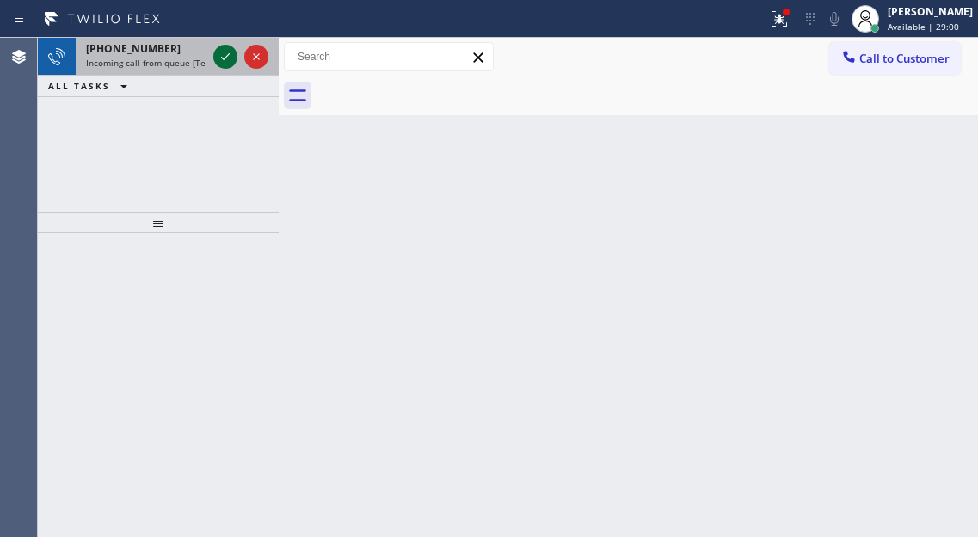
click at [226, 50] on icon at bounding box center [225, 56] width 21 height 21
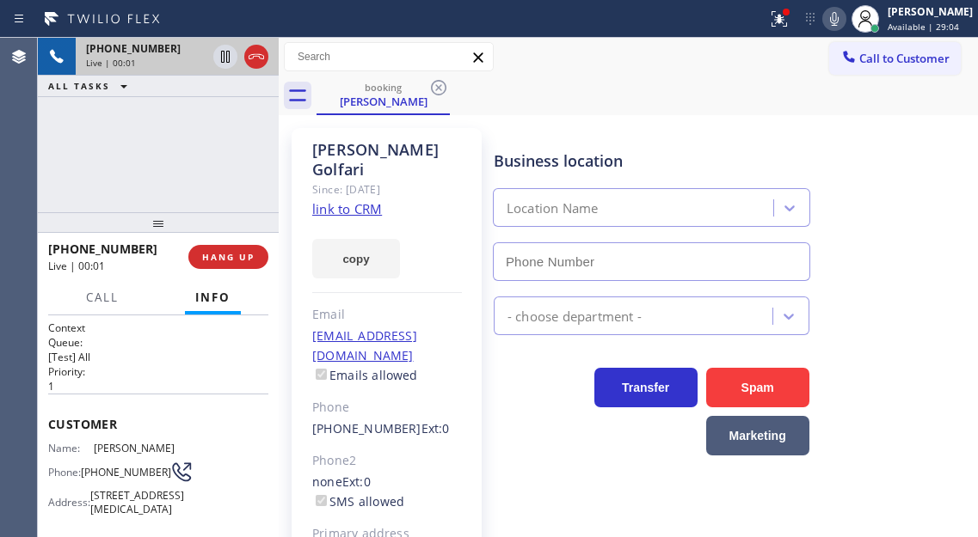
type input "[PHONE_NUMBER]"
click at [338, 200] on link "link to CRM" at bounding box center [347, 208] width 70 height 17
click at [93, 472] on span "[PHONE_NUMBER]" at bounding box center [126, 472] width 90 height 13
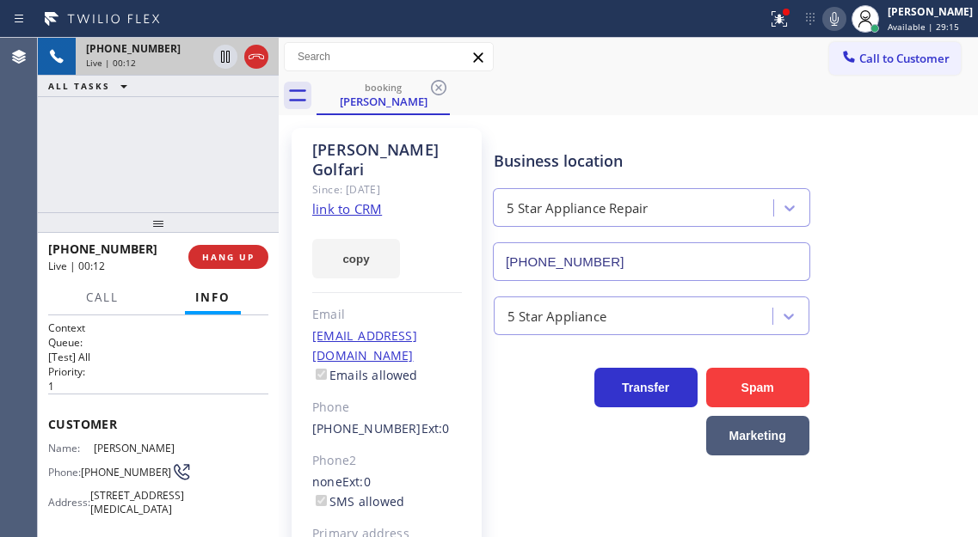
drag, startPoint x: 270, startPoint y: 397, endPoint x: 262, endPoint y: 393, distance: 8.9
click at [269, 397] on div "Context Queue: [Test] All Priority: 1 Customer Name: [PERSON_NAME] Phone: [PHON…" at bounding box center [158, 427] width 241 height 222
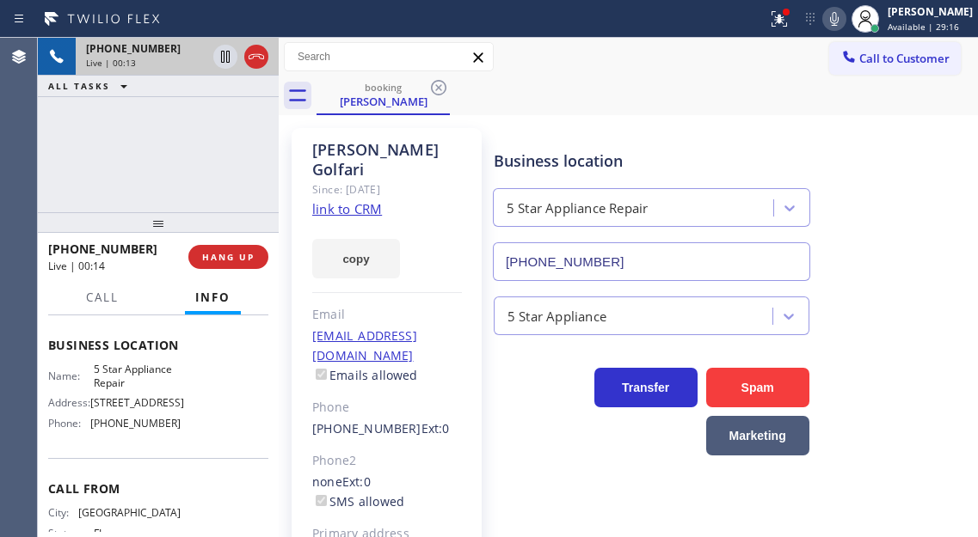
scroll to position [258, 0]
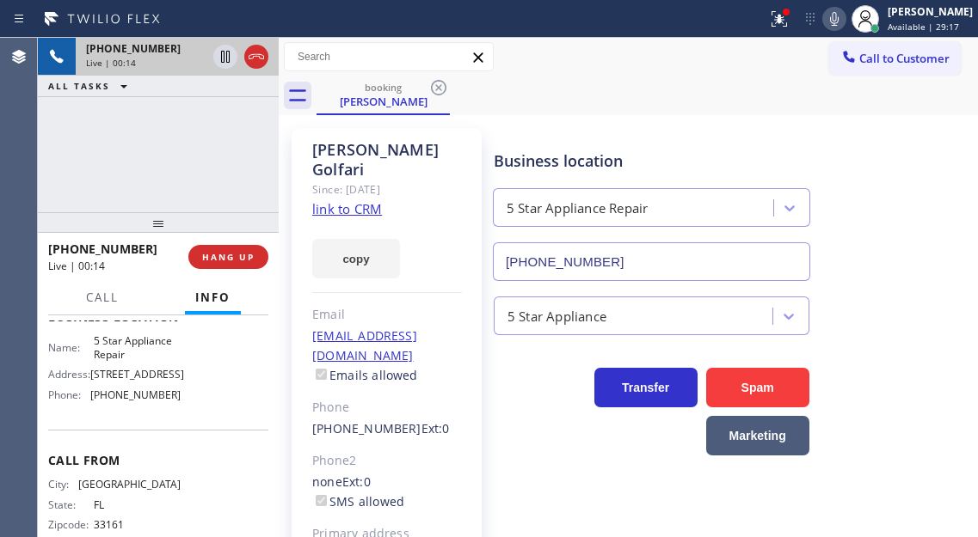
click at [120, 381] on span "[STREET_ADDRESS]" at bounding box center [137, 374] width 94 height 13
click at [120, 361] on span "5 Star Appliance Repair" at bounding box center [137, 347] width 86 height 27
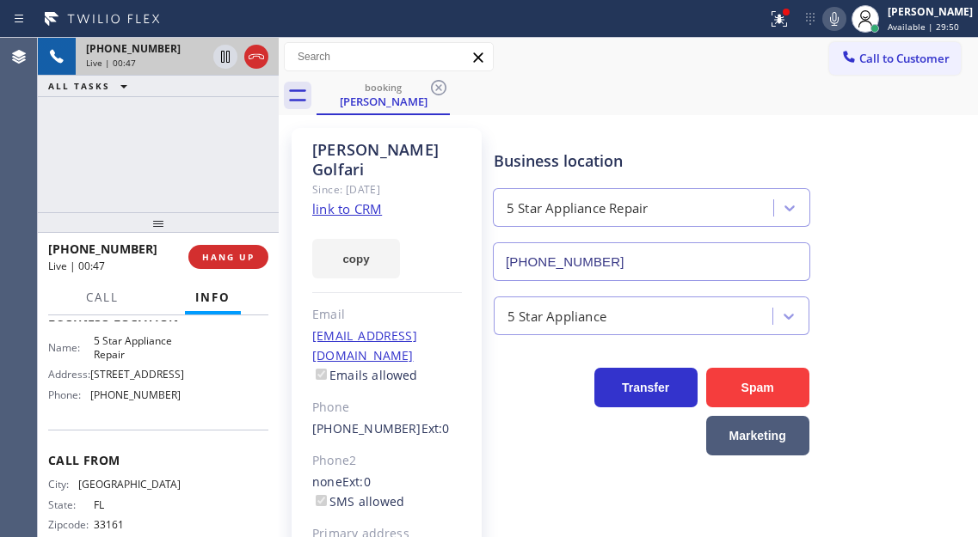
click at [155, 402] on span "[PHONE_NUMBER]" at bounding box center [135, 395] width 90 height 13
click at [177, 126] on div "[PHONE_NUMBER] Live | 01:34 ALL TASKS ALL TASKS ACTIVE TASKS TASKS IN WRAP UP" at bounding box center [158, 125] width 241 height 175
click at [228, 58] on icon at bounding box center [225, 56] width 21 height 21
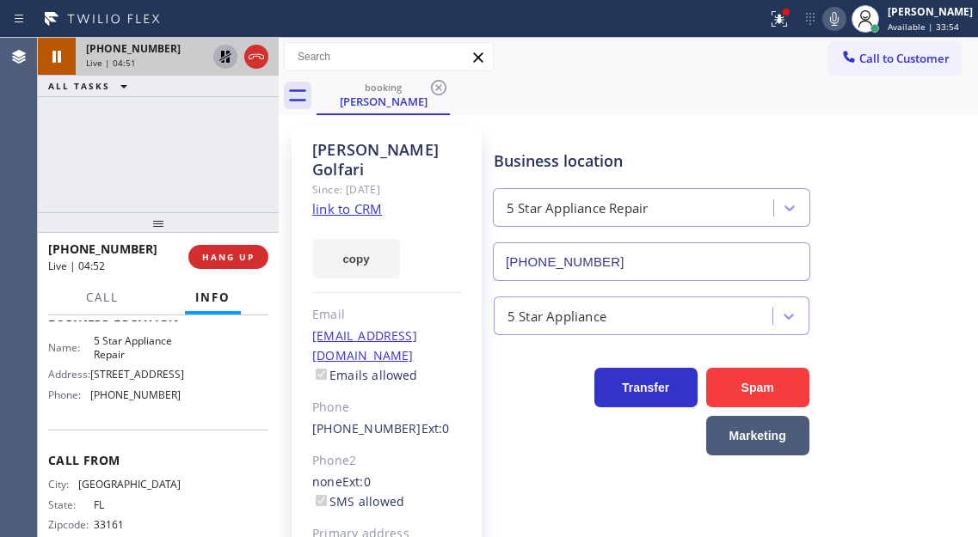
click at [911, 239] on div "Business location 5 Star Appliance Repair [PHONE_NUMBER]" at bounding box center [731, 204] width 483 height 156
click at [226, 63] on icon at bounding box center [225, 56] width 21 height 21
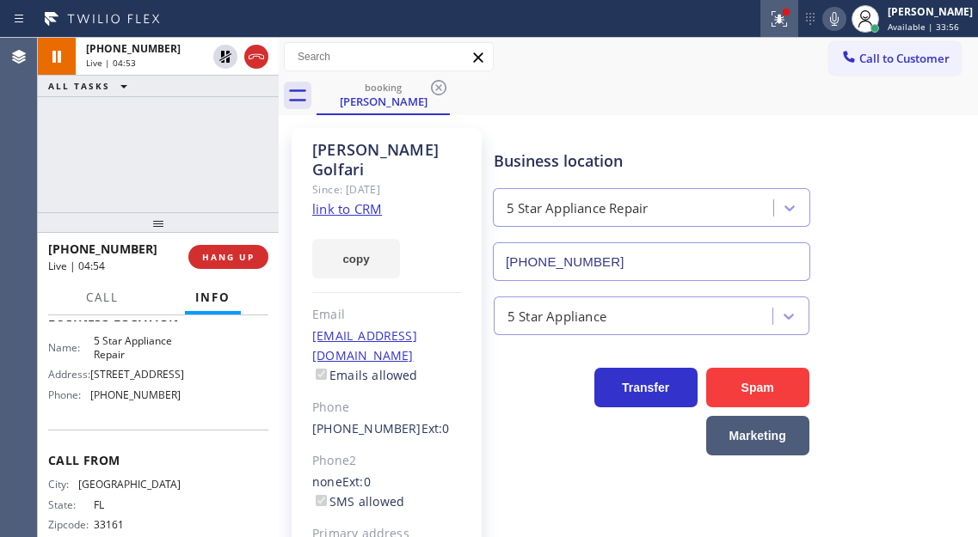
click at [789, 24] on icon at bounding box center [779, 19] width 21 height 21
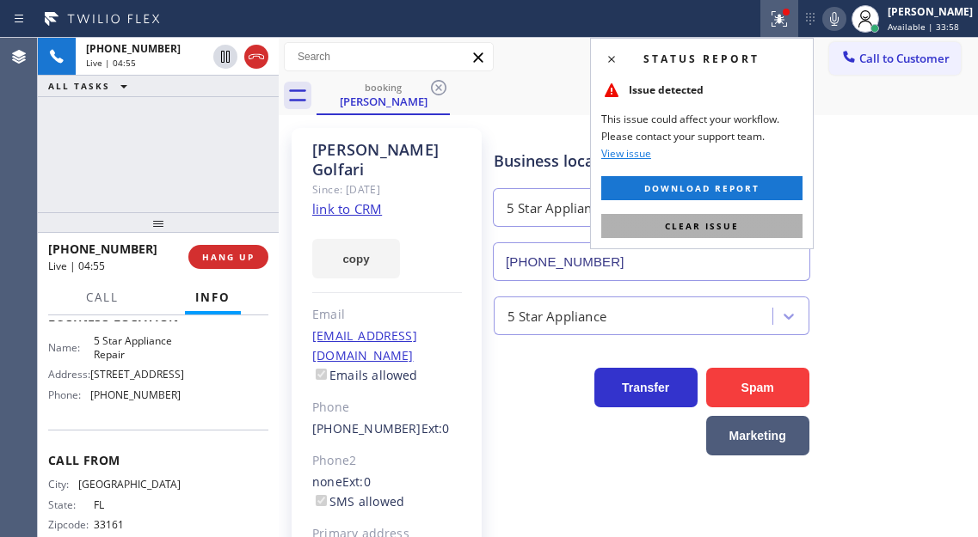
click at [754, 219] on button "Clear issue" at bounding box center [701, 226] width 201 height 24
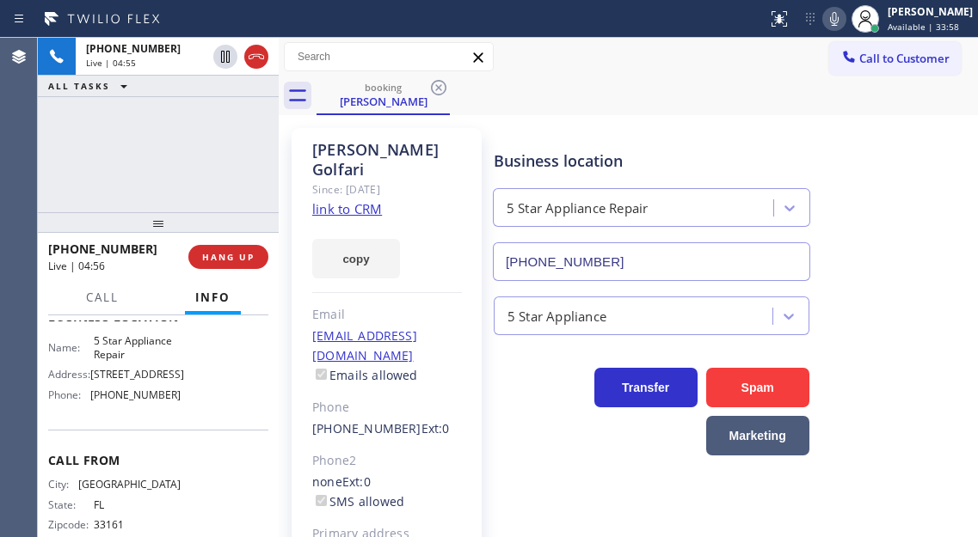
click at [193, 172] on div "[PHONE_NUMBER] Live | 04:55 ALL TASKS ALL TASKS ACTIVE TASKS TASKS IN WRAP UP" at bounding box center [158, 125] width 241 height 175
click at [950, 178] on div "Business location 5 Star Appliance Repair [PHONE_NUMBER]" at bounding box center [731, 204] width 483 height 156
click at [838, 18] on icon at bounding box center [834, 19] width 9 height 14
click at [911, 236] on div "Business location 5 Star Appliance Repair [PHONE_NUMBER]" at bounding box center [731, 204] width 483 height 156
click at [839, 20] on icon at bounding box center [834, 19] width 21 height 21
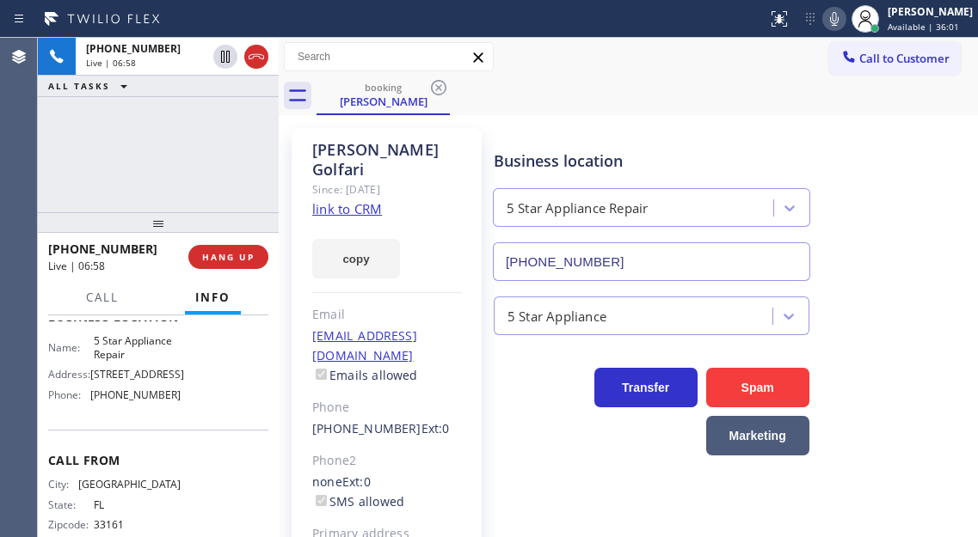
click at [900, 206] on div "Business location 5 Star Appliance Repair [PHONE_NUMBER]" at bounding box center [731, 204] width 483 height 156
click at [216, 144] on div "[PHONE_NUMBER] Live | 06:59 ALL TASKS ALL TASKS ACTIVE TASKS TASKS IN WRAP UP" at bounding box center [158, 125] width 241 height 175
click at [237, 258] on span "HANG UP" at bounding box center [228, 257] width 52 height 12
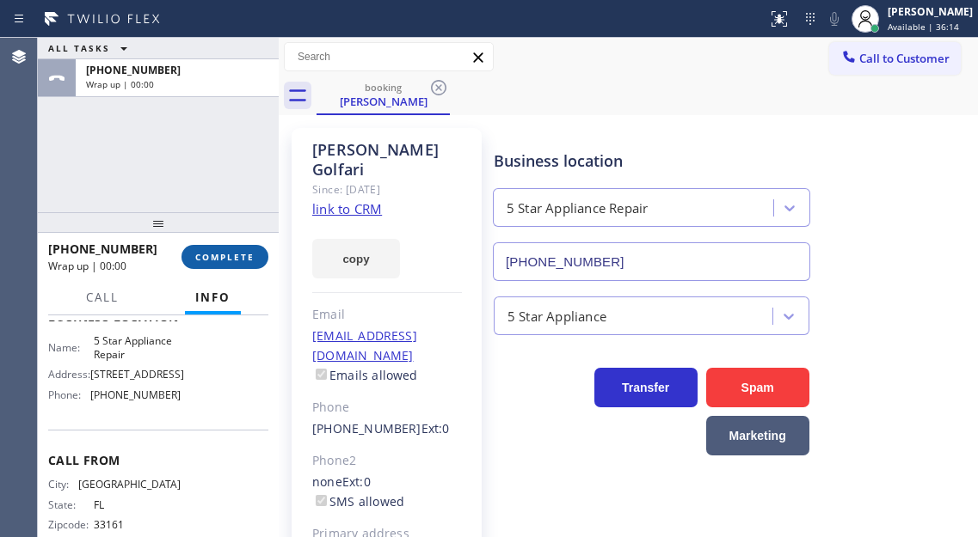
click at [237, 258] on span "COMPLETE" at bounding box center [224, 257] width 59 height 12
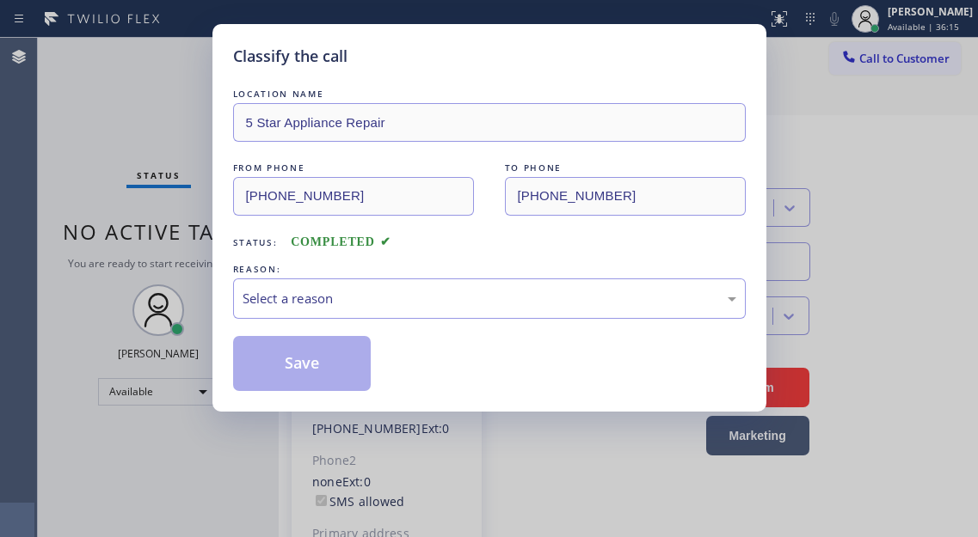
click at [237, 258] on div "LOCATION NAME 5 Star Appliance Repair FROM PHONE [PHONE_NUMBER] TO PHONE [PHONE…" at bounding box center [489, 238] width 512 height 306
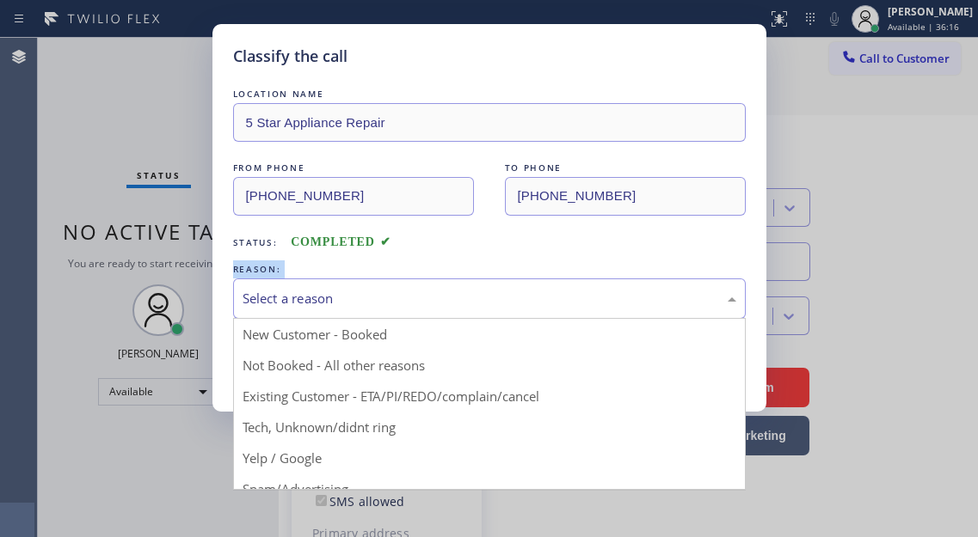
click at [390, 308] on div "Select a reason" at bounding box center [489, 299] width 494 height 20
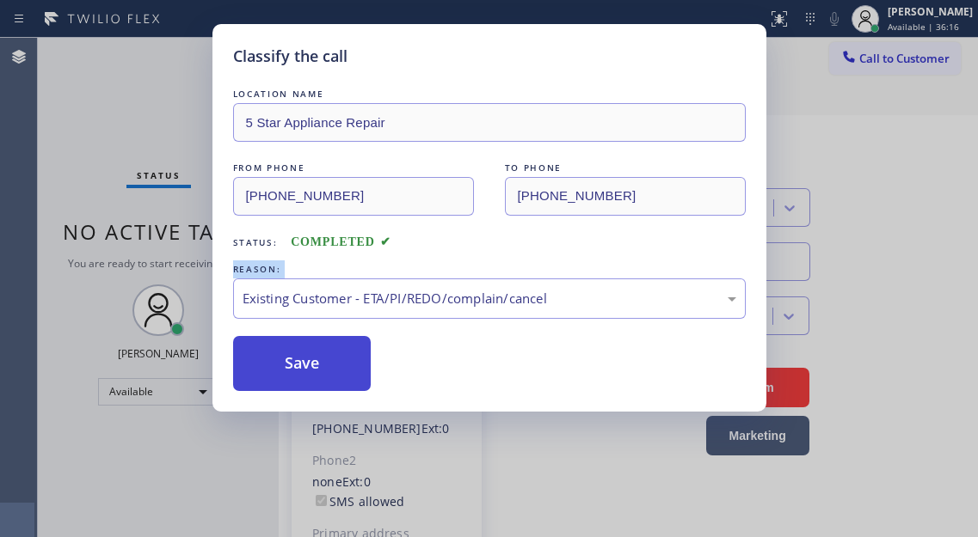
click at [347, 366] on button "Save" at bounding box center [302, 363] width 138 height 55
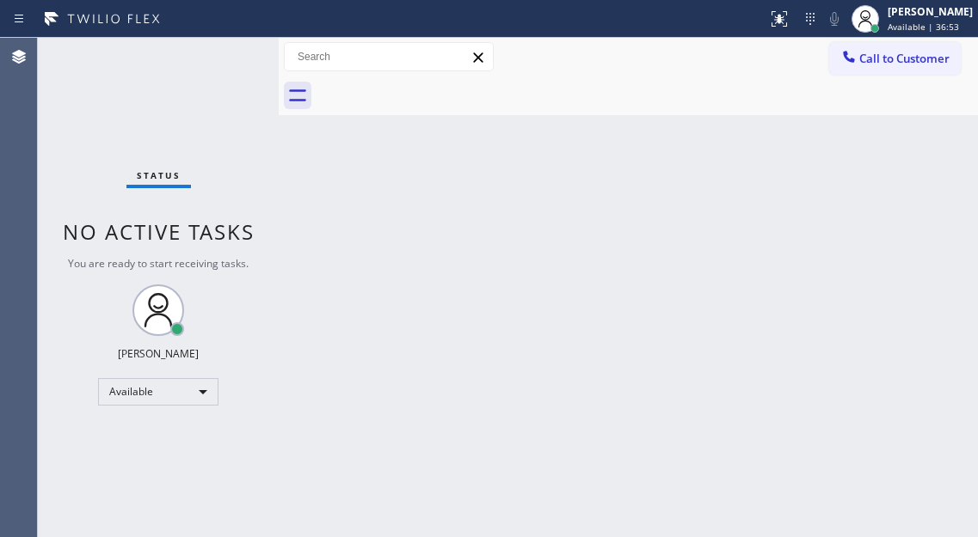
click at [900, 230] on div "Back to Dashboard Change Sender ID Customers Technicians Select a contact Outbo…" at bounding box center [628, 288] width 699 height 500
click at [223, 58] on div "Status No active tasks You are ready to start receiving tasks. [PERSON_NAME]" at bounding box center [158, 288] width 241 height 500
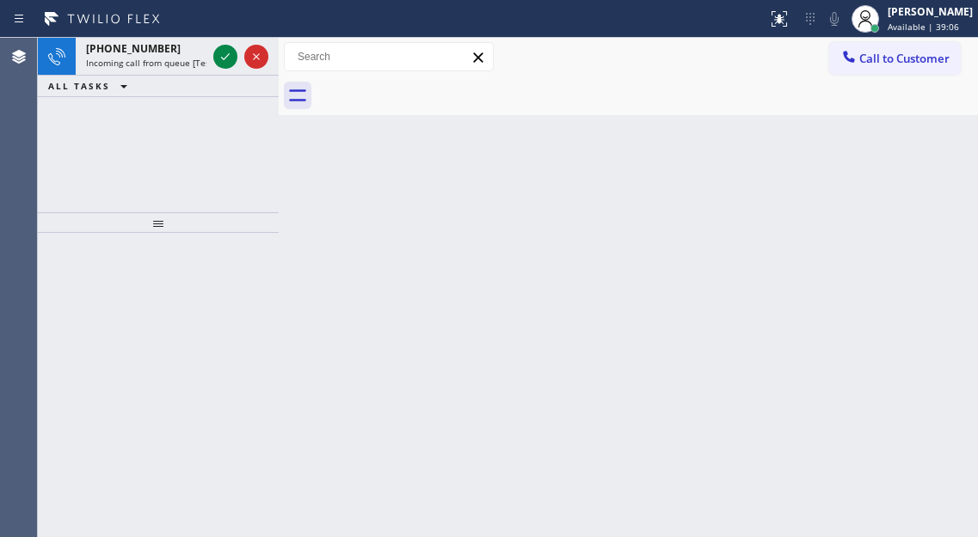
click at [223, 58] on icon at bounding box center [225, 56] width 21 height 21
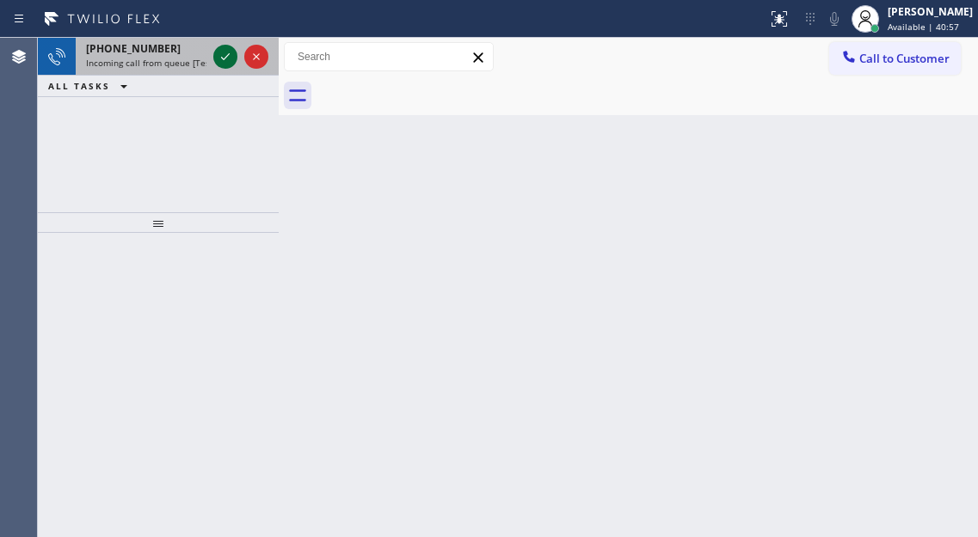
click at [223, 58] on icon at bounding box center [225, 56] width 21 height 21
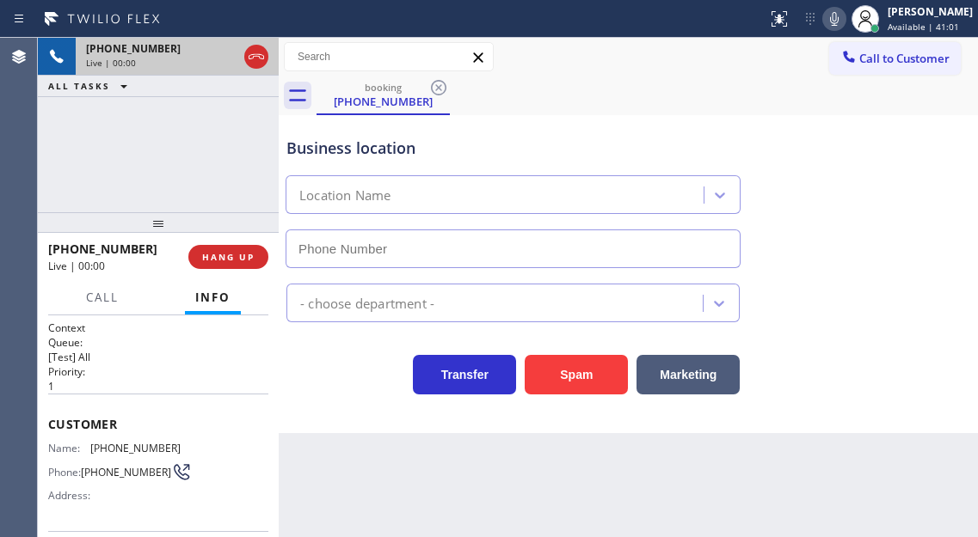
type input "[PHONE_NUMBER]"
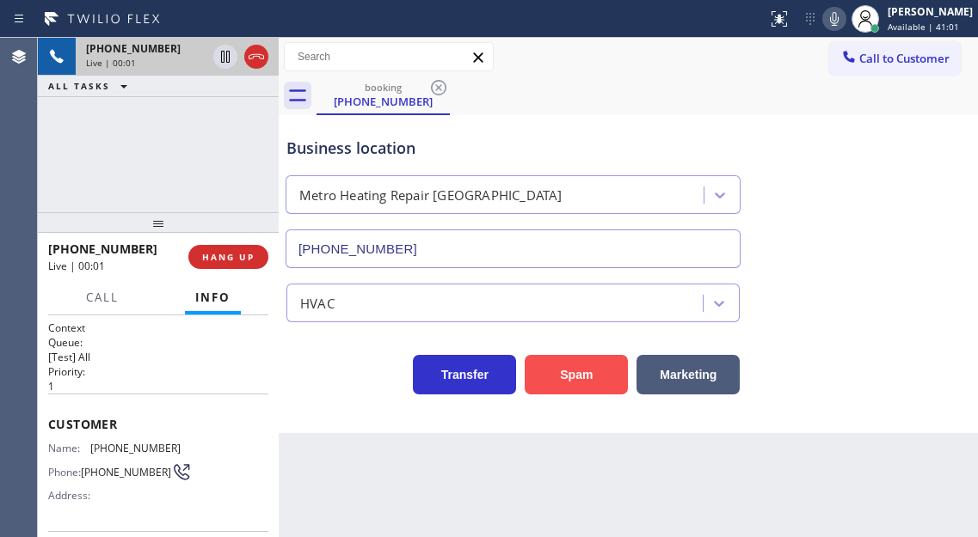
click at [572, 383] on button "Spam" at bounding box center [576, 375] width 103 height 40
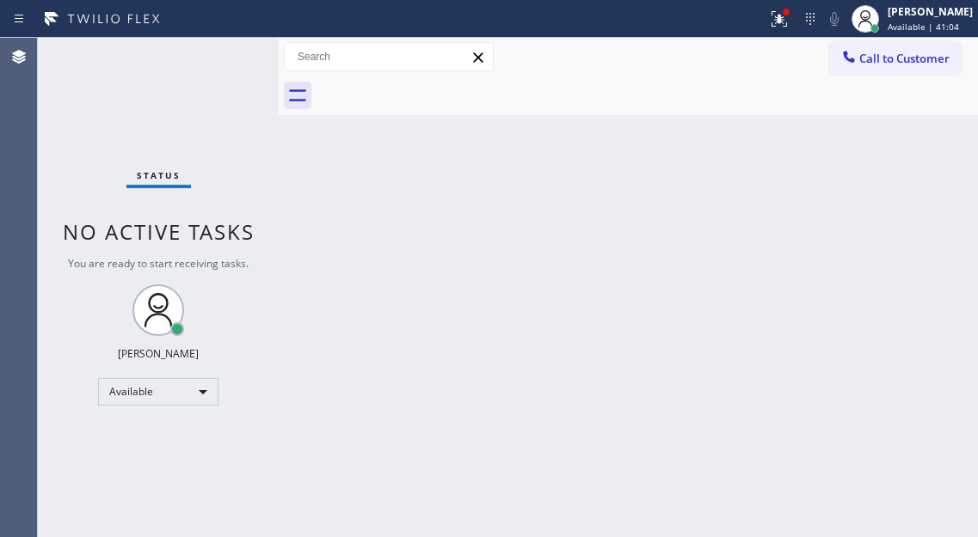
click at [218, 58] on div "Status No active tasks You are ready to start receiving tasks. [PERSON_NAME]" at bounding box center [158, 288] width 241 height 500
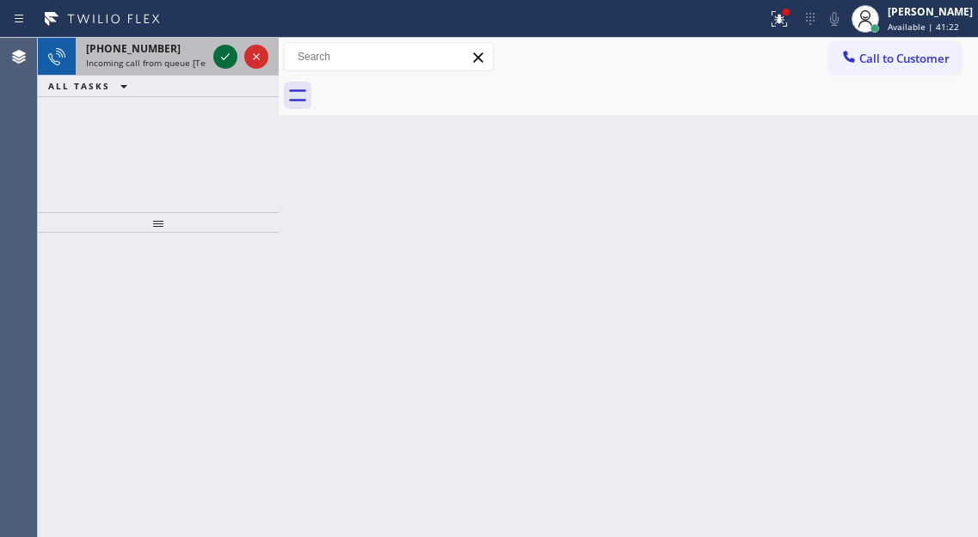
click at [218, 58] on icon at bounding box center [225, 56] width 21 height 21
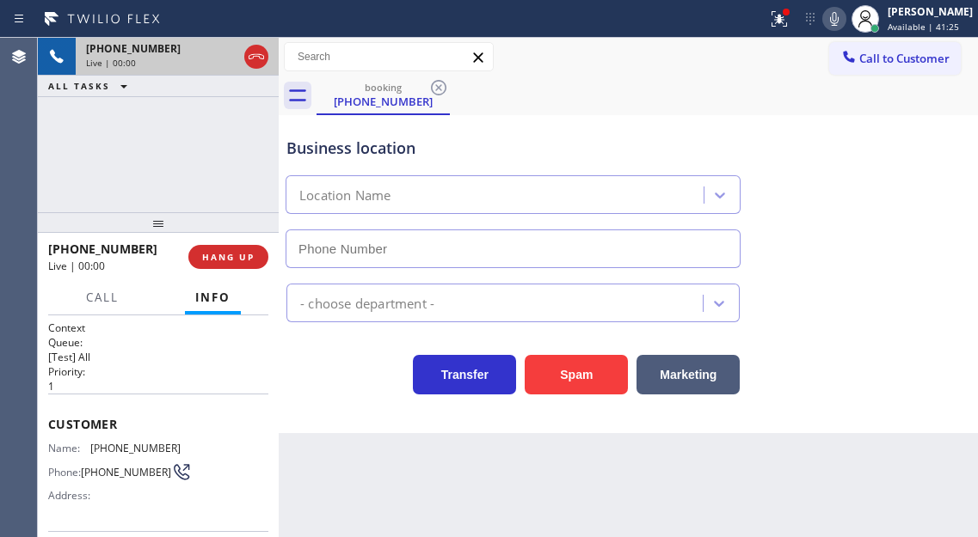
type input "[PHONE_NUMBER]"
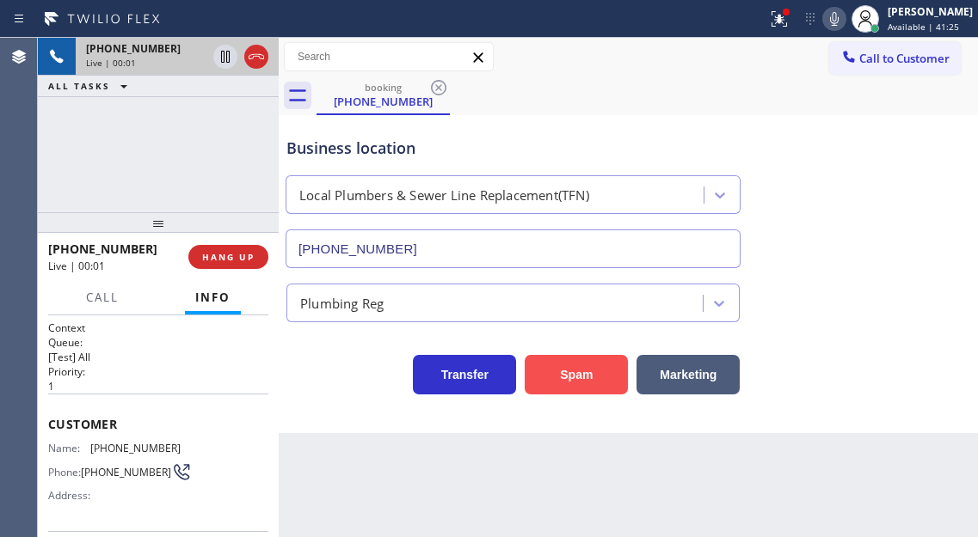
click at [553, 383] on button "Spam" at bounding box center [576, 375] width 103 height 40
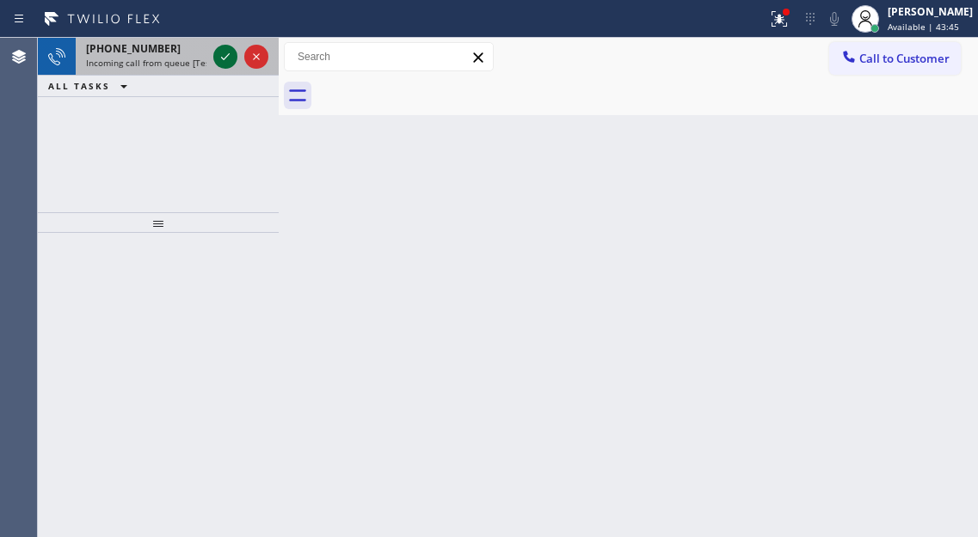
click at [224, 54] on icon at bounding box center [225, 56] width 21 height 21
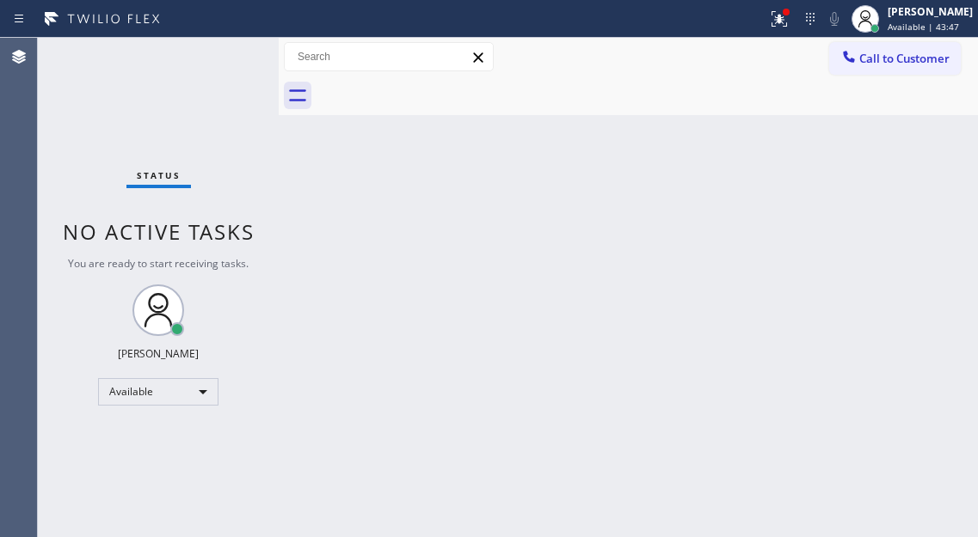
click at [224, 55] on div "Status No active tasks You are ready to start receiving tasks. [PERSON_NAME]" at bounding box center [158, 288] width 241 height 500
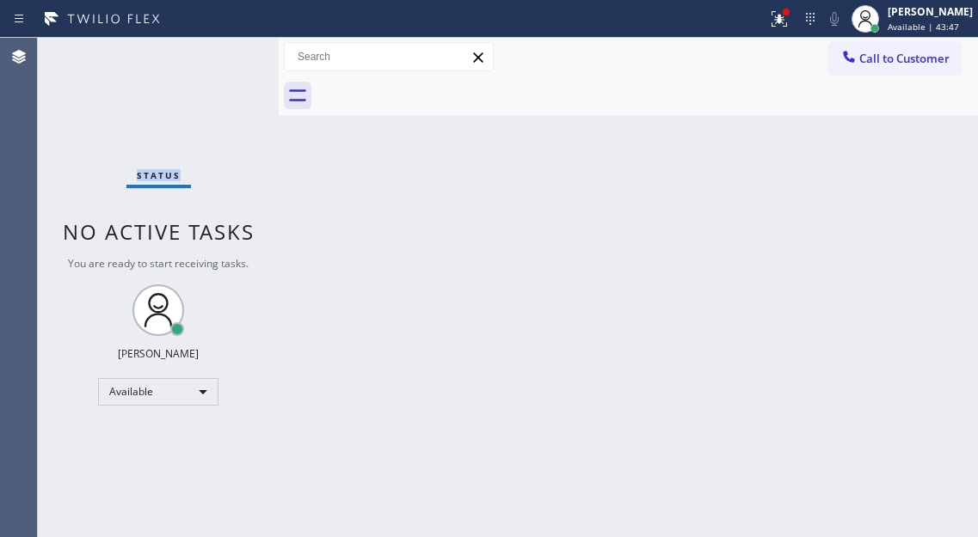
click at [224, 55] on div "Status No active tasks You are ready to start receiving tasks. [PERSON_NAME]" at bounding box center [158, 288] width 241 height 500
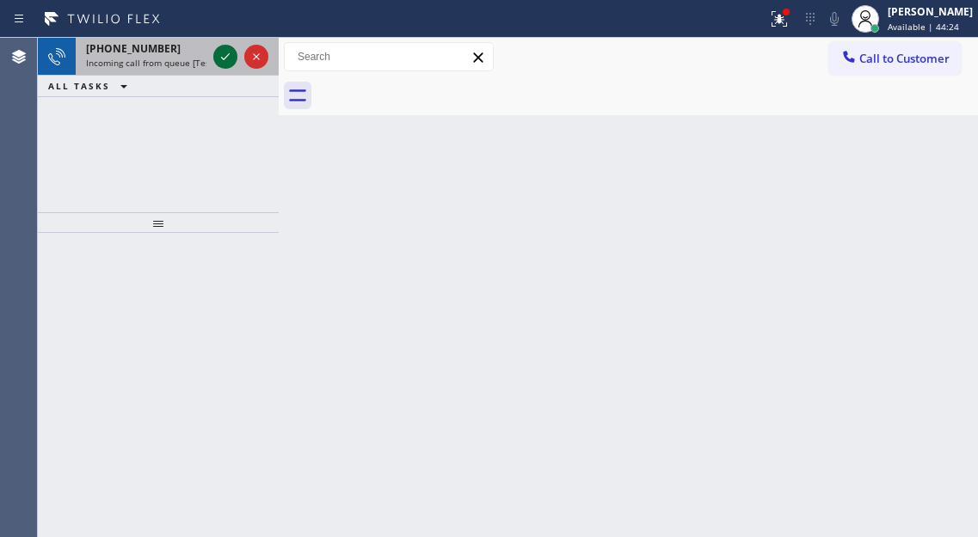
click at [224, 55] on icon at bounding box center [225, 56] width 21 height 21
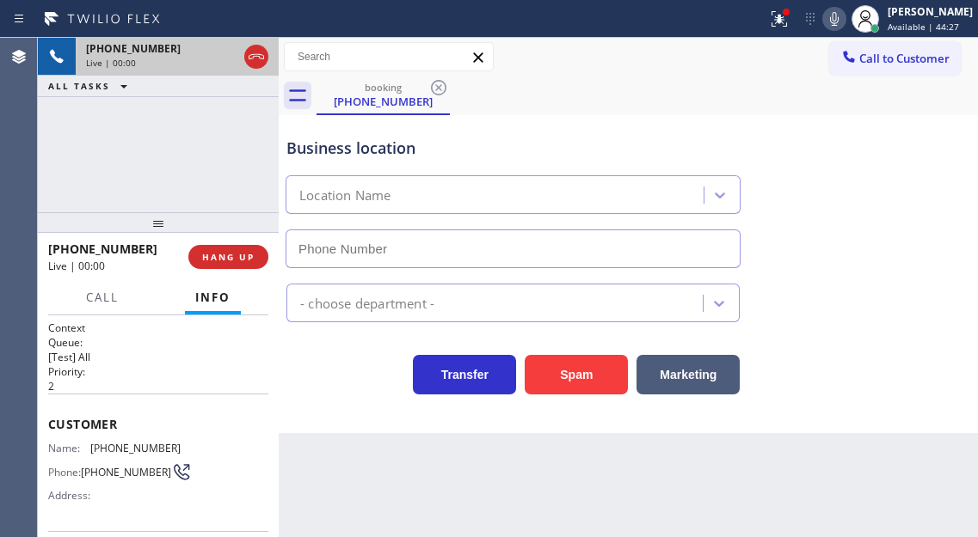
type input "[PHONE_NUMBER]"
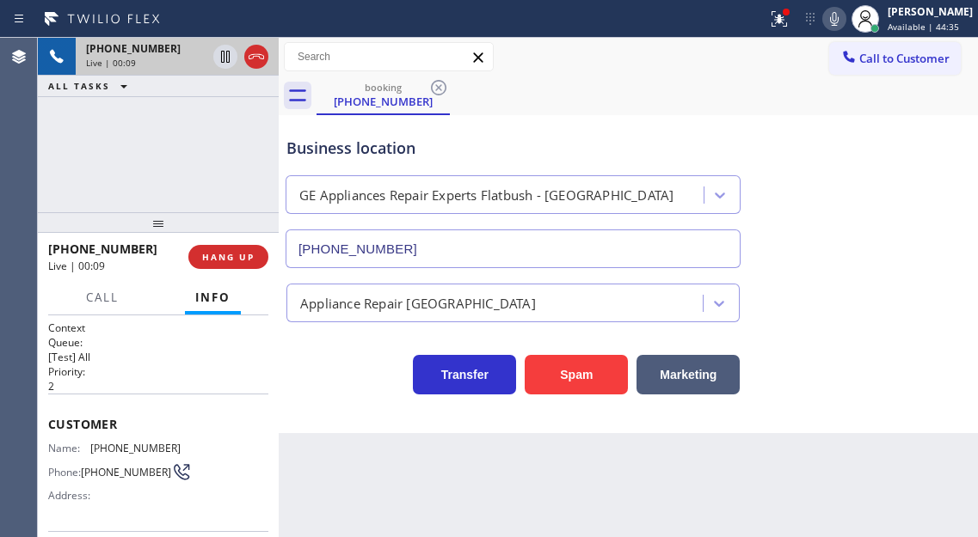
click at [133, 450] on span "[PHONE_NUMBER]" at bounding box center [135, 448] width 90 height 13
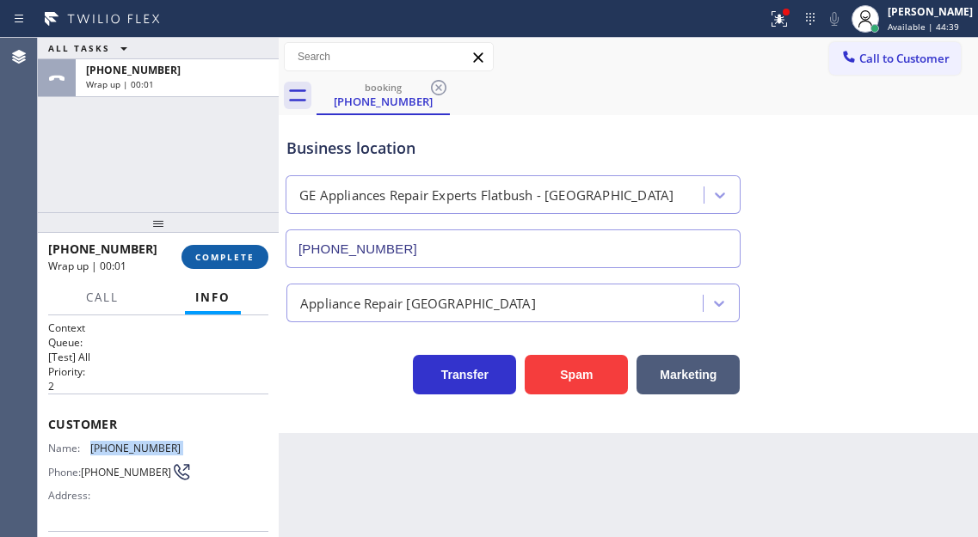
click at [220, 259] on span "COMPLETE" at bounding box center [224, 257] width 59 height 12
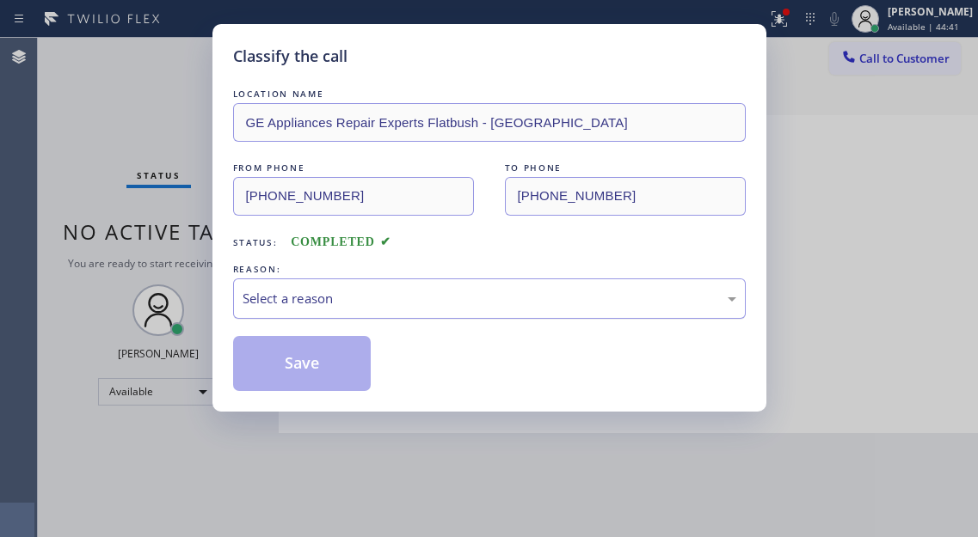
click at [374, 287] on div "Select a reason" at bounding box center [489, 299] width 512 height 40
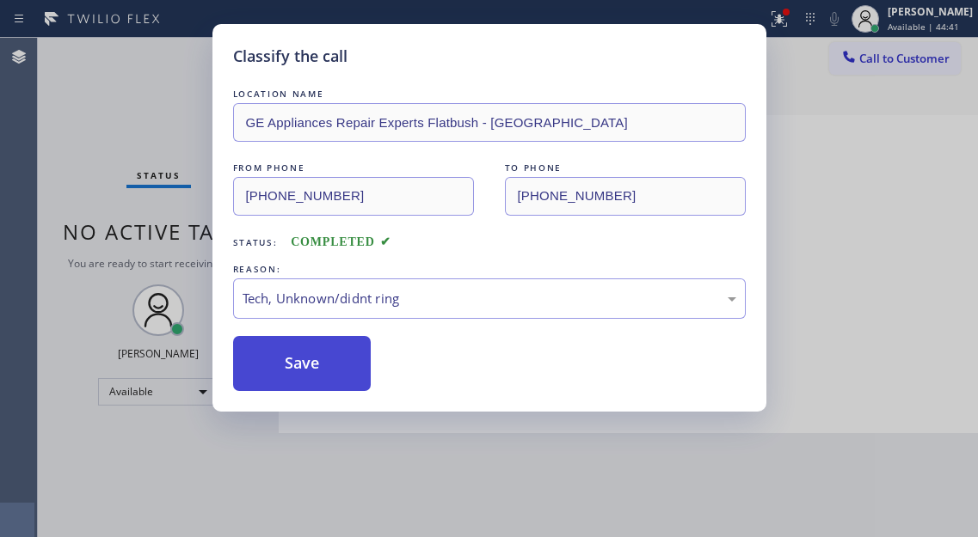
click at [327, 356] on button "Save" at bounding box center [302, 363] width 138 height 55
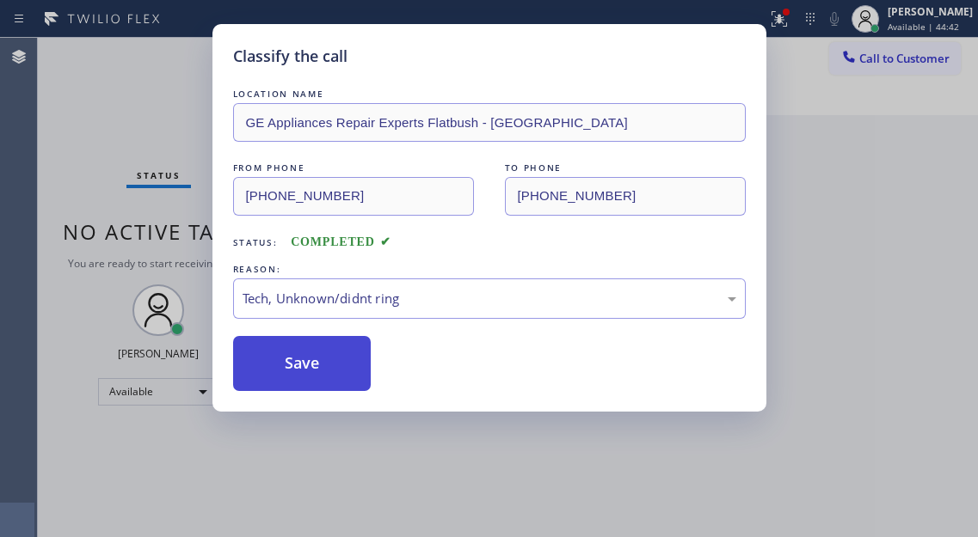
click at [327, 356] on button "Save" at bounding box center [302, 363] width 138 height 55
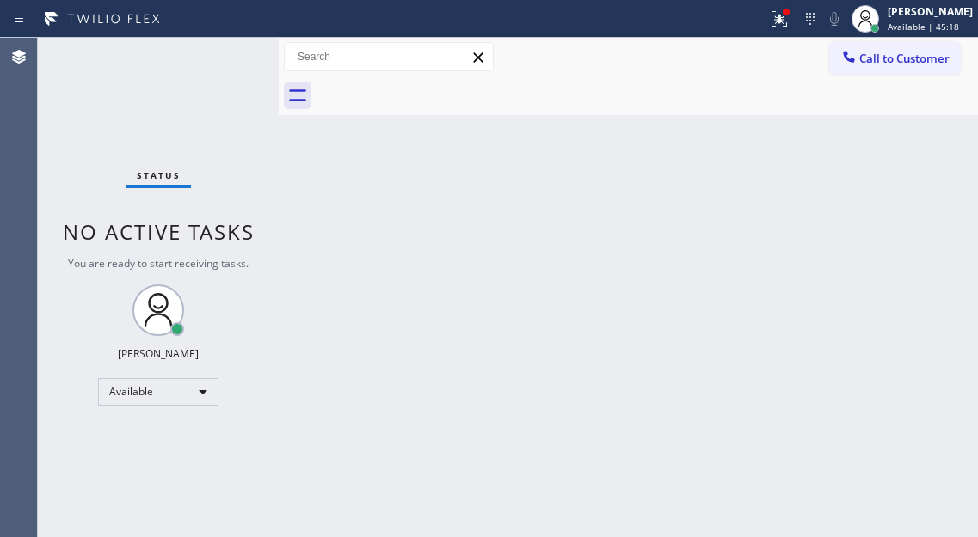
click at [225, 51] on div "Status No active tasks You are ready to start receiving tasks. [PERSON_NAME]" at bounding box center [158, 288] width 241 height 500
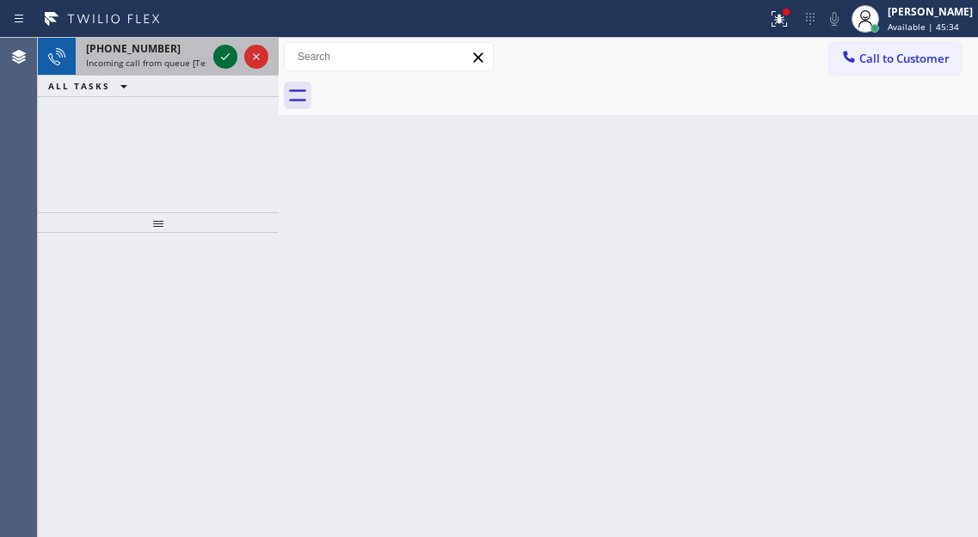
click at [225, 51] on icon at bounding box center [225, 56] width 21 height 21
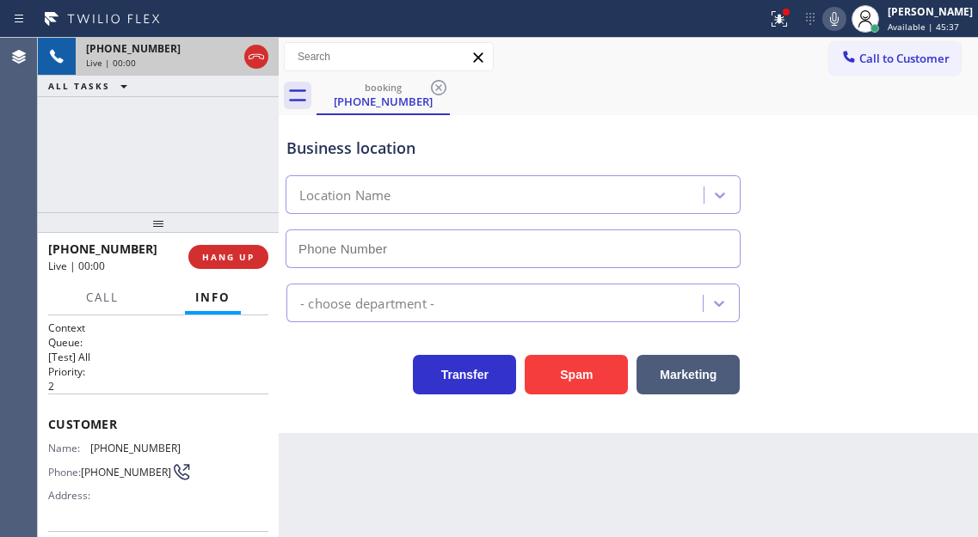
type input "[PHONE_NUMBER]"
click at [782, 18] on icon at bounding box center [776, 17] width 10 height 12
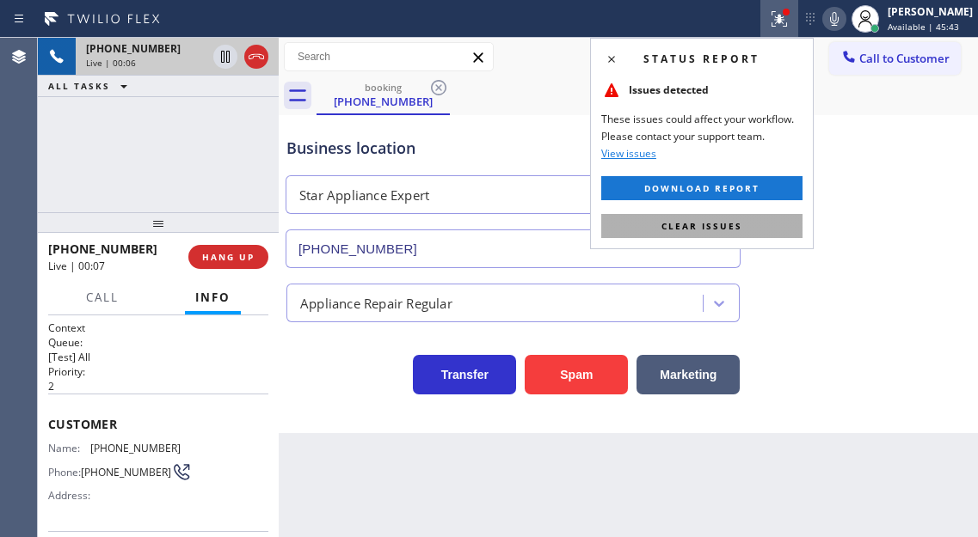
click at [733, 223] on span "Clear issues" at bounding box center [701, 226] width 81 height 12
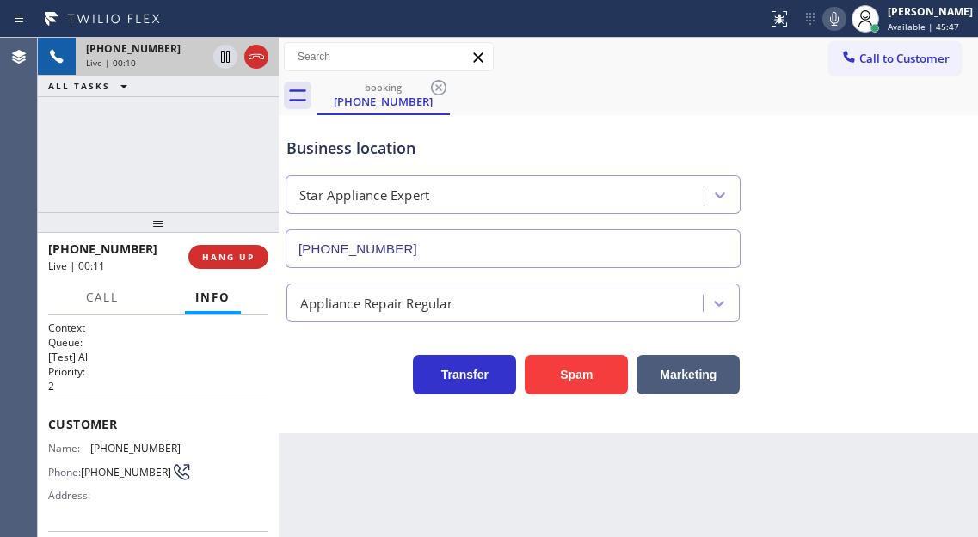
click at [114, 448] on span "[PHONE_NUMBER]" at bounding box center [135, 448] width 90 height 13
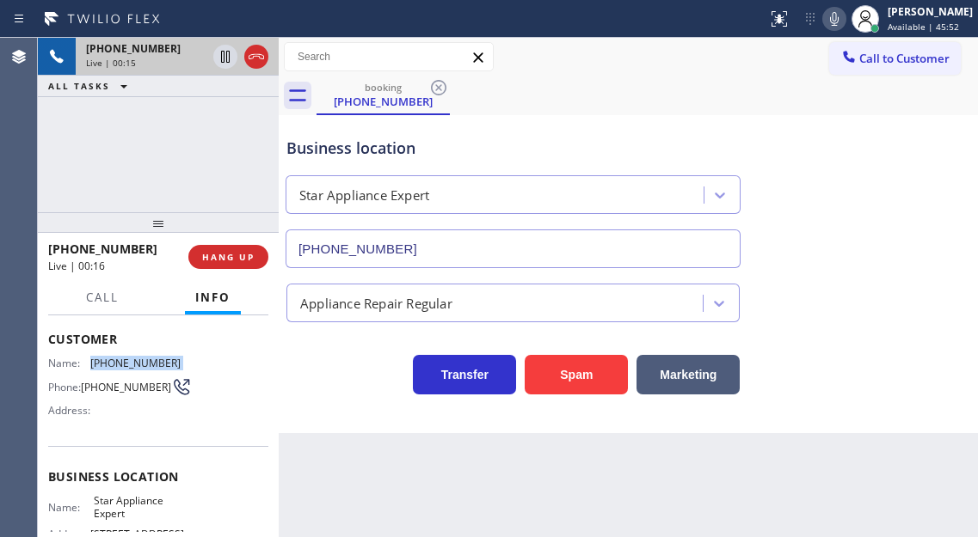
scroll to position [86, 0]
click at [105, 516] on span "Star Appliance Expert" at bounding box center [137, 507] width 86 height 27
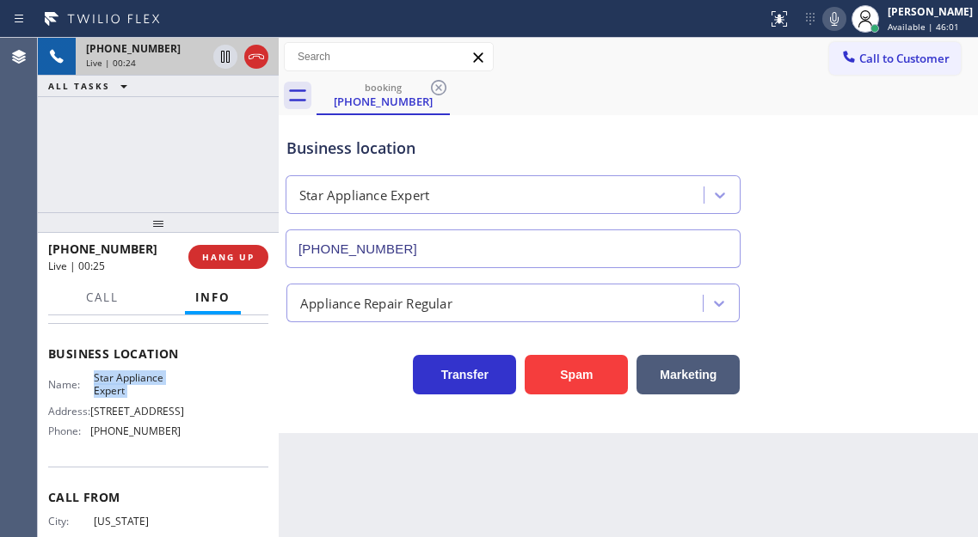
scroll to position [258, 0]
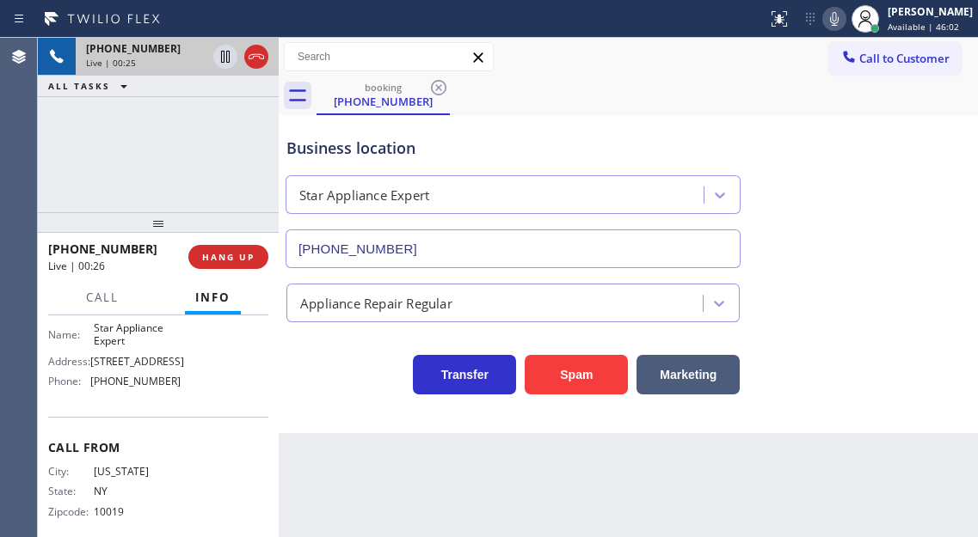
click at [129, 388] on span "[PHONE_NUMBER]" at bounding box center [135, 381] width 90 height 13
click at [231, 127] on div "[PHONE_NUMBER] Live | 03:46 ALL TASKS ALL TASKS ACTIVE TASKS TASKS IN WRAP UP" at bounding box center [158, 125] width 241 height 175
click at [352, 148] on div "Business location" at bounding box center [512, 148] width 453 height 23
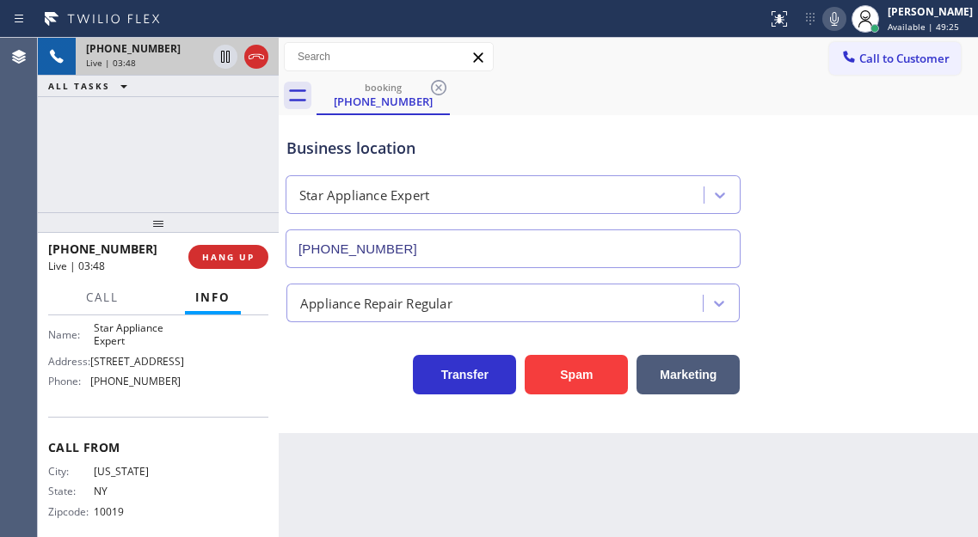
click at [352, 148] on div "Business location" at bounding box center [512, 148] width 453 height 23
click at [180, 135] on div "[PHONE_NUMBER] Live | 03:50 ALL TASKS ALL TASKS ACTIVE TASKS TASKS IN WRAP UP" at bounding box center [158, 125] width 241 height 175
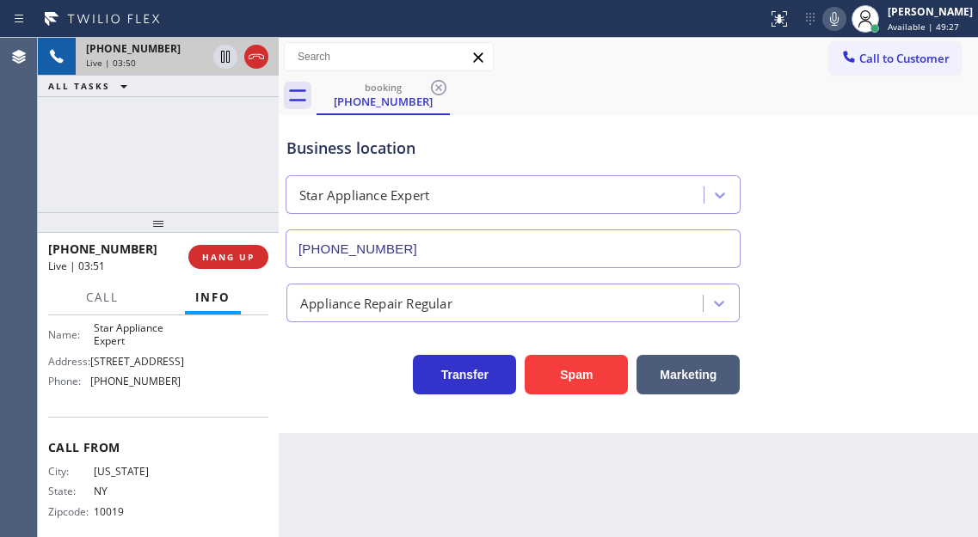
click at [327, 156] on div "Business location" at bounding box center [512, 148] width 453 height 23
click at [247, 151] on div "[PHONE_NUMBER] Live | 03:51 ALL TASKS ALL TASKS ACTIVE TASKS TASKS IN WRAP UP" at bounding box center [158, 125] width 241 height 175
click at [223, 63] on icon at bounding box center [225, 57] width 9 height 12
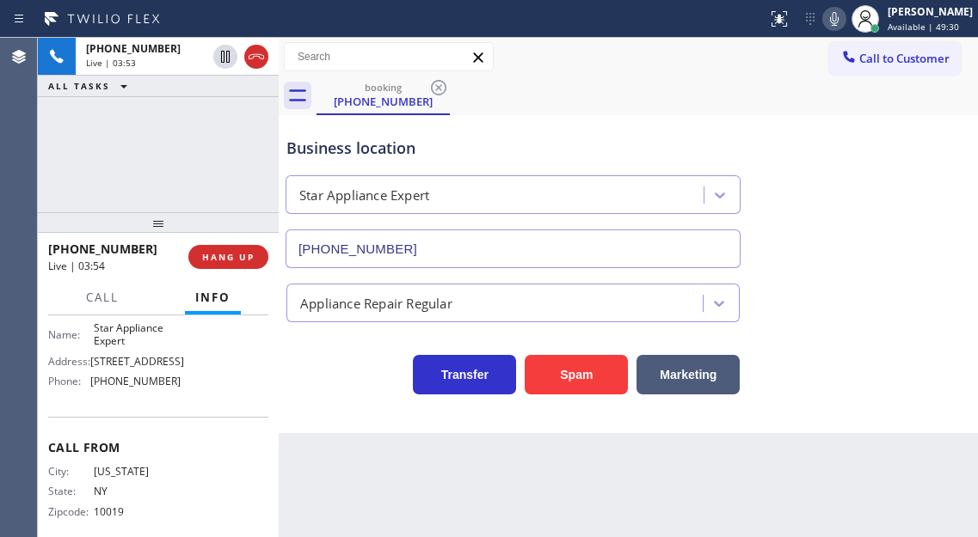
click at [844, 27] on icon at bounding box center [834, 19] width 21 height 21
click at [925, 259] on div "Business location Star Appliance Expert [PHONE_NUMBER]" at bounding box center [628, 191] width 690 height 156
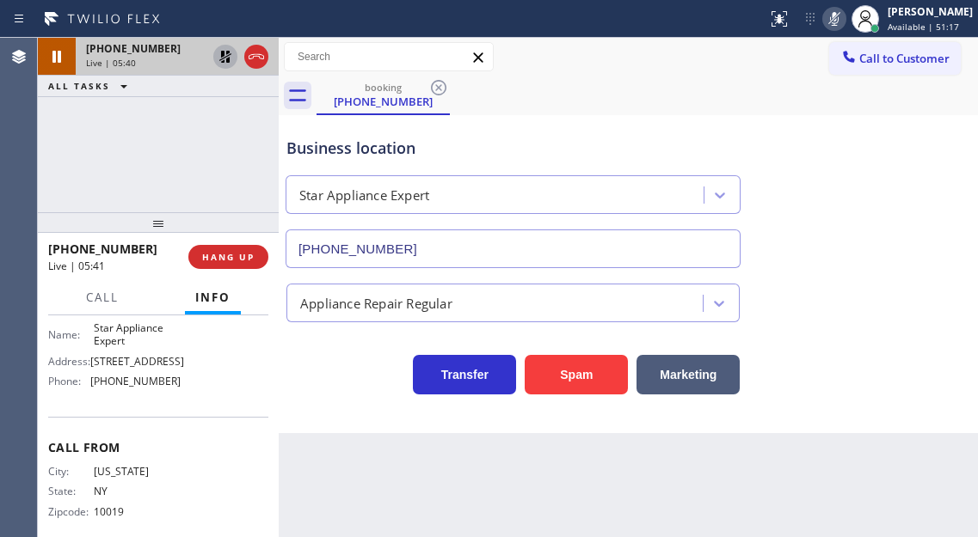
click at [220, 58] on icon at bounding box center [225, 56] width 21 height 21
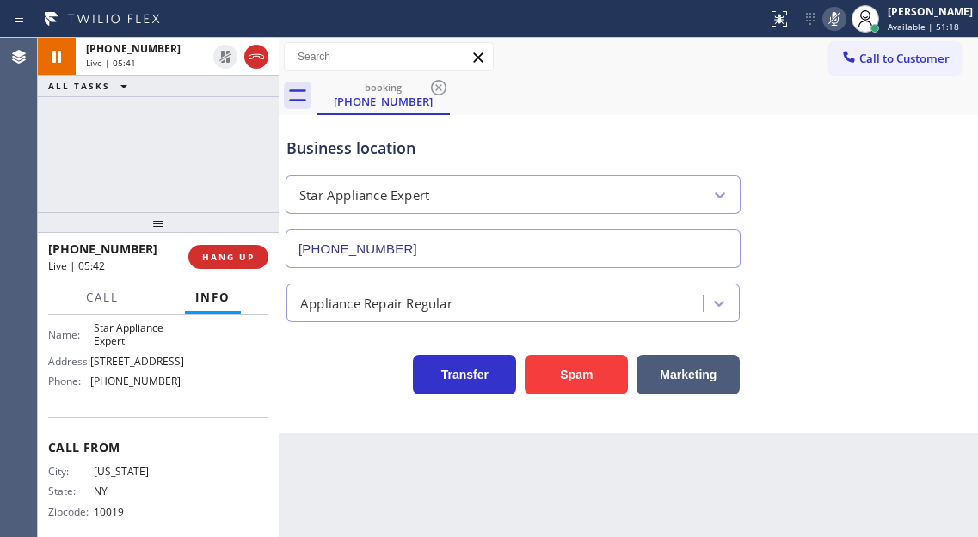
click at [844, 21] on icon at bounding box center [834, 19] width 21 height 21
click at [256, 251] on button "HANG UP" at bounding box center [228, 257] width 80 height 24
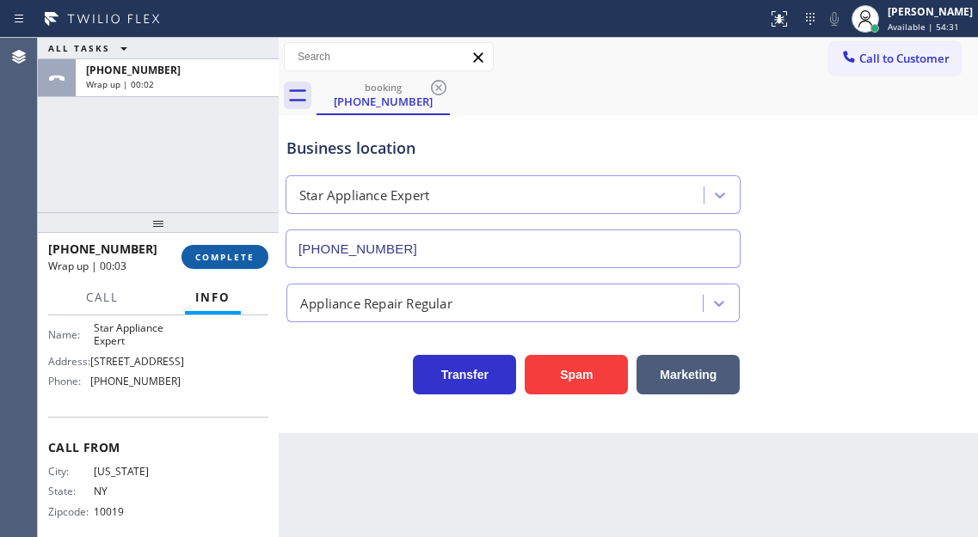
click at [256, 263] on button "COMPLETE" at bounding box center [224, 257] width 87 height 24
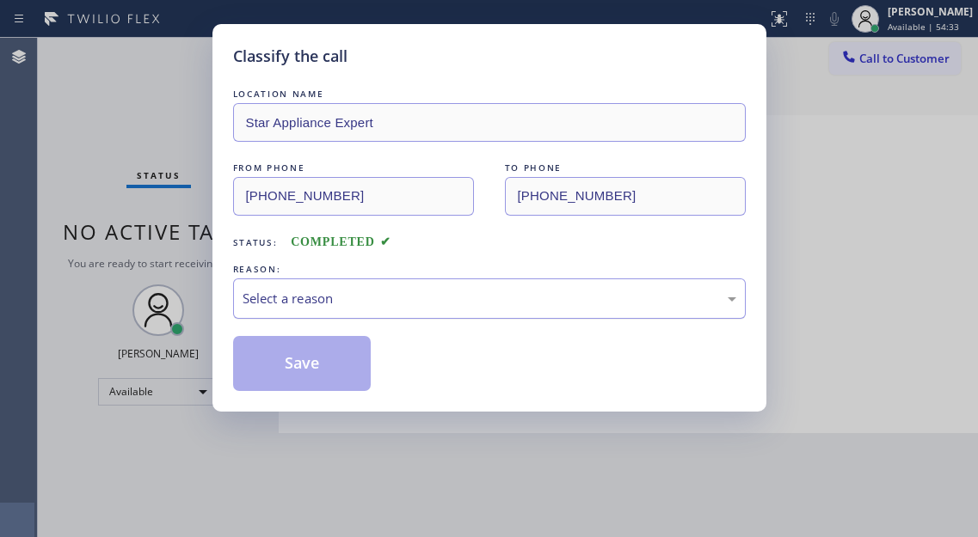
click at [414, 289] on div "Select a reason" at bounding box center [489, 299] width 494 height 20
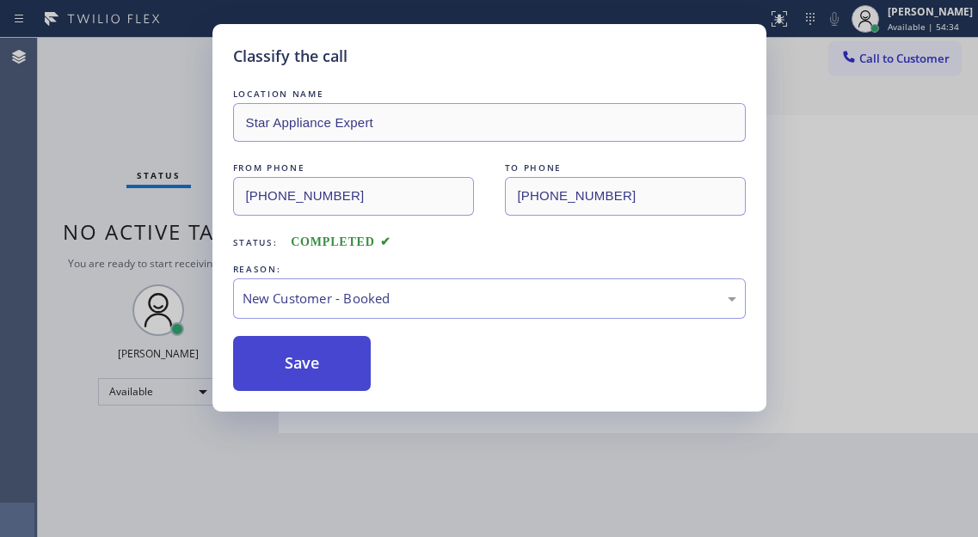
click at [340, 348] on button "Save" at bounding box center [302, 363] width 138 height 55
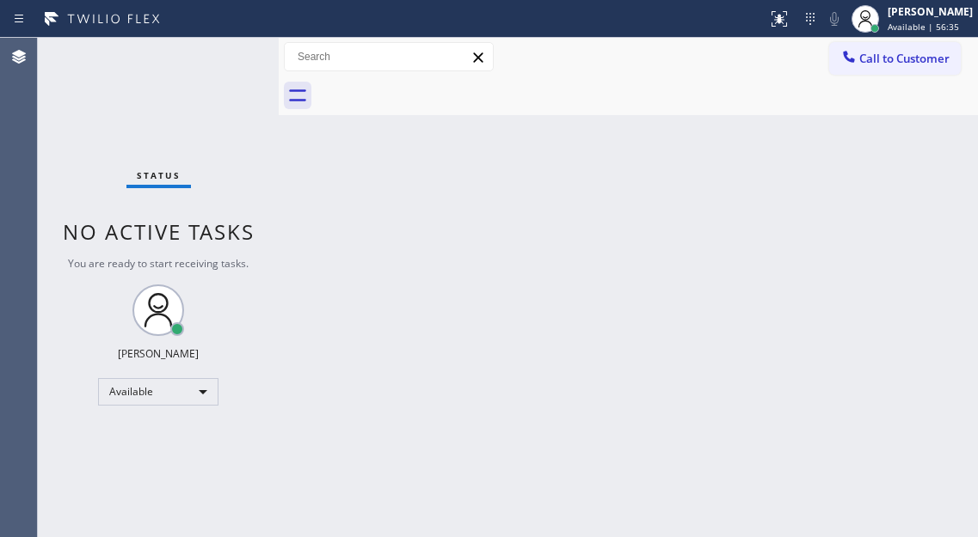
click at [908, 236] on div "Back to Dashboard Change Sender ID Customers Technicians Select a contact Outbo…" at bounding box center [628, 288] width 699 height 500
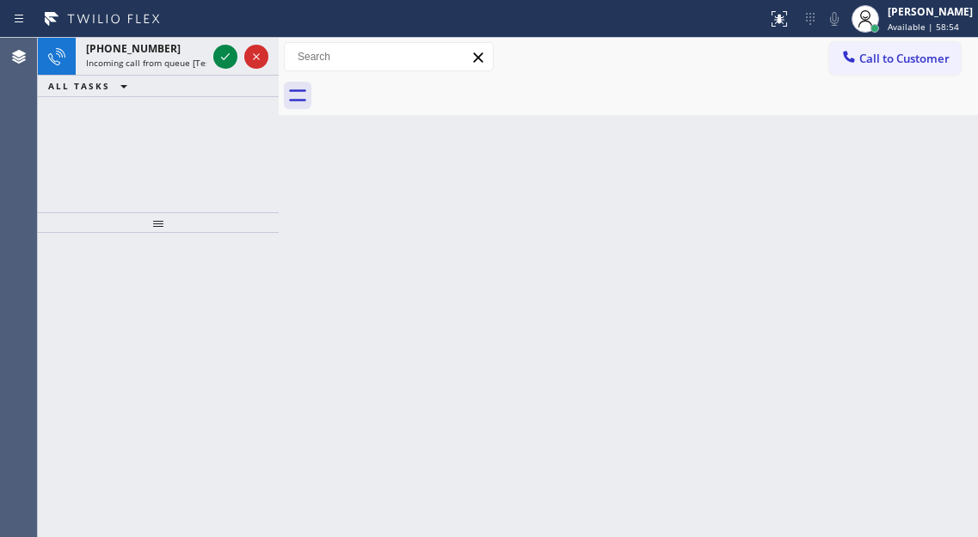
click at [928, 153] on div "Back to Dashboard Change Sender ID Customers Technicians Select a contact Outbo…" at bounding box center [628, 288] width 699 height 500
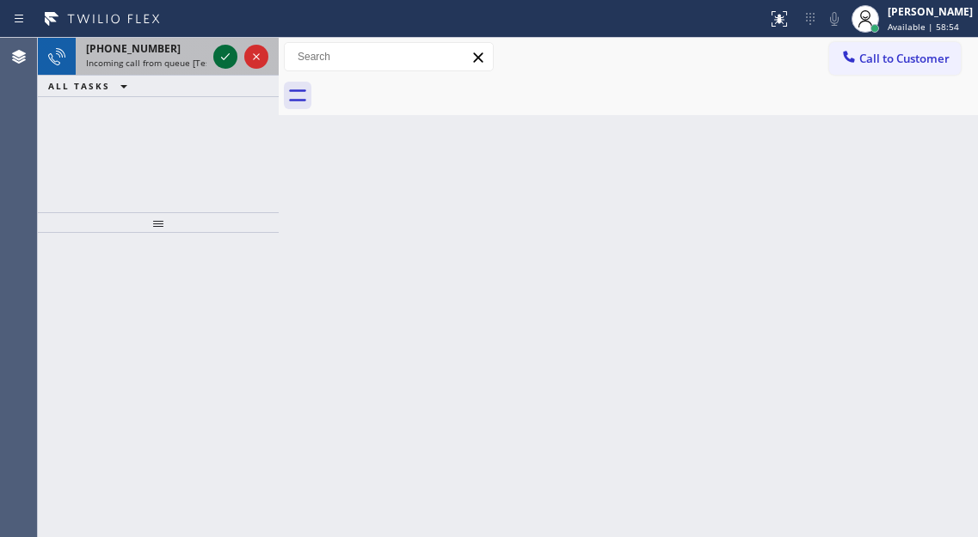
click at [224, 59] on icon at bounding box center [225, 56] width 9 height 7
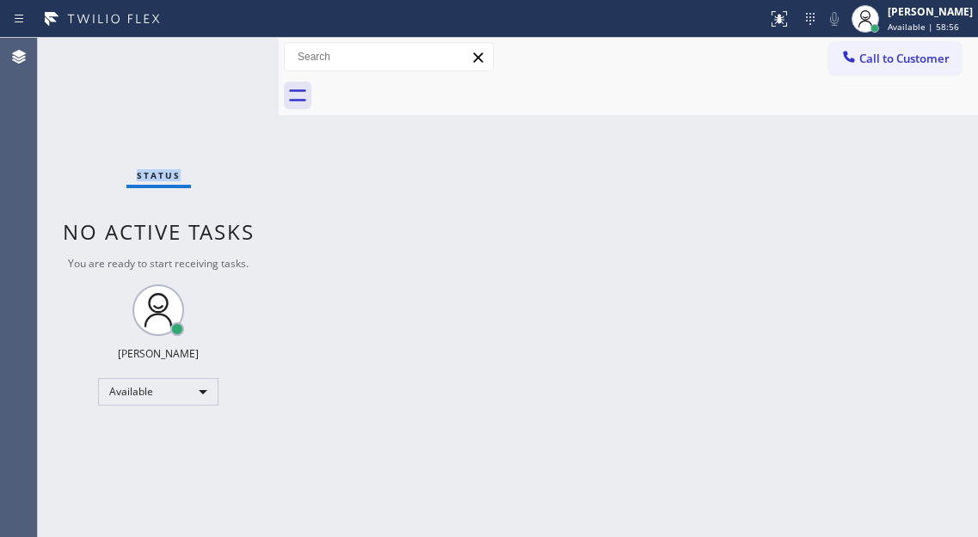
click at [224, 59] on div "Status No active tasks You are ready to start receiving tasks. [PERSON_NAME]" at bounding box center [158, 288] width 241 height 500
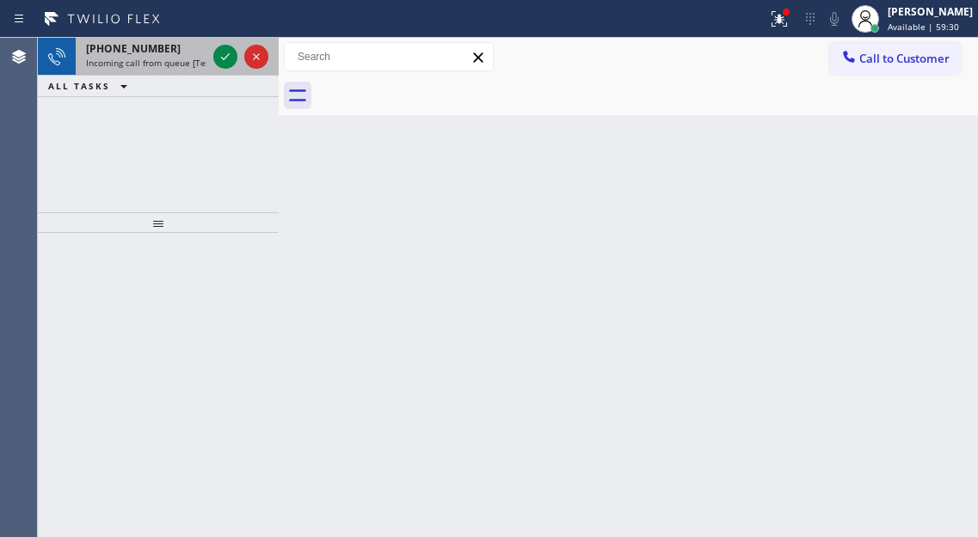
click at [240, 49] on div at bounding box center [241, 57] width 62 height 38
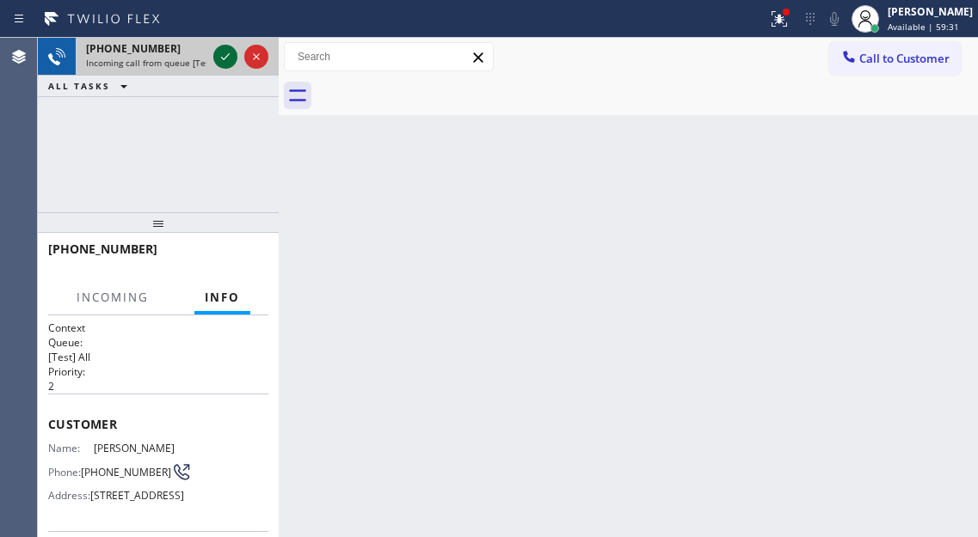
click at [231, 52] on icon at bounding box center [225, 56] width 21 height 21
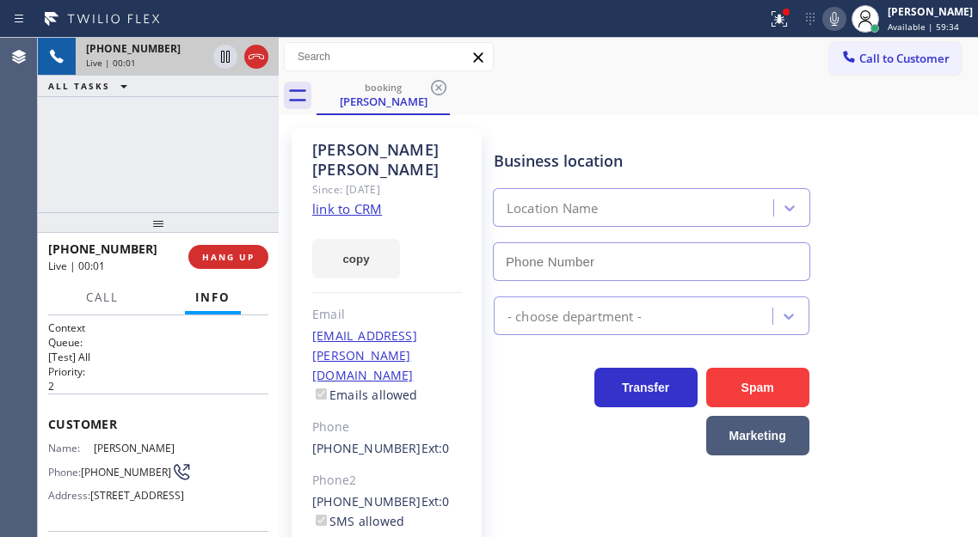
type input "[PHONE_NUMBER]"
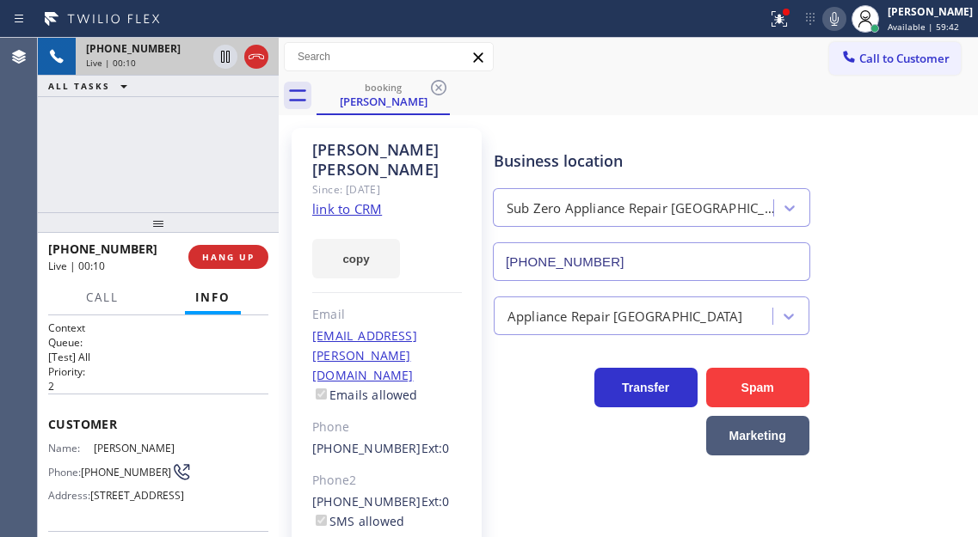
click at [359, 200] on link "link to CRM" at bounding box center [347, 208] width 70 height 17
click at [119, 479] on span "[PHONE_NUMBER]" at bounding box center [126, 472] width 90 height 13
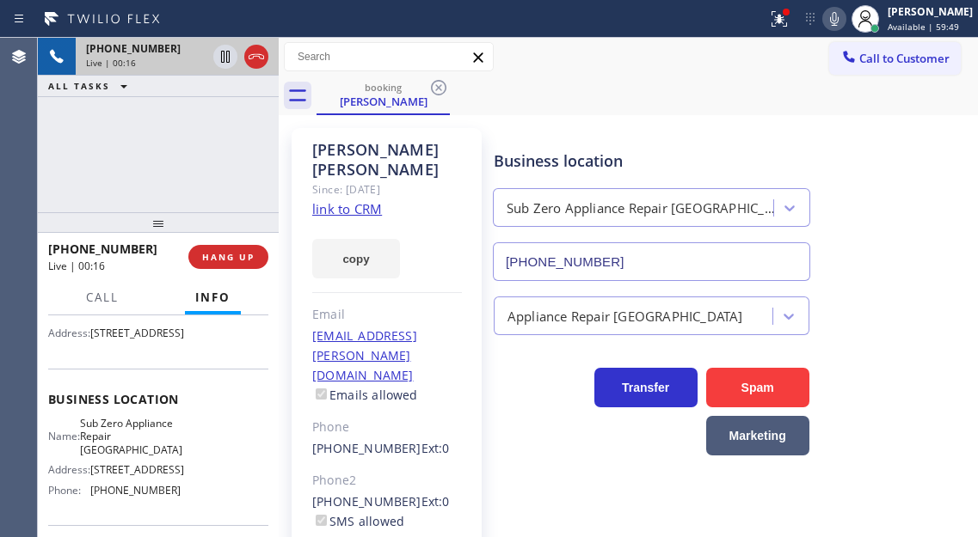
scroll to position [172, 0]
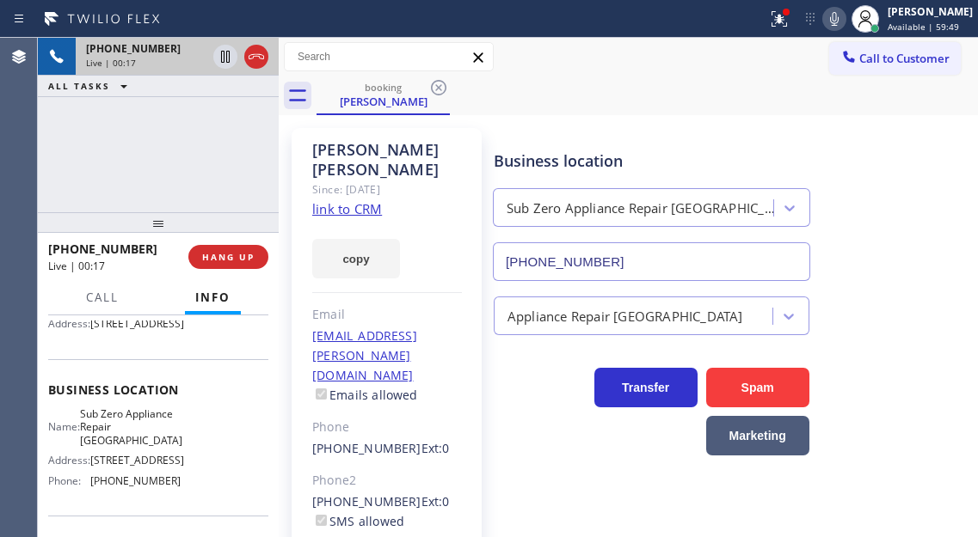
click at [130, 447] on span "Sub Zero Appliance Repair [GEOGRAPHIC_DATA]" at bounding box center [131, 428] width 102 height 40
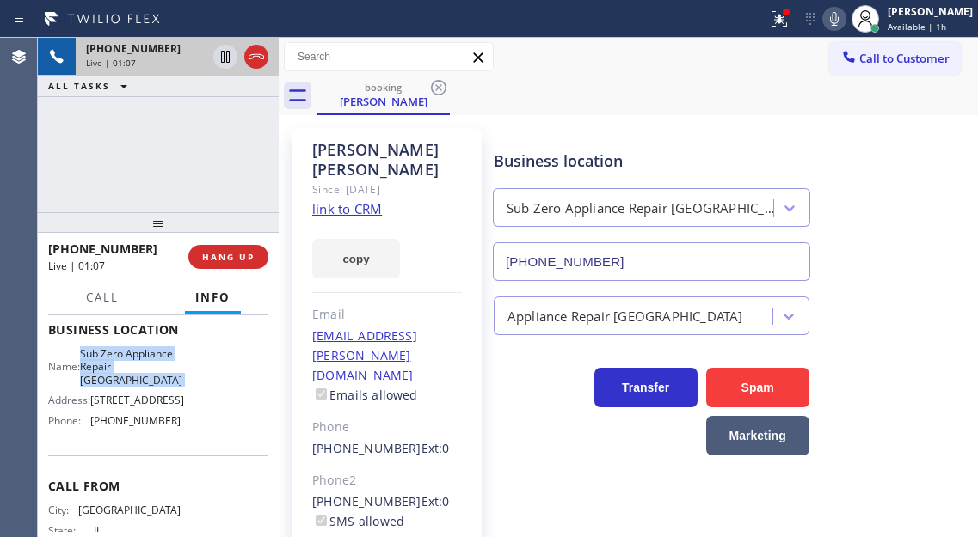
scroll to position [344, 0]
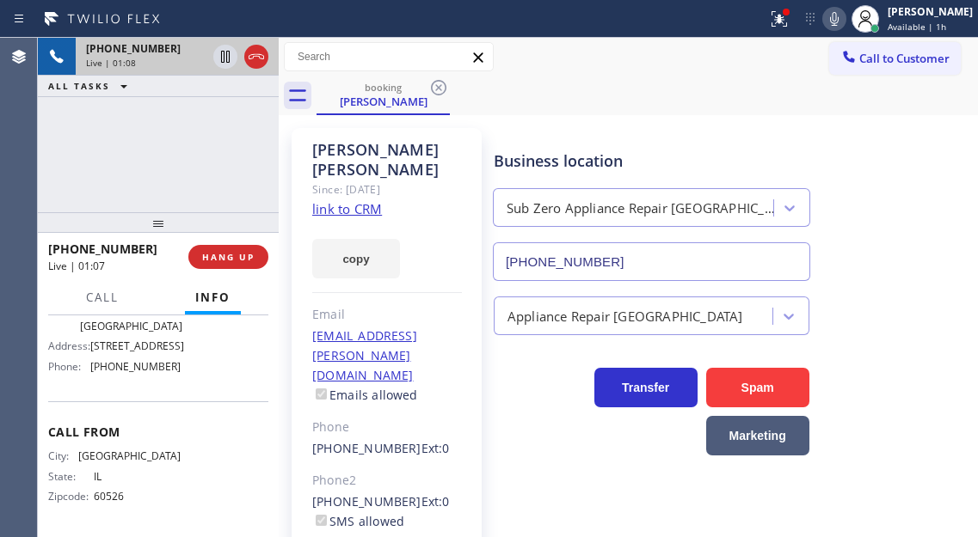
click at [136, 360] on div "Name: Sub Zero Appliance Repair [GEOGRAPHIC_DATA] Address: [STREET_ADDRESS], Ph…" at bounding box center [114, 336] width 132 height 87
click at [221, 54] on icon at bounding box center [225, 57] width 9 height 12
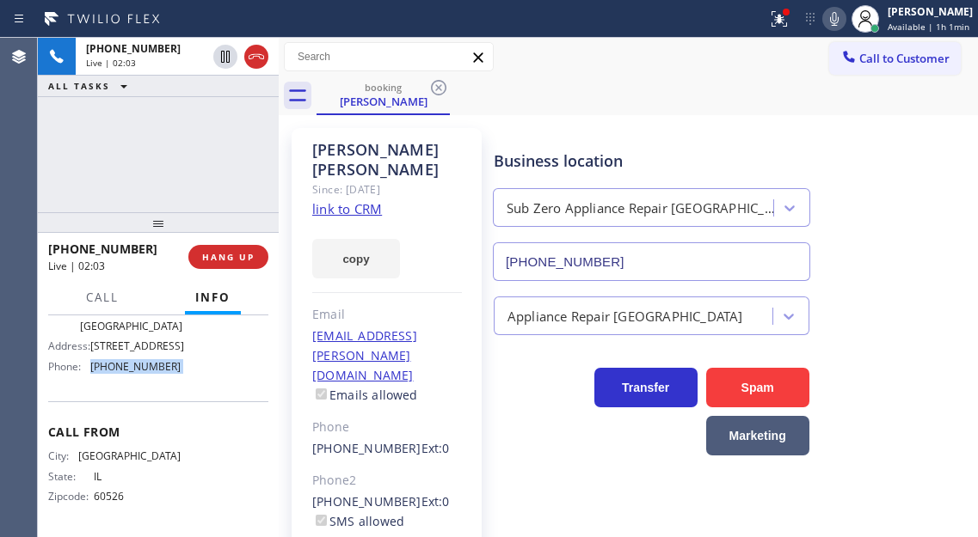
click at [831, 28] on icon at bounding box center [834, 19] width 21 height 21
click at [894, 186] on div "Business location Sub Zero Appliance Repair [GEOGRAPHIC_DATA] [PHONE_NUMBER]" at bounding box center [731, 204] width 483 height 156
click at [832, 25] on icon at bounding box center [834, 19] width 21 height 21
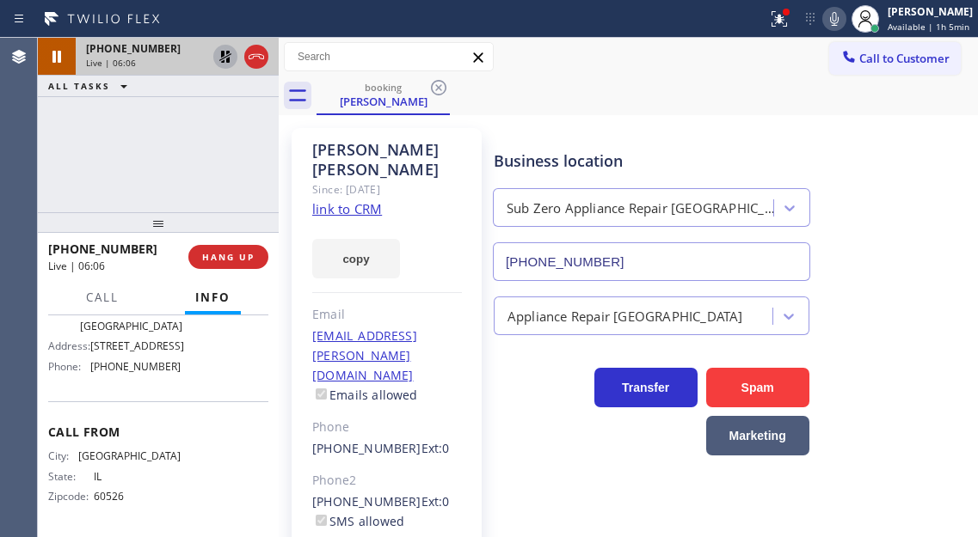
click at [223, 58] on icon at bounding box center [225, 56] width 21 height 21
click at [900, 188] on div "Business location Sub Zero Appliance Repair [GEOGRAPHIC_DATA] [PHONE_NUMBER]" at bounding box center [731, 204] width 483 height 156
click at [243, 188] on div "[PHONE_NUMBER] Live | 07:06 ALL TASKS ALL TASKS ACTIVE TASKS TASKS IN WRAP UP" at bounding box center [158, 125] width 241 height 175
click at [243, 261] on span "HANG UP" at bounding box center [228, 257] width 52 height 12
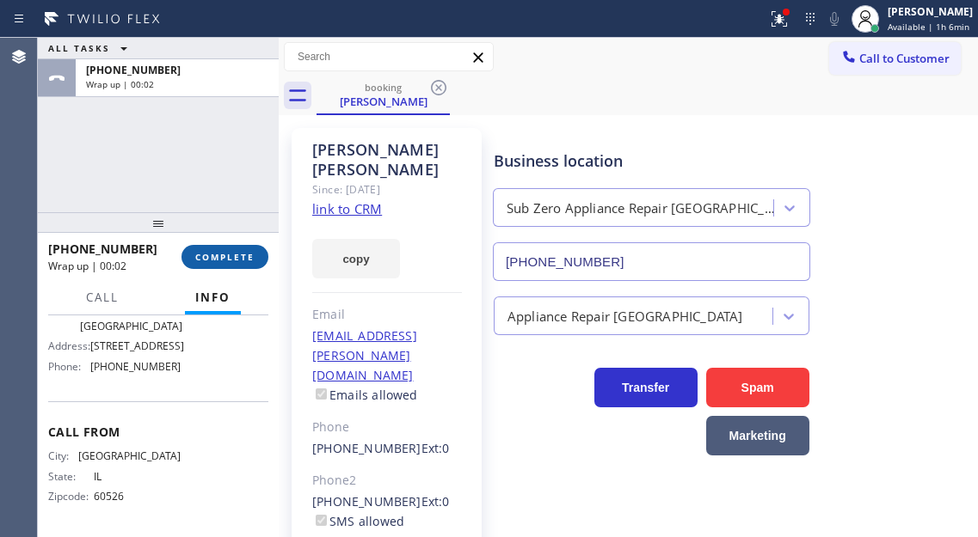
click at [243, 261] on span "COMPLETE" at bounding box center [224, 257] width 59 height 12
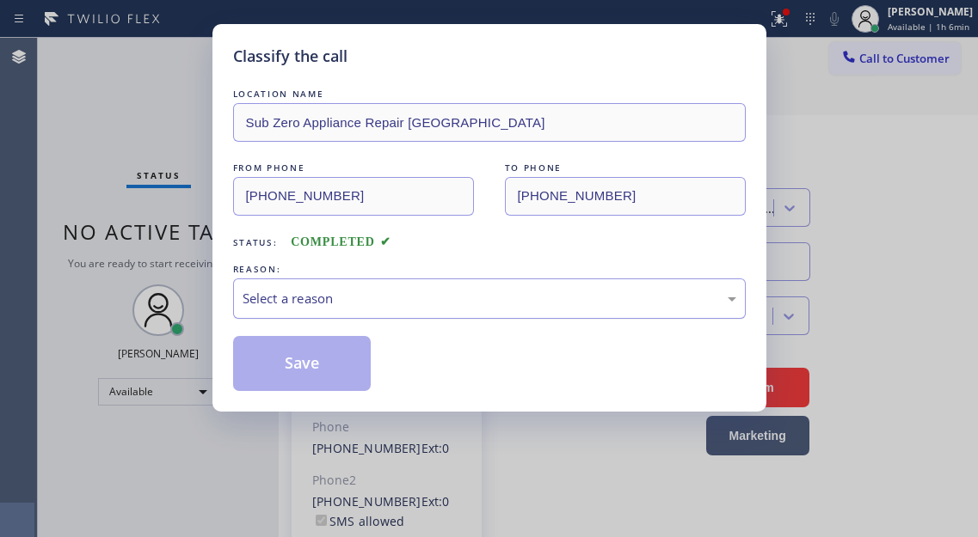
click at [426, 293] on div "Select a reason" at bounding box center [489, 299] width 494 height 20
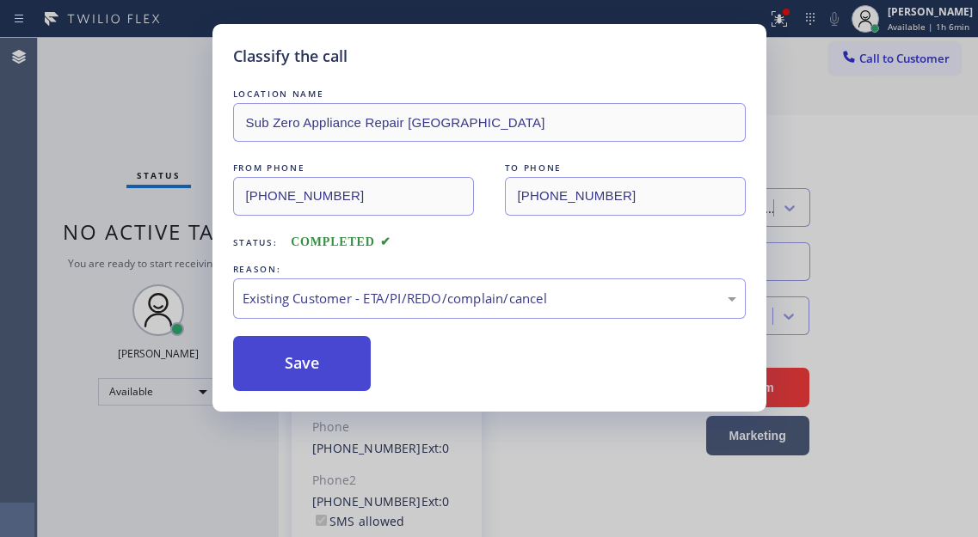
click at [336, 369] on button "Save" at bounding box center [302, 363] width 138 height 55
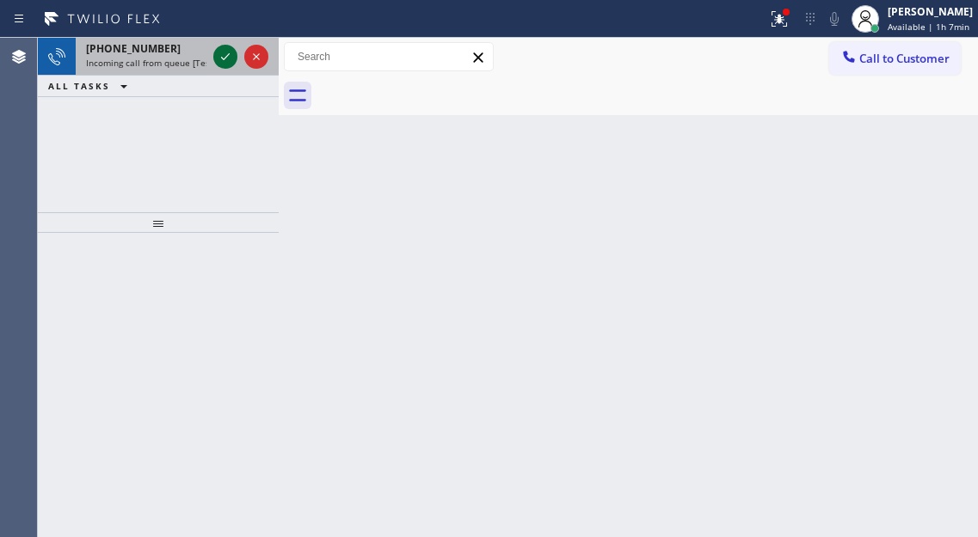
click at [224, 53] on icon at bounding box center [225, 56] width 21 height 21
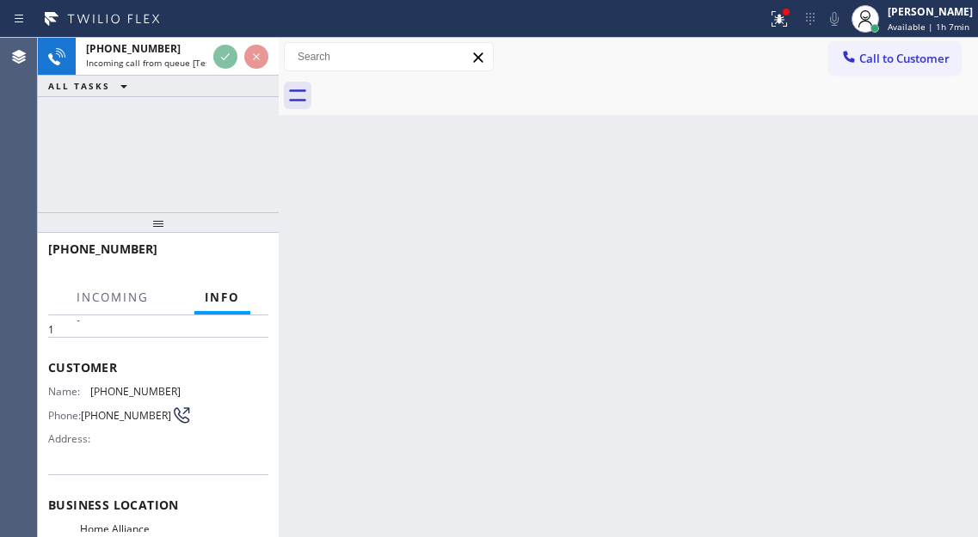
scroll to position [150, 0]
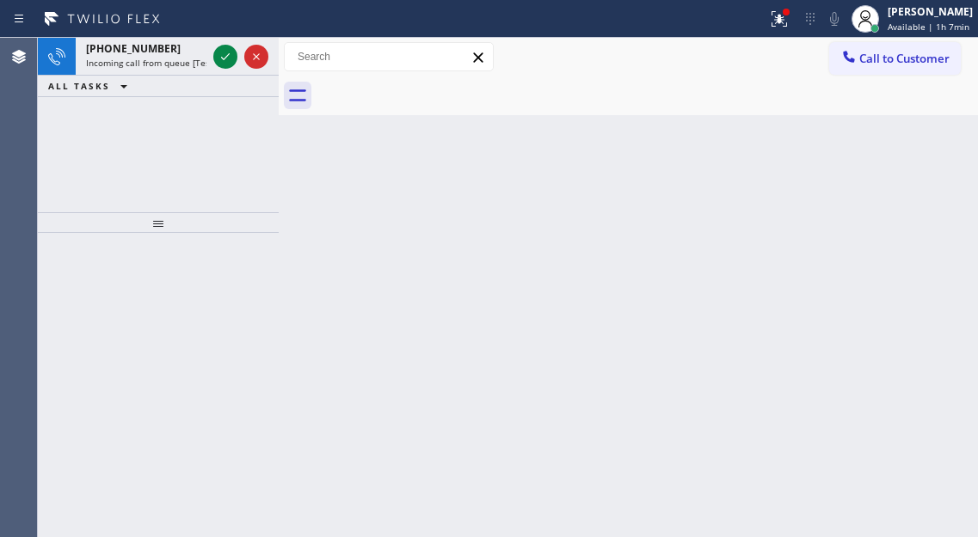
click at [218, 55] on icon at bounding box center [225, 56] width 21 height 21
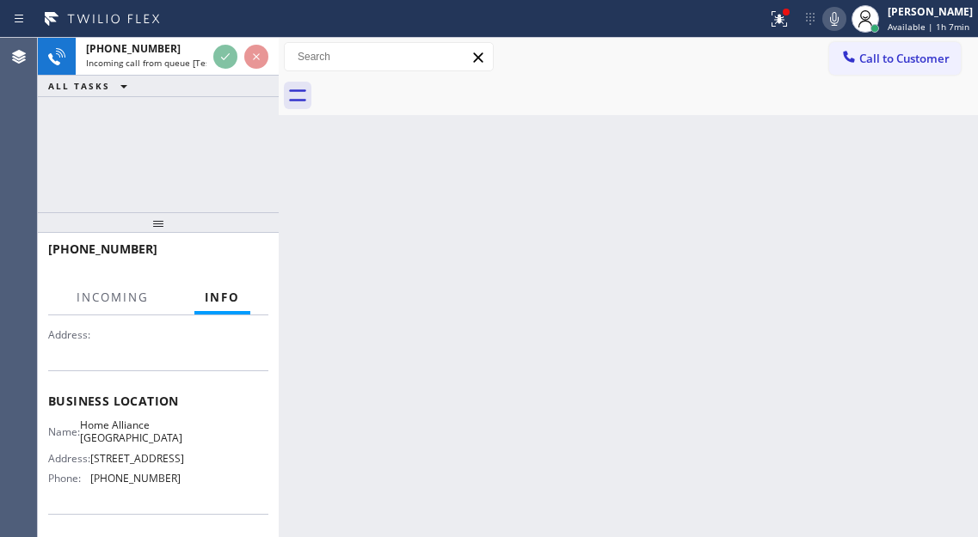
scroll to position [172, 0]
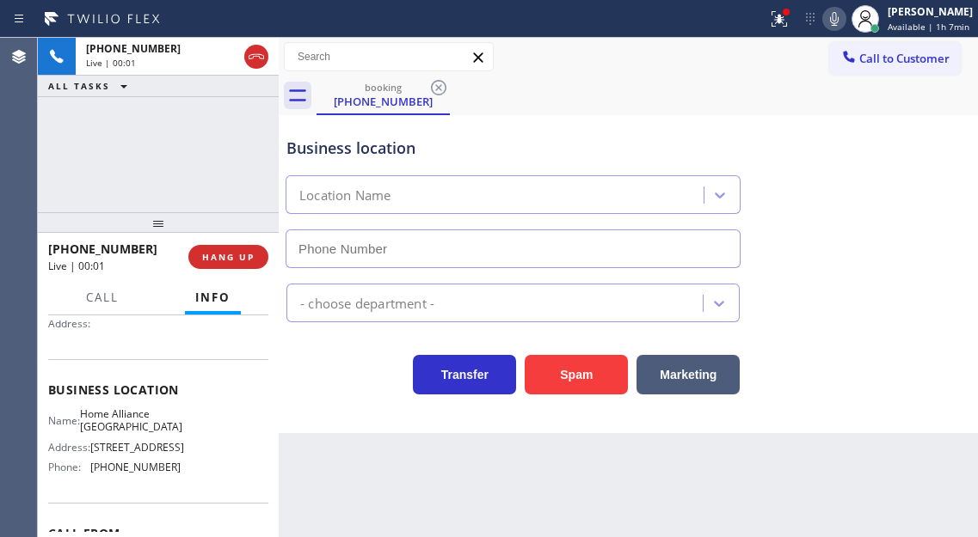
click at [127, 422] on span "Home Alliance [GEOGRAPHIC_DATA]" at bounding box center [131, 421] width 102 height 27
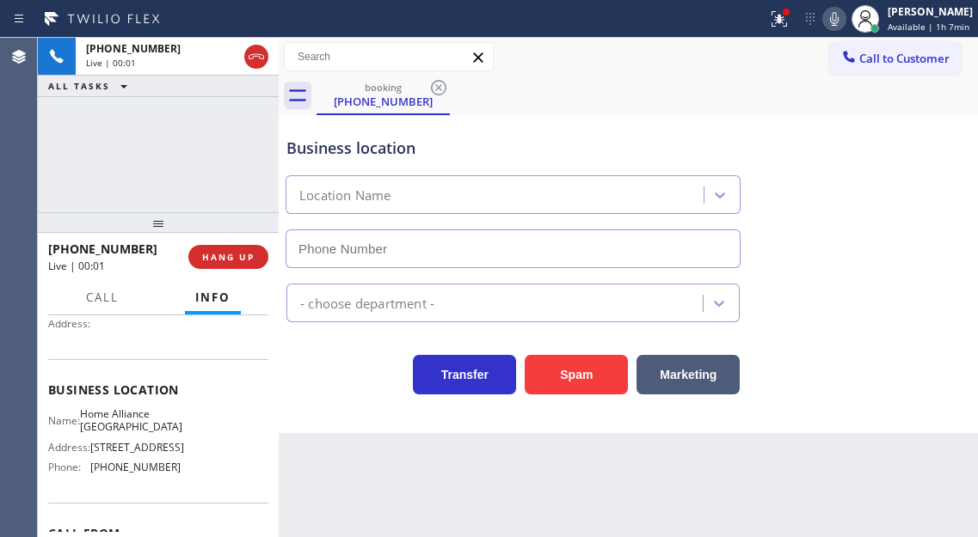
click at [127, 422] on span "Home Alliance [GEOGRAPHIC_DATA]" at bounding box center [131, 421] width 102 height 27
type input "[PHONE_NUMBER]"
click at [127, 422] on span "Home Alliance [GEOGRAPHIC_DATA]" at bounding box center [131, 421] width 102 height 27
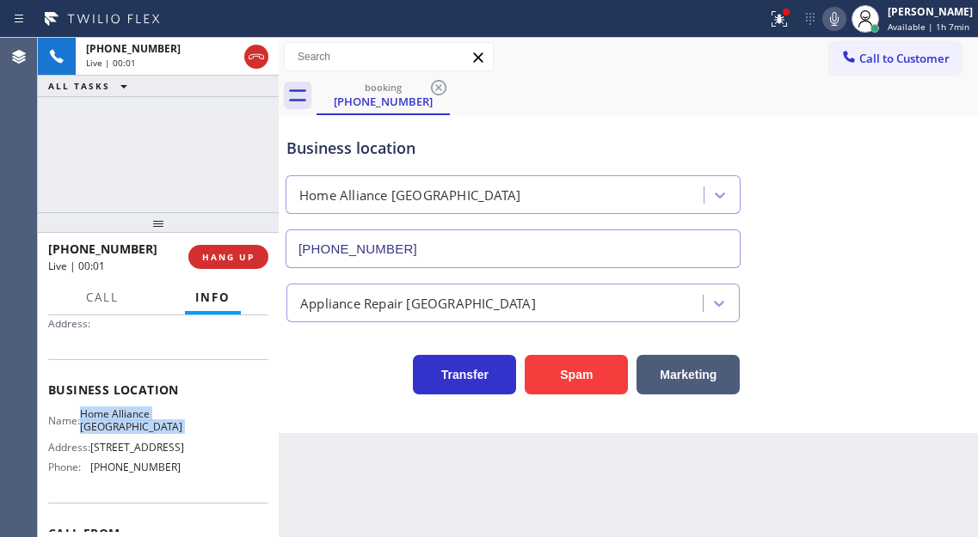
click at [127, 422] on span "Home Alliance [GEOGRAPHIC_DATA]" at bounding box center [131, 421] width 102 height 27
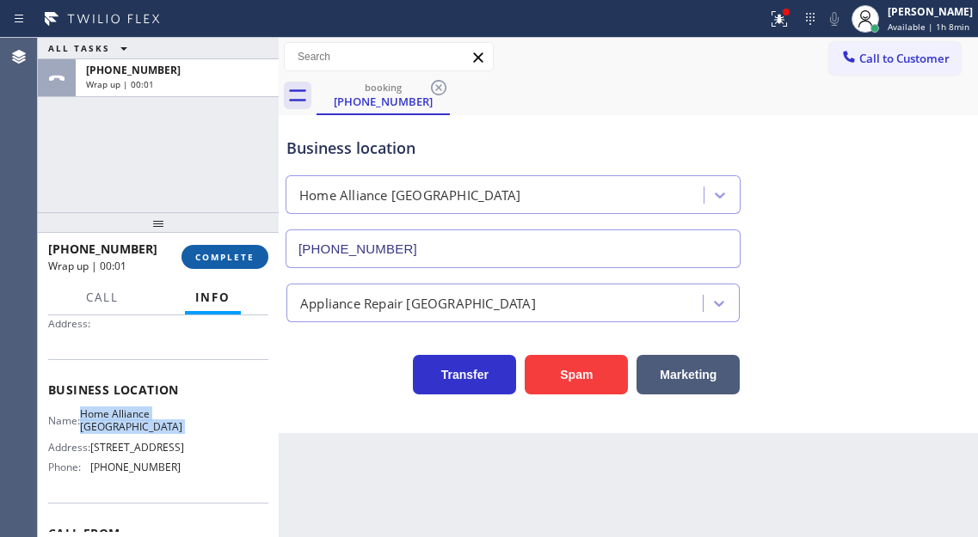
click at [242, 255] on span "COMPLETE" at bounding box center [224, 257] width 59 height 12
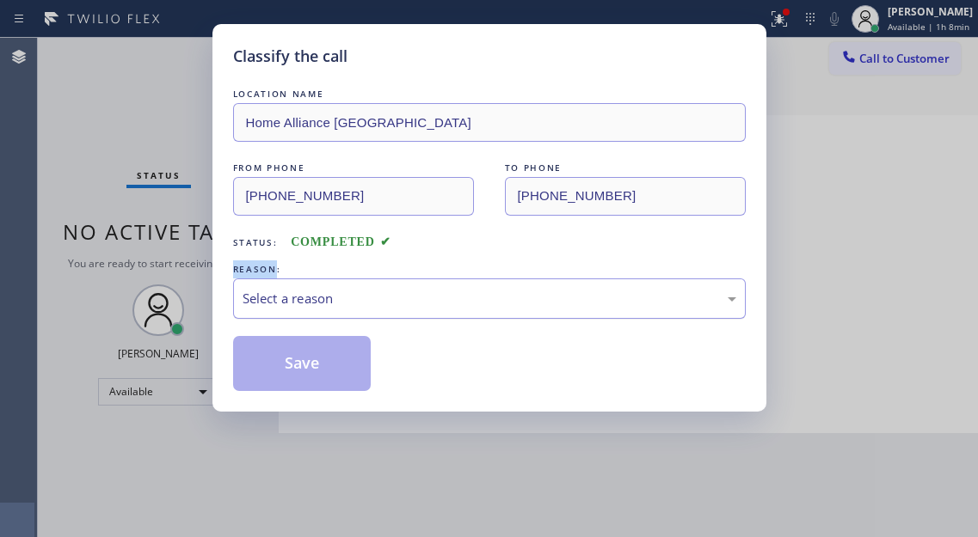
click at [488, 309] on div "Select a reason" at bounding box center [489, 299] width 512 height 40
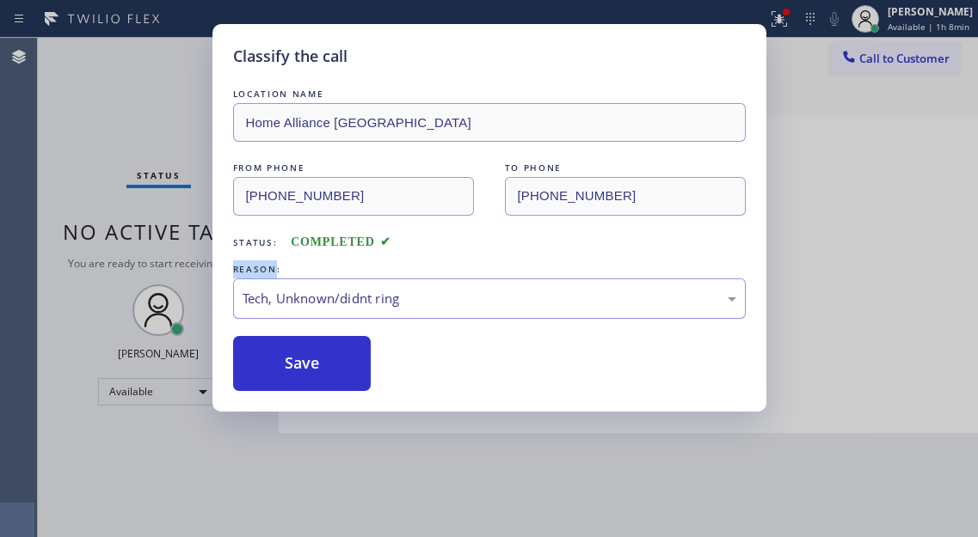
click at [378, 306] on div "Tech, Unknown/didnt ring" at bounding box center [489, 299] width 494 height 20
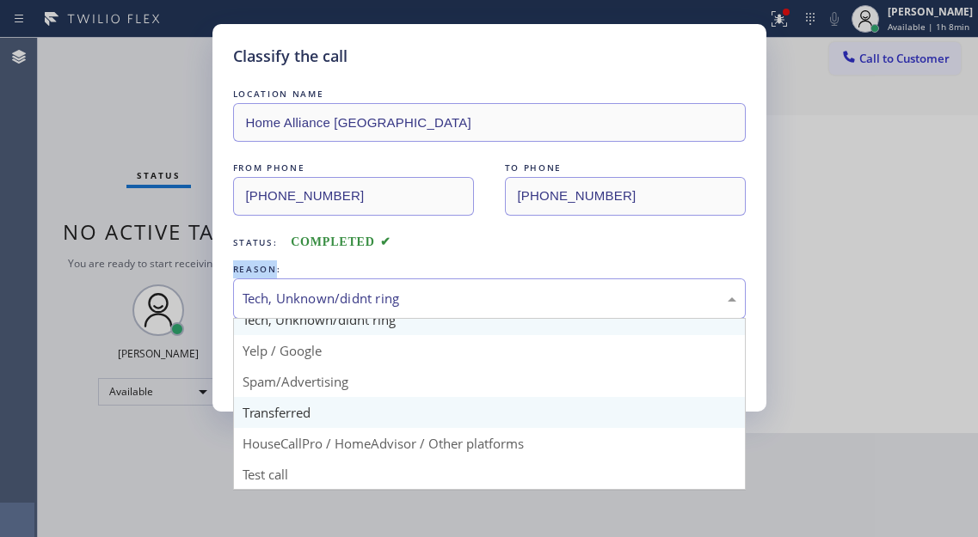
scroll to position [108, 0]
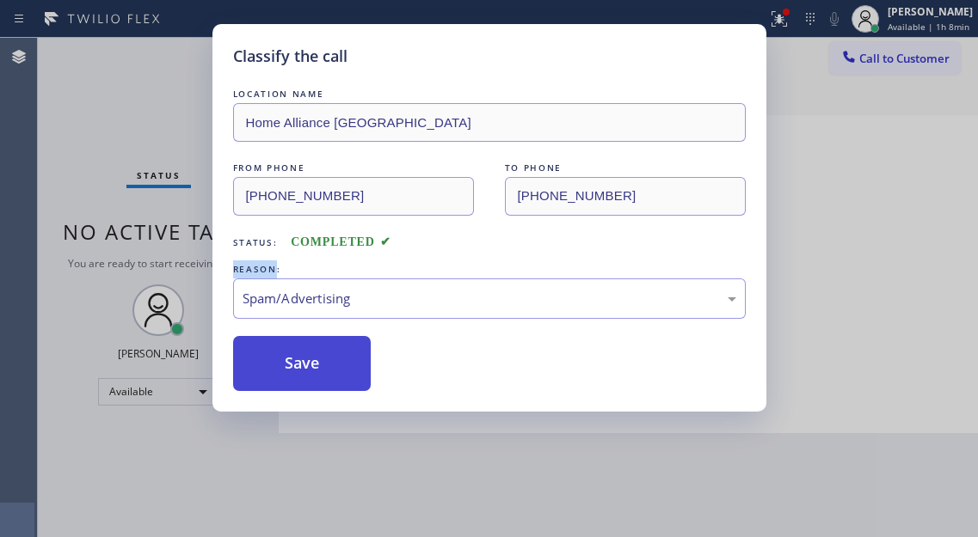
click at [334, 367] on button "Save" at bounding box center [302, 363] width 138 height 55
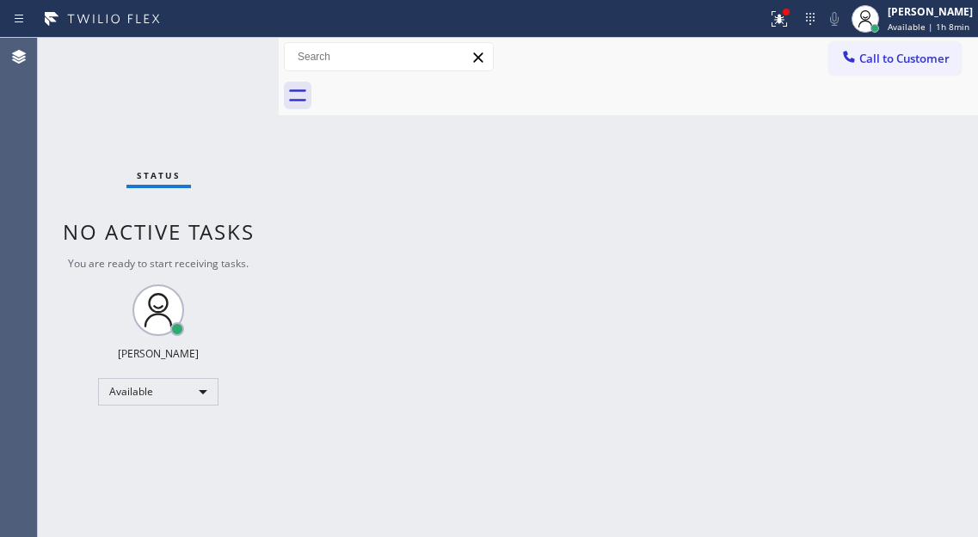
click at [899, 195] on div "Back to Dashboard Change Sender ID Customers Technicians Select a contact Outbo…" at bounding box center [628, 288] width 699 height 500
click at [790, 41] on div "Call to Customer Outbound call Location Viking Repair Pro Your caller id phone …" at bounding box center [628, 57] width 699 height 39
click at [783, 31] on button at bounding box center [779, 19] width 38 height 38
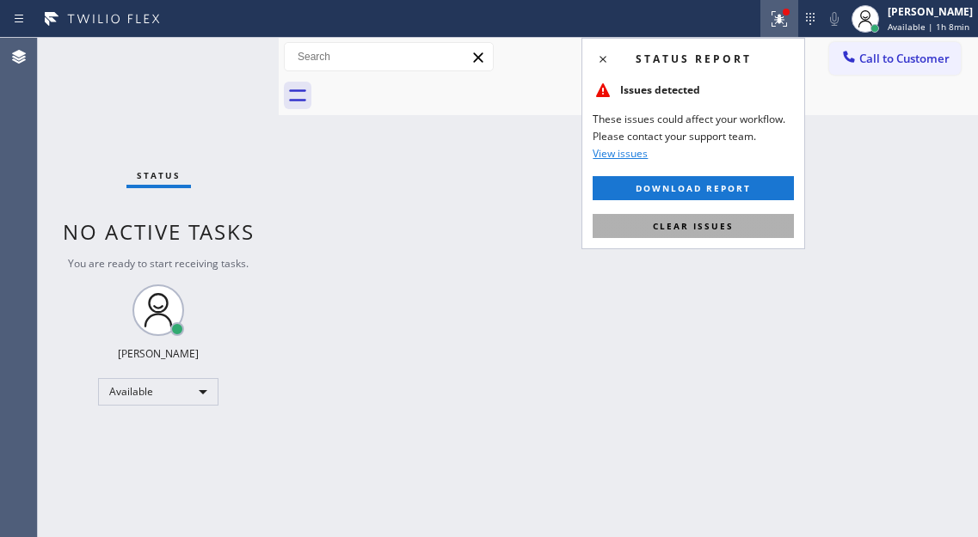
click at [762, 234] on button "Clear issues" at bounding box center [692, 226] width 201 height 24
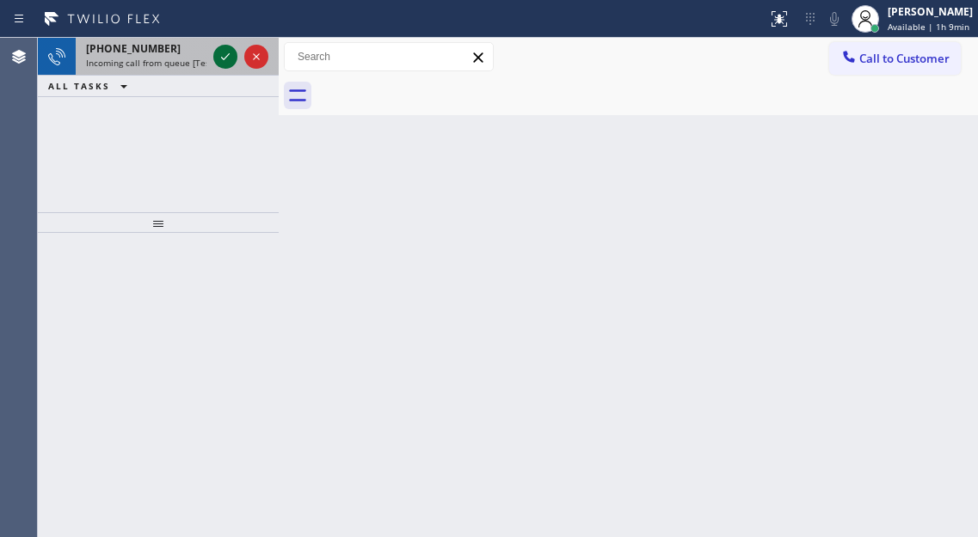
click at [222, 59] on icon at bounding box center [225, 56] width 21 height 21
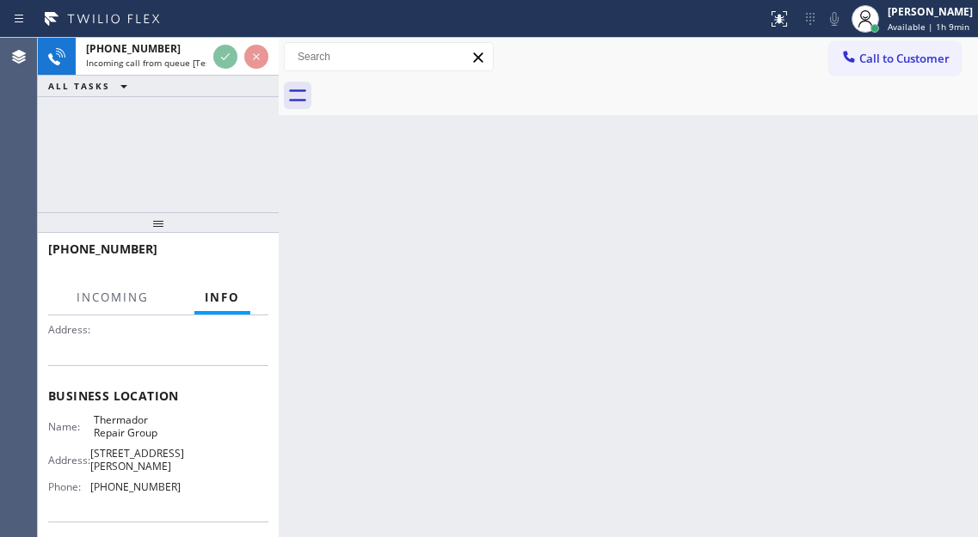
scroll to position [172, 0]
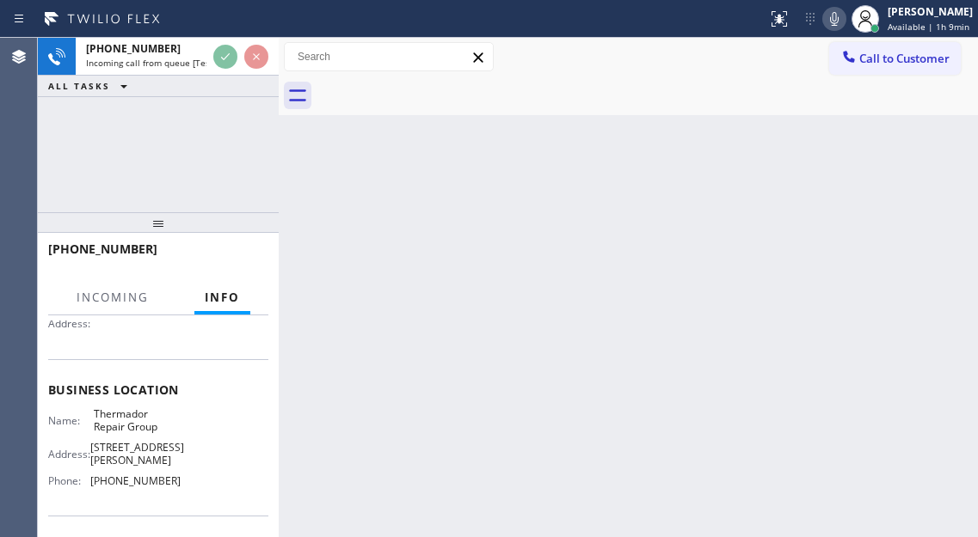
click at [114, 432] on span "Thermador Repair Group" at bounding box center [137, 421] width 86 height 27
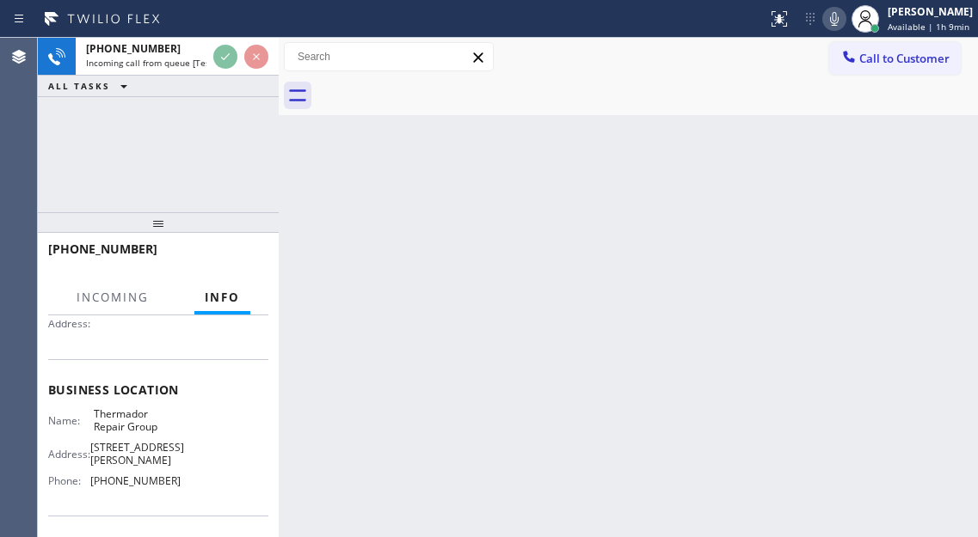
click at [114, 432] on span "Thermador Repair Group" at bounding box center [137, 421] width 86 height 27
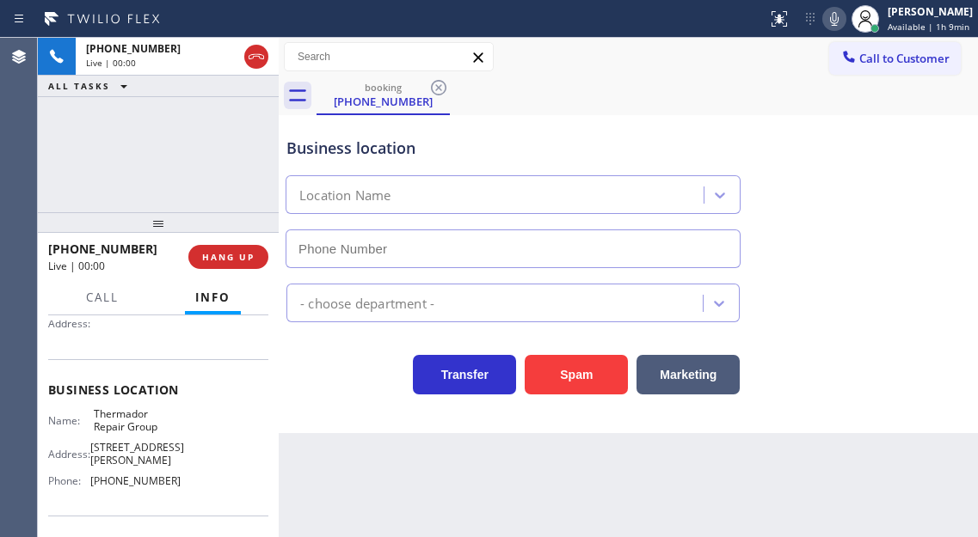
click at [114, 432] on span "Thermador Repair Group" at bounding box center [137, 421] width 86 height 27
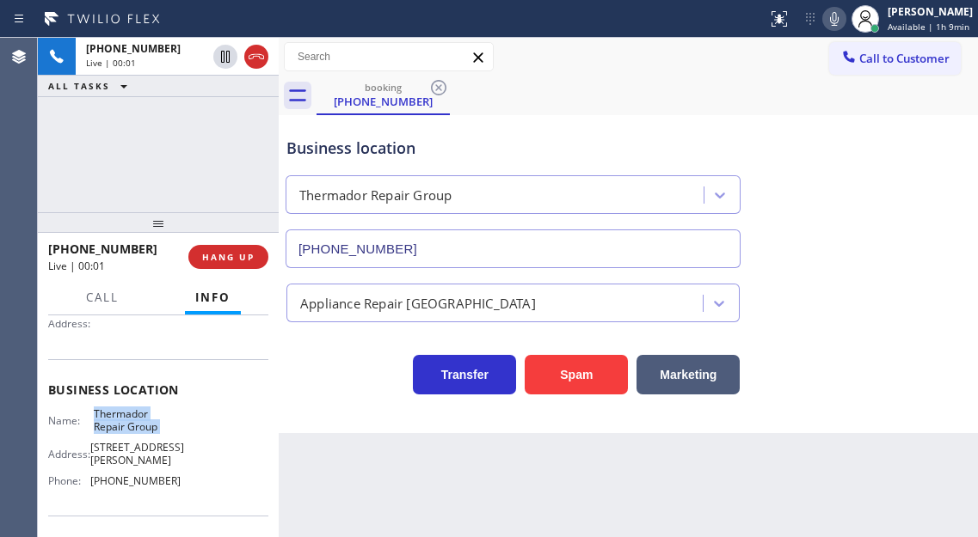
type input "[PHONE_NUMBER]"
click at [114, 432] on span "Thermador Repair Group" at bounding box center [137, 421] width 86 height 27
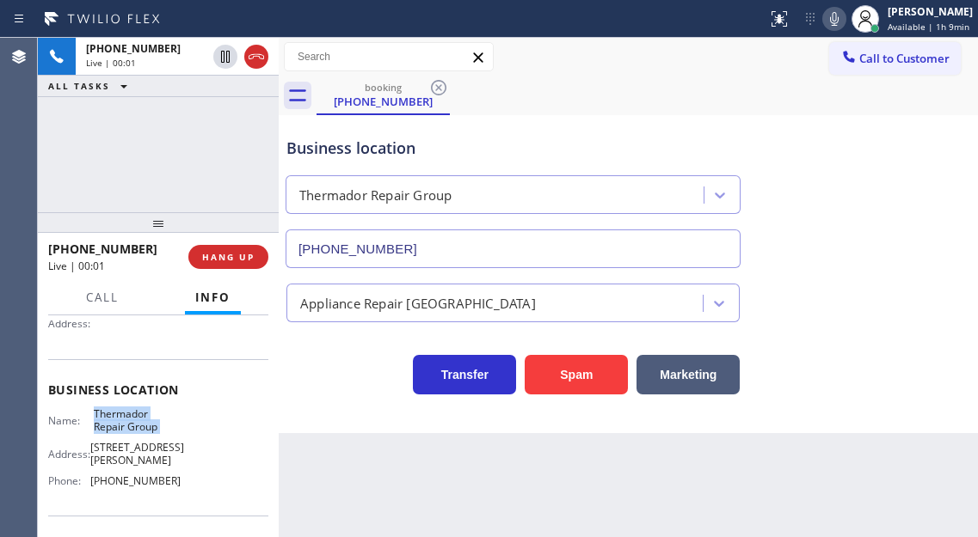
click at [114, 432] on span "Thermador Repair Group" at bounding box center [137, 421] width 86 height 27
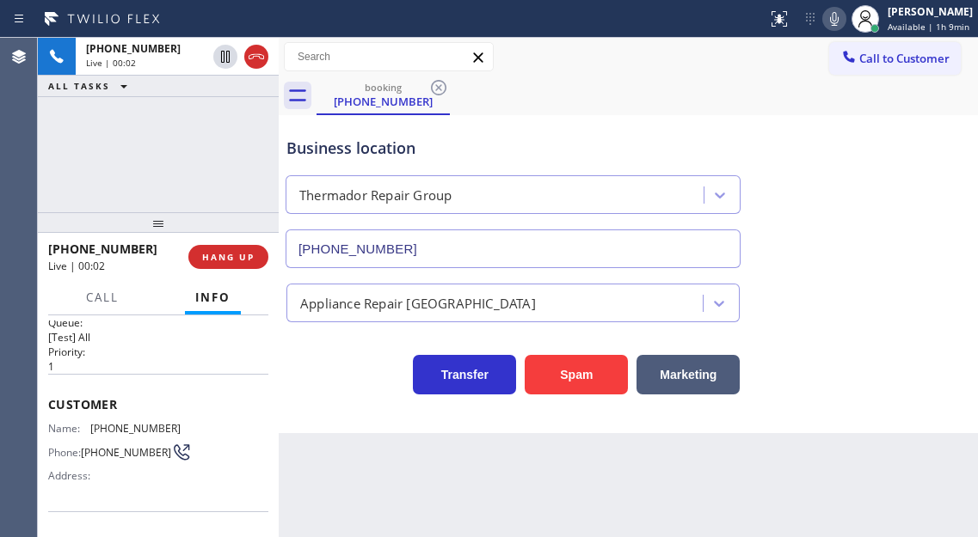
scroll to position [0, 0]
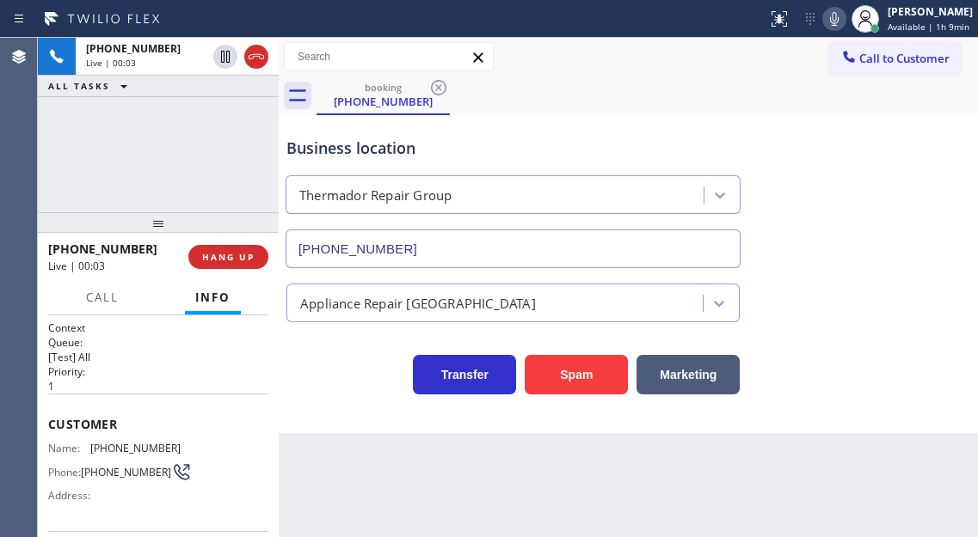
click at [115, 445] on span "[PHONE_NUMBER]" at bounding box center [135, 448] width 90 height 13
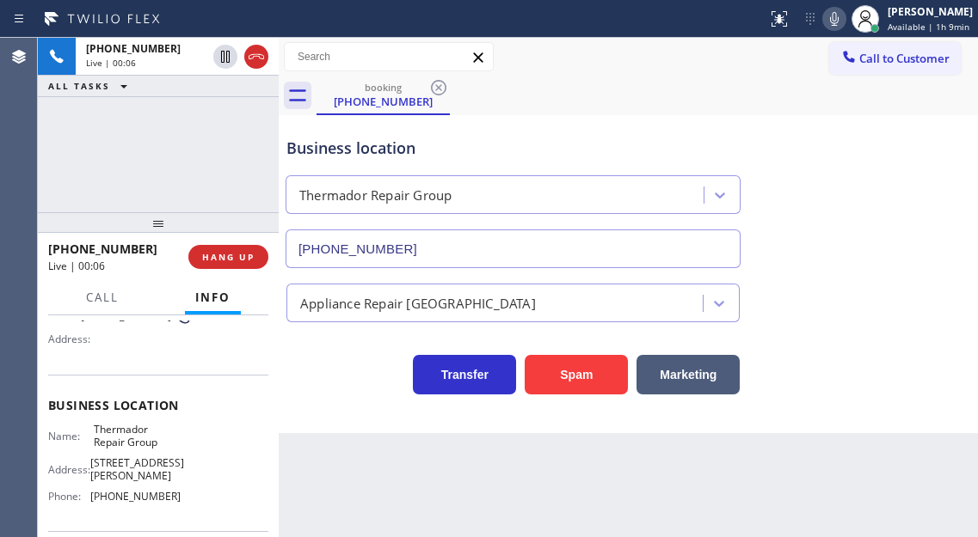
scroll to position [172, 0]
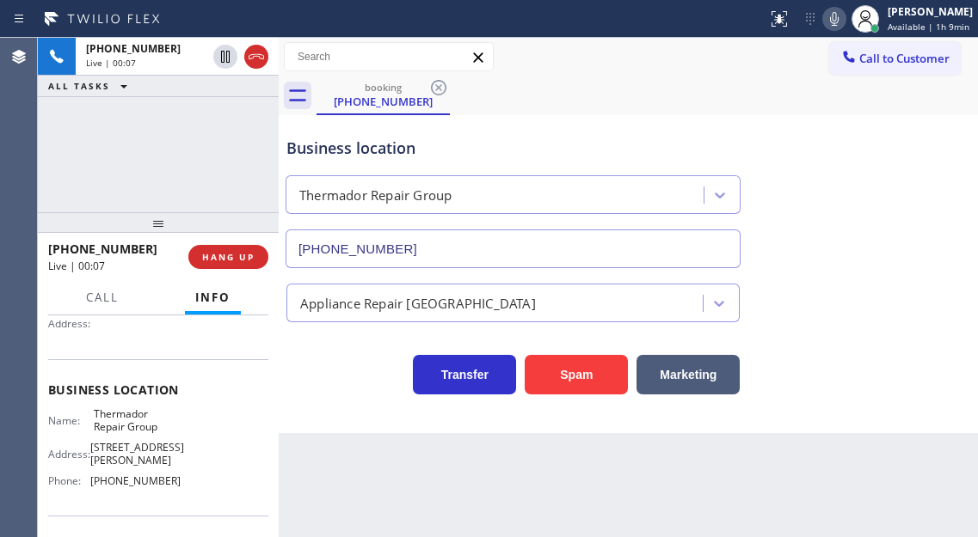
click at [113, 425] on span "Thermador Repair Group" at bounding box center [137, 421] width 86 height 27
click at [148, 482] on span "[PHONE_NUMBER]" at bounding box center [135, 481] width 90 height 13
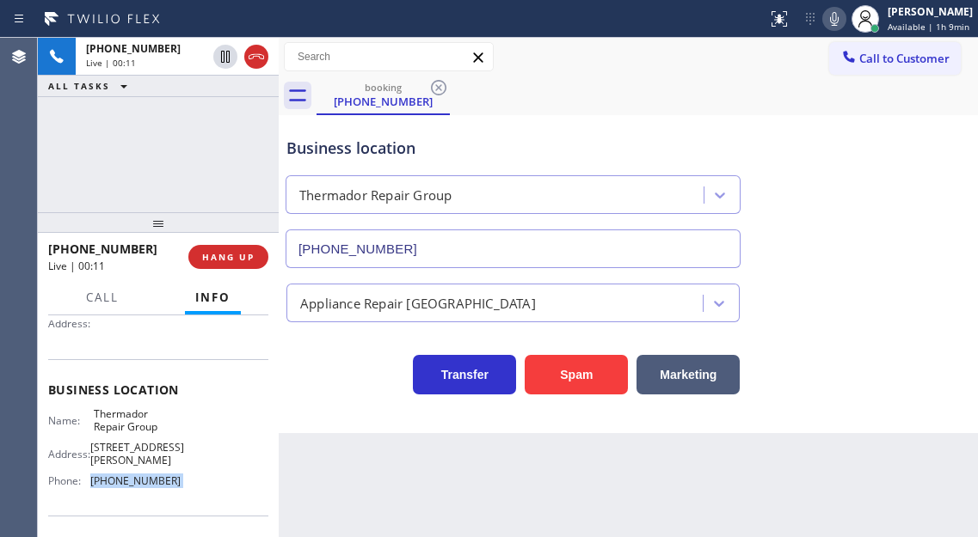
click at [148, 482] on span "[PHONE_NUMBER]" at bounding box center [135, 481] width 90 height 13
click at [172, 144] on div "[PHONE_NUMBER] Live | 00:17 ALL TASKS ALL TASKS ACTIVE TASKS TASKS IN WRAP UP" at bounding box center [158, 125] width 241 height 175
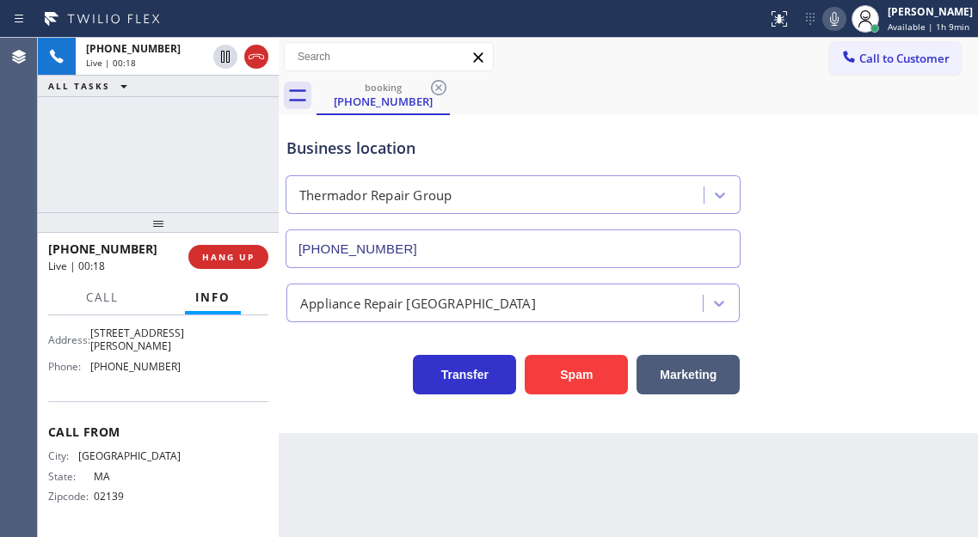
scroll to position [292, 0]
click at [938, 206] on div "Business location Thermador Repair Group [PHONE_NUMBER]" at bounding box center [628, 191] width 690 height 156
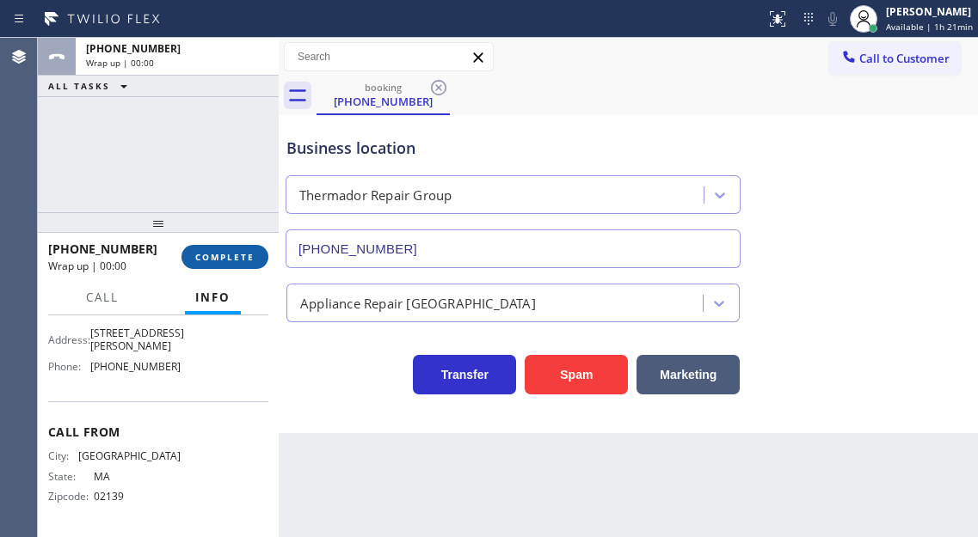
click at [236, 252] on span "COMPLETE" at bounding box center [224, 257] width 59 height 12
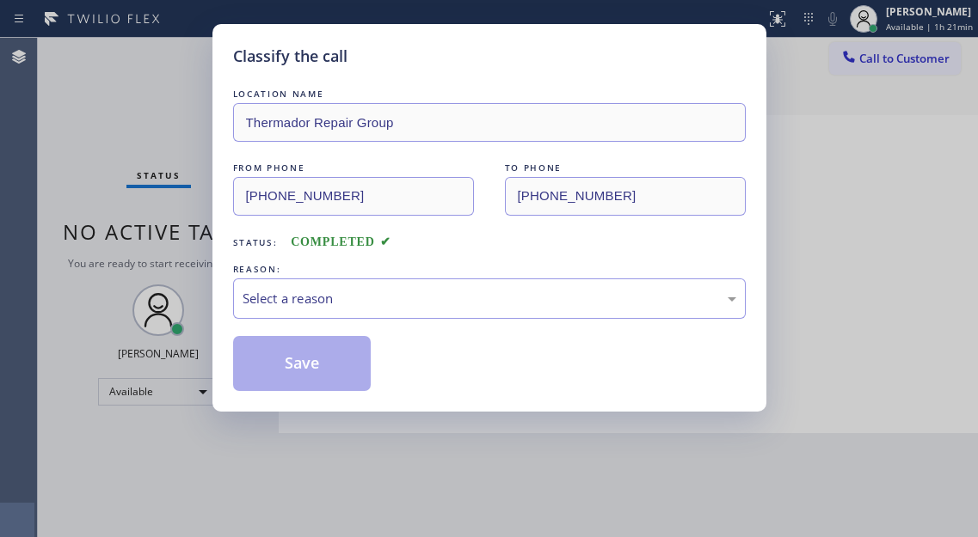
click at [236, 252] on div "LOCATION NAME Thermador Repair Group FROM PHONE [PHONE_NUMBER] TO PHONE [PHONE_…" at bounding box center [489, 238] width 512 height 306
click at [323, 301] on div "Select a reason" at bounding box center [489, 299] width 494 height 20
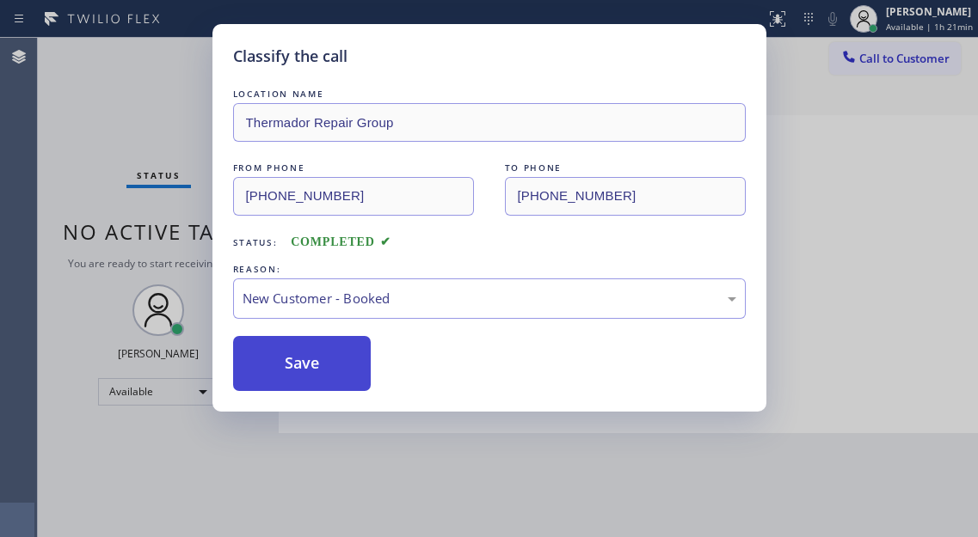
click at [315, 371] on button "Save" at bounding box center [302, 363] width 138 height 55
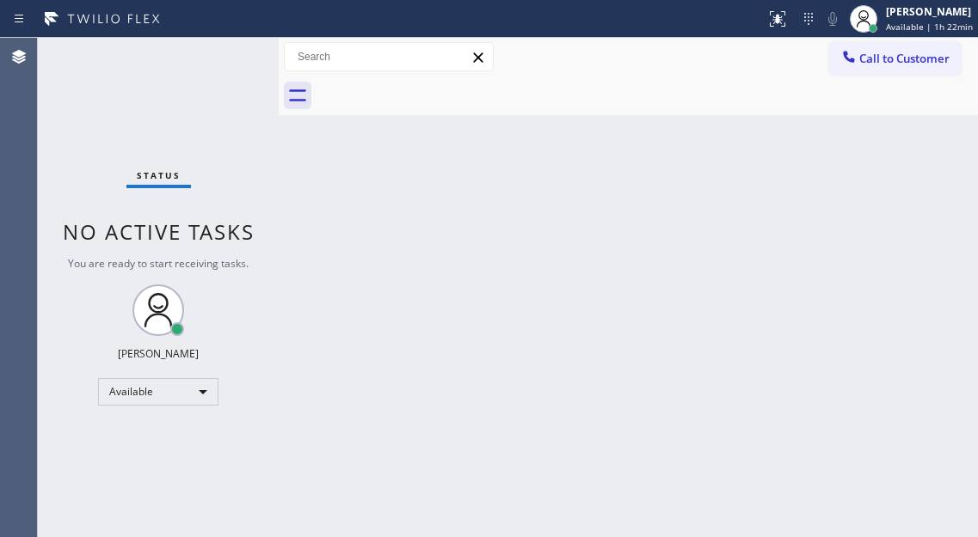
click at [956, 178] on div "Back to Dashboard Change Sender ID Customers Technicians Select a contact Outbo…" at bounding box center [628, 288] width 699 height 500
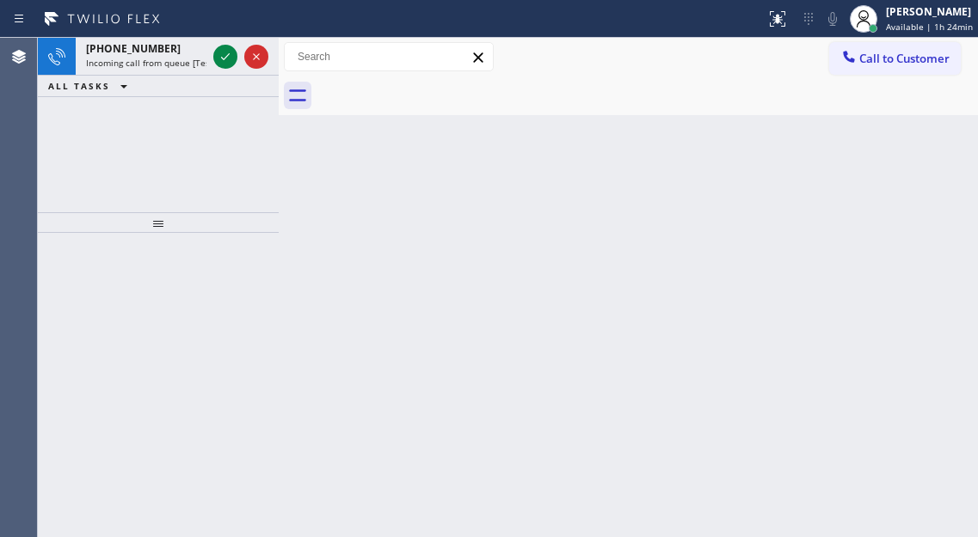
click at [942, 185] on div "Back to Dashboard Change Sender ID Customers Technicians Select a contact Outbo…" at bounding box center [628, 288] width 699 height 500
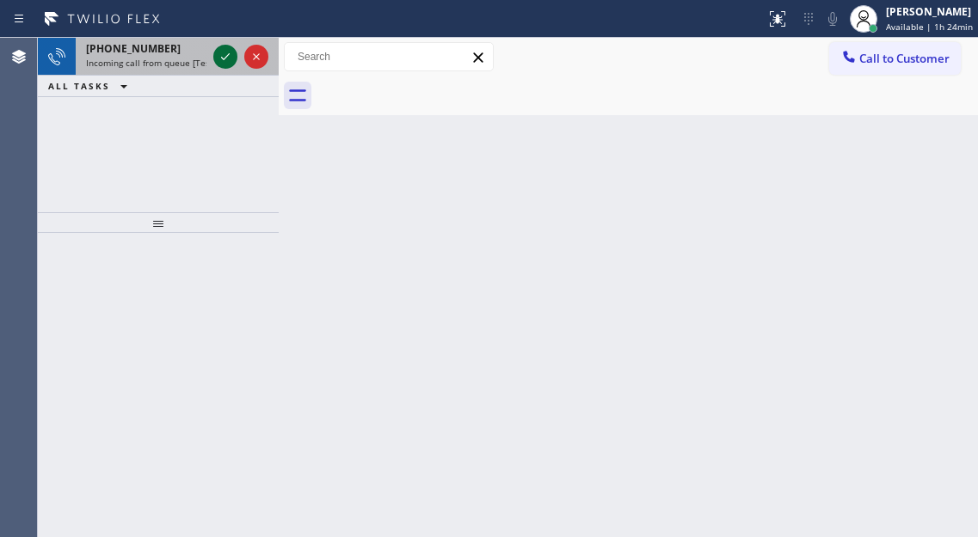
click at [230, 54] on icon at bounding box center [225, 56] width 21 height 21
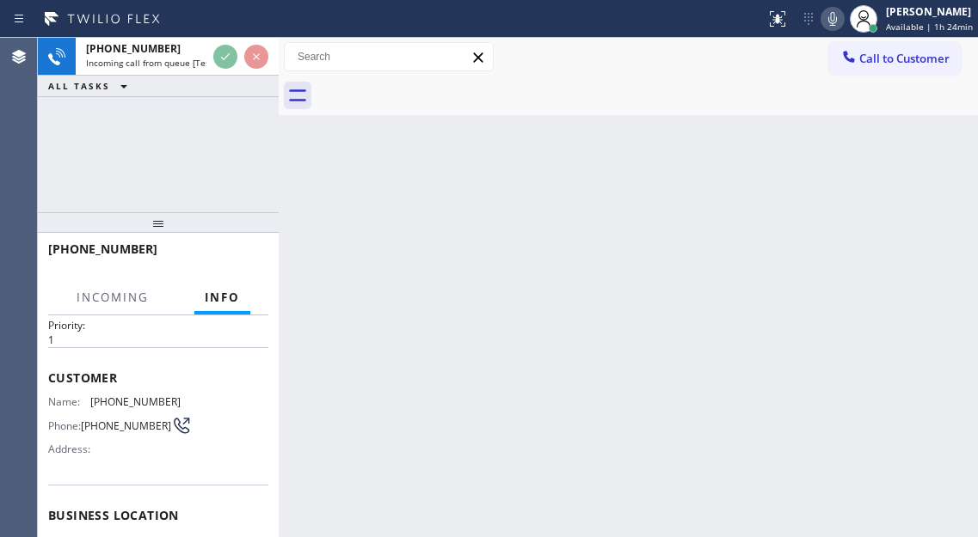
scroll to position [86, 0]
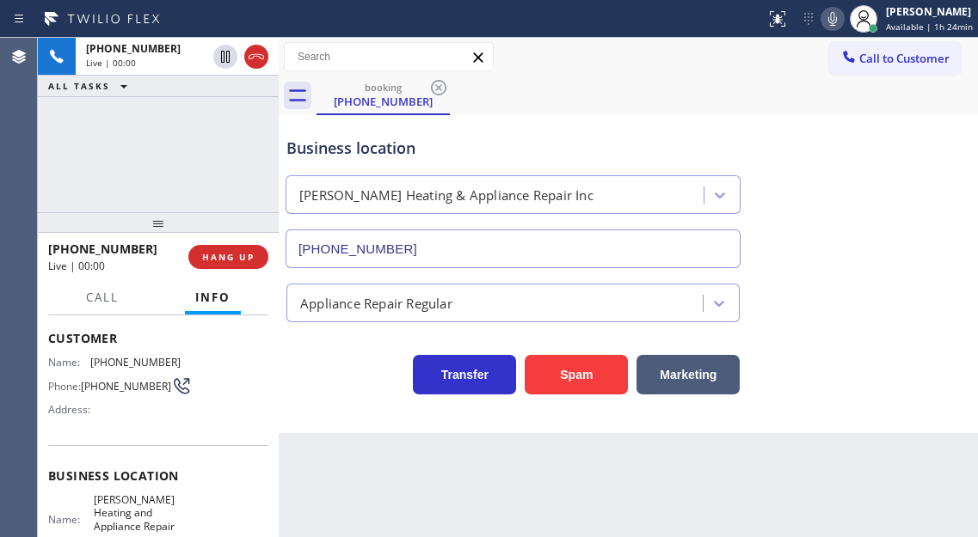
type input "[PHONE_NUMBER]"
click at [150, 491] on div "Business location Name: [PERSON_NAME] Heating and Appliance Repair Inc Address:…" at bounding box center [158, 536] width 220 height 183
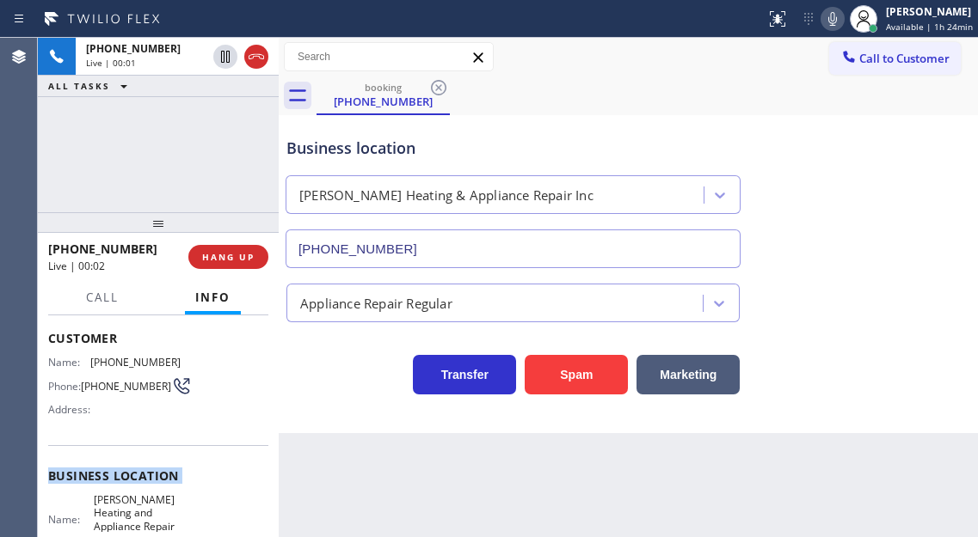
click at [150, 491] on div "Business location Name: [PERSON_NAME] Heating and Appliance Repair Inc Address:…" at bounding box center [158, 536] width 220 height 183
click at [154, 507] on span "[PERSON_NAME] Heating and Appliance Repair Inc" at bounding box center [137, 520] width 86 height 53
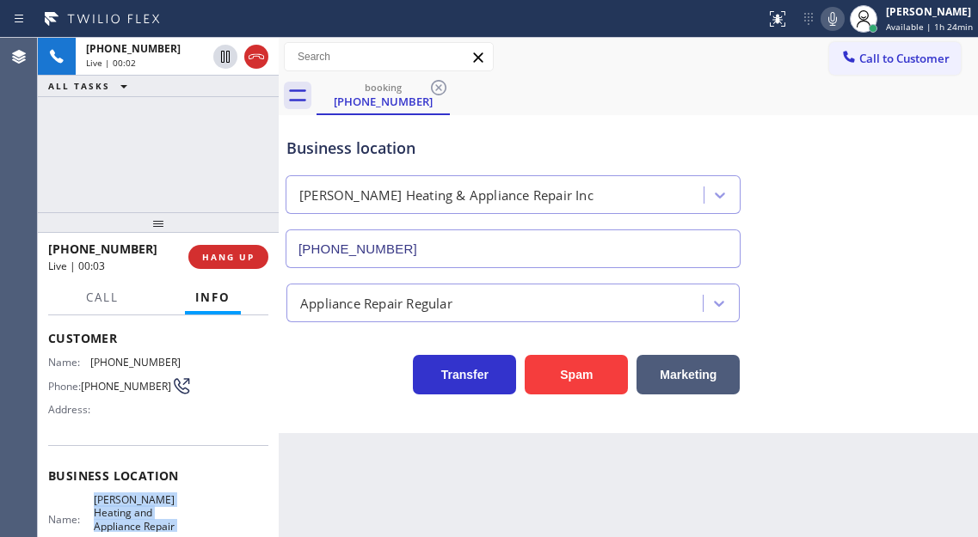
click at [154, 507] on span "[PERSON_NAME] Heating and Appliance Repair Inc" at bounding box center [137, 520] width 86 height 53
click at [119, 364] on span "[PHONE_NUMBER]" at bounding box center [135, 362] width 90 height 13
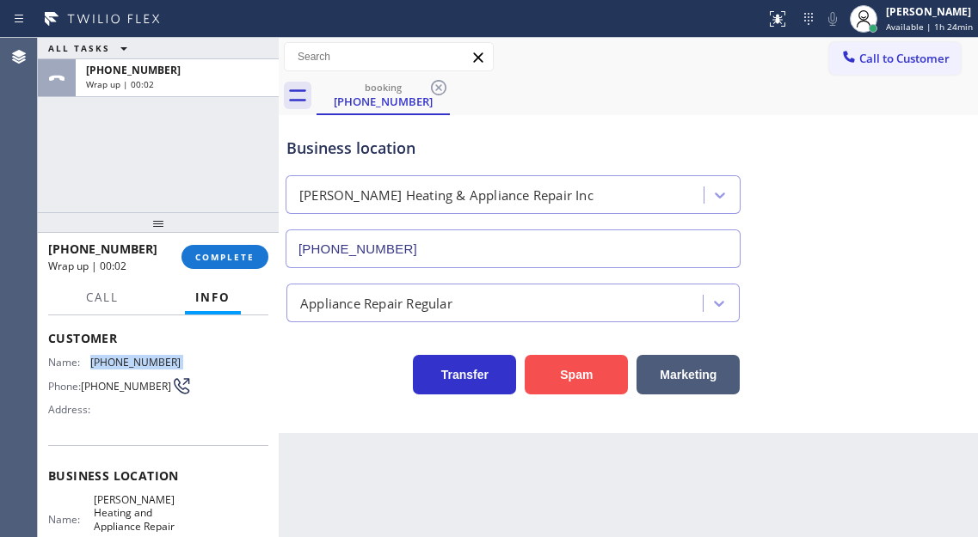
click at [573, 374] on button "Spam" at bounding box center [576, 375] width 103 height 40
click at [226, 249] on button "COMPLETE" at bounding box center [224, 257] width 87 height 24
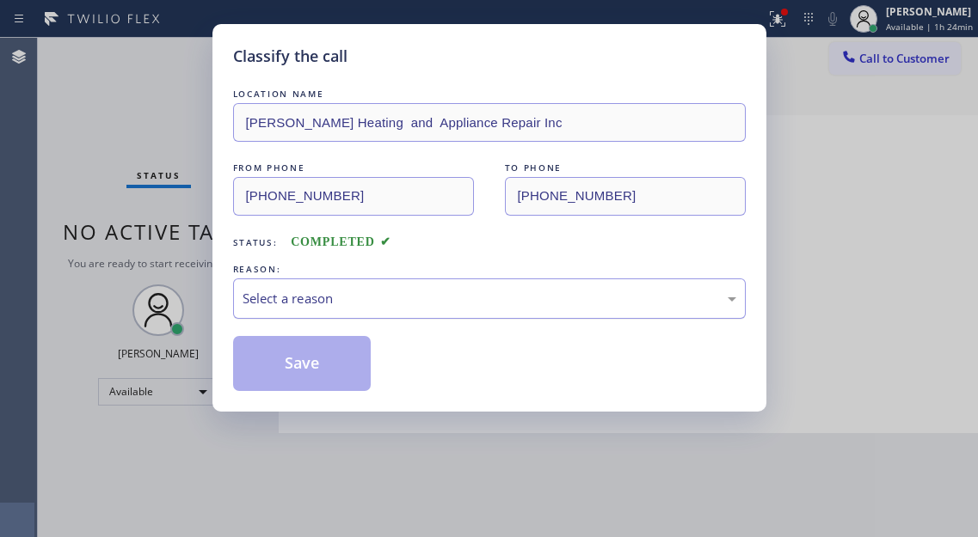
click at [399, 292] on div "Select a reason" at bounding box center [489, 299] width 494 height 20
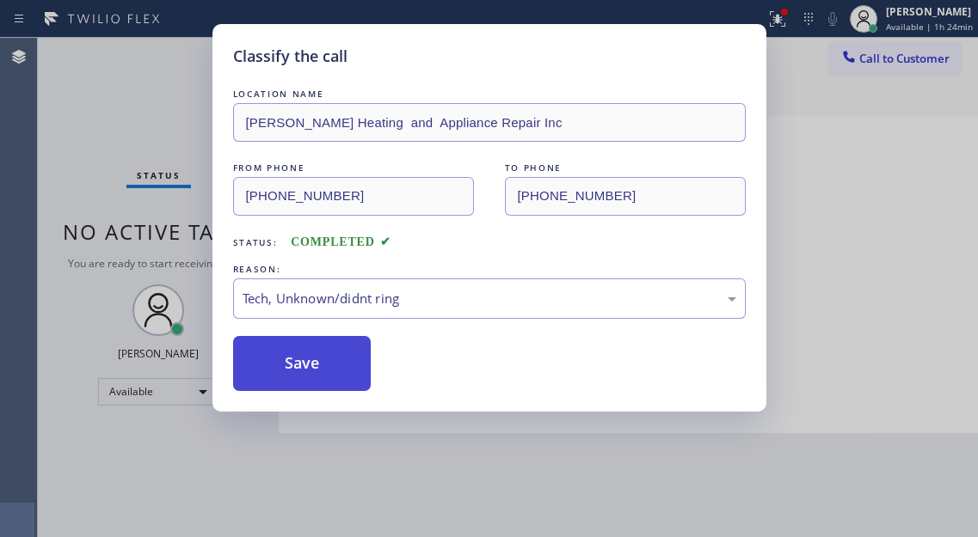
click at [318, 377] on button "Save" at bounding box center [302, 363] width 138 height 55
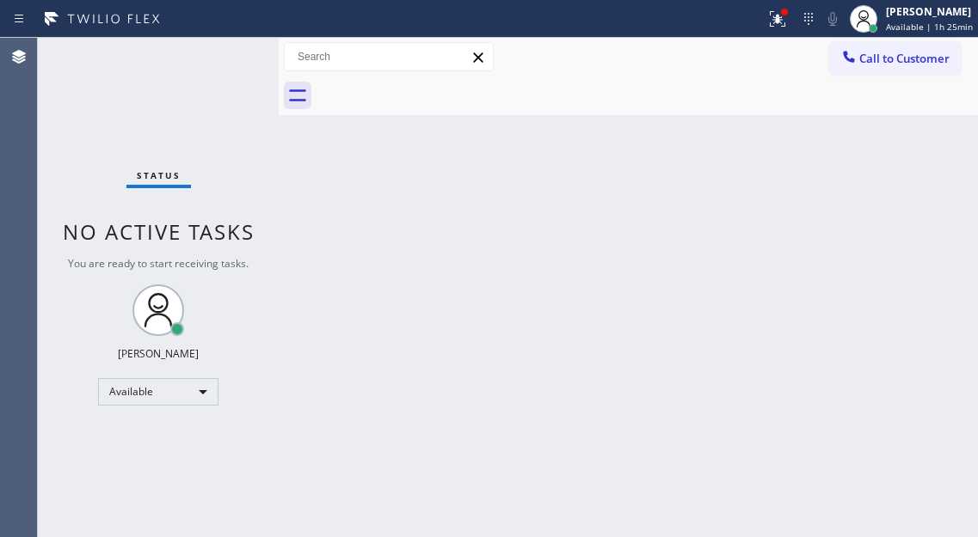
click at [922, 250] on div "Back to Dashboard Change Sender ID Customers Technicians Select a contact Outbo…" at bounding box center [628, 288] width 699 height 500
click at [231, 46] on div "Status No active tasks You are ready to start receiving tasks. [PERSON_NAME]" at bounding box center [158, 288] width 241 height 500
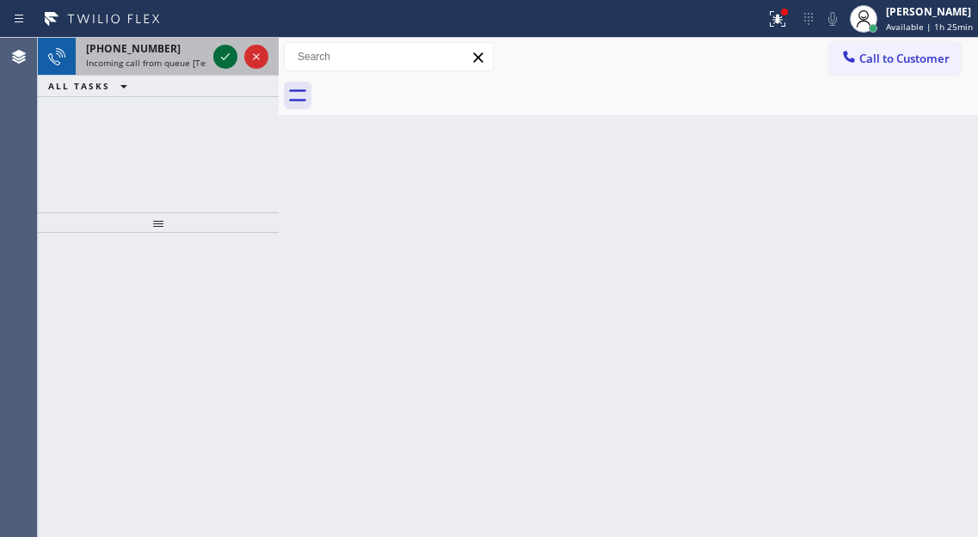
click at [222, 62] on icon at bounding box center [225, 56] width 21 height 21
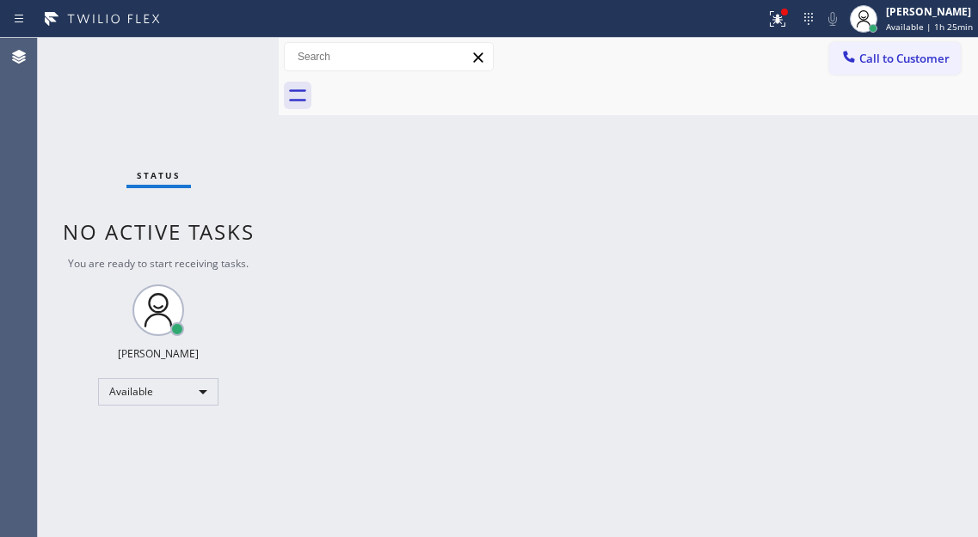
click at [473, 254] on div "Back to Dashboard Change Sender ID Customers Technicians Select a contact Outbo…" at bounding box center [628, 288] width 699 height 500
click at [775, 22] on icon at bounding box center [777, 19] width 21 height 21
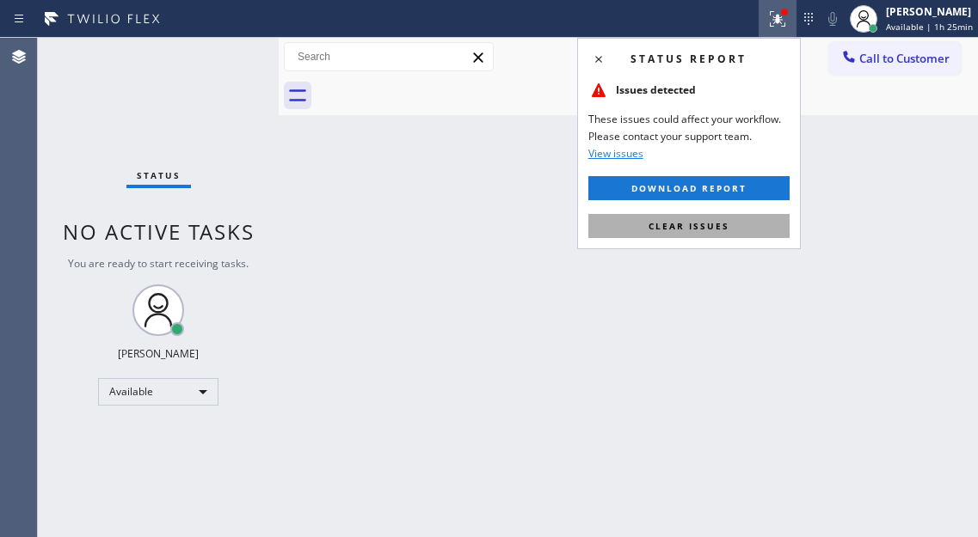
click at [736, 224] on button "Clear issues" at bounding box center [688, 226] width 201 height 24
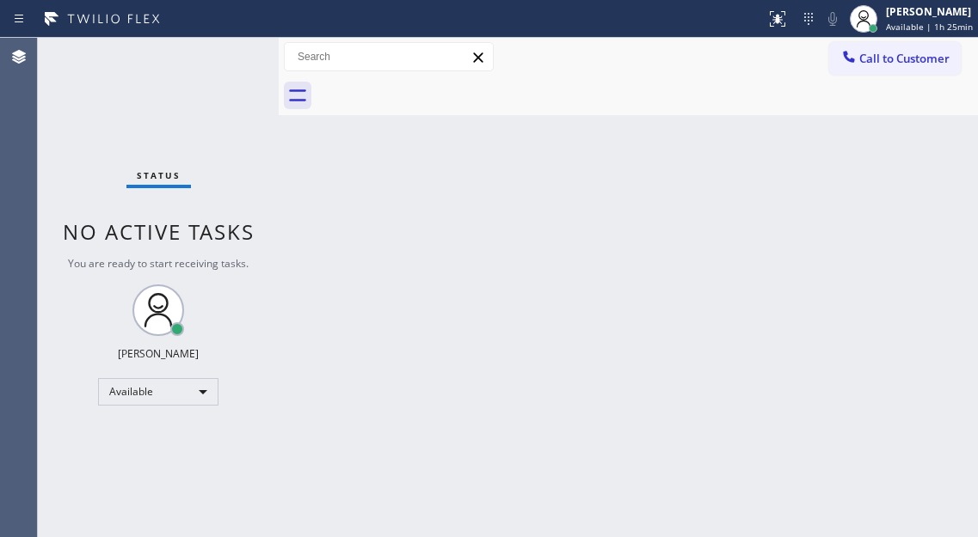
click at [217, 47] on div "Status No active tasks You are ready to start receiving tasks. [PERSON_NAME]" at bounding box center [158, 288] width 241 height 500
click at [231, 53] on div "Status No active tasks You are ready to start receiving tasks. [PERSON_NAME]" at bounding box center [158, 288] width 241 height 500
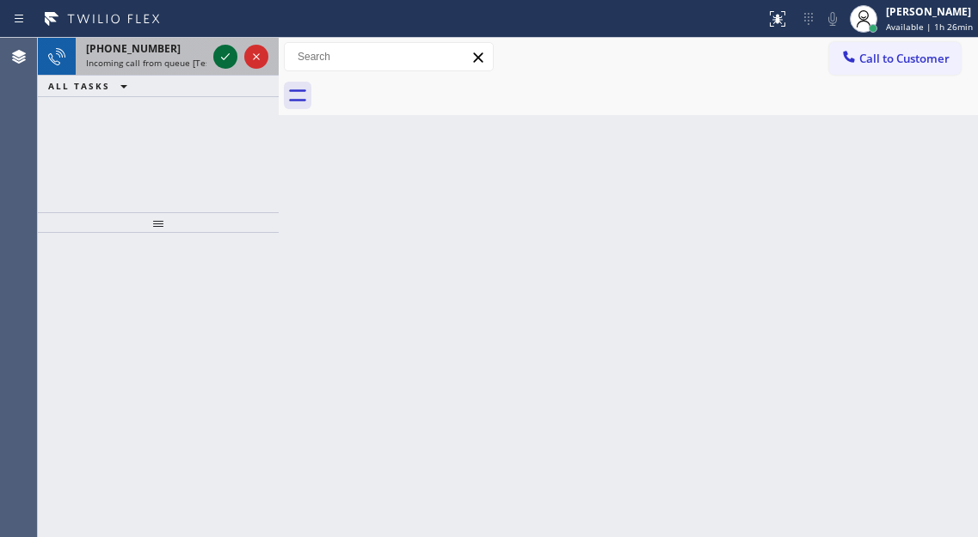
click at [221, 48] on icon at bounding box center [225, 56] width 21 height 21
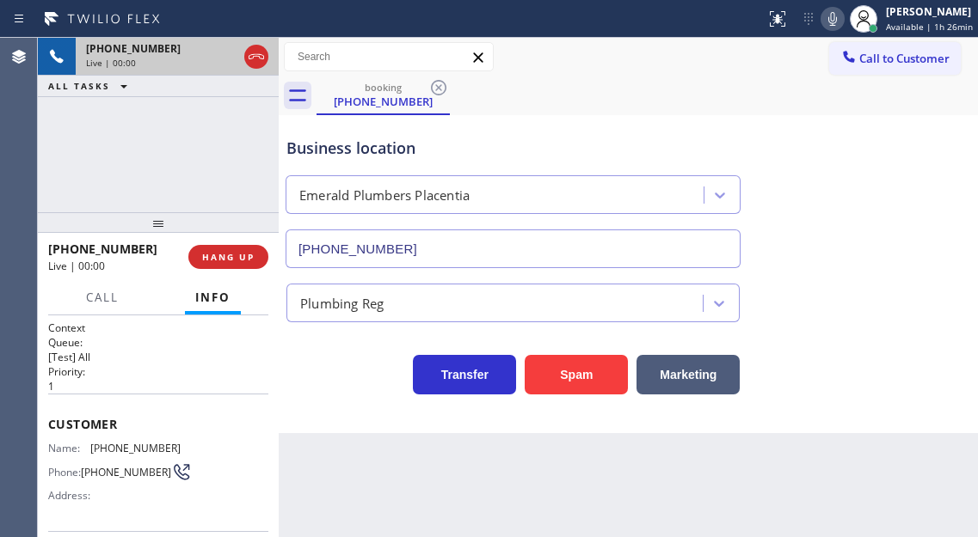
type input "[PHONE_NUMBER]"
click at [123, 444] on span "[PHONE_NUMBER]" at bounding box center [135, 448] width 90 height 13
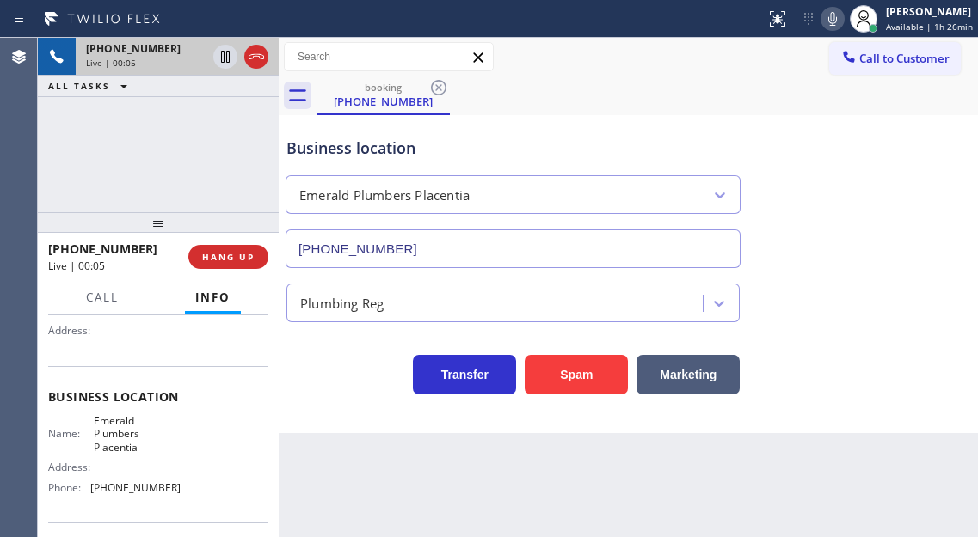
scroll to position [172, 0]
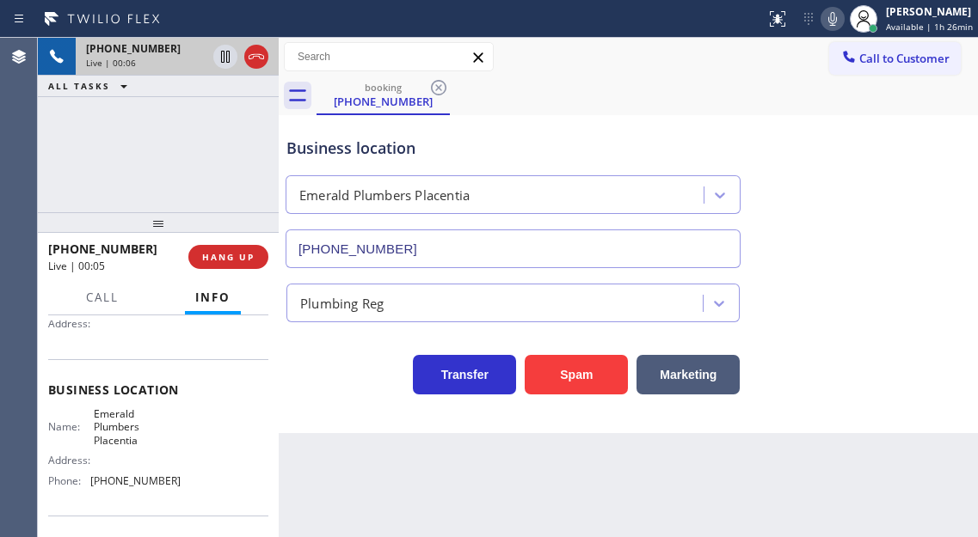
click at [120, 432] on span "Emerald Plumbers Placentia" at bounding box center [137, 428] width 86 height 40
click at [126, 480] on span "[PHONE_NUMBER]" at bounding box center [135, 481] width 90 height 13
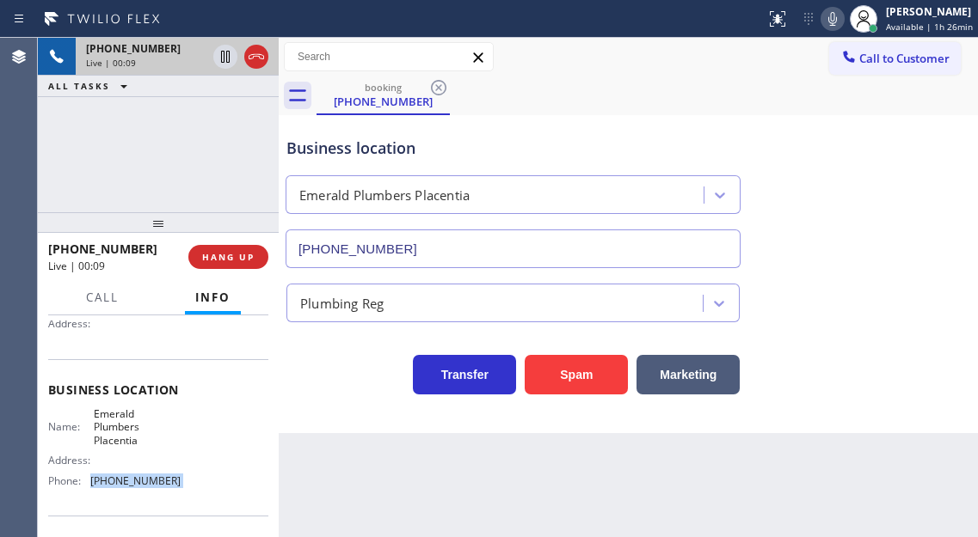
click at [126, 480] on span "[PHONE_NUMBER]" at bounding box center [135, 481] width 90 height 13
click at [552, 377] on button "Spam" at bounding box center [576, 375] width 103 height 40
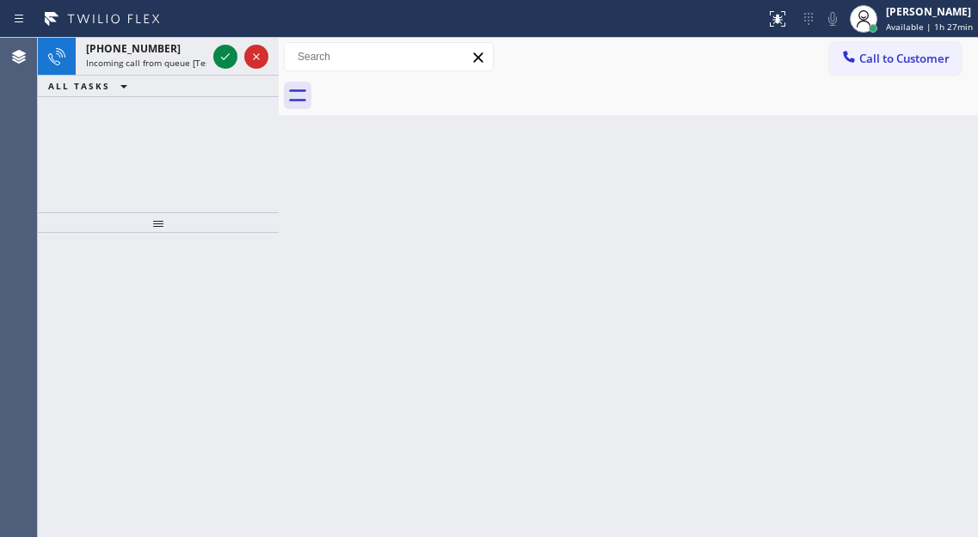
click at [894, 187] on div "Back to Dashboard Change Sender ID Customers Technicians Select a contact Outbo…" at bounding box center [628, 288] width 699 height 500
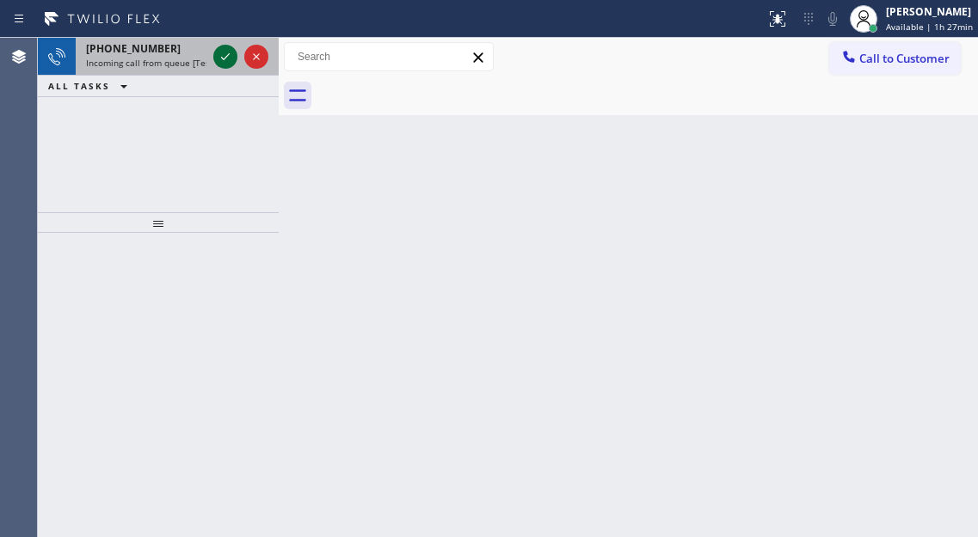
click at [230, 61] on icon at bounding box center [225, 56] width 21 height 21
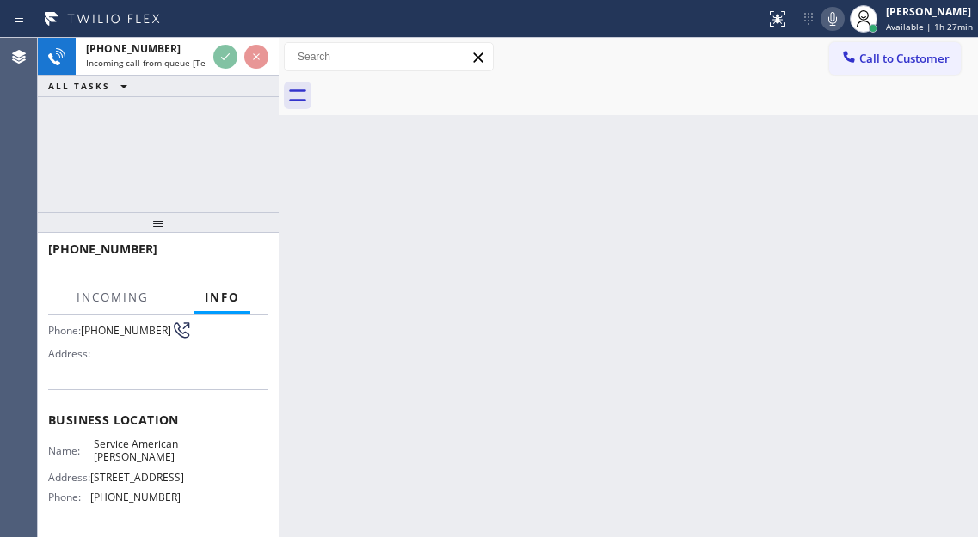
scroll to position [172, 0]
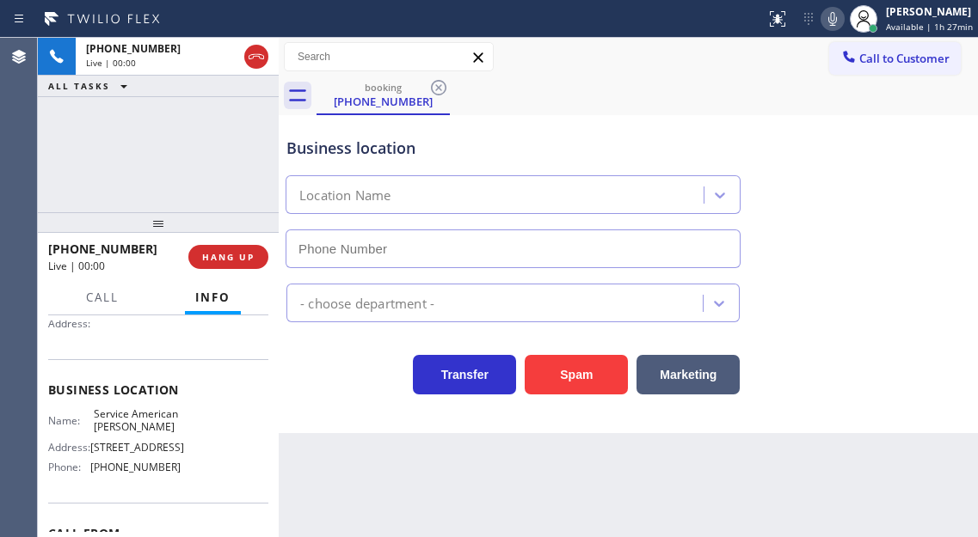
type input "[PHONE_NUMBER]"
click at [125, 422] on span "Service American [PERSON_NAME]" at bounding box center [137, 421] width 86 height 27
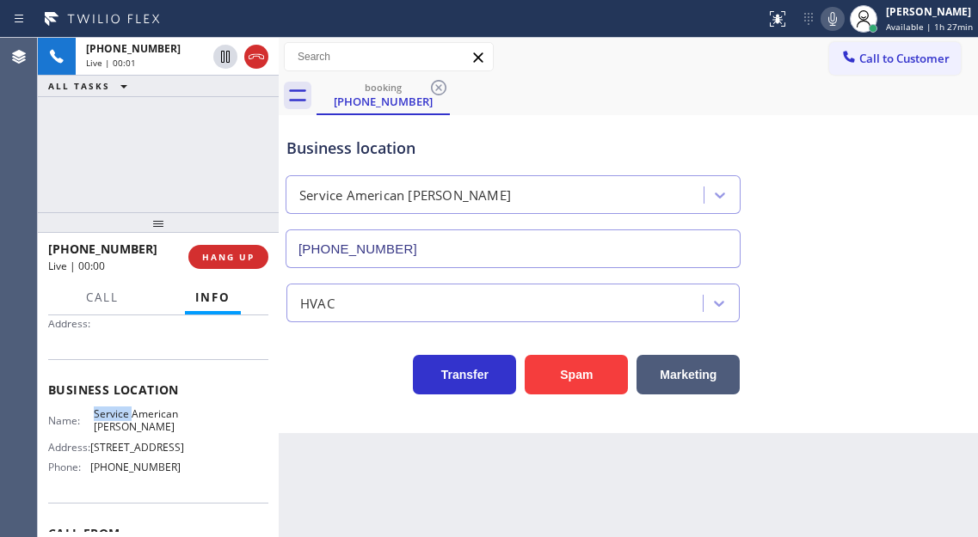
click at [125, 422] on span "Service American [PERSON_NAME]" at bounding box center [137, 421] width 86 height 27
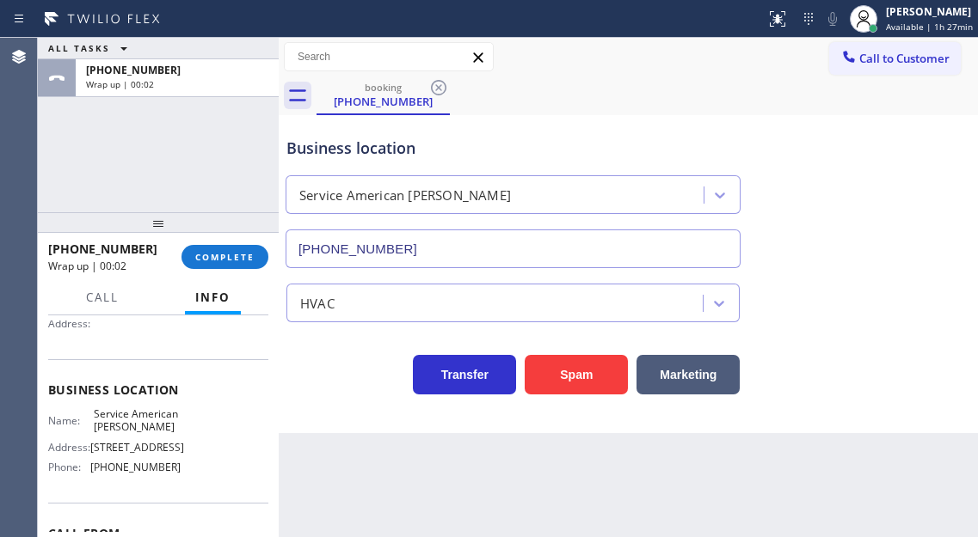
click at [896, 229] on div "Business location Service American [PERSON_NAME] [PHONE_NUMBER]" at bounding box center [628, 191] width 690 height 156
click at [250, 255] on span "COMPLETE" at bounding box center [224, 257] width 59 height 12
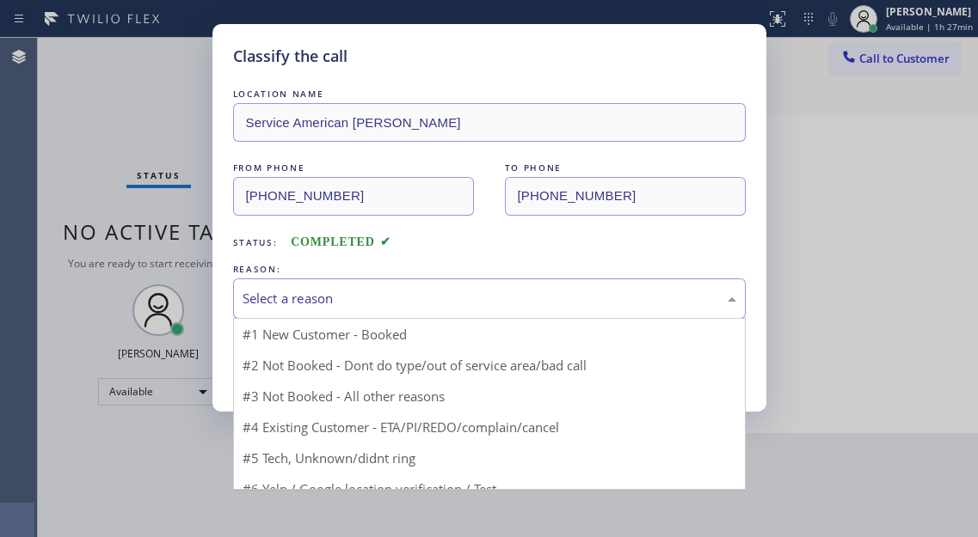
click at [454, 291] on div "Select a reason" at bounding box center [489, 299] width 494 height 20
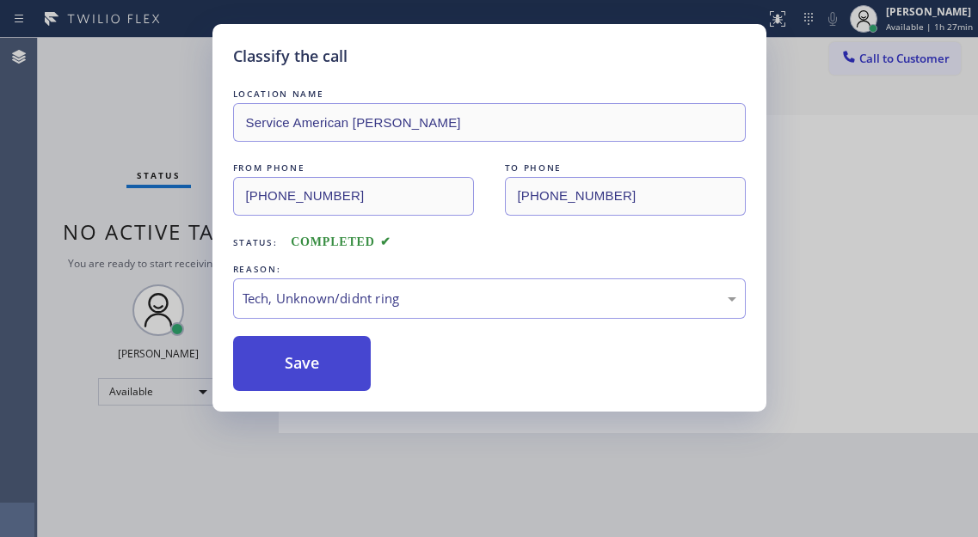
click at [349, 368] on button "Save" at bounding box center [302, 363] width 138 height 55
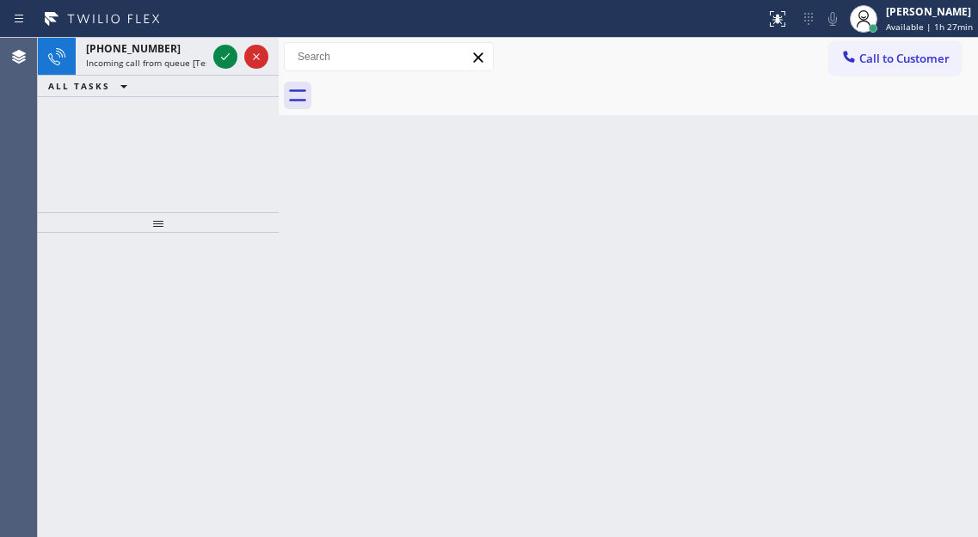
click at [937, 193] on div "Back to Dashboard Change Sender ID Customers Technicians Select a contact Outbo…" at bounding box center [628, 288] width 699 height 500
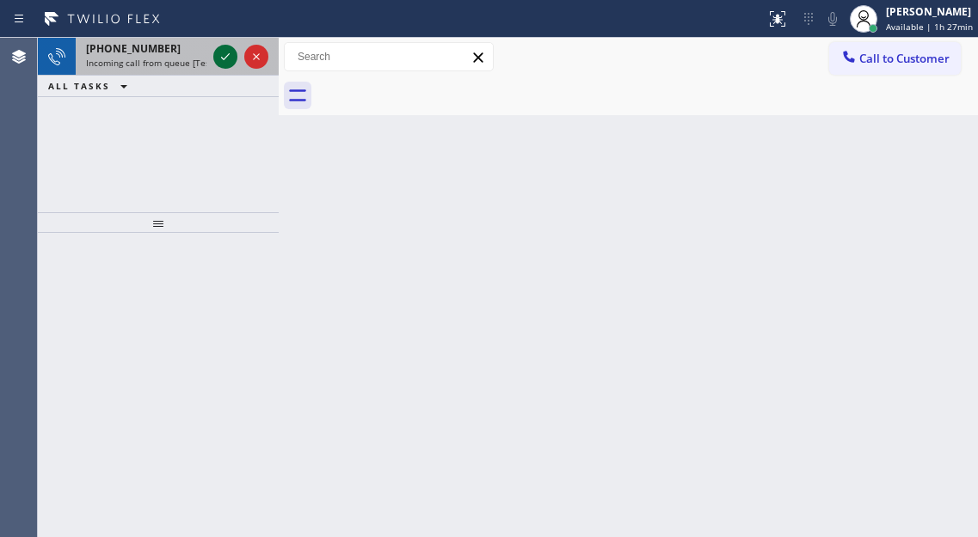
click at [226, 62] on icon at bounding box center [225, 56] width 21 height 21
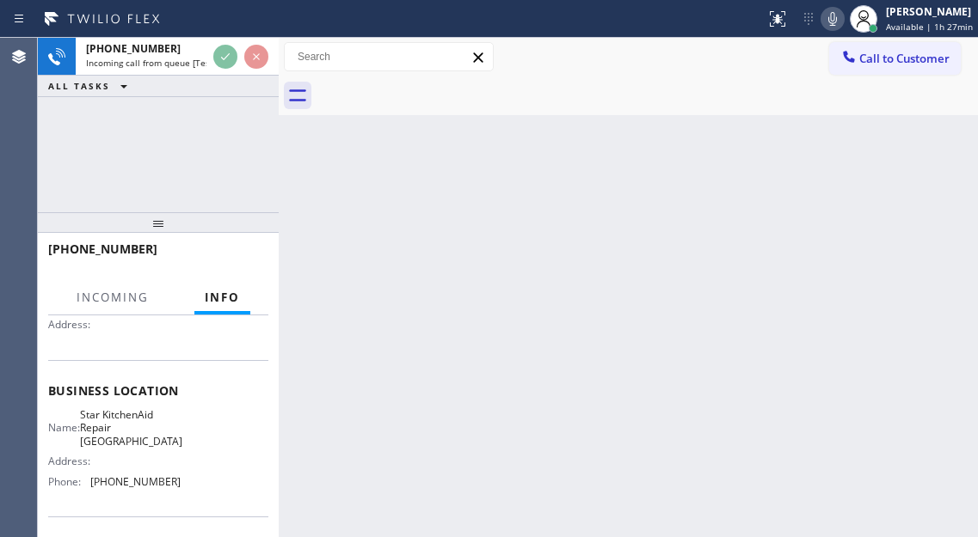
scroll to position [172, 0]
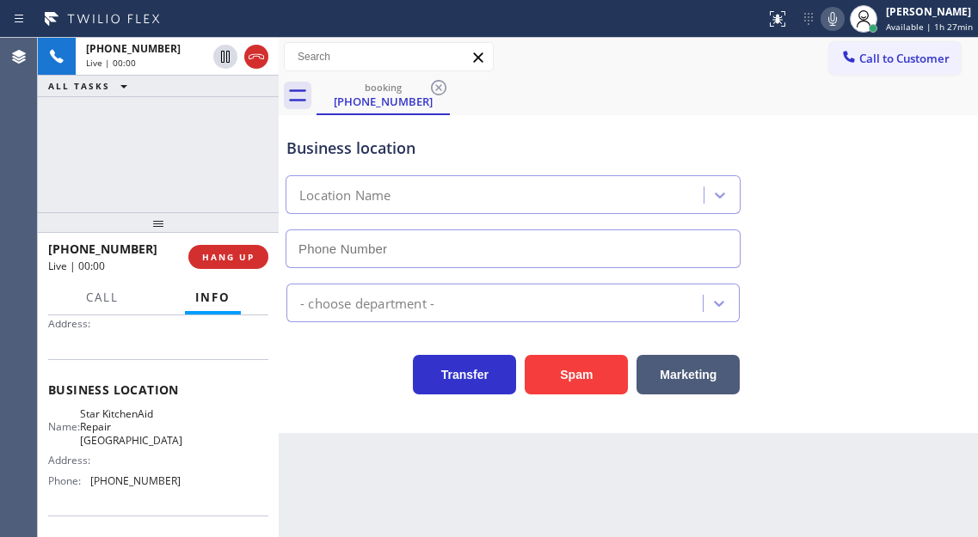
type input "[PHONE_NUMBER]"
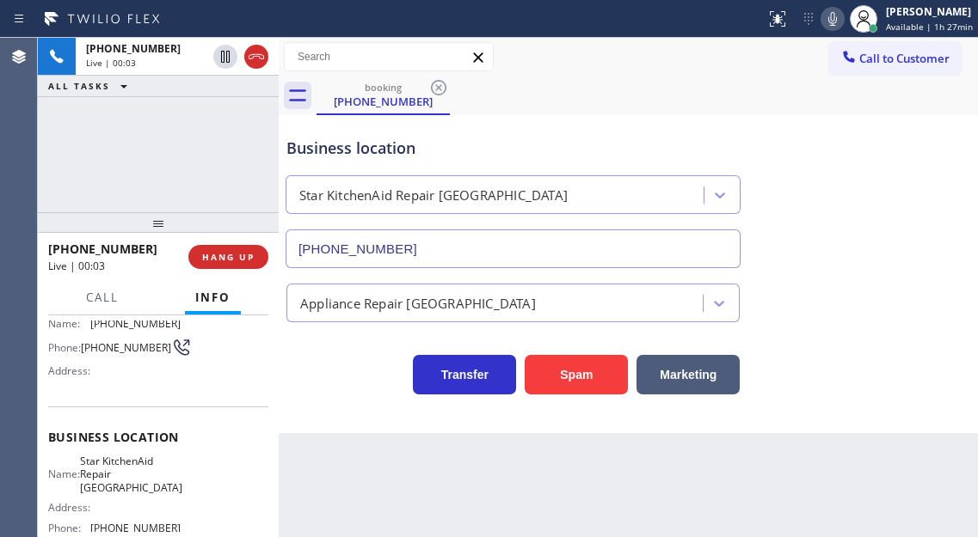
scroll to position [86, 0]
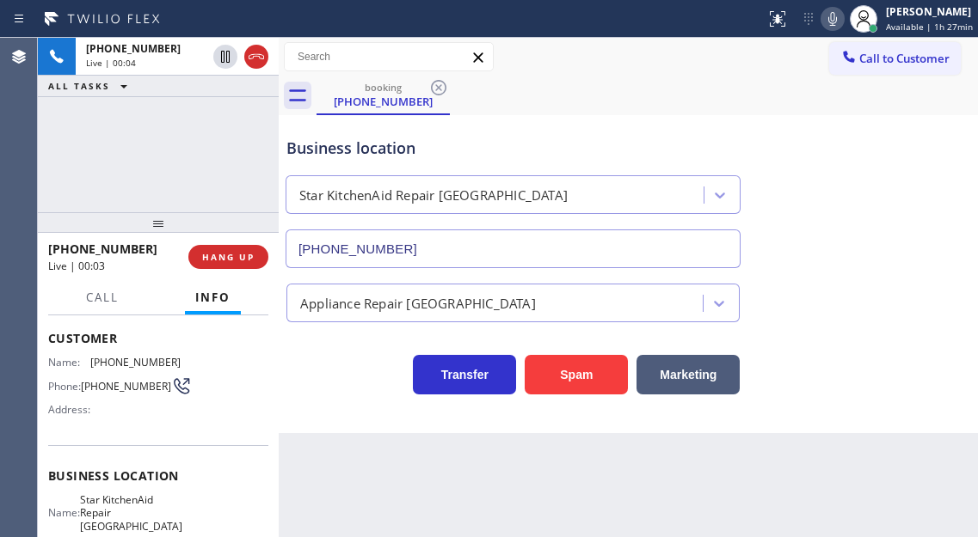
click at [114, 387] on span "[PHONE_NUMBER]" at bounding box center [126, 386] width 90 height 13
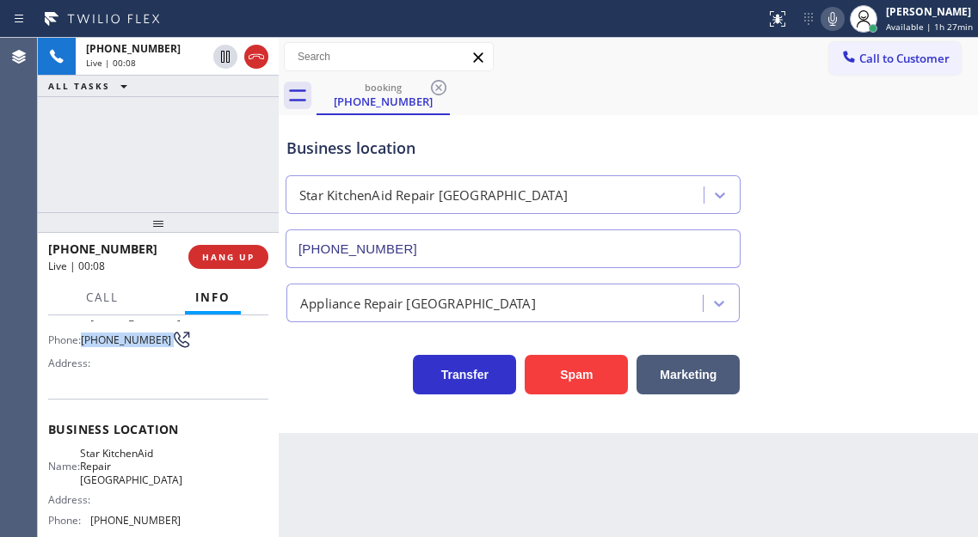
scroll to position [172, 0]
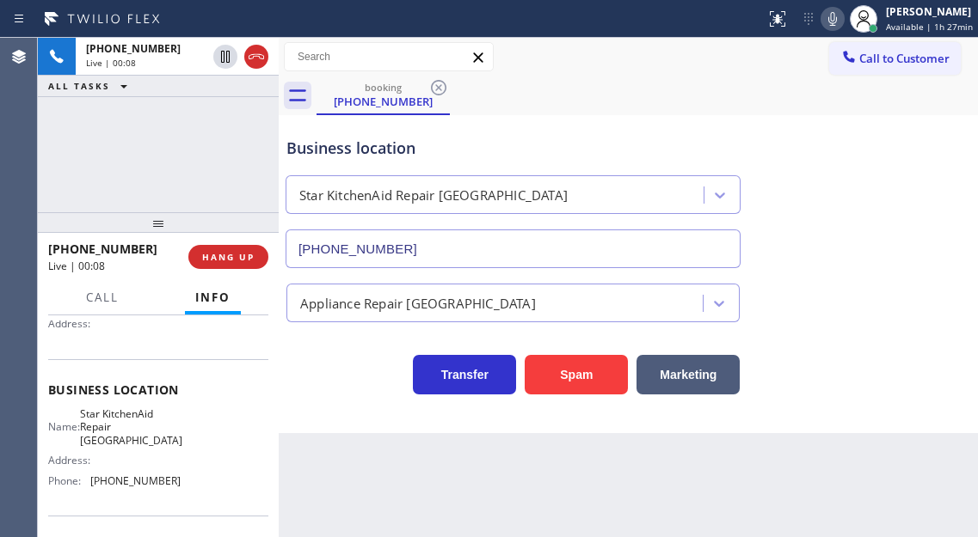
click at [124, 432] on span "Star KitchenAid Repair [GEOGRAPHIC_DATA]" at bounding box center [131, 428] width 102 height 40
click at [249, 182] on div "[PHONE_NUMBER] Live | 00:12 ALL TASKS ALL TASKS ACTIVE TASKS TASKS IN WRAP UP" at bounding box center [158, 125] width 241 height 175
click at [583, 380] on button "Spam" at bounding box center [576, 375] width 103 height 40
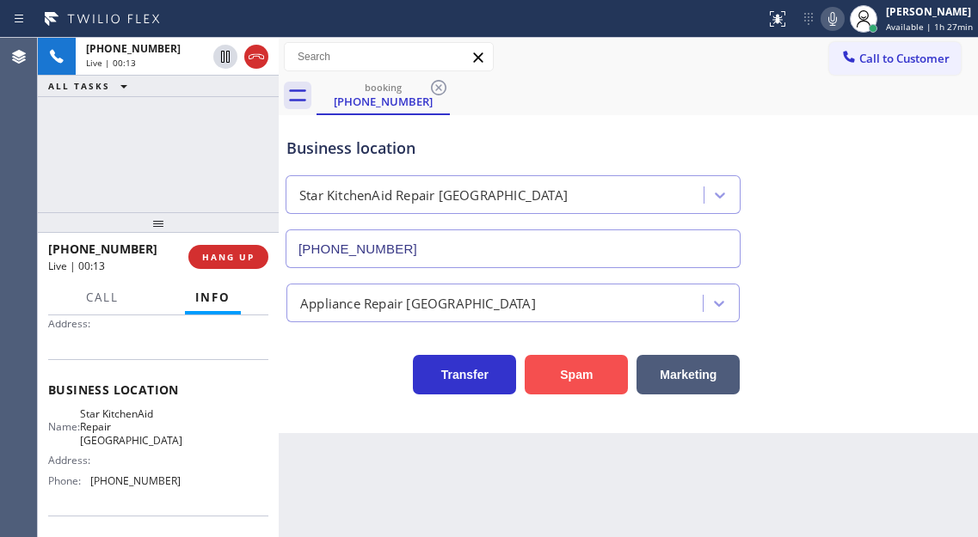
click at [583, 380] on button "Spam" at bounding box center [576, 375] width 103 height 40
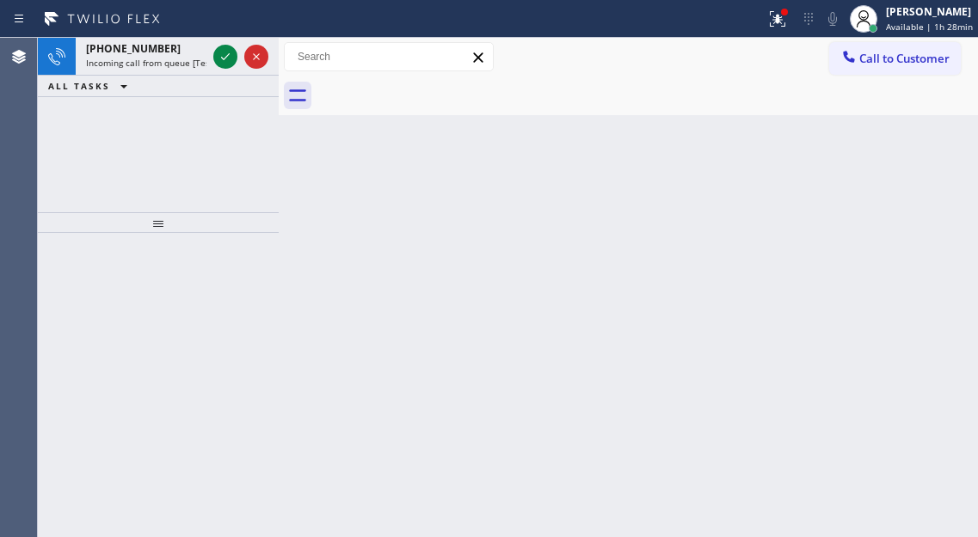
drag, startPoint x: 901, startPoint y: 154, endPoint x: 653, endPoint y: 154, distance: 247.6
click at [901, 154] on div "Back to Dashboard Change Sender ID Customers Technicians Select a contact Outbo…" at bounding box center [628, 288] width 699 height 500
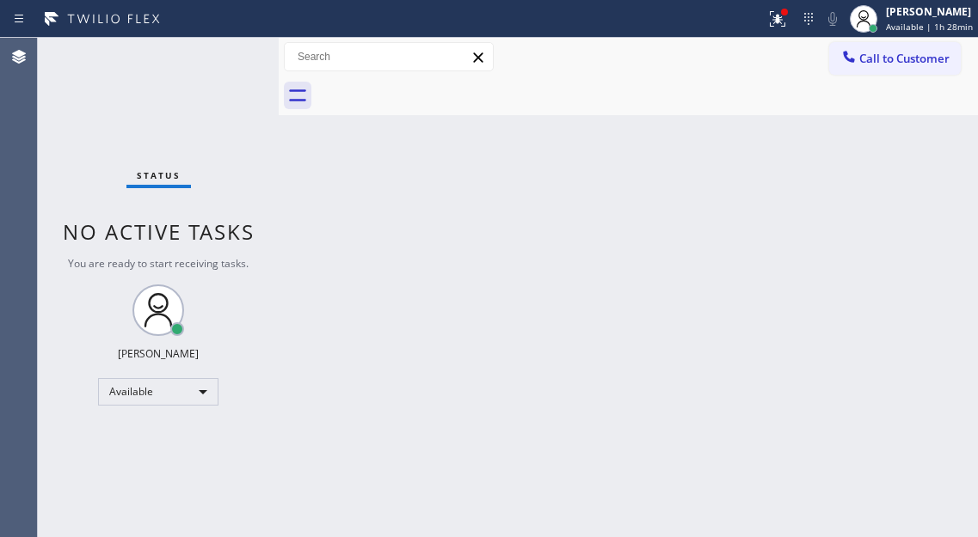
click at [223, 55] on div "Status No active tasks You are ready to start receiving tasks. [PERSON_NAME]" at bounding box center [158, 288] width 241 height 500
drag, startPoint x: 905, startPoint y: 209, endPoint x: 863, endPoint y: 193, distance: 44.9
click at [905, 209] on div "Back to Dashboard Change Sender ID Customers Technicians Select a contact Outbo…" at bounding box center [628, 288] width 699 height 500
click at [781, 32] on button at bounding box center [777, 19] width 38 height 38
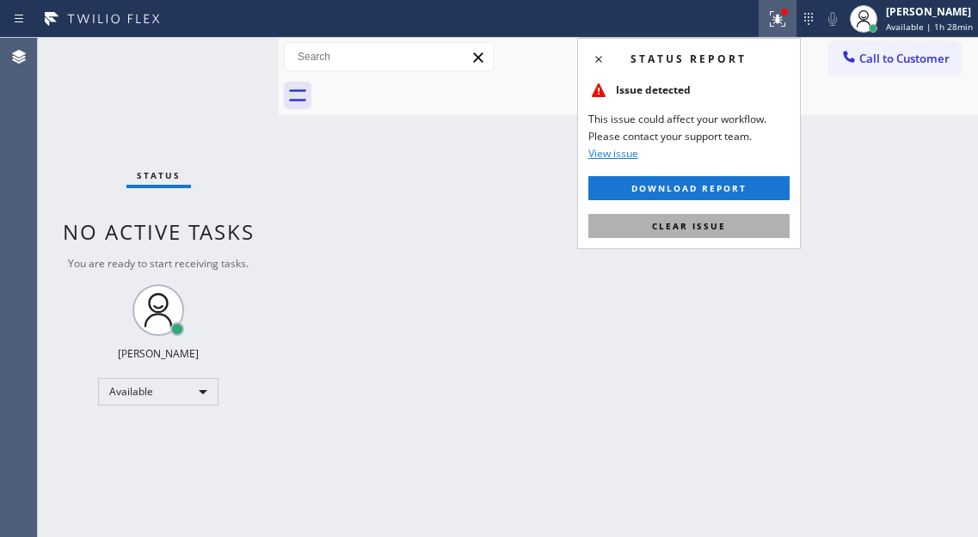
click at [719, 232] on button "Clear issue" at bounding box center [688, 226] width 201 height 24
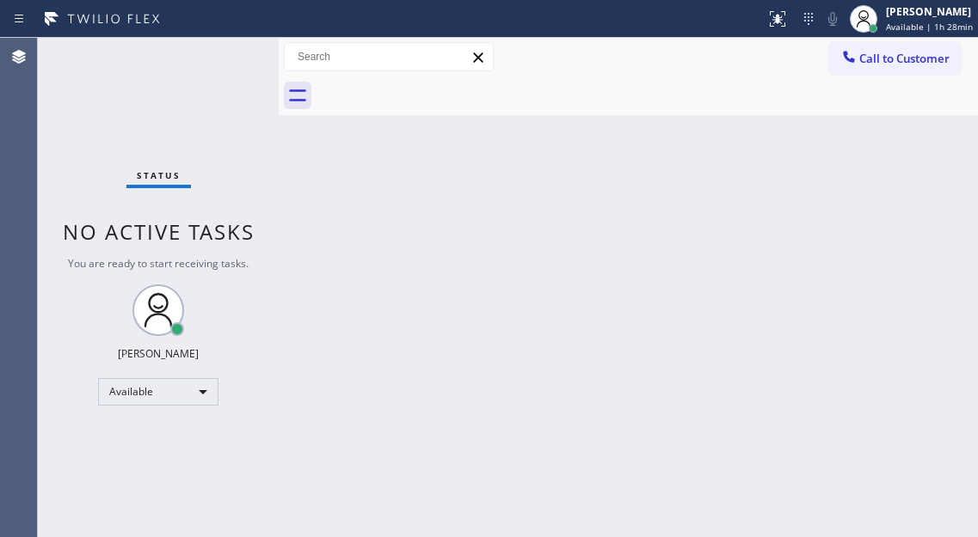
click at [230, 56] on div "Status No active tasks You are ready to start receiving tasks. [PERSON_NAME]" at bounding box center [158, 288] width 241 height 500
click at [231, 36] on div "Status report No issues detected If you experience an issue, please download th…" at bounding box center [489, 19] width 978 height 38
click at [221, 51] on div "Status No active tasks You are ready to start receiving tasks. [PERSON_NAME]" at bounding box center [158, 288] width 241 height 500
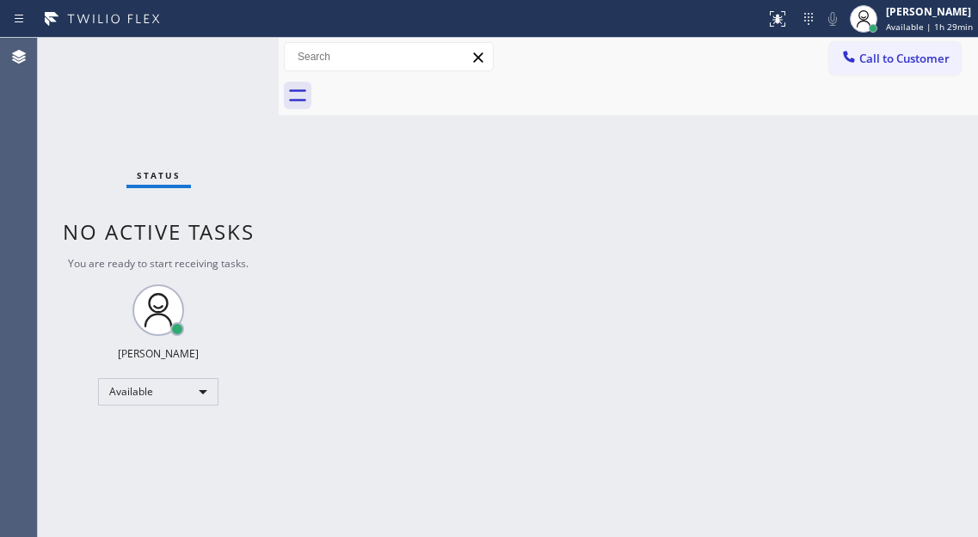
click at [917, 164] on div "Back to Dashboard Change Sender ID Customers Technicians Select a contact Outbo…" at bounding box center [628, 288] width 699 height 500
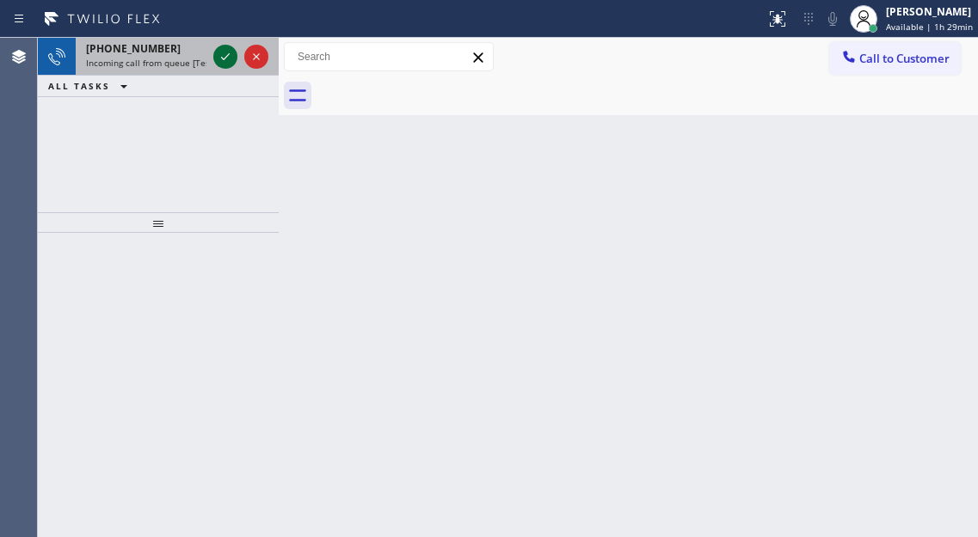
click at [225, 62] on icon at bounding box center [225, 56] width 21 height 21
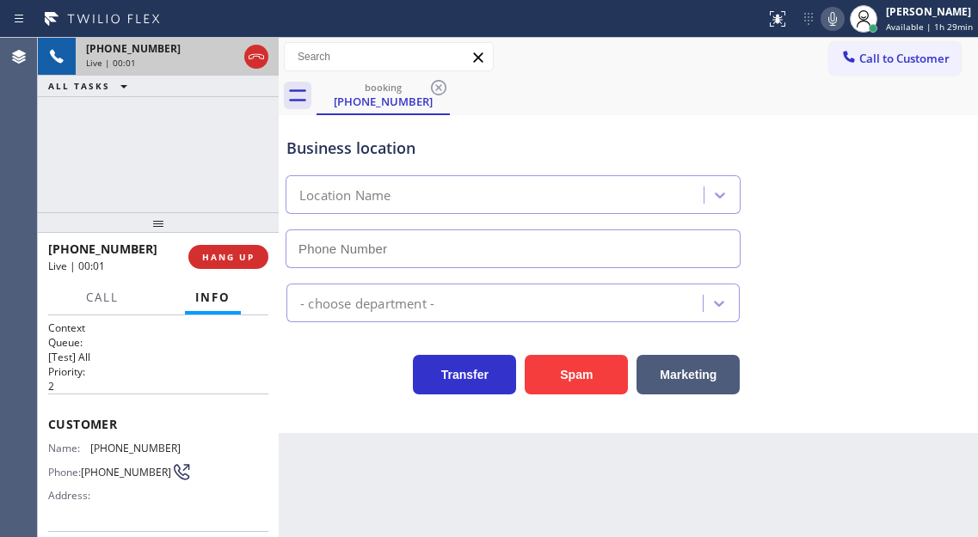
type input "[PHONE_NUMBER]"
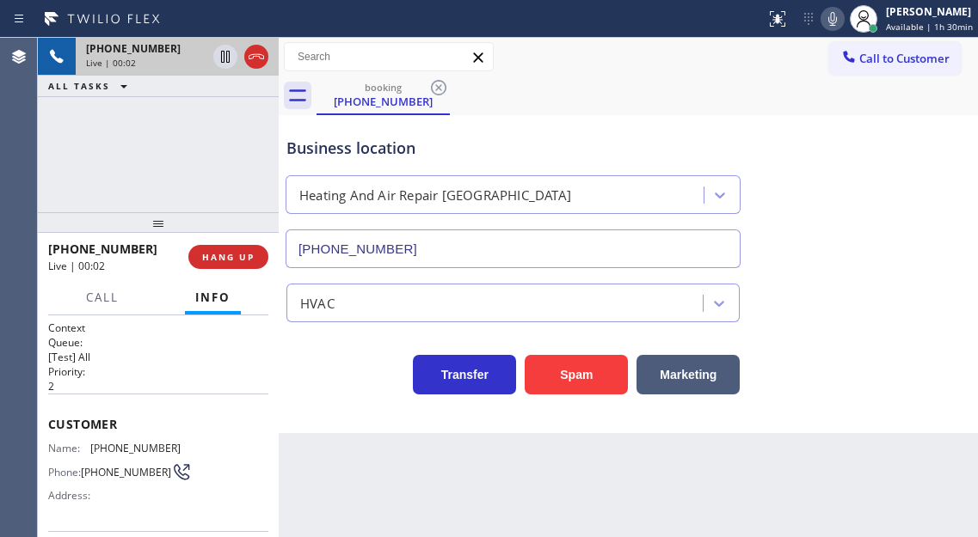
click at [121, 448] on span "[PHONE_NUMBER]" at bounding box center [135, 448] width 90 height 13
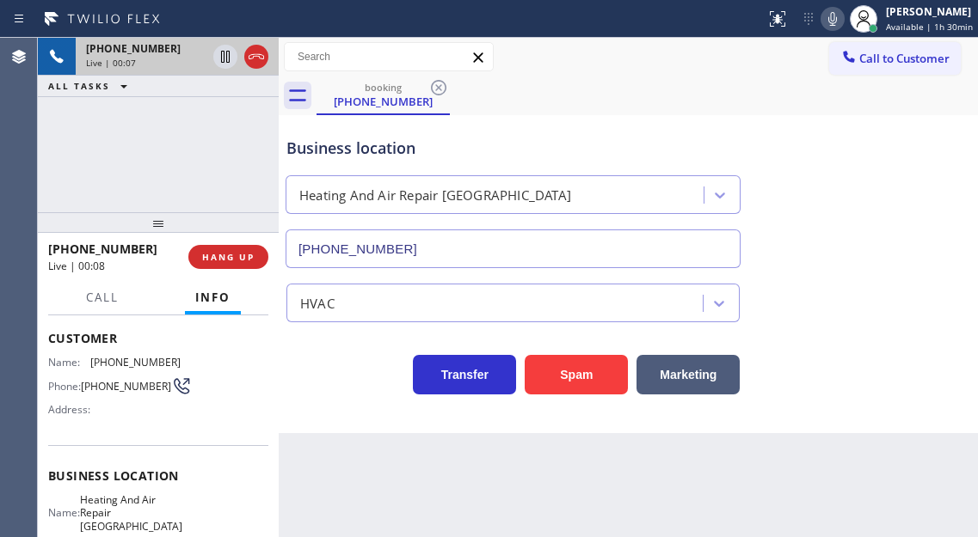
click at [123, 512] on span "Heating And Air Repair [GEOGRAPHIC_DATA]" at bounding box center [131, 514] width 102 height 40
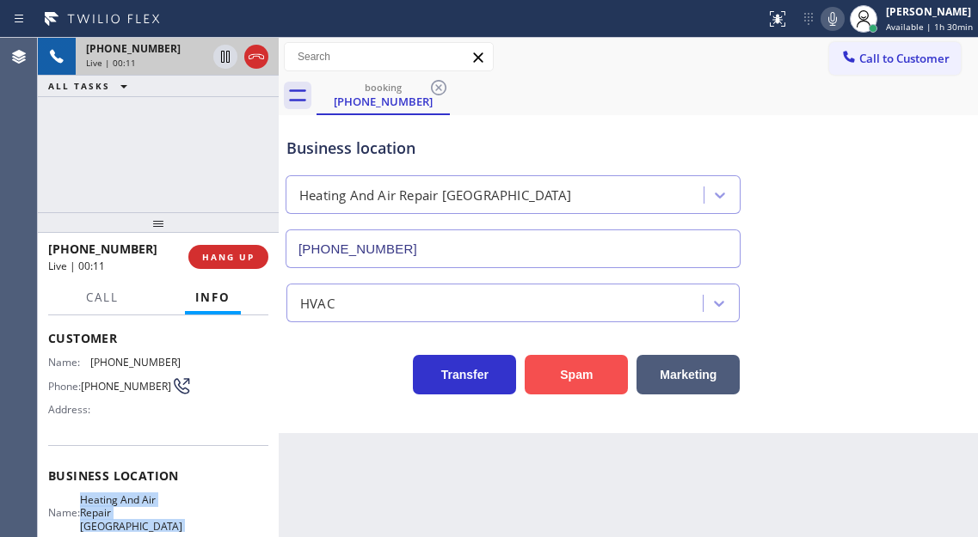
click at [560, 384] on button "Spam" at bounding box center [576, 375] width 103 height 40
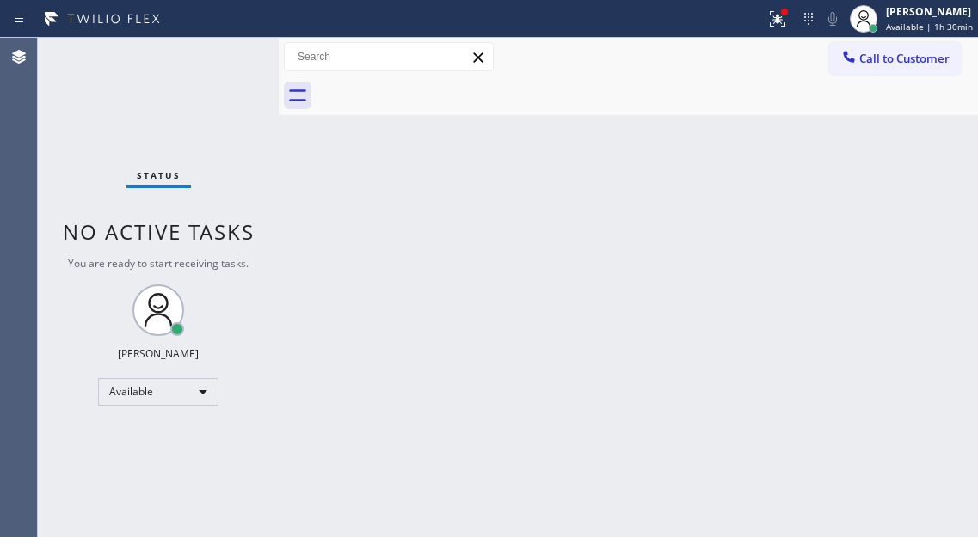
click at [220, 50] on div "Status No active tasks You are ready to start receiving tasks. [PERSON_NAME]" at bounding box center [158, 288] width 241 height 500
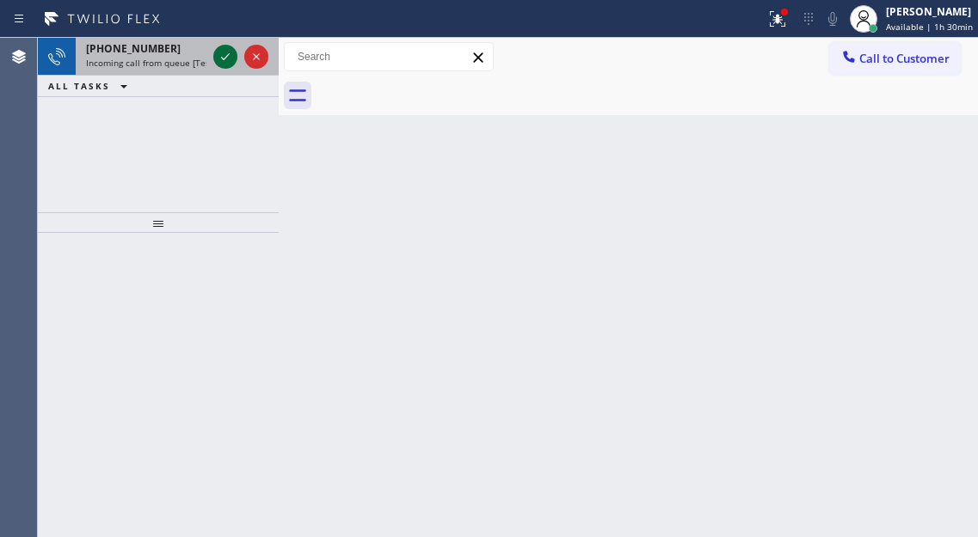
click at [220, 50] on icon at bounding box center [225, 56] width 21 height 21
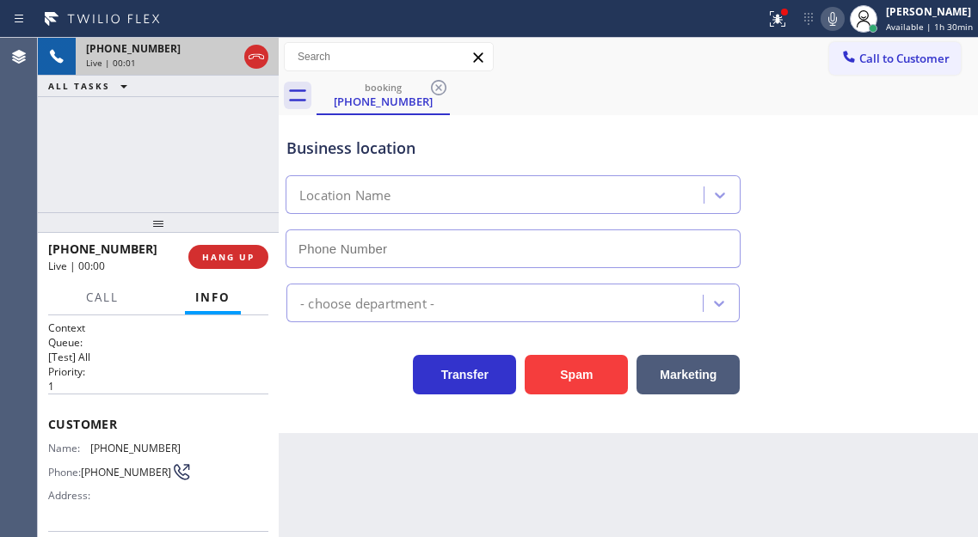
type input "[PHONE_NUMBER]"
click at [119, 445] on span "[PHONE_NUMBER]" at bounding box center [135, 448] width 90 height 13
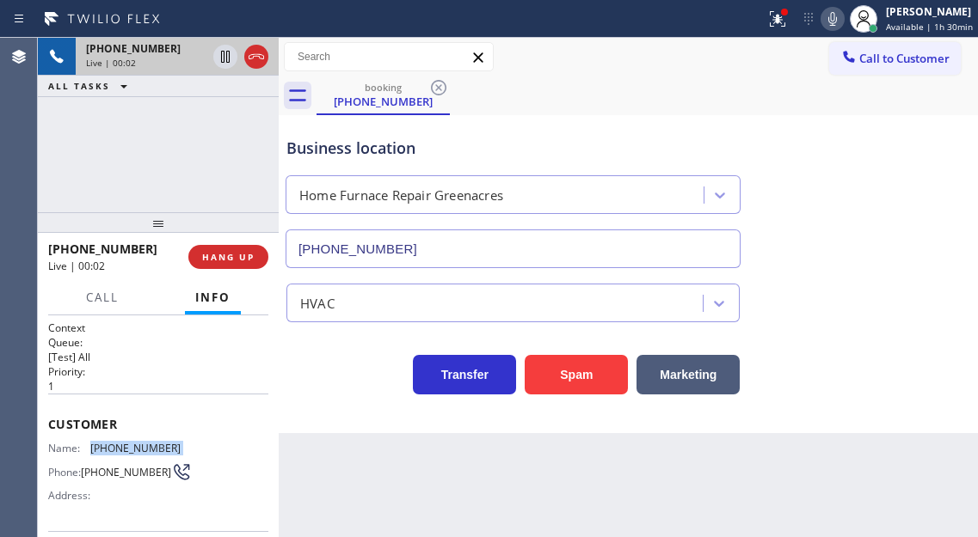
click at [119, 445] on span "[PHONE_NUMBER]" at bounding box center [135, 448] width 90 height 13
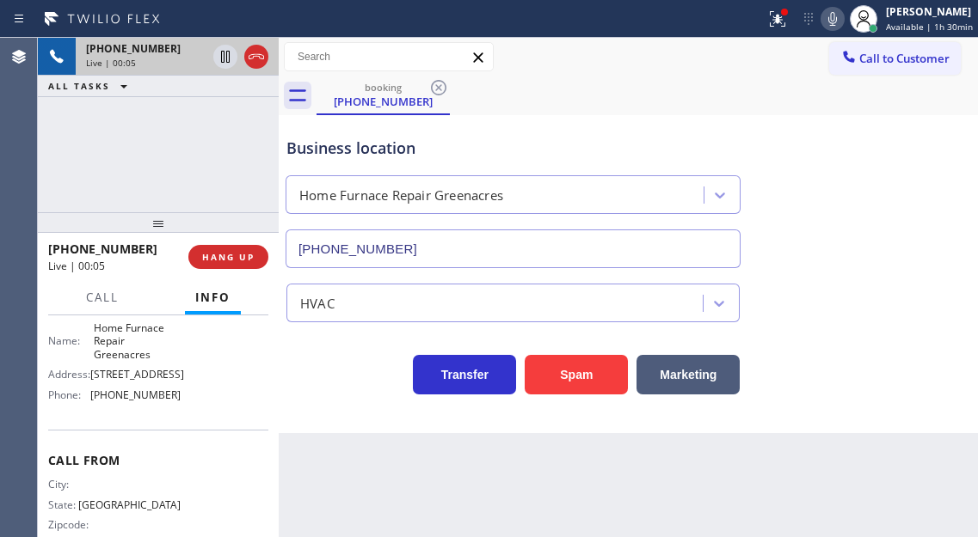
scroll to position [305, 0]
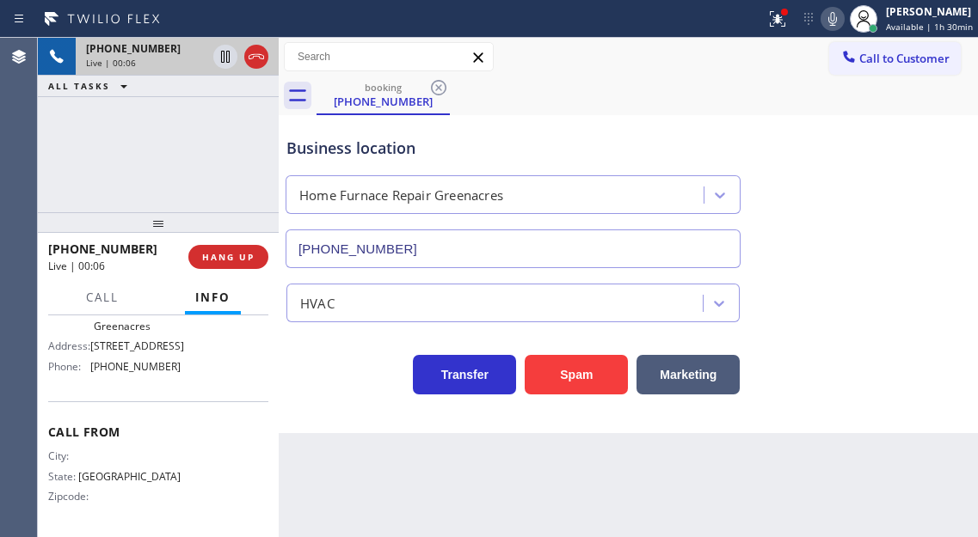
click at [218, 106] on div "[PHONE_NUMBER] Live | 00:06 ALL TASKS ALL TASKS ACTIVE TASKS TASKS IN WRAP UP" at bounding box center [158, 125] width 241 height 175
click at [773, 16] on icon at bounding box center [777, 19] width 21 height 21
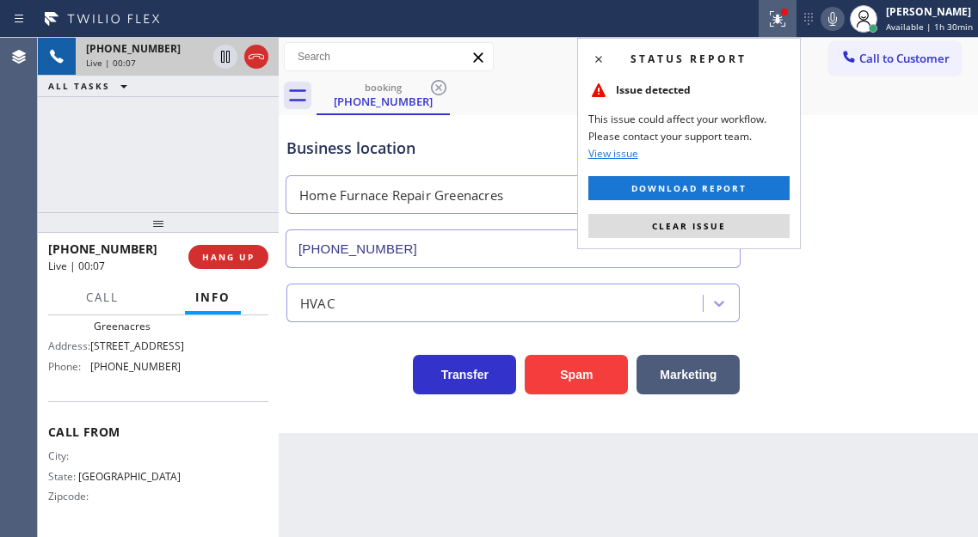
click at [789, 225] on div "Status report Issue detected This issue could affect your workflow. Please cont…" at bounding box center [689, 144] width 224 height 212
click at [782, 223] on button "Clear issue" at bounding box center [688, 226] width 201 height 24
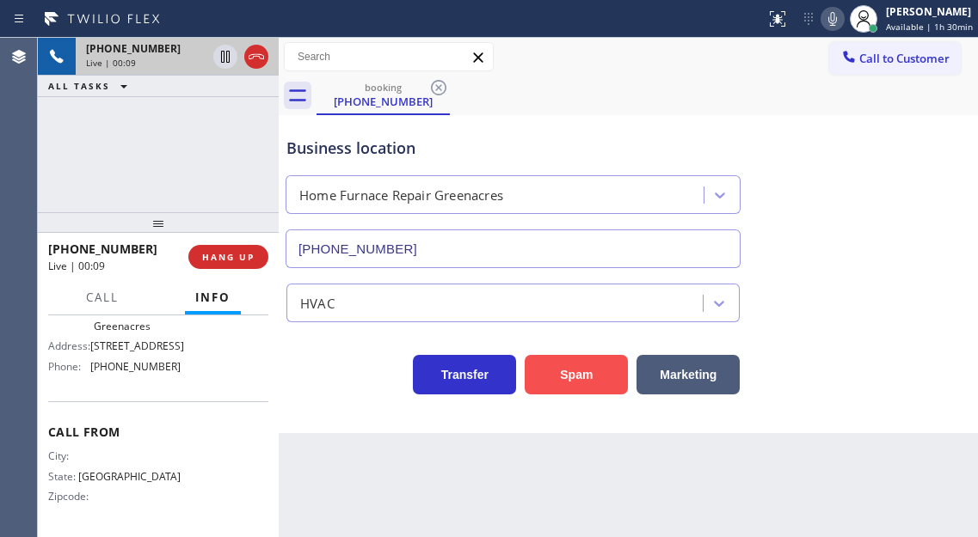
click at [605, 375] on button "Spam" at bounding box center [576, 375] width 103 height 40
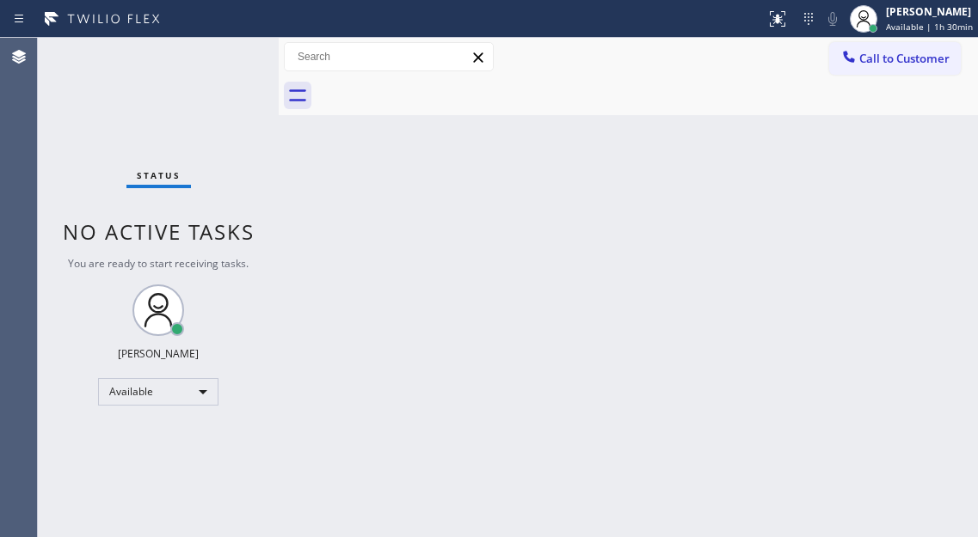
click at [944, 199] on div "Back to Dashboard Change Sender ID Customers Technicians Select a contact Outbo…" at bounding box center [628, 288] width 699 height 500
click at [238, 60] on div "Status No active tasks You are ready to start receiving tasks. [PERSON_NAME]" at bounding box center [158, 288] width 241 height 500
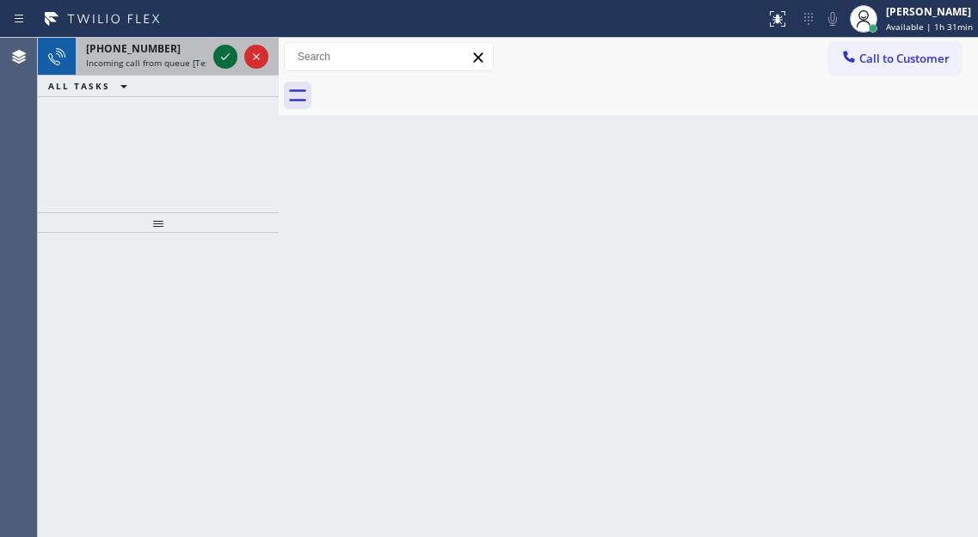
click at [222, 60] on icon at bounding box center [225, 56] width 21 height 21
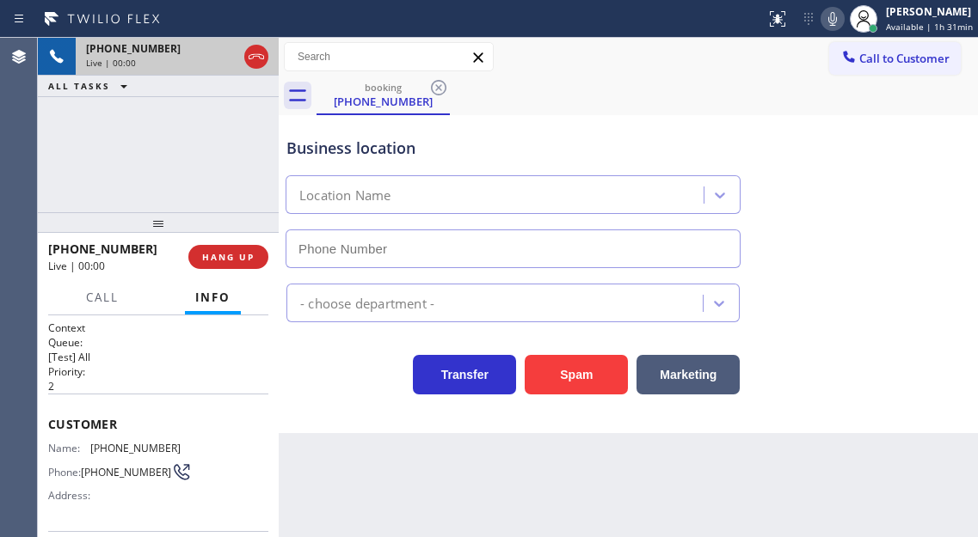
type input "[PHONE_NUMBER]"
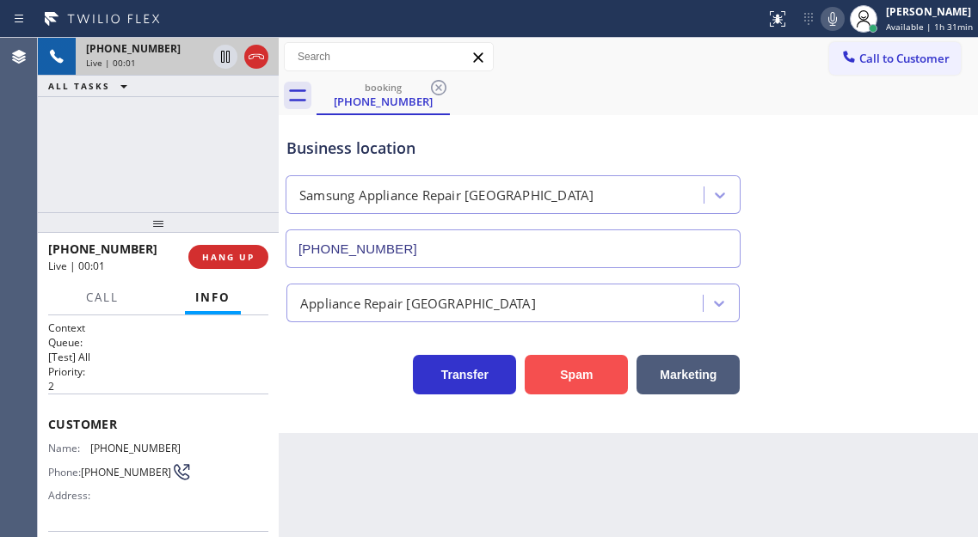
click at [583, 376] on button "Spam" at bounding box center [576, 375] width 103 height 40
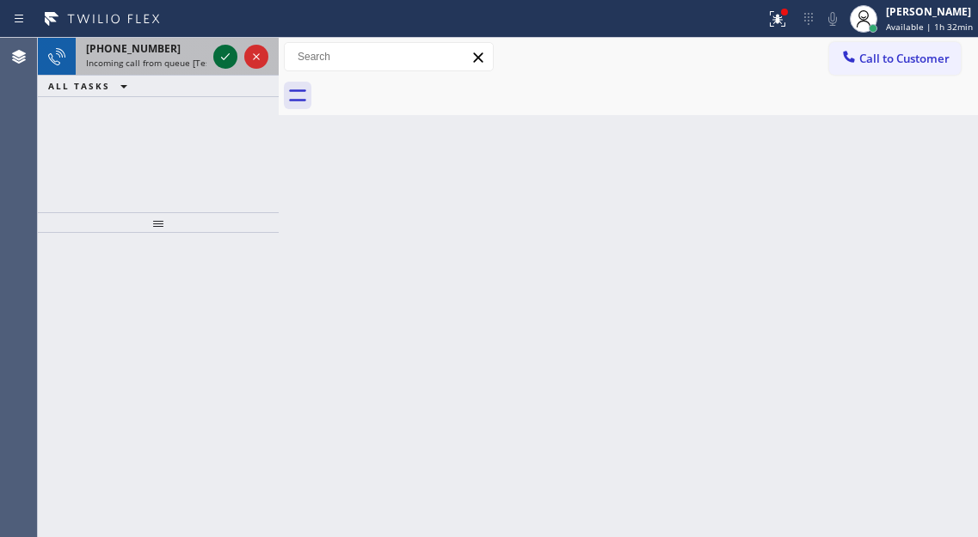
click at [218, 56] on icon at bounding box center [225, 56] width 21 height 21
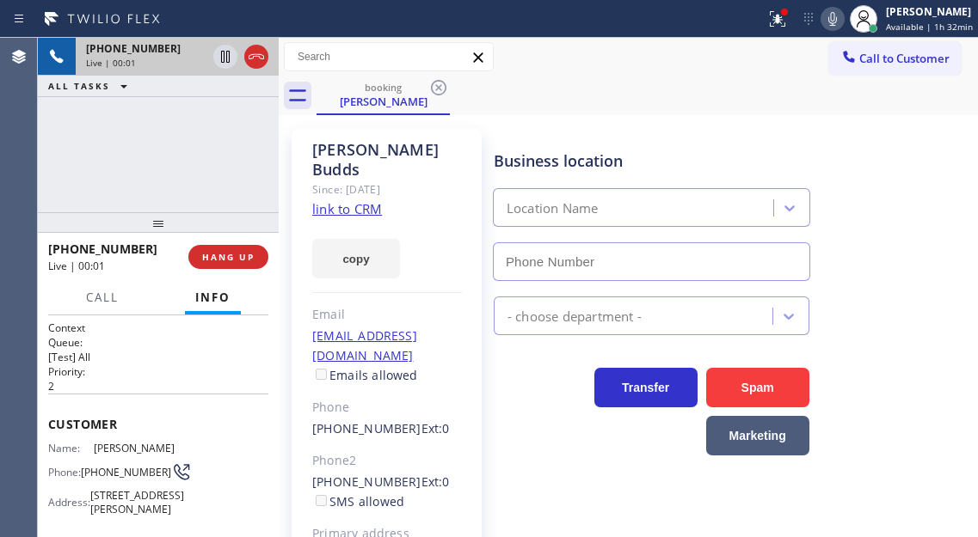
type input "[PHONE_NUMBER]"
click at [334, 200] on link "link to CRM" at bounding box center [347, 208] width 70 height 17
click at [223, 59] on icon at bounding box center [225, 56] width 21 height 21
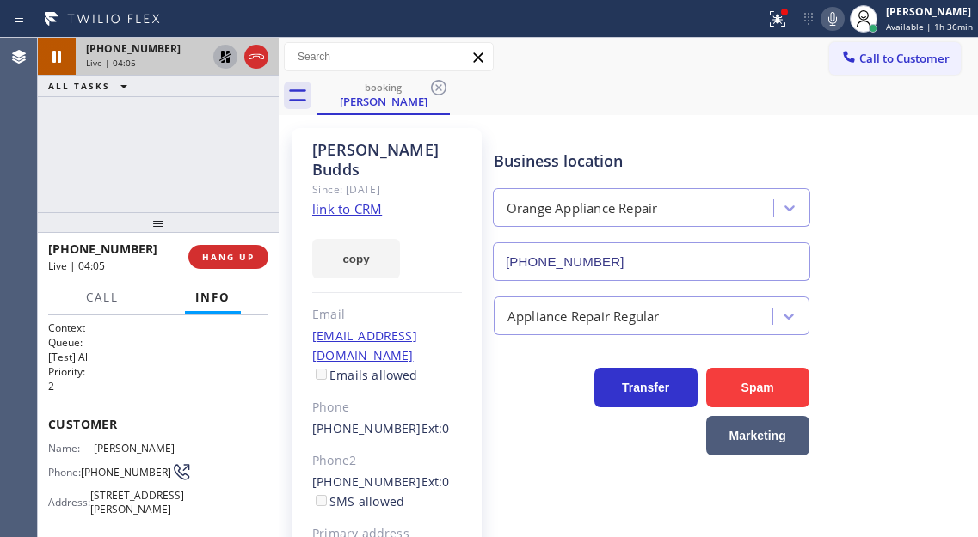
click at [224, 62] on icon at bounding box center [225, 57] width 12 height 12
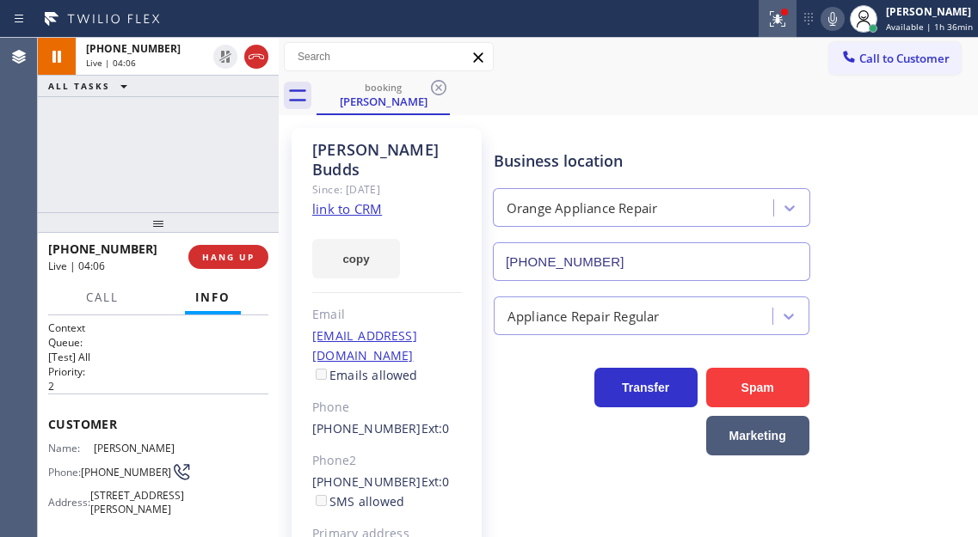
click at [796, 24] on div at bounding box center [777, 19] width 38 height 21
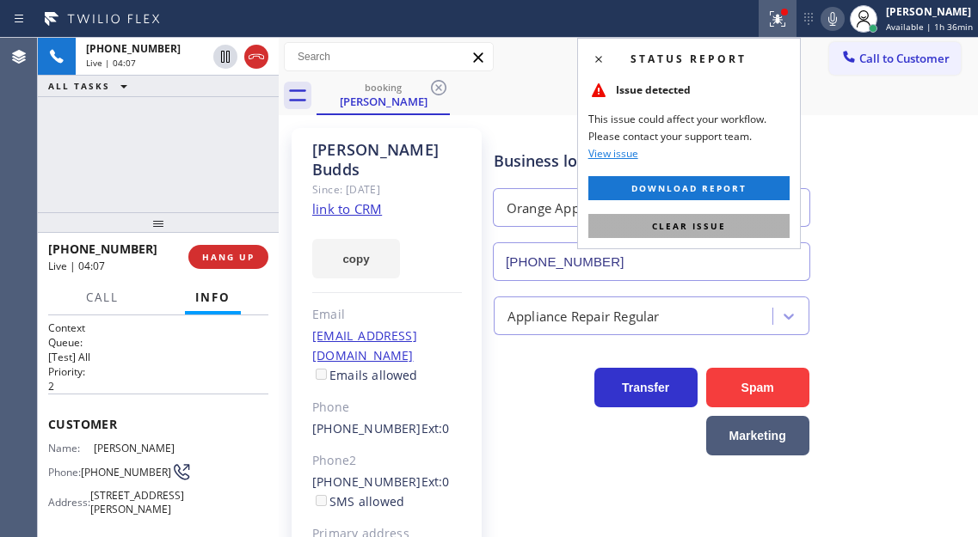
click at [745, 225] on button "Clear issue" at bounding box center [688, 226] width 201 height 24
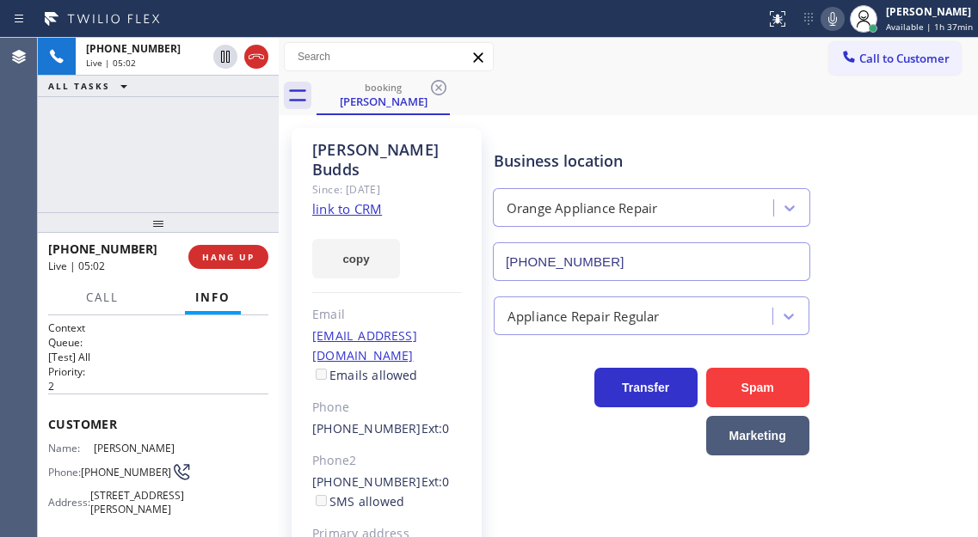
click at [165, 138] on div "[PHONE_NUMBER] Live | 05:02 ALL TASKS ALL TASKS ACTIVE TASKS TASKS IN WRAP UP" at bounding box center [158, 125] width 241 height 175
click at [236, 260] on span "HANG UP" at bounding box center [228, 257] width 52 height 12
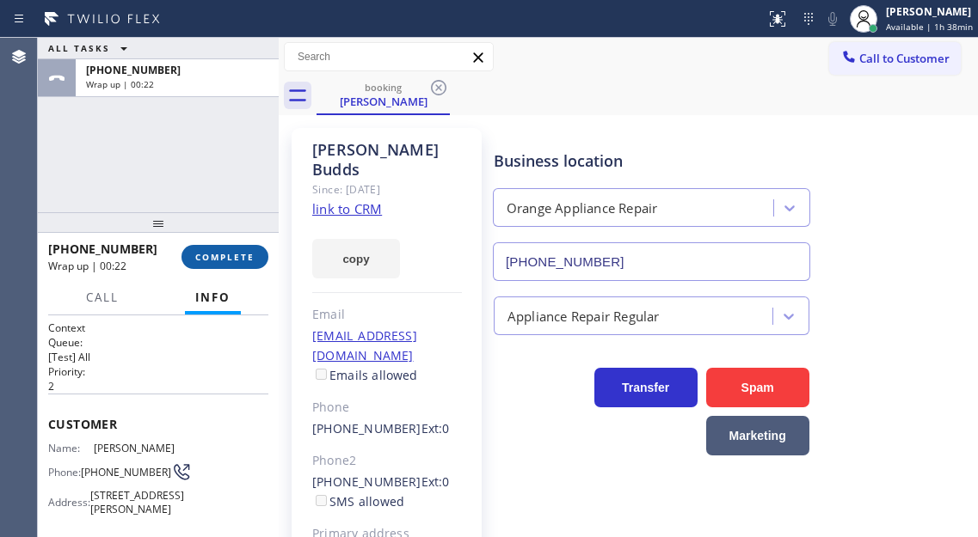
click at [236, 253] on span "COMPLETE" at bounding box center [224, 257] width 59 height 12
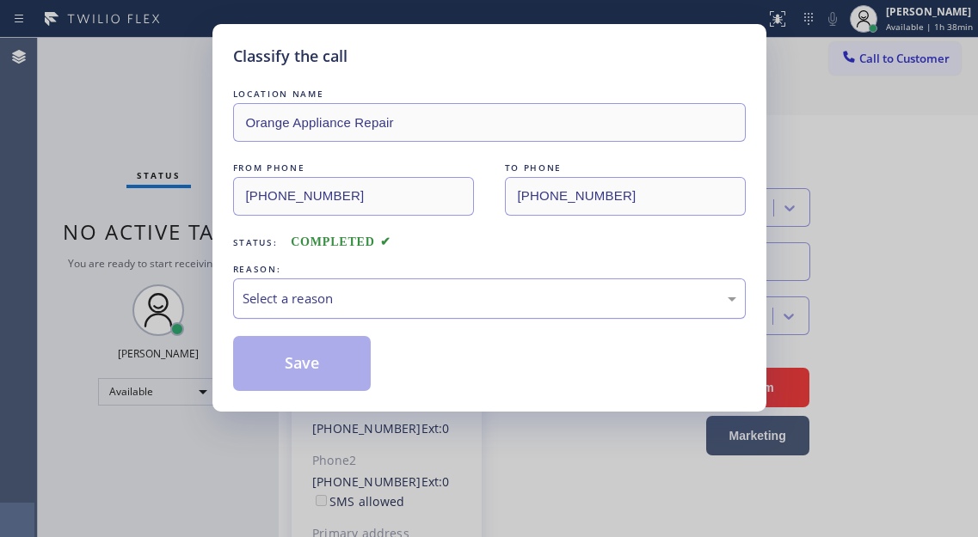
click at [385, 293] on div "Select a reason" at bounding box center [489, 299] width 494 height 20
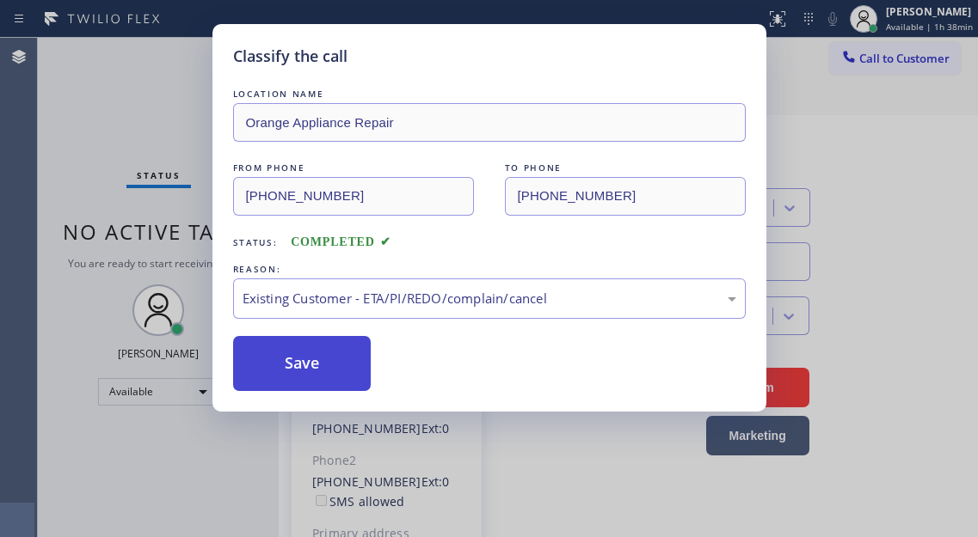
click at [340, 358] on button "Save" at bounding box center [302, 363] width 138 height 55
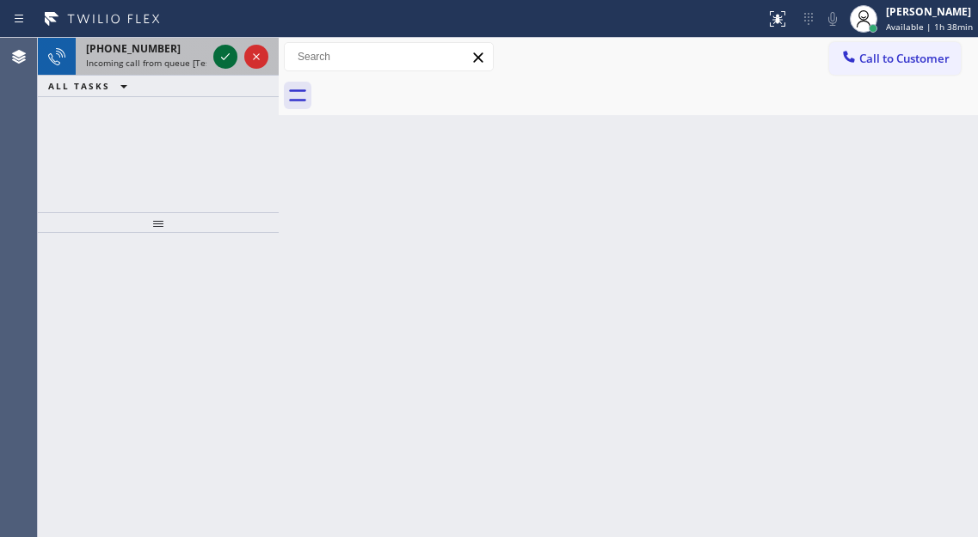
click at [220, 59] on icon at bounding box center [225, 56] width 21 height 21
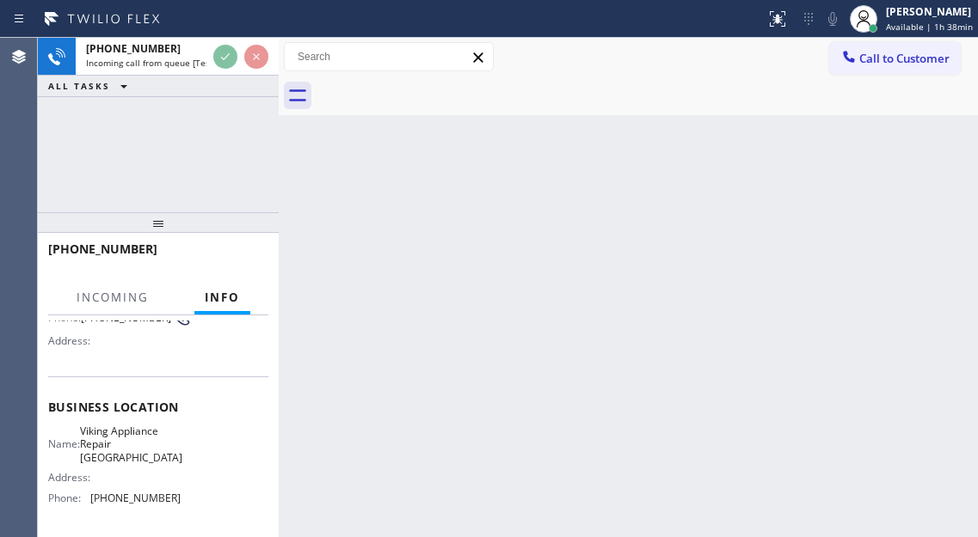
scroll to position [172, 0]
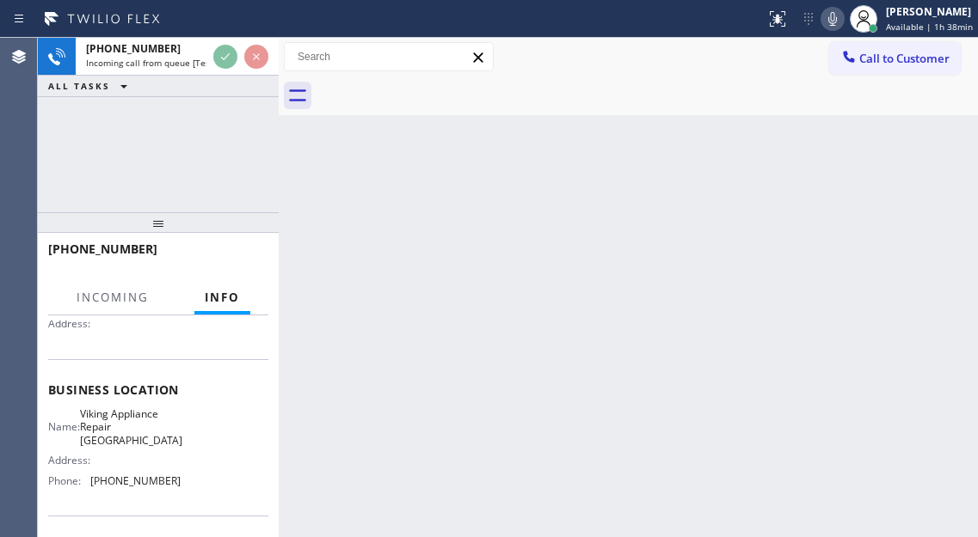
click at [149, 429] on span "Viking Appliance Repair [GEOGRAPHIC_DATA]" at bounding box center [131, 428] width 102 height 40
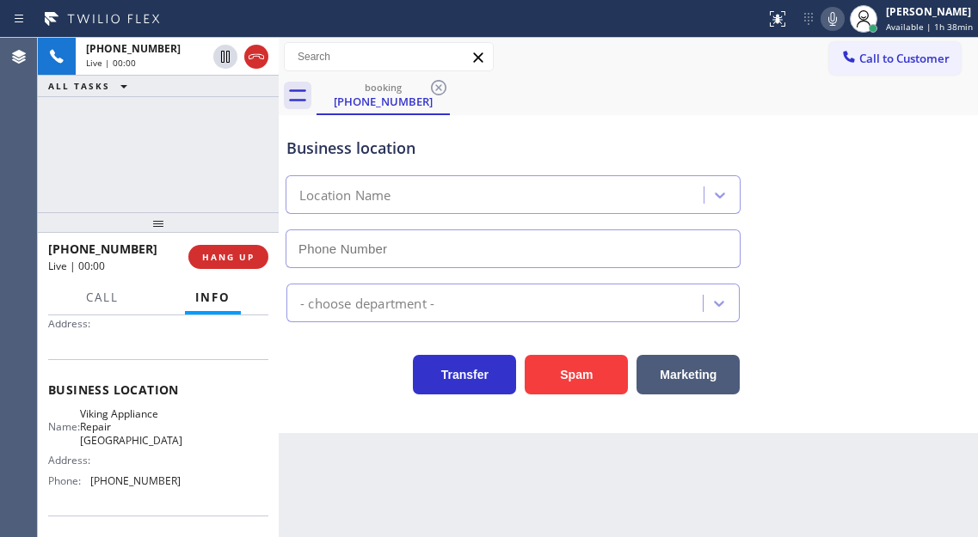
click at [149, 429] on span "Viking Appliance Repair [GEOGRAPHIC_DATA]" at bounding box center [131, 428] width 102 height 40
type input "[PHONE_NUMBER]"
click at [149, 429] on span "Viking Appliance Repair [GEOGRAPHIC_DATA]" at bounding box center [131, 428] width 102 height 40
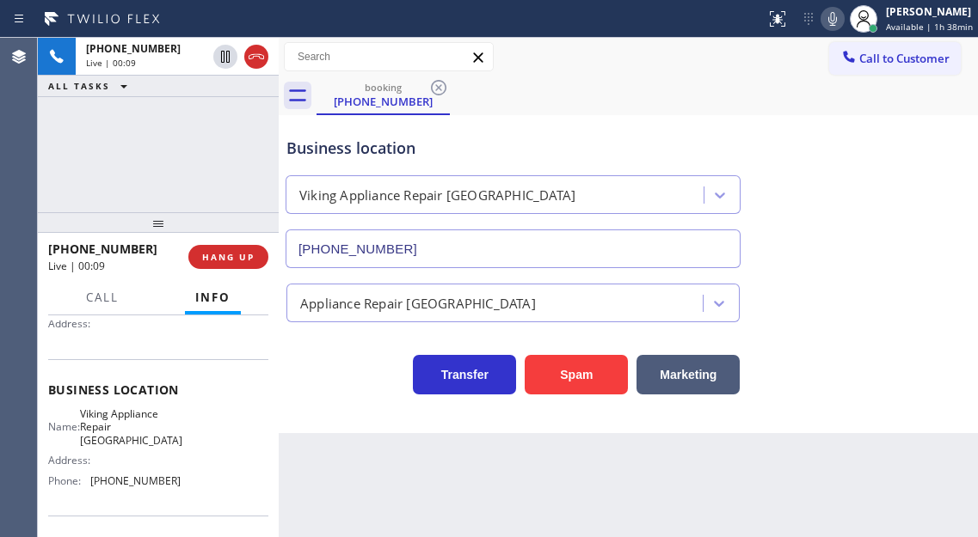
click at [386, 144] on div "Business location" at bounding box center [512, 148] width 453 height 23
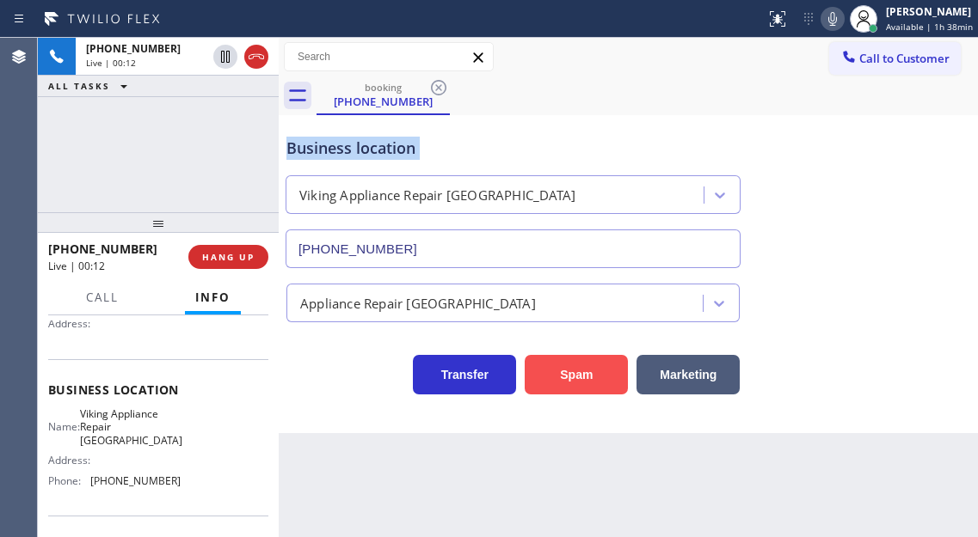
click at [590, 377] on button "Spam" at bounding box center [576, 375] width 103 height 40
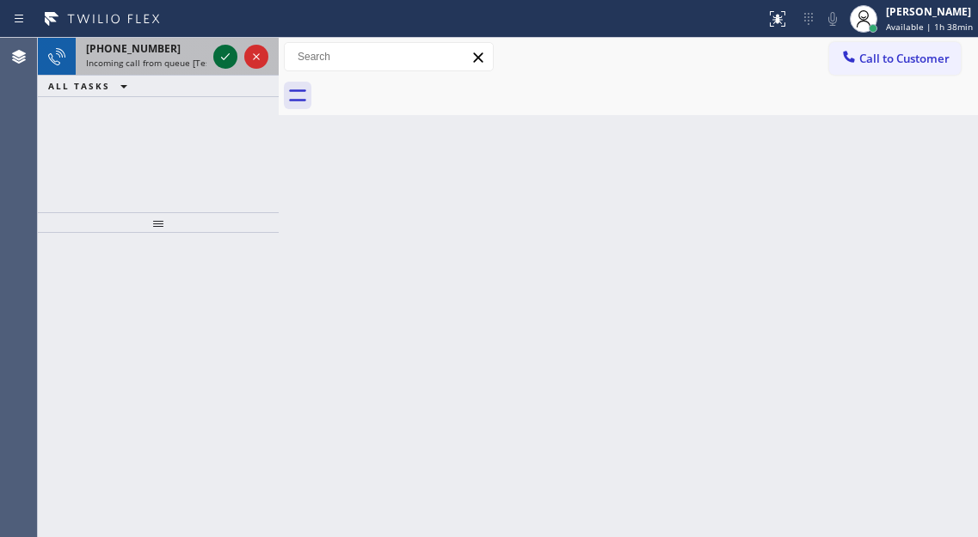
click at [227, 58] on icon at bounding box center [225, 56] width 21 height 21
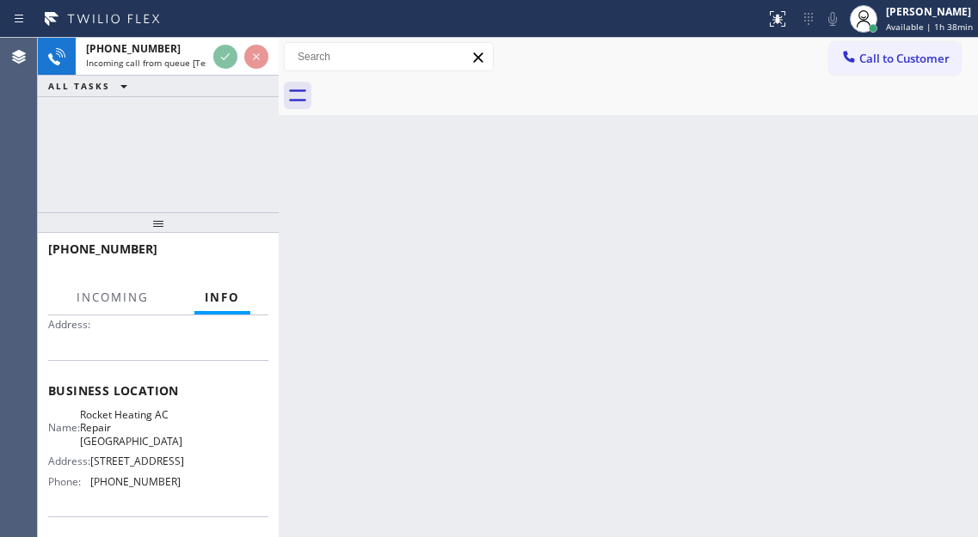
scroll to position [172, 0]
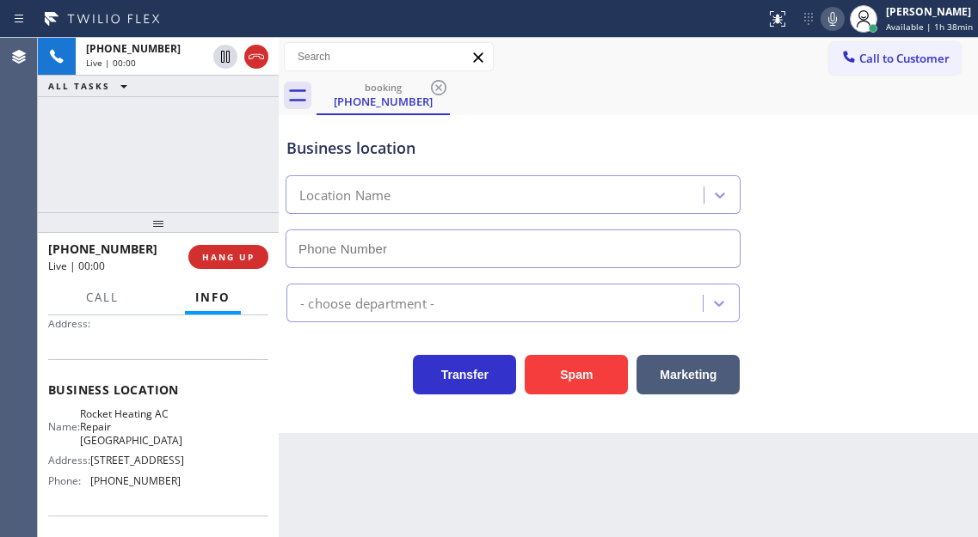
click at [147, 432] on span "Rocket Heating AC Repair [GEOGRAPHIC_DATA]" at bounding box center [131, 428] width 102 height 40
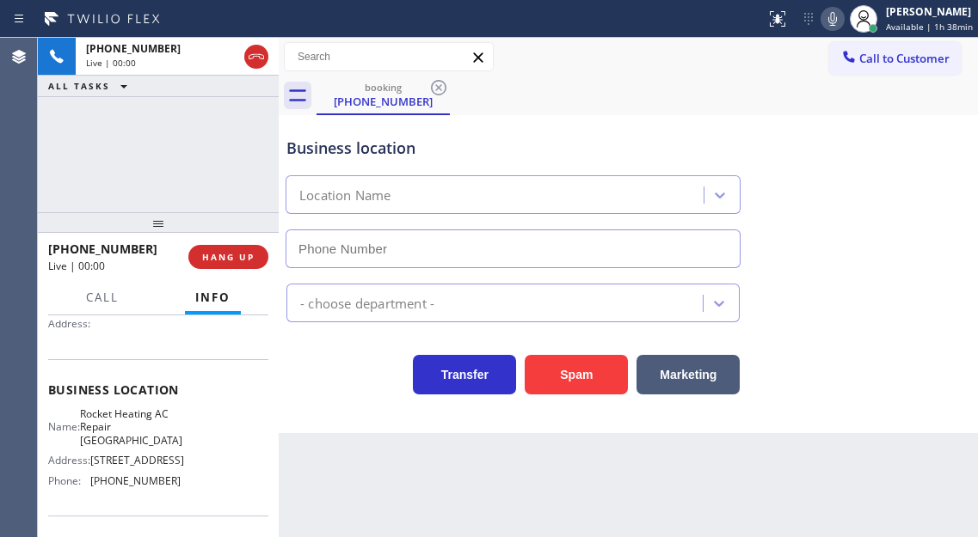
type input "[PHONE_NUMBER]"
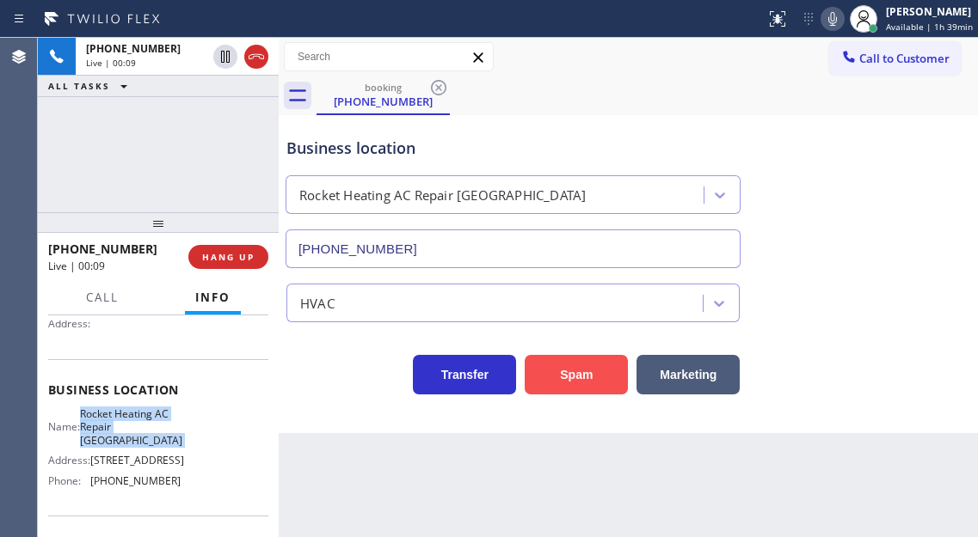
click at [566, 374] on button "Spam" at bounding box center [576, 375] width 103 height 40
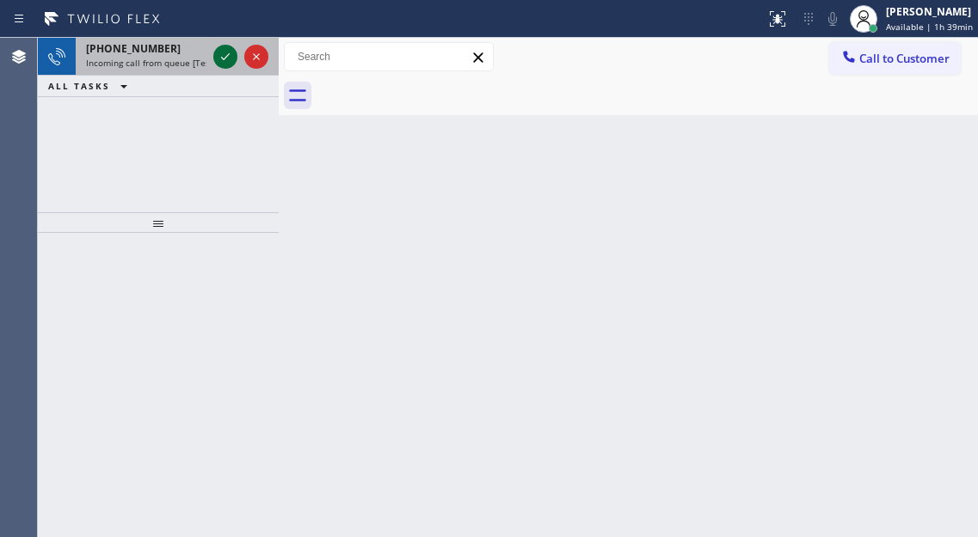
click at [224, 60] on icon at bounding box center [225, 56] width 21 height 21
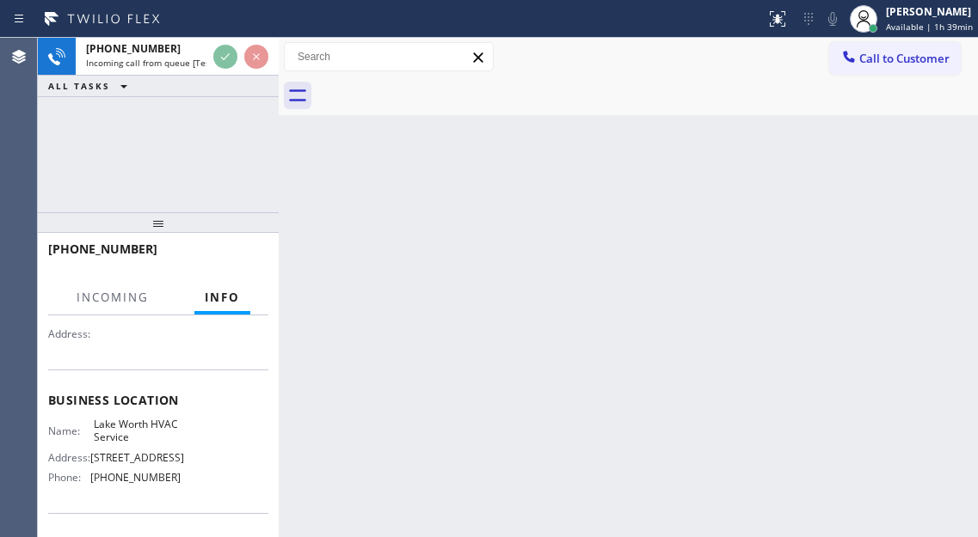
scroll to position [172, 0]
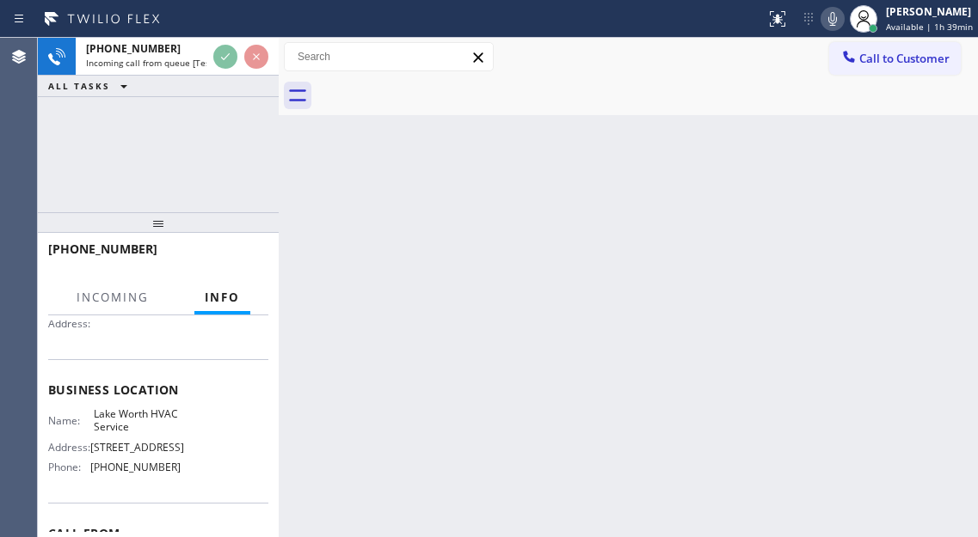
click at [132, 421] on span "Lake Worth HVAC Service" at bounding box center [137, 421] width 86 height 27
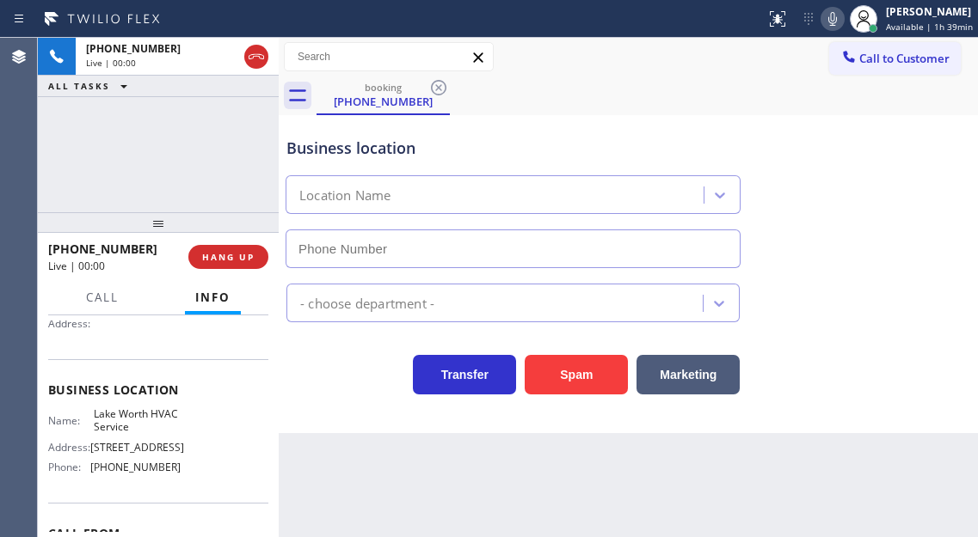
click at [132, 421] on span "Lake Worth HVAC Service" at bounding box center [137, 421] width 86 height 27
type input "[PHONE_NUMBER]"
click at [132, 421] on span "Lake Worth HVAC Service" at bounding box center [137, 421] width 86 height 27
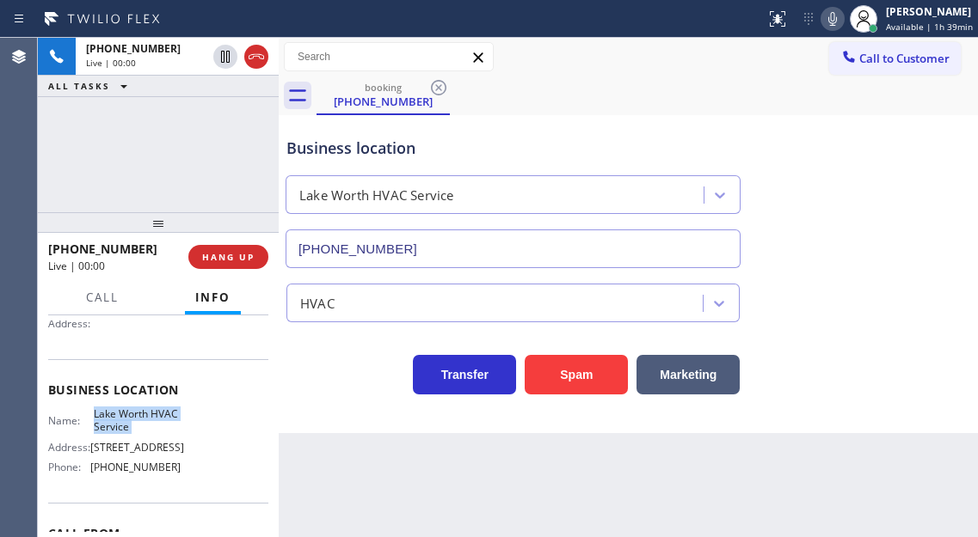
click at [132, 421] on span "Lake Worth HVAC Service" at bounding box center [137, 421] width 86 height 27
click at [907, 182] on div "Business location [GEOGRAPHIC_DATA] HVAC Service [PHONE_NUMBER]" at bounding box center [628, 191] width 690 height 156
click at [558, 359] on button "Spam" at bounding box center [576, 375] width 103 height 40
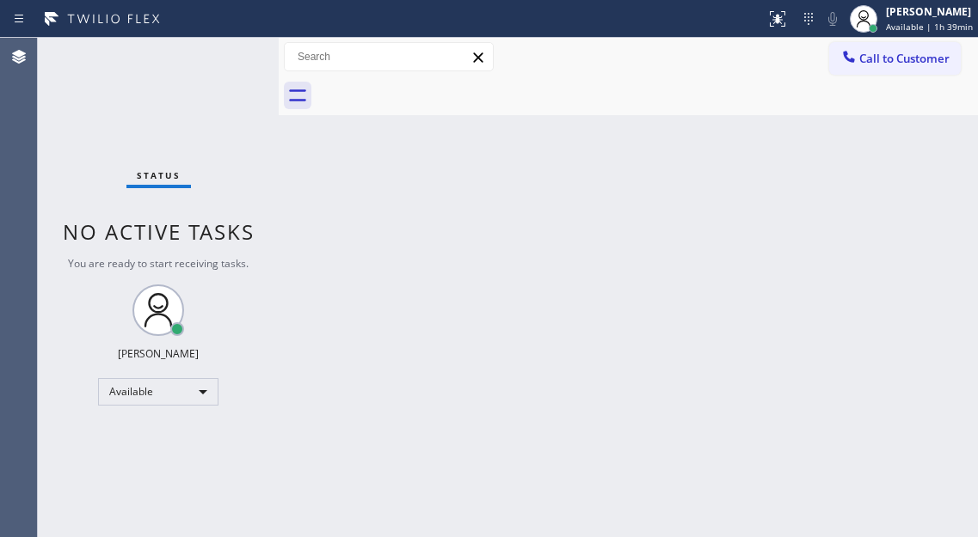
drag, startPoint x: 936, startPoint y: 132, endPoint x: 547, endPoint y: 17, distance: 405.4
click at [936, 132] on div "Back to Dashboard Change Sender ID Customers Technicians Select a contact Outbo…" at bounding box center [628, 288] width 699 height 500
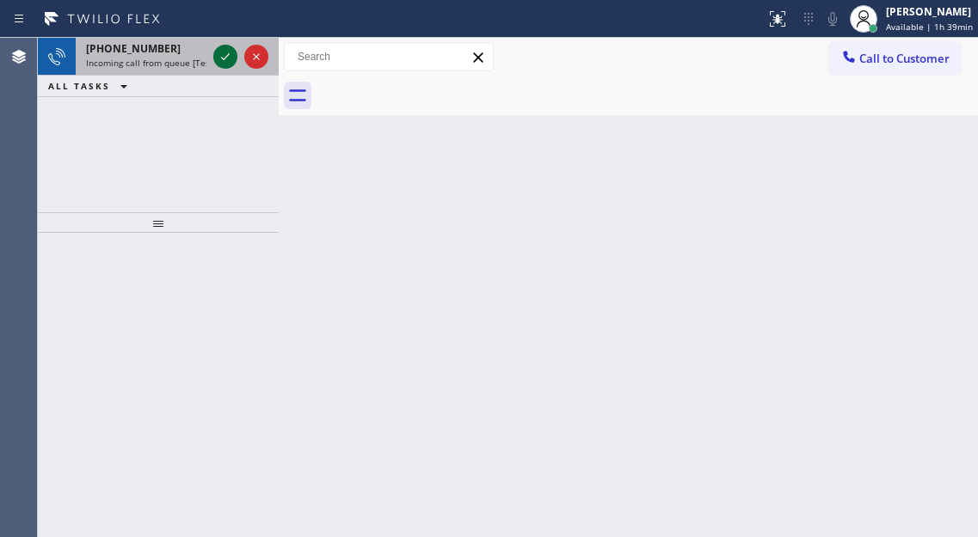
click at [224, 60] on icon at bounding box center [225, 56] width 21 height 21
click at [223, 55] on icon at bounding box center [225, 56] width 21 height 21
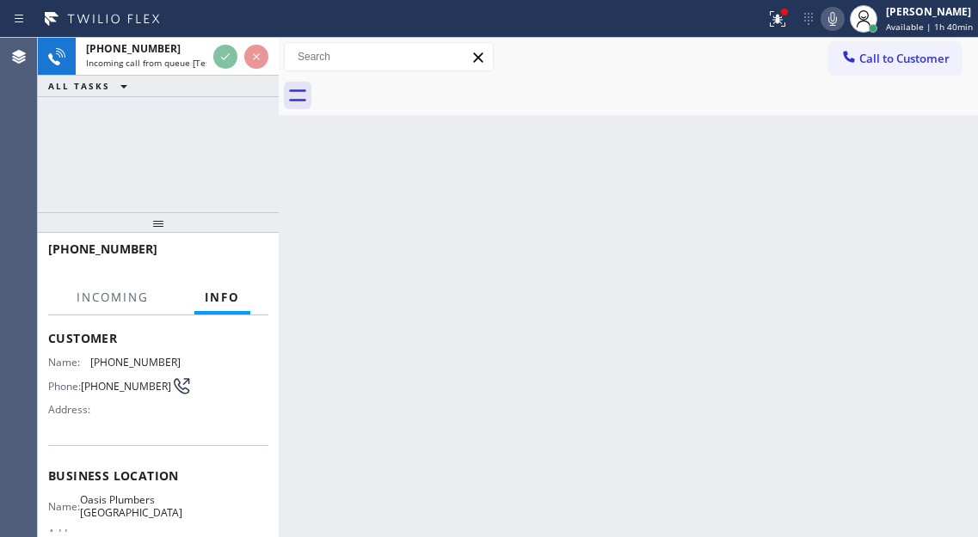
scroll to position [172, 0]
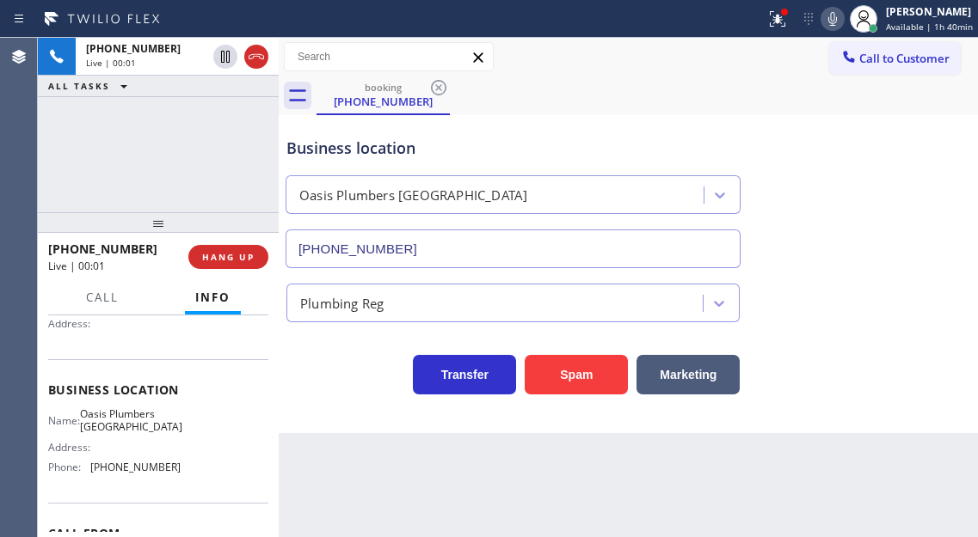
type input "[PHONE_NUMBER]"
click at [139, 414] on span "Oasis Plumbers [GEOGRAPHIC_DATA]" at bounding box center [131, 421] width 102 height 27
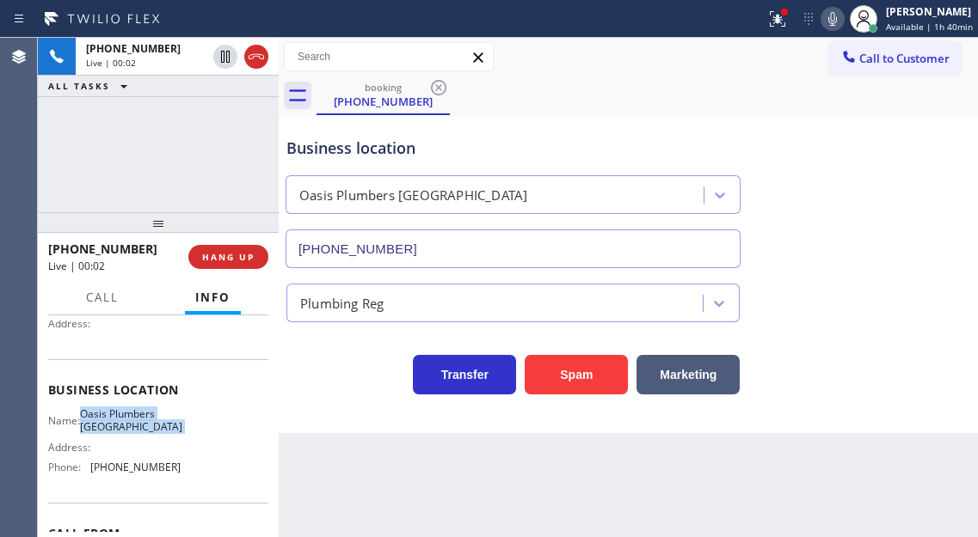
click at [139, 414] on span "Oasis Plumbers [GEOGRAPHIC_DATA]" at bounding box center [131, 421] width 102 height 27
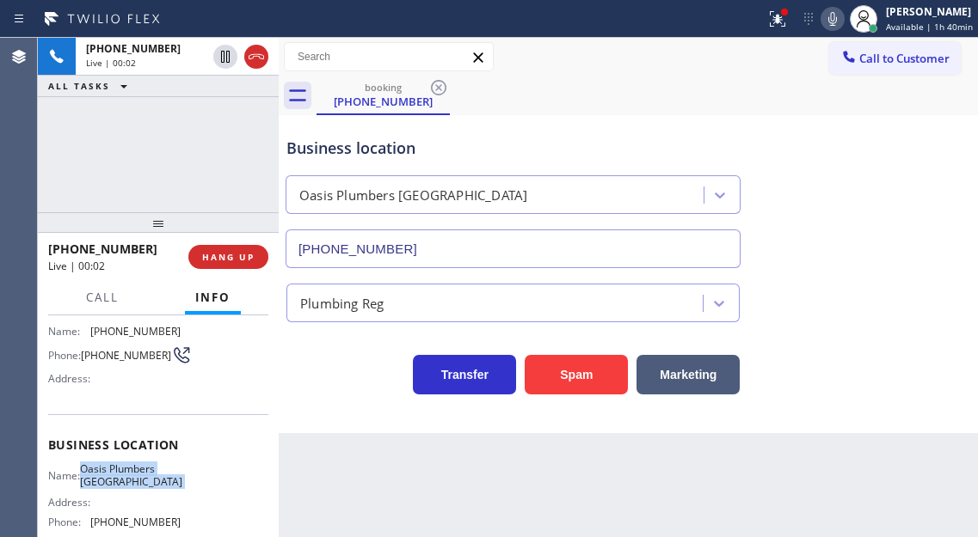
scroll to position [86, 0]
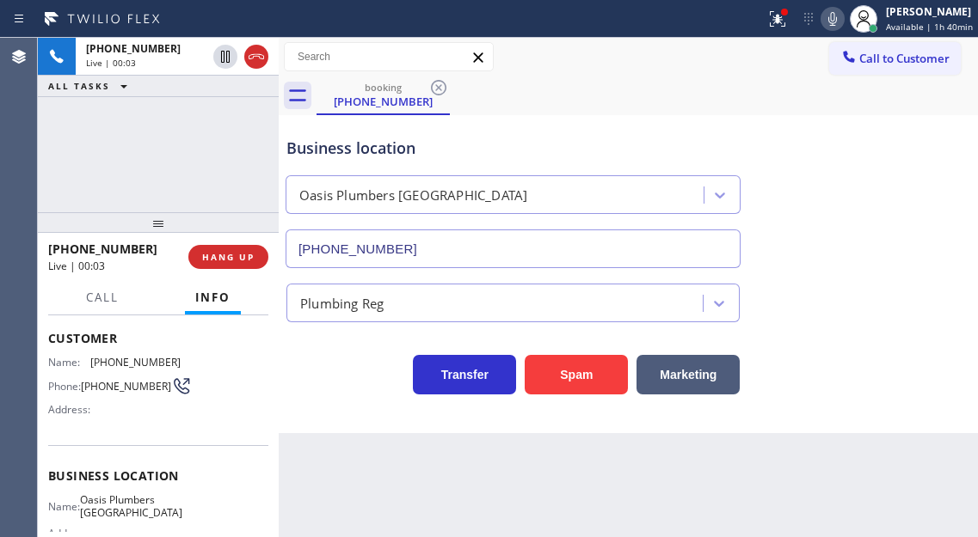
click at [97, 383] on span "[PHONE_NUMBER]" at bounding box center [126, 386] width 90 height 13
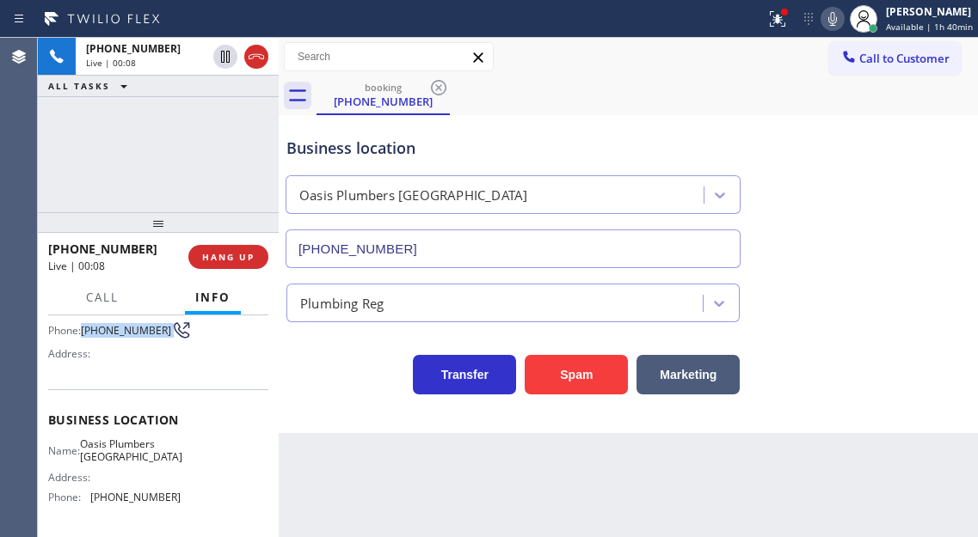
scroll to position [172, 0]
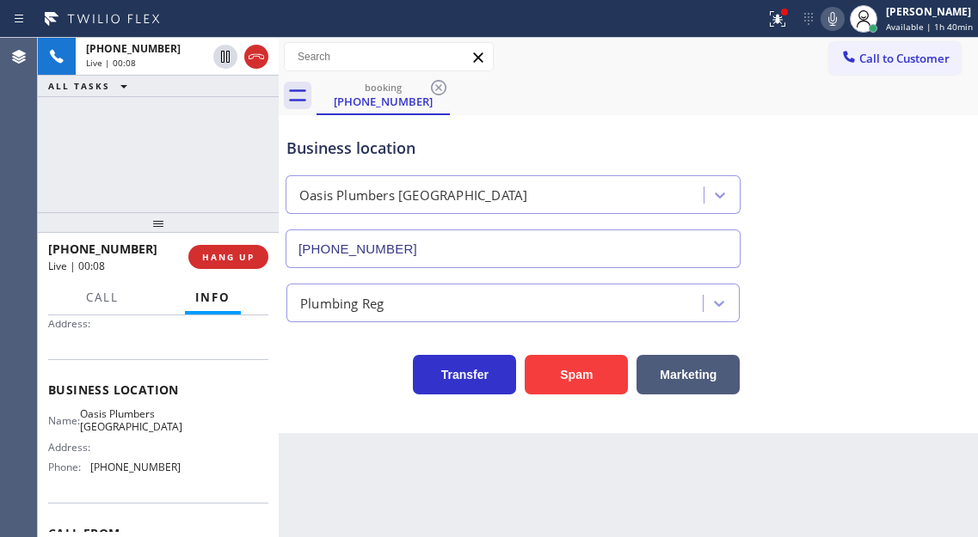
click at [126, 429] on span "Oasis Plumbers [GEOGRAPHIC_DATA]" at bounding box center [131, 421] width 102 height 27
click at [564, 382] on button "Spam" at bounding box center [576, 375] width 103 height 40
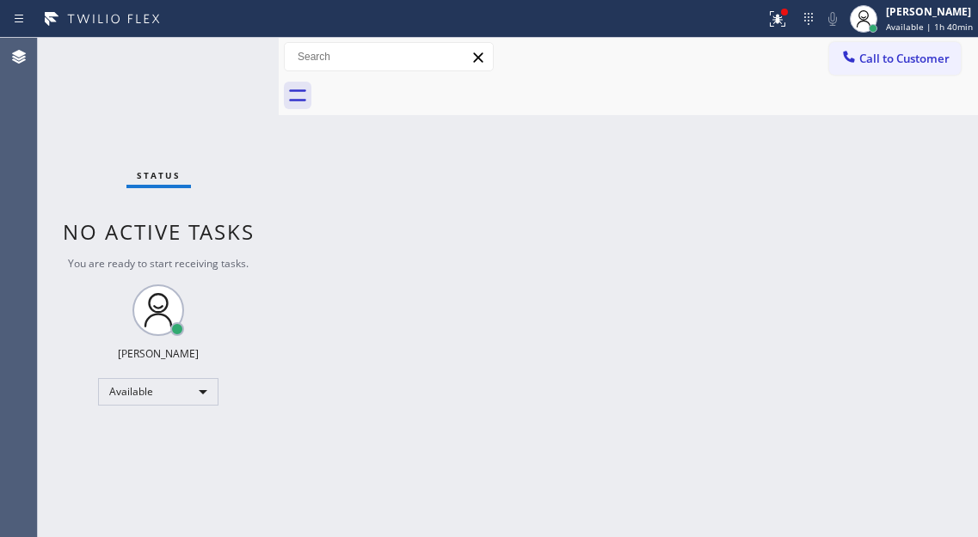
click at [917, 144] on div "Back to Dashboard Change Sender ID Customers Technicians Select a contact Outbo…" at bounding box center [628, 288] width 699 height 500
click at [774, 25] on icon at bounding box center [777, 18] width 15 height 15
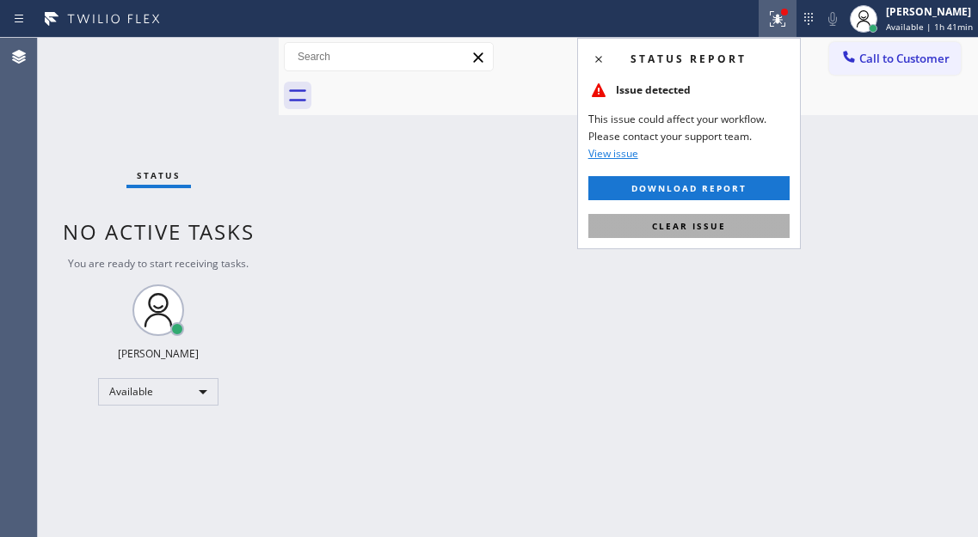
click at [721, 236] on button "Clear issue" at bounding box center [688, 226] width 201 height 24
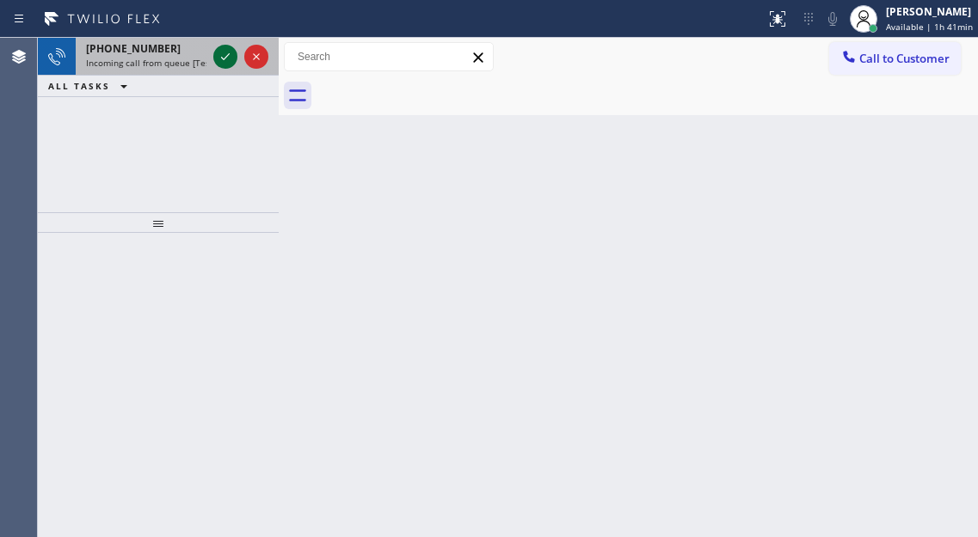
click at [223, 54] on icon at bounding box center [225, 56] width 21 height 21
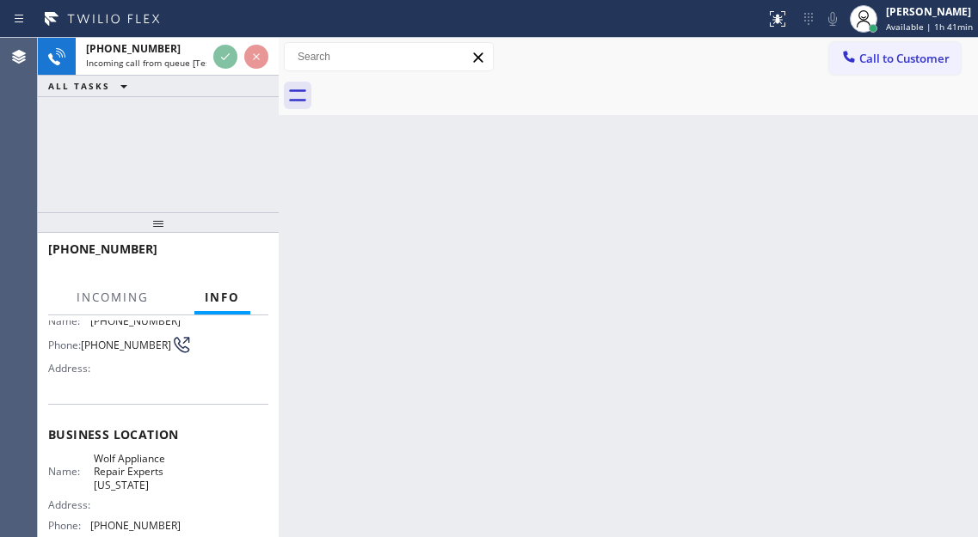
scroll to position [172, 0]
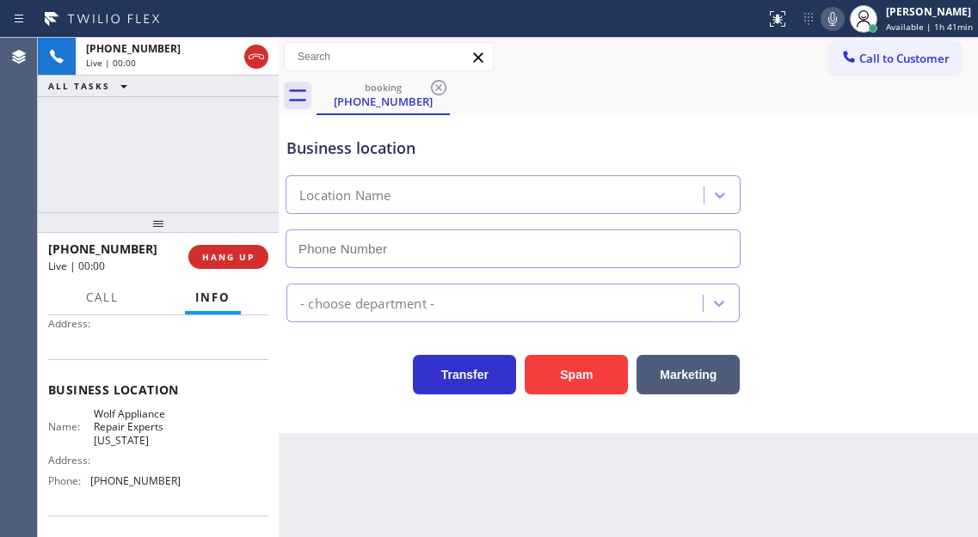
click at [142, 429] on span "Wolf Appliance Repair Experts [US_STATE]" at bounding box center [137, 428] width 86 height 40
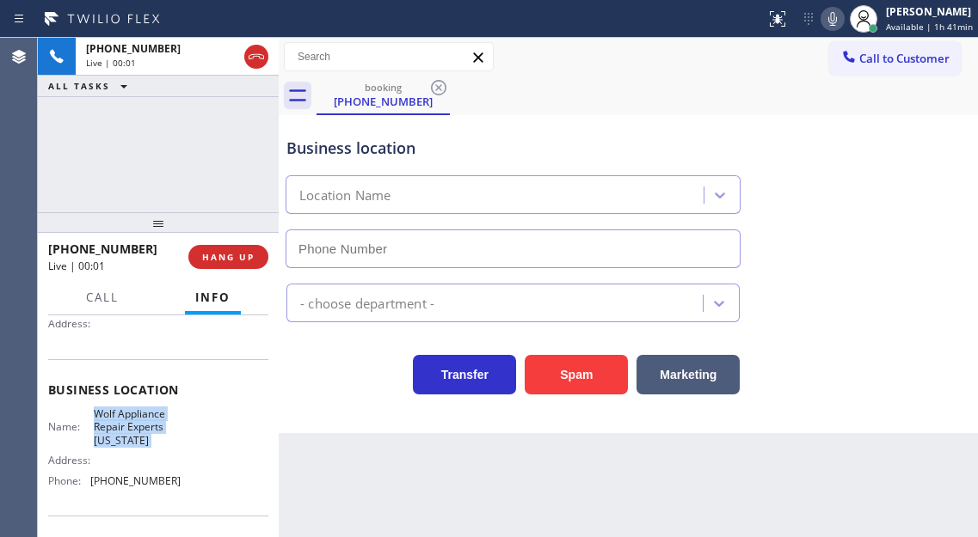
type input "[PHONE_NUMBER]"
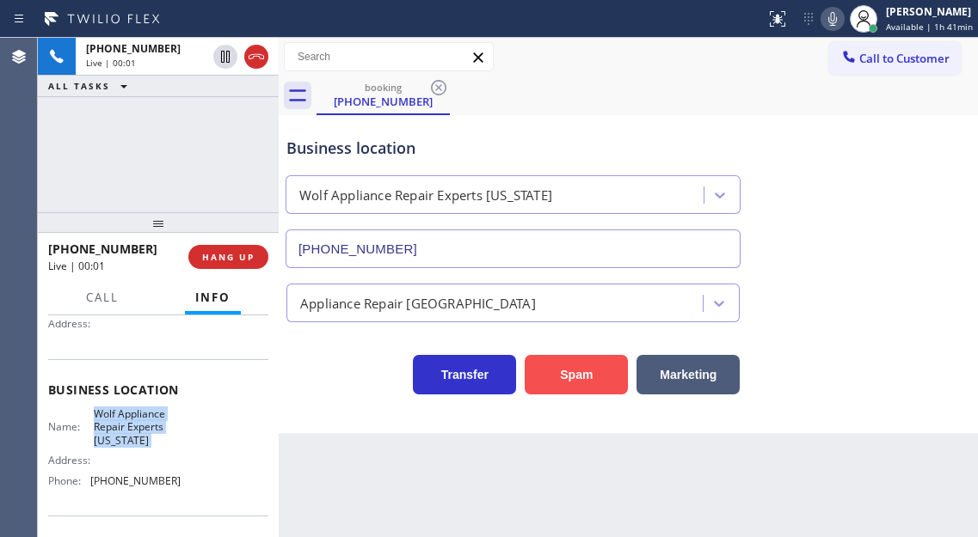
click at [549, 377] on button "Spam" at bounding box center [576, 375] width 103 height 40
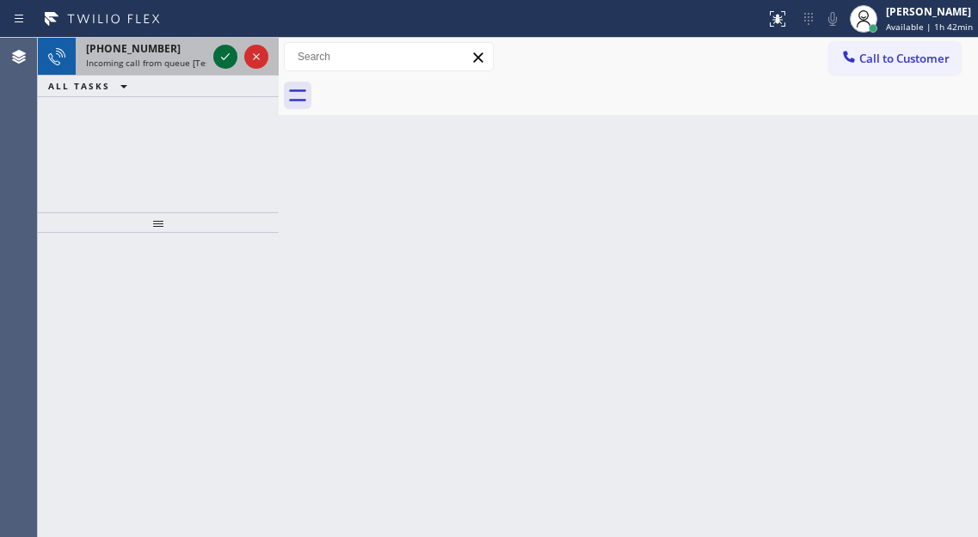
click at [226, 60] on icon at bounding box center [225, 56] width 21 height 21
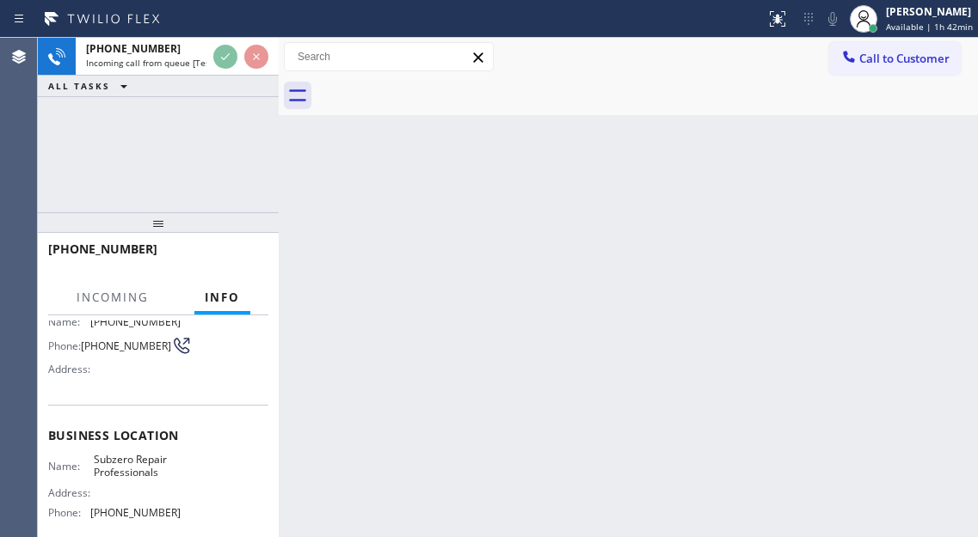
scroll to position [172, 0]
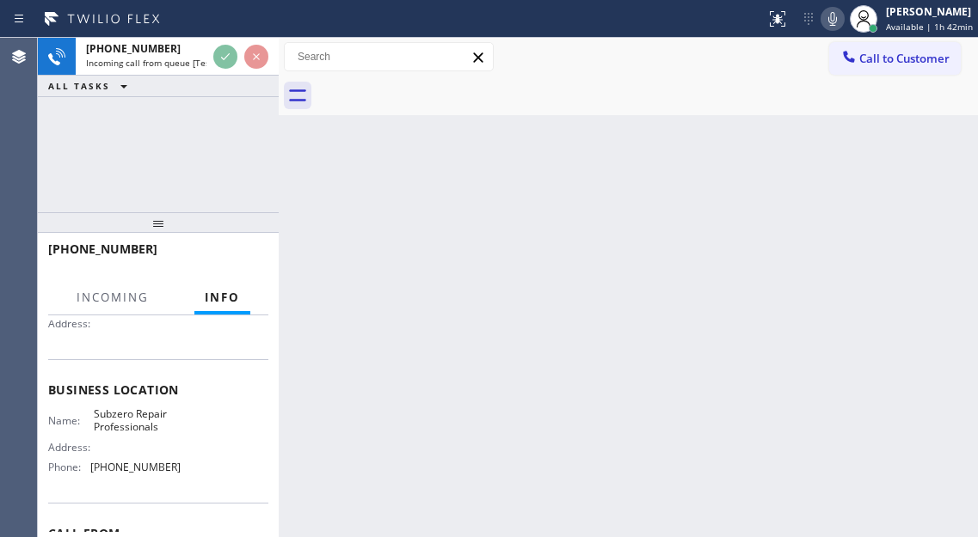
click at [134, 430] on span "Subzero Repair Professionals" at bounding box center [137, 421] width 86 height 27
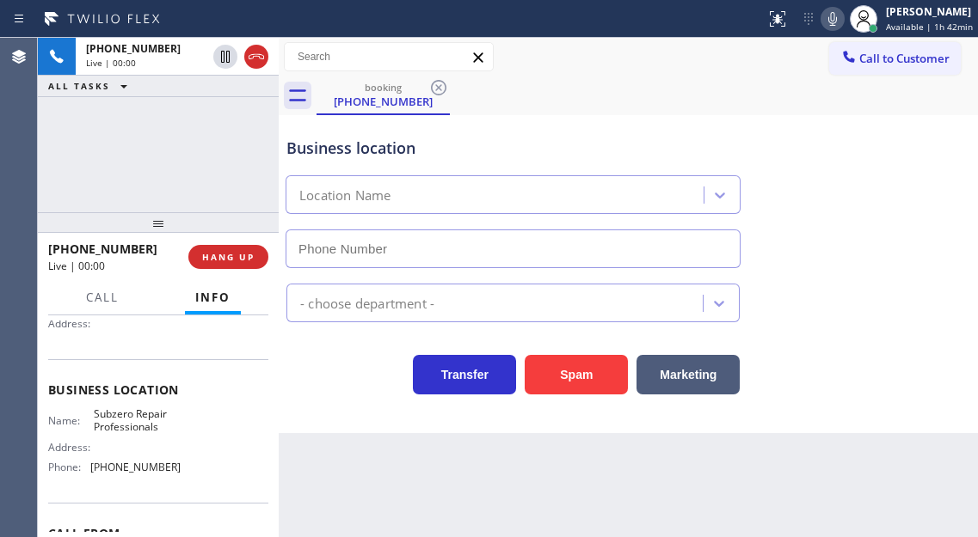
click at [134, 430] on span "Subzero Repair Professionals" at bounding box center [137, 421] width 86 height 27
type input "[PHONE_NUMBER]"
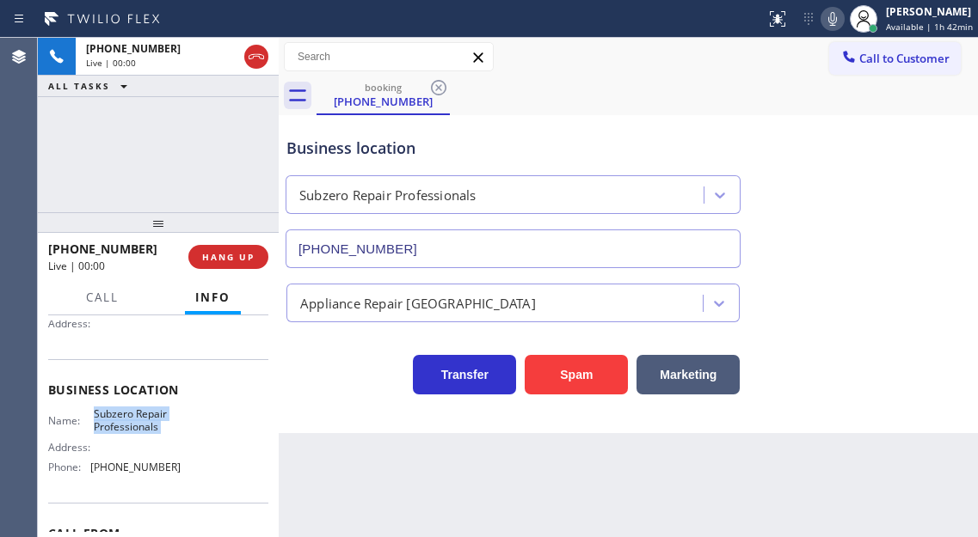
click at [134, 430] on span "Subzero Repair Professionals" at bounding box center [137, 421] width 86 height 27
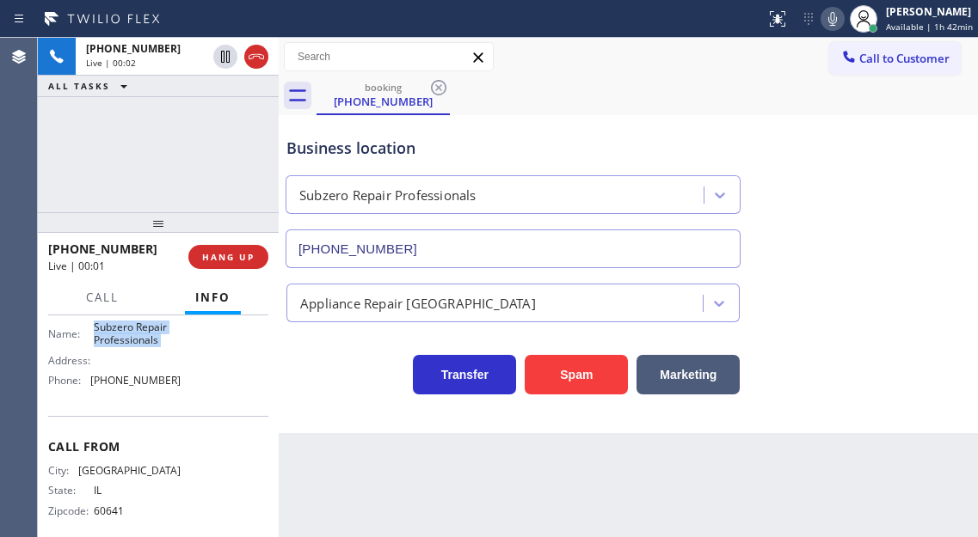
scroll to position [279, 0]
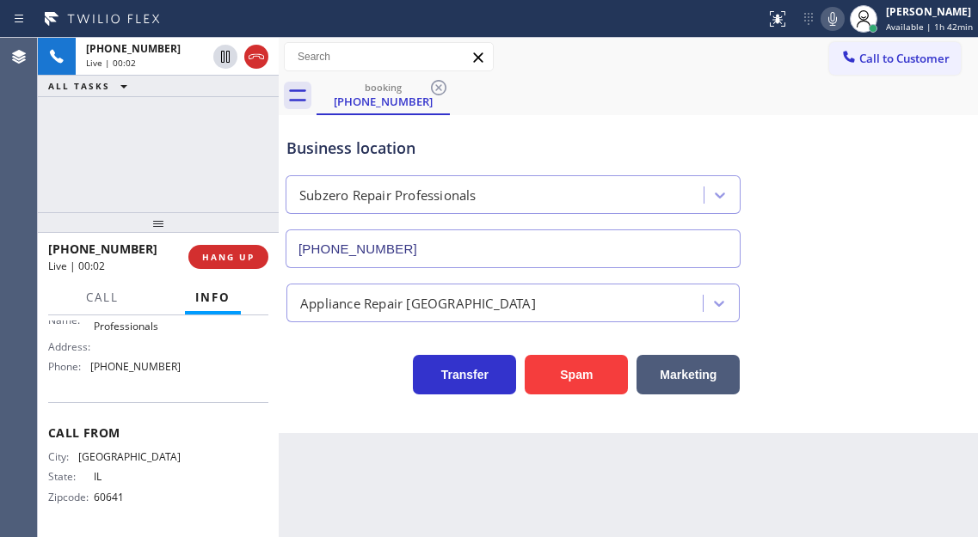
click at [129, 451] on span "[GEOGRAPHIC_DATA]" at bounding box center [129, 457] width 102 height 13
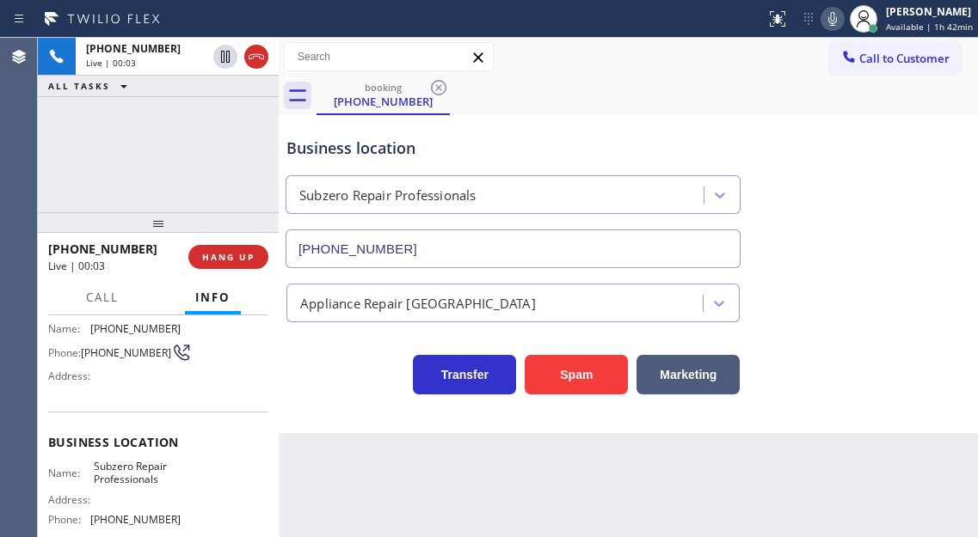
scroll to position [107, 0]
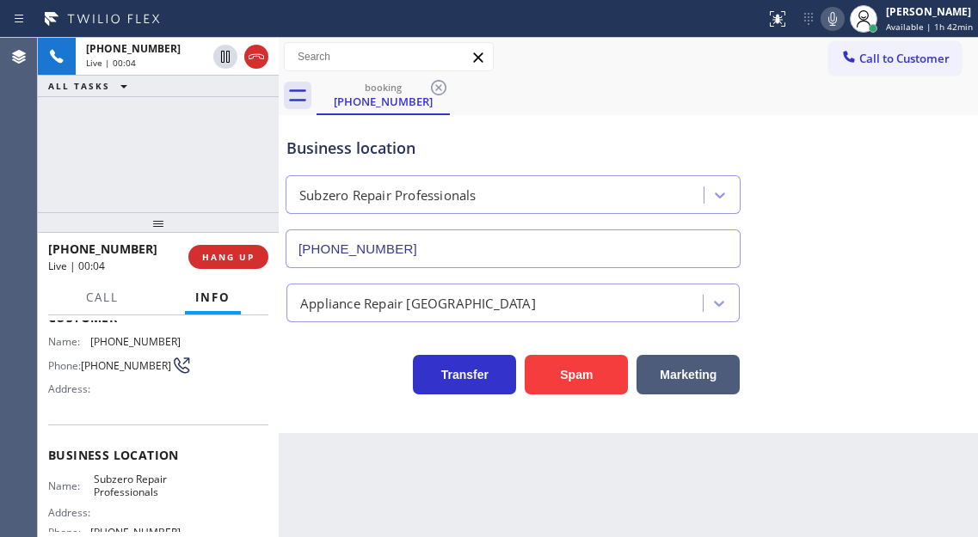
click at [104, 366] on span "[PHONE_NUMBER]" at bounding box center [126, 365] width 90 height 13
click at [119, 482] on span "Subzero Repair Professionals" at bounding box center [137, 486] width 86 height 27
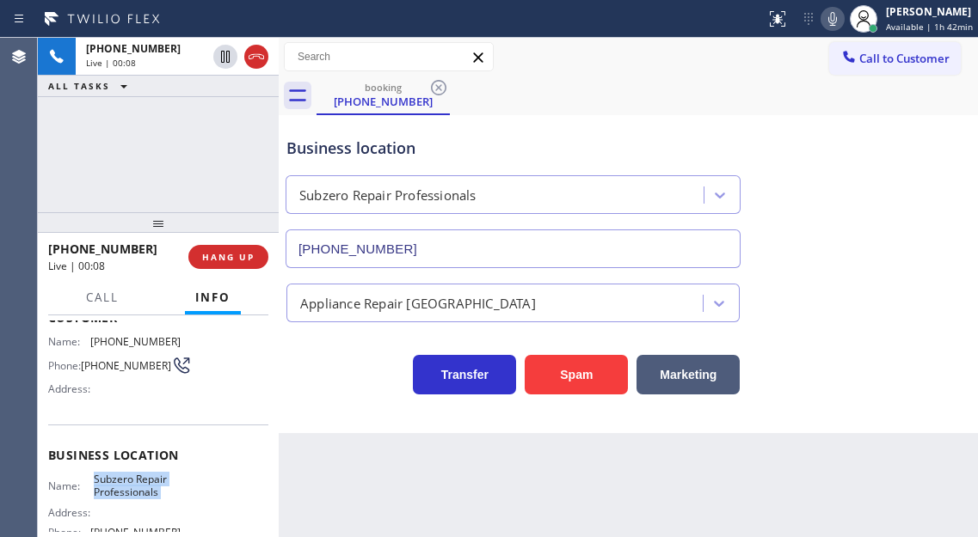
click at [119, 482] on span "Subzero Repair Professionals" at bounding box center [137, 486] width 86 height 27
click at [247, 438] on div "Business location Name: Subzero Repair Professionals Address: Phone: [PHONE_NUM…" at bounding box center [158, 497] width 220 height 144
click at [253, 433] on div "Business location Name: Subzero Repair Professionals Address: Phone: [PHONE_NUM…" at bounding box center [158, 497] width 220 height 144
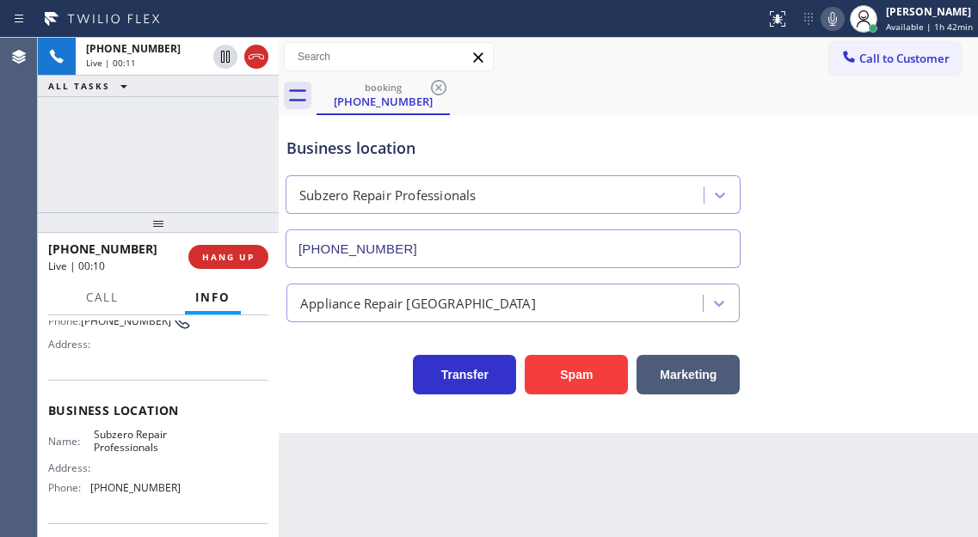
scroll to position [193, 0]
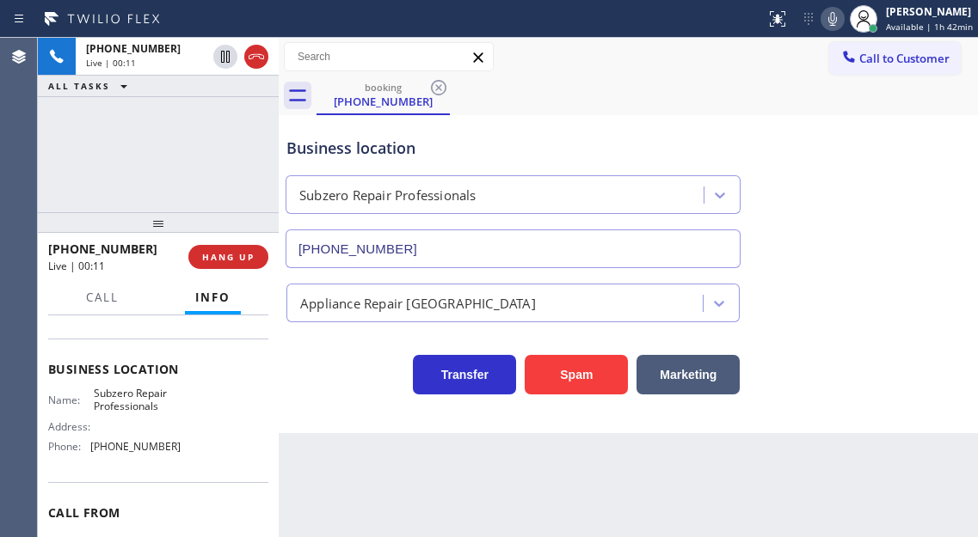
click at [137, 461] on div "Name: Subzero Repair Professionals Address: Phone: [PHONE_NUMBER]" at bounding box center [114, 424] width 132 height 74
click at [911, 159] on div "Business location Subzero Repair Professionals [PHONE_NUMBER]" at bounding box center [628, 191] width 690 height 156
click at [214, 161] on div "[PHONE_NUMBER] Live | 00:36 ALL TASKS ALL TASKS ACTIVE TASKS TASKS IN WRAP UP" at bounding box center [158, 125] width 241 height 175
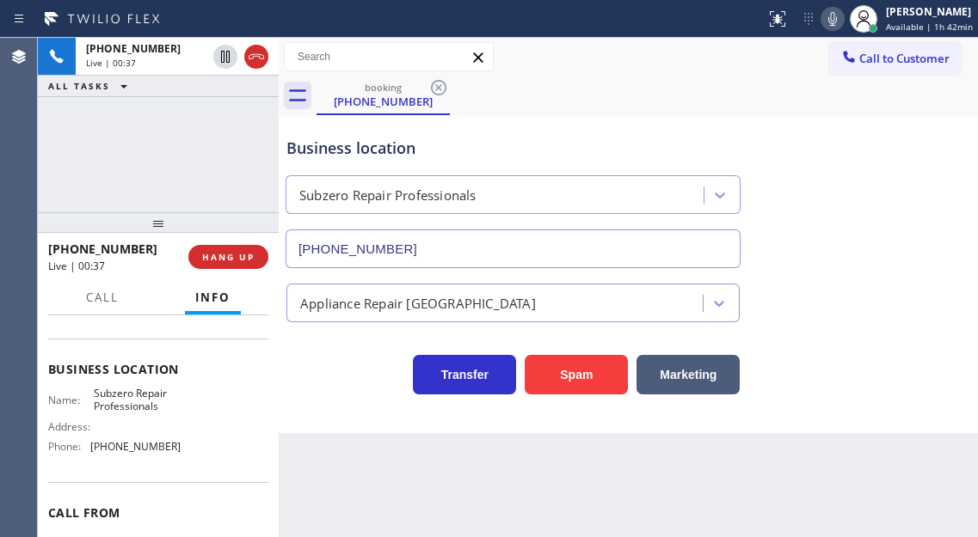
click at [231, 156] on div "[PHONE_NUMBER] Live | 00:37 ALL TASKS ALL TASKS ACTIVE TASKS TASKS IN WRAP UP" at bounding box center [158, 125] width 241 height 175
click at [235, 257] on span "HANG UP" at bounding box center [228, 257] width 52 height 12
click at [247, 277] on div "[PHONE_NUMBER] Live | 00:47 HANG UP" at bounding box center [158, 257] width 220 height 45
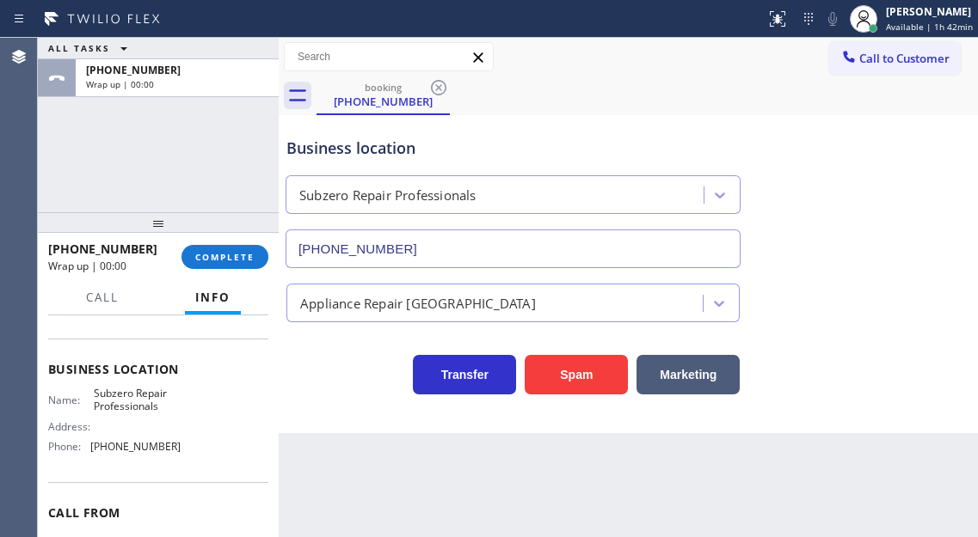
click at [243, 270] on div "[PHONE_NUMBER] Wrap up | 00:00 COMPLETE" at bounding box center [158, 257] width 220 height 45
click at [242, 259] on span "COMPLETE" at bounding box center [224, 257] width 59 height 12
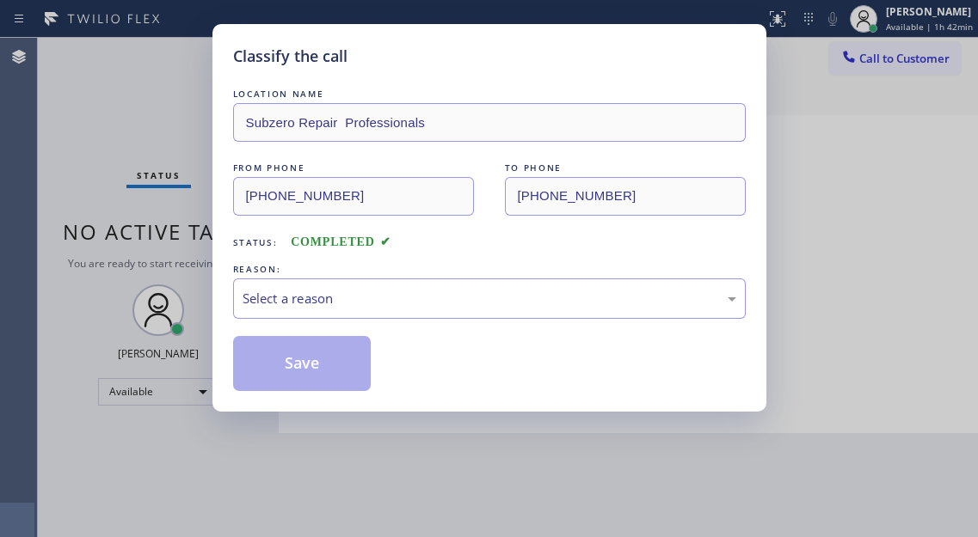
click at [401, 274] on div "REASON:" at bounding box center [489, 270] width 512 height 18
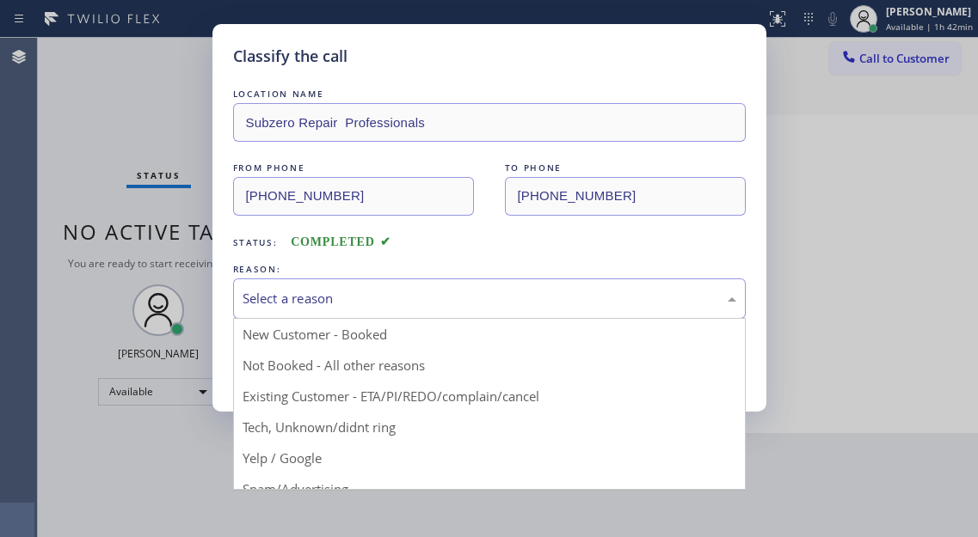
click at [393, 281] on div "Select a reason" at bounding box center [489, 299] width 512 height 40
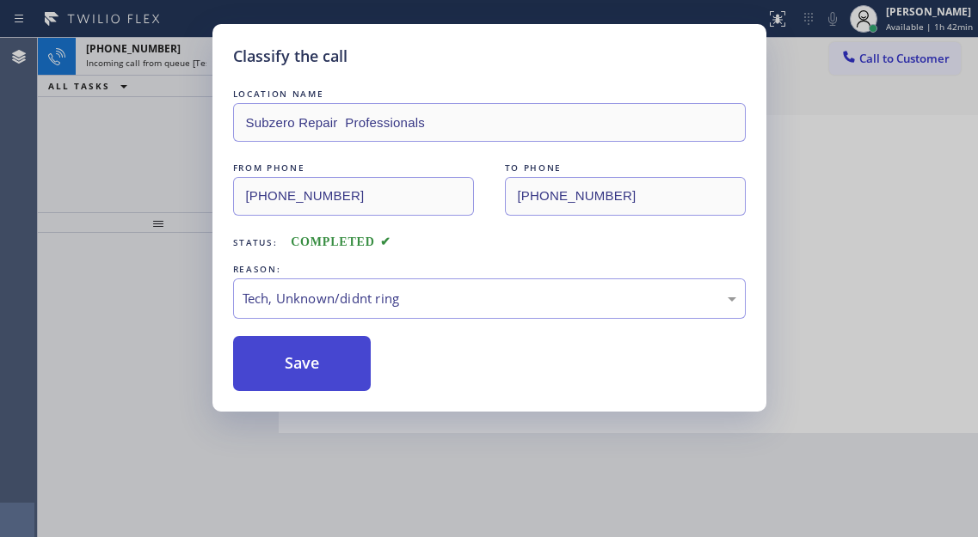
click at [317, 379] on button "Save" at bounding box center [302, 363] width 138 height 55
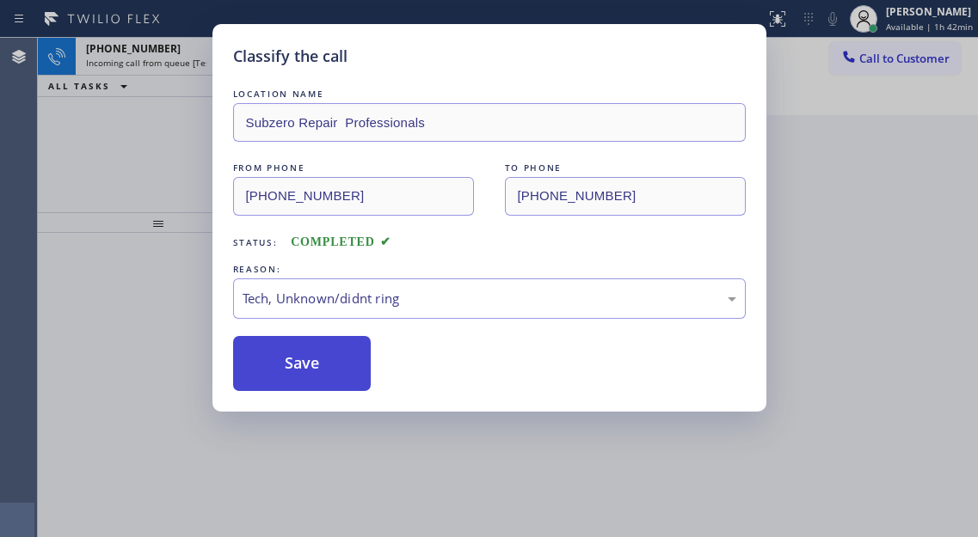
click at [317, 379] on button "Save" at bounding box center [302, 363] width 138 height 55
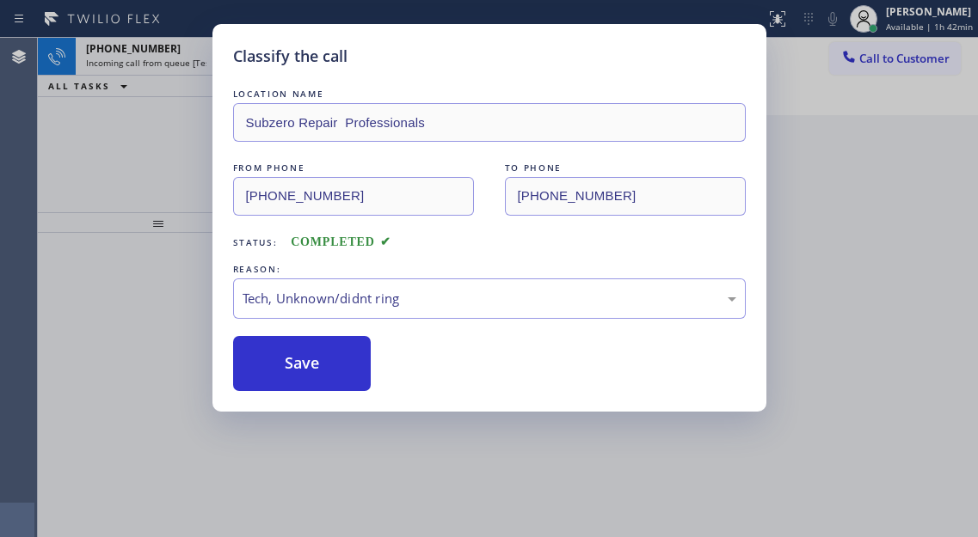
click at [196, 184] on div "Classify the call LOCATION NAME Subzero Repair Professionals FROM PHONE [PHONE_…" at bounding box center [489, 268] width 978 height 537
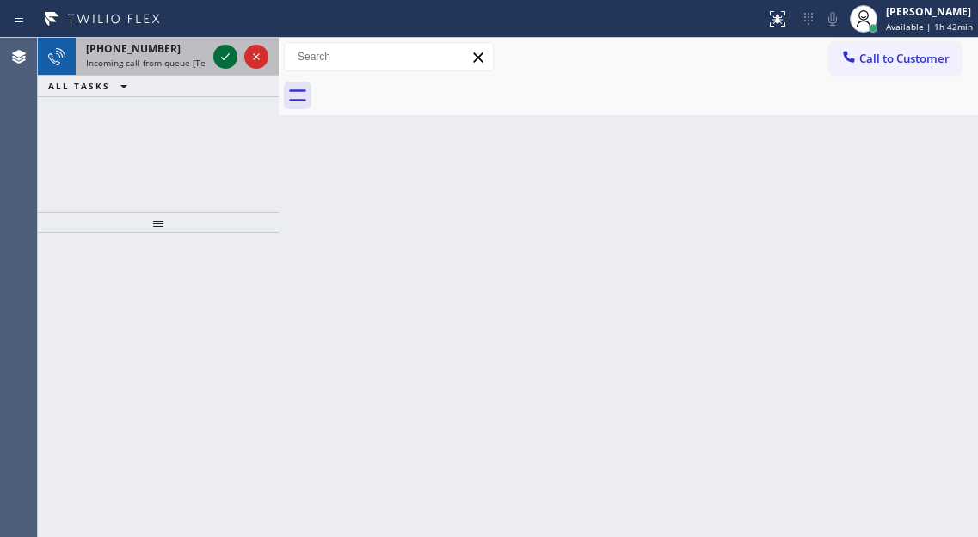
click at [224, 60] on icon at bounding box center [225, 56] width 21 height 21
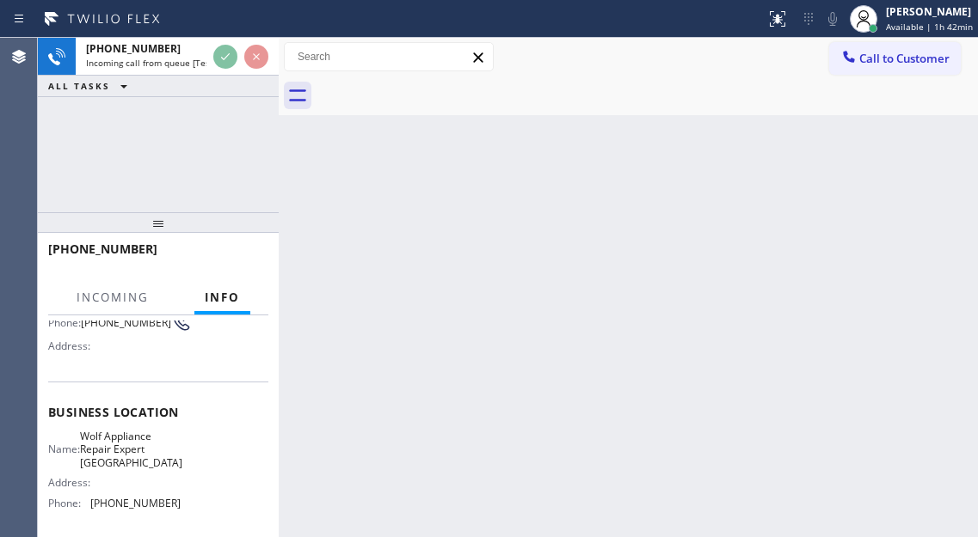
scroll to position [172, 0]
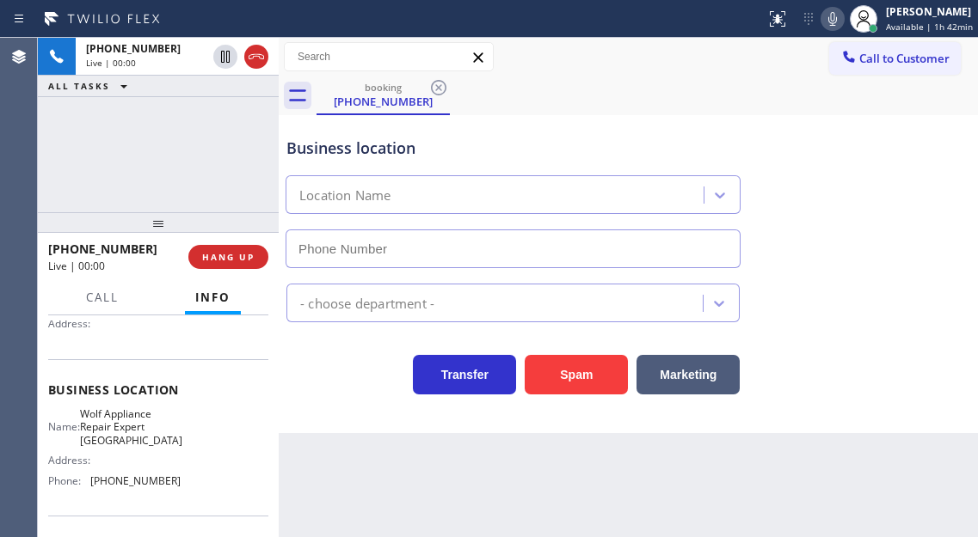
click at [148, 432] on span "Wolf Appliance Repair Expert [GEOGRAPHIC_DATA]" at bounding box center [131, 428] width 102 height 40
type input "[PHONE_NUMBER]"
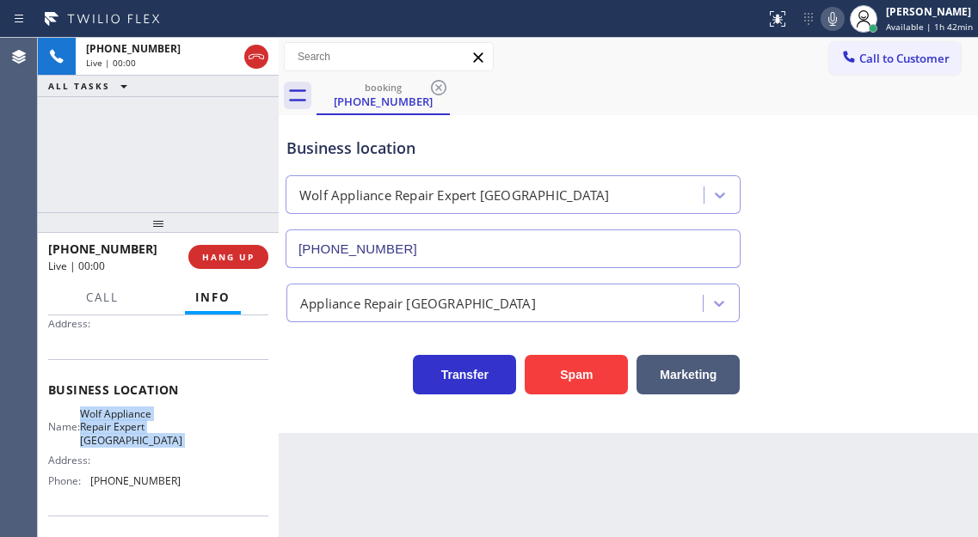
click at [148, 432] on span "Wolf Appliance Repair Expert [GEOGRAPHIC_DATA]" at bounding box center [131, 428] width 102 height 40
click at [592, 374] on button "Spam" at bounding box center [576, 375] width 103 height 40
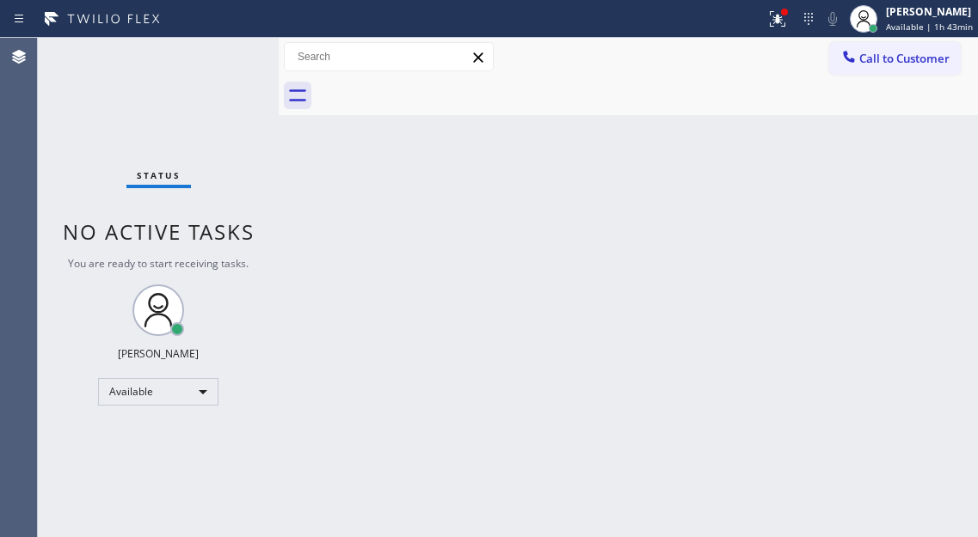
drag, startPoint x: 921, startPoint y: 196, endPoint x: 831, endPoint y: 162, distance: 96.6
click at [921, 196] on div "Back to Dashboard Change Sender ID Customers Technicians Select a contact Outbo…" at bounding box center [628, 288] width 699 height 500
click at [788, 21] on icon at bounding box center [777, 19] width 21 height 21
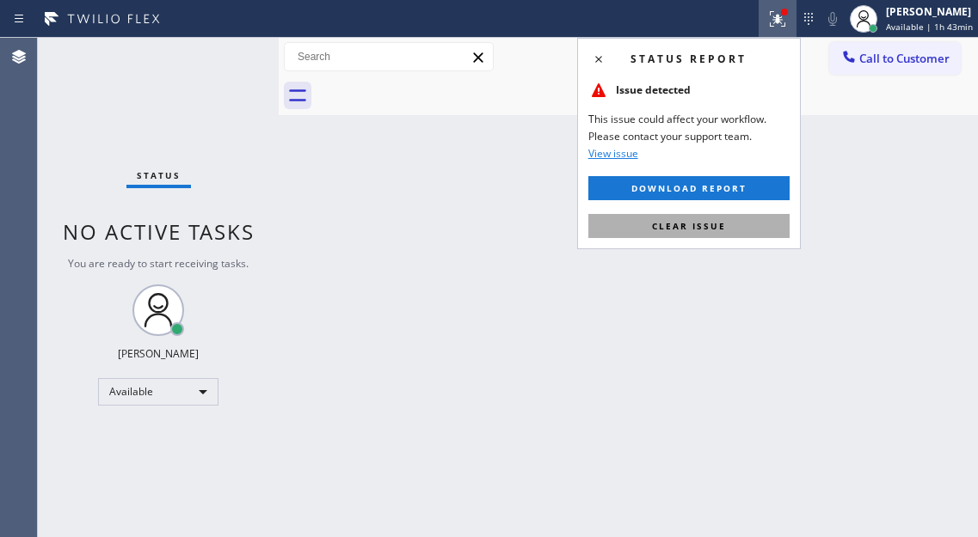
click at [746, 230] on button "Clear issue" at bounding box center [688, 226] width 201 height 24
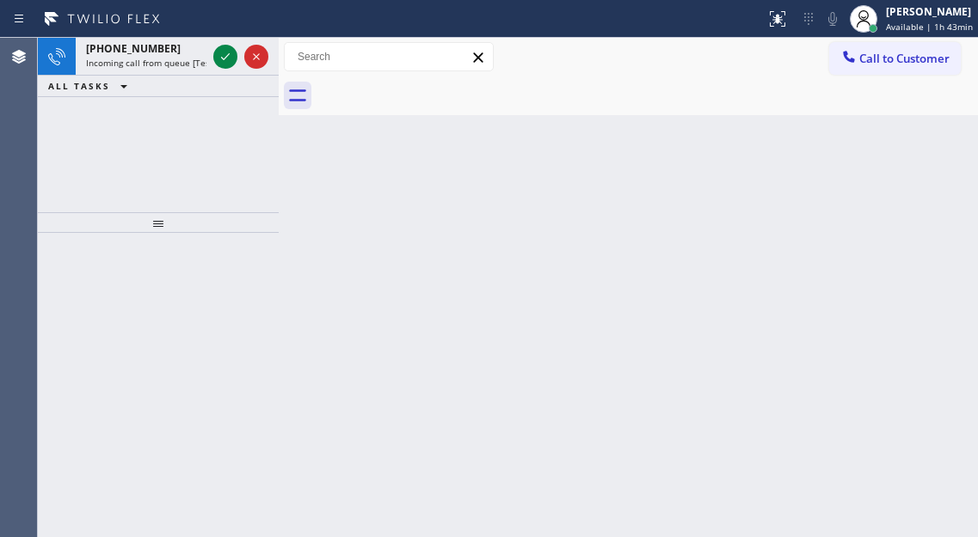
click at [900, 244] on div "Back to Dashboard Change Sender ID Customers Technicians Select a contact Outbo…" at bounding box center [628, 288] width 699 height 500
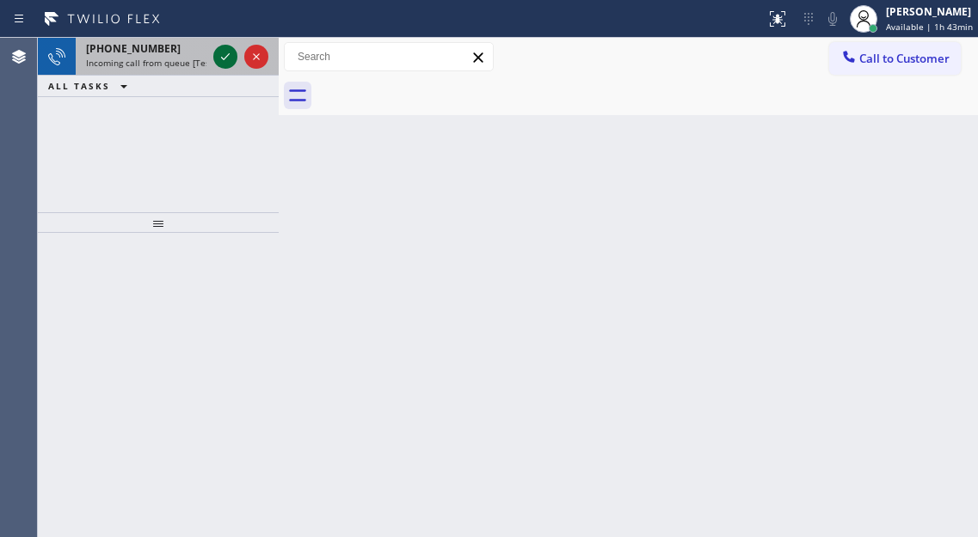
click at [231, 62] on icon at bounding box center [225, 56] width 21 height 21
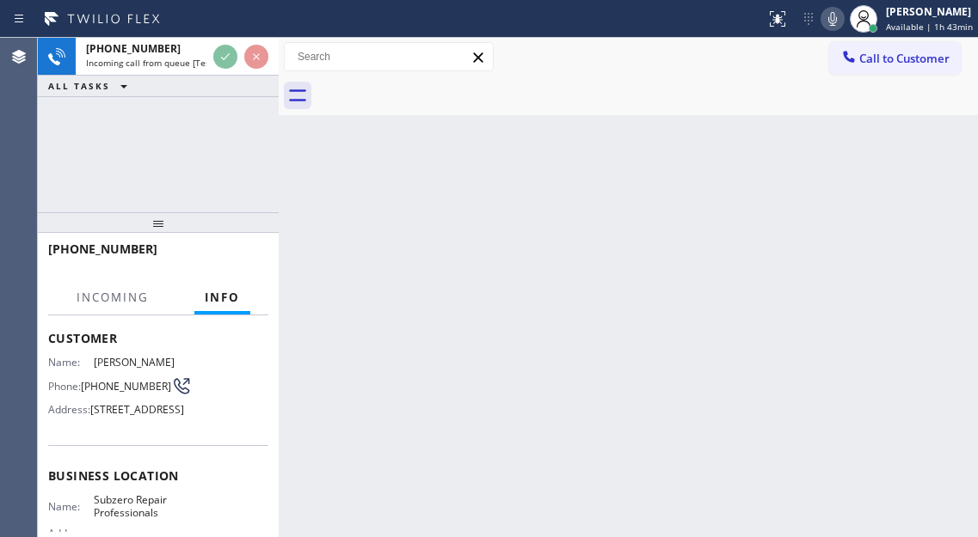
scroll to position [172, 0]
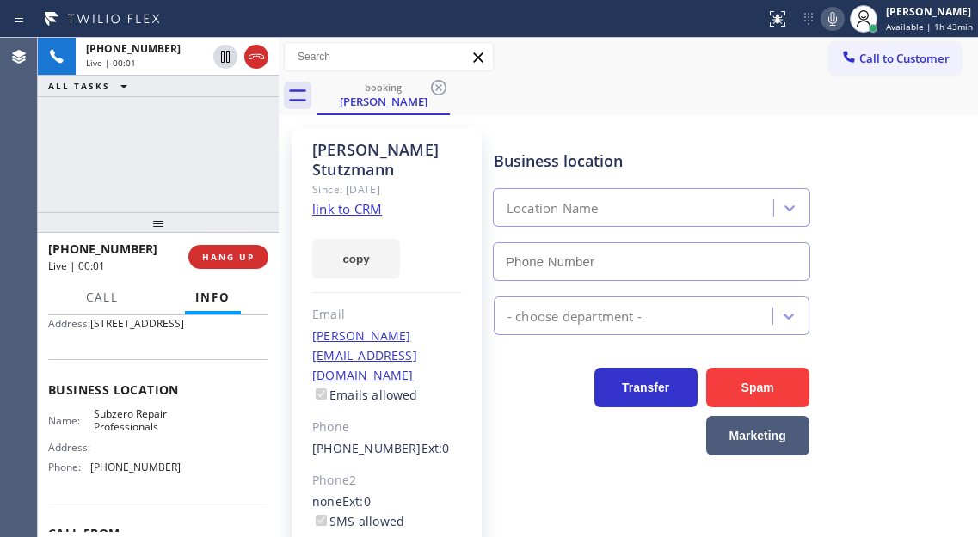
click at [126, 434] on span "Subzero Repair Professionals" at bounding box center [137, 421] width 86 height 27
type input "[PHONE_NUMBER]"
click at [126, 434] on span "Subzero Repair Professionals" at bounding box center [137, 421] width 86 height 27
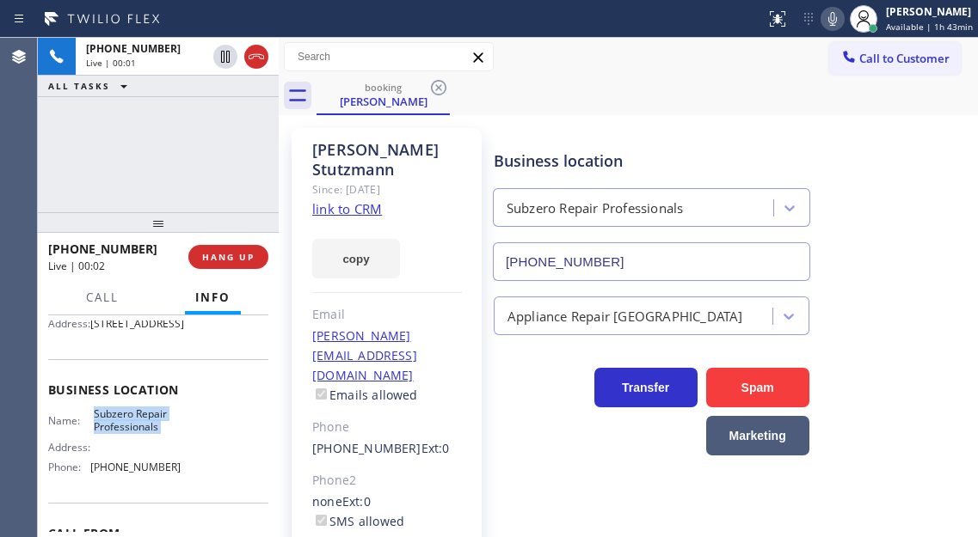
click at [126, 434] on span "Subzero Repair Professionals" at bounding box center [137, 421] width 86 height 27
click at [382, 200] on link "link to CRM" at bounding box center [347, 208] width 70 height 17
click at [173, 177] on div "[PHONE_NUMBER] Live | 00:04 ALL TASKS ALL TASKS ACTIVE TASKS TASKS IN WRAP UP" at bounding box center [158, 125] width 241 height 175
click at [207, 169] on div "[PHONE_NUMBER] Live | 00:41 ALL TASKS ALL TASKS ACTIVE TASKS TASKS IN WRAP UP" at bounding box center [158, 125] width 241 height 175
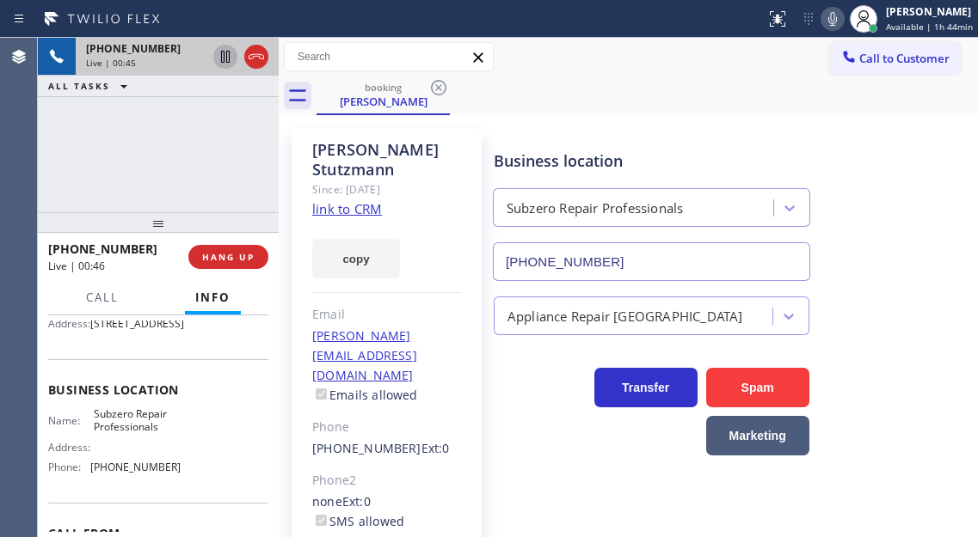
click at [226, 59] on icon at bounding box center [225, 57] width 9 height 12
click at [896, 195] on div "Business location Subzero Repair Professionals [PHONE_NUMBER]" at bounding box center [731, 204] width 483 height 156
click at [920, 234] on div "Business location Subzero Repair Professionals [PHONE_NUMBER]" at bounding box center [731, 204] width 483 height 156
click at [899, 291] on div "Appliance Repair [GEOGRAPHIC_DATA]" at bounding box center [731, 313] width 483 height 46
click at [916, 248] on div "Business location Subzero Repair Professionals [PHONE_NUMBER]" at bounding box center [731, 204] width 483 height 156
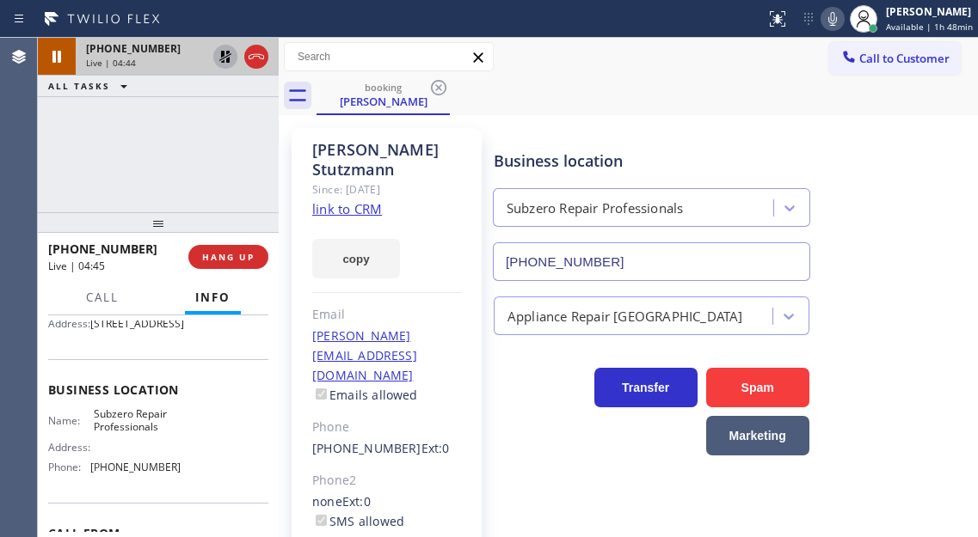
click at [225, 60] on icon at bounding box center [225, 56] width 21 height 21
click at [190, 136] on div "[PHONE_NUMBER] Live | 05:03 ALL TASKS ALL TASKS ACTIVE TASKS TASKS IN WRAP UP" at bounding box center [158, 125] width 241 height 175
click at [905, 189] on div "Business location Subzero Repair Professionals [PHONE_NUMBER]" at bounding box center [731, 204] width 483 height 156
click at [193, 128] on div "[PHONE_NUMBER] Live | 05:13 ALL TASKS ALL TASKS ACTIVE TASKS TASKS IN WRAP UP" at bounding box center [158, 125] width 241 height 175
click at [217, 120] on div "[PHONE_NUMBER] Live | 05:15 ALL TASKS ALL TASKS ACTIVE TASKS TASKS IN WRAP UP" at bounding box center [158, 125] width 241 height 175
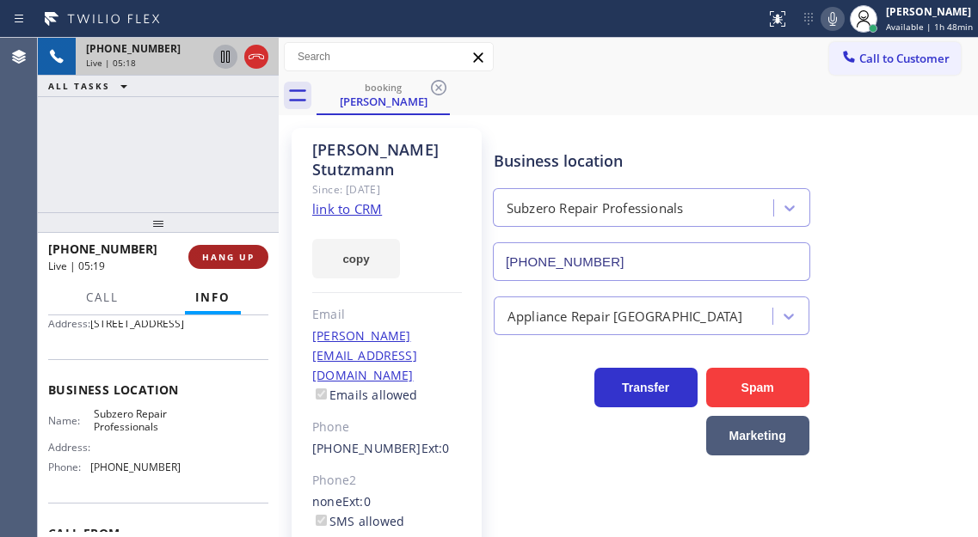
click at [240, 265] on button "HANG UP" at bounding box center [228, 257] width 80 height 24
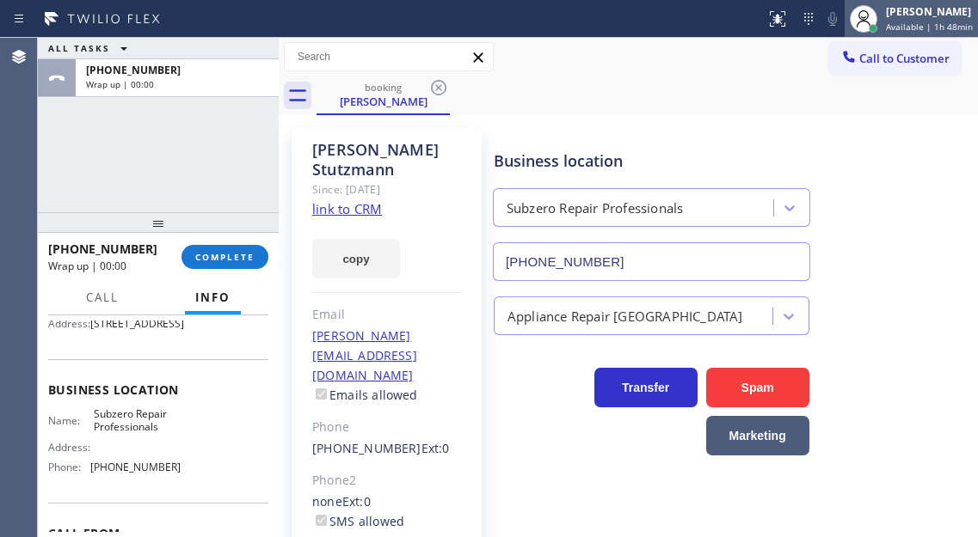
click at [894, 29] on span "Available | 1h 48min" at bounding box center [929, 27] width 87 height 12
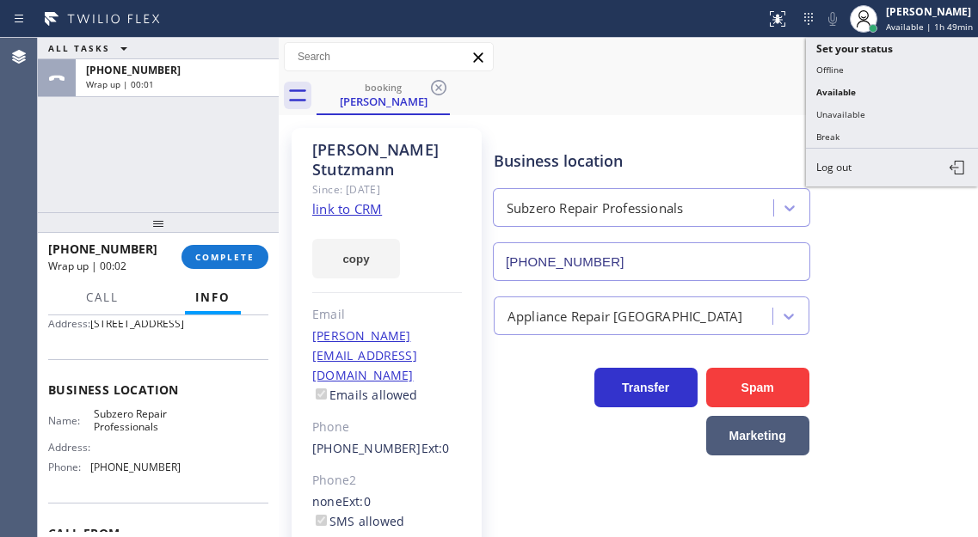
click at [856, 144] on button "Break" at bounding box center [892, 137] width 172 height 22
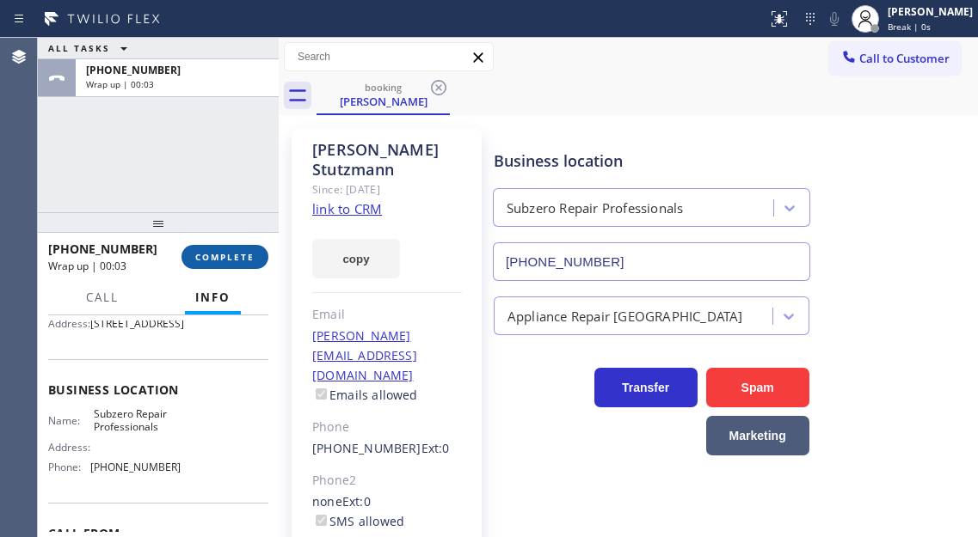
click at [225, 262] on span "COMPLETE" at bounding box center [224, 257] width 59 height 12
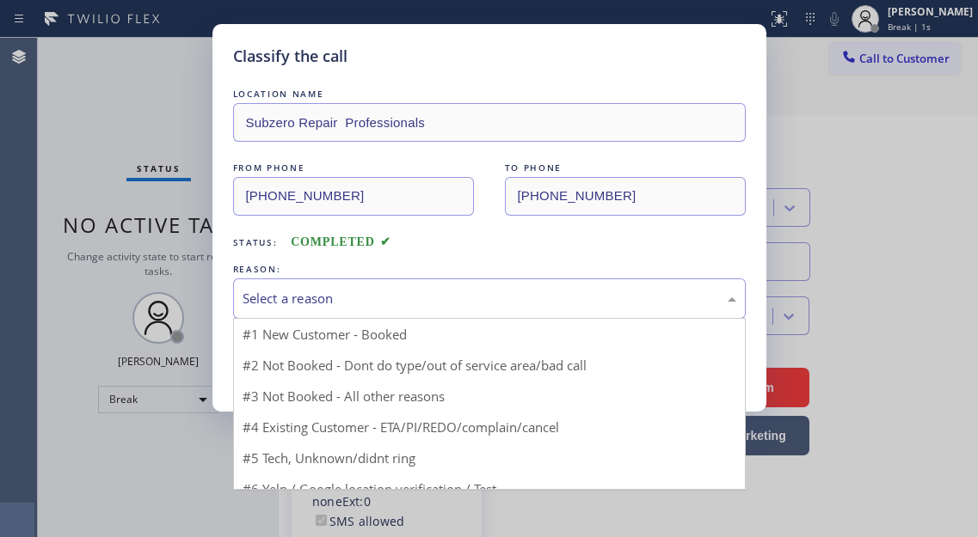
click at [429, 298] on div "Select a reason" at bounding box center [489, 299] width 494 height 20
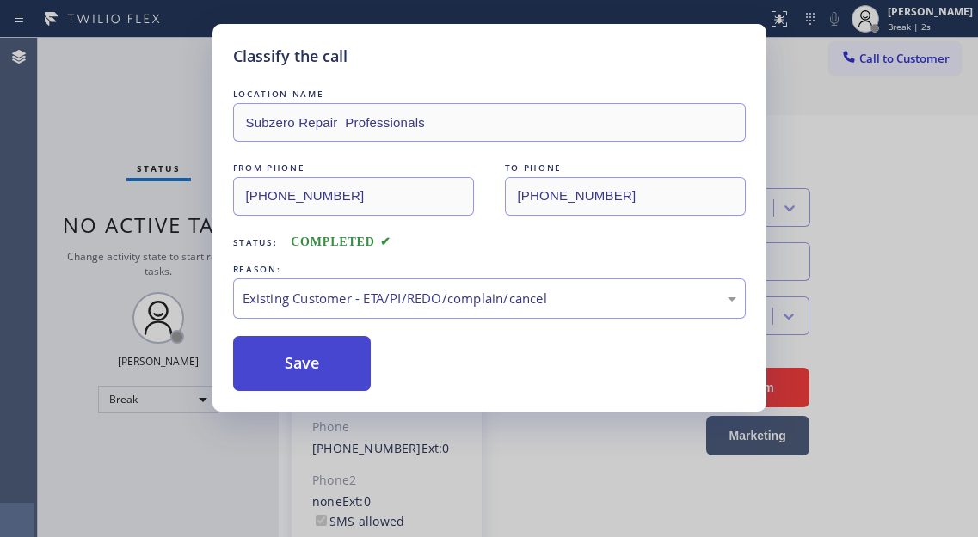
click at [350, 365] on button "Save" at bounding box center [302, 363] width 138 height 55
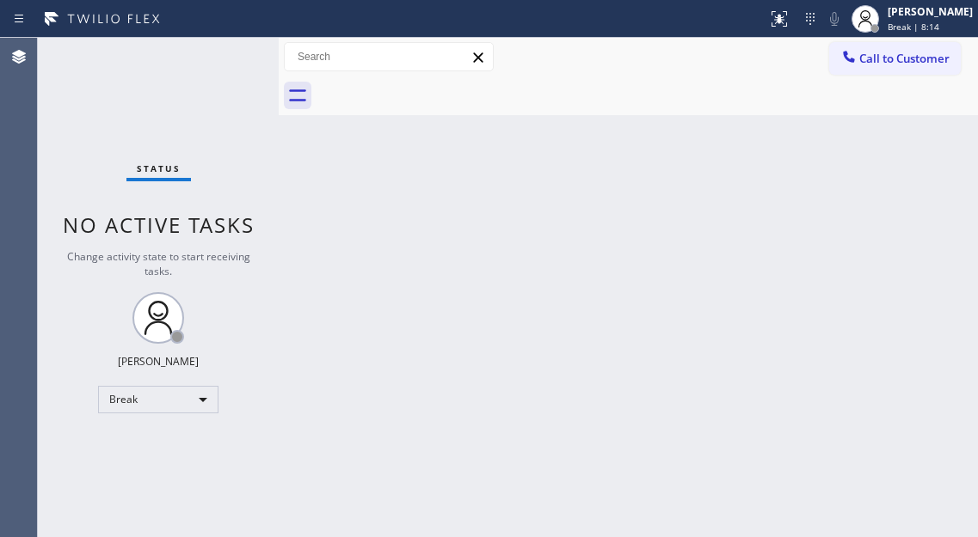
click at [890, 204] on div "Back to Dashboard Change Sender ID Customers Technicians Select a contact Outbo…" at bounding box center [628, 288] width 699 height 500
click at [201, 57] on div "Status No active tasks Change activity state to start receiving tasks. [PERSON_…" at bounding box center [158, 288] width 241 height 500
click at [902, 177] on div "Back to Dashboard Change Sender ID Customers Technicians Select a contact Outbo…" at bounding box center [628, 288] width 699 height 500
click at [236, 53] on div "Status No active tasks Change activity state to start receiving tasks. [PERSON_…" at bounding box center [158, 288] width 241 height 500
